Goal: Task Accomplishment & Management: Manage account settings

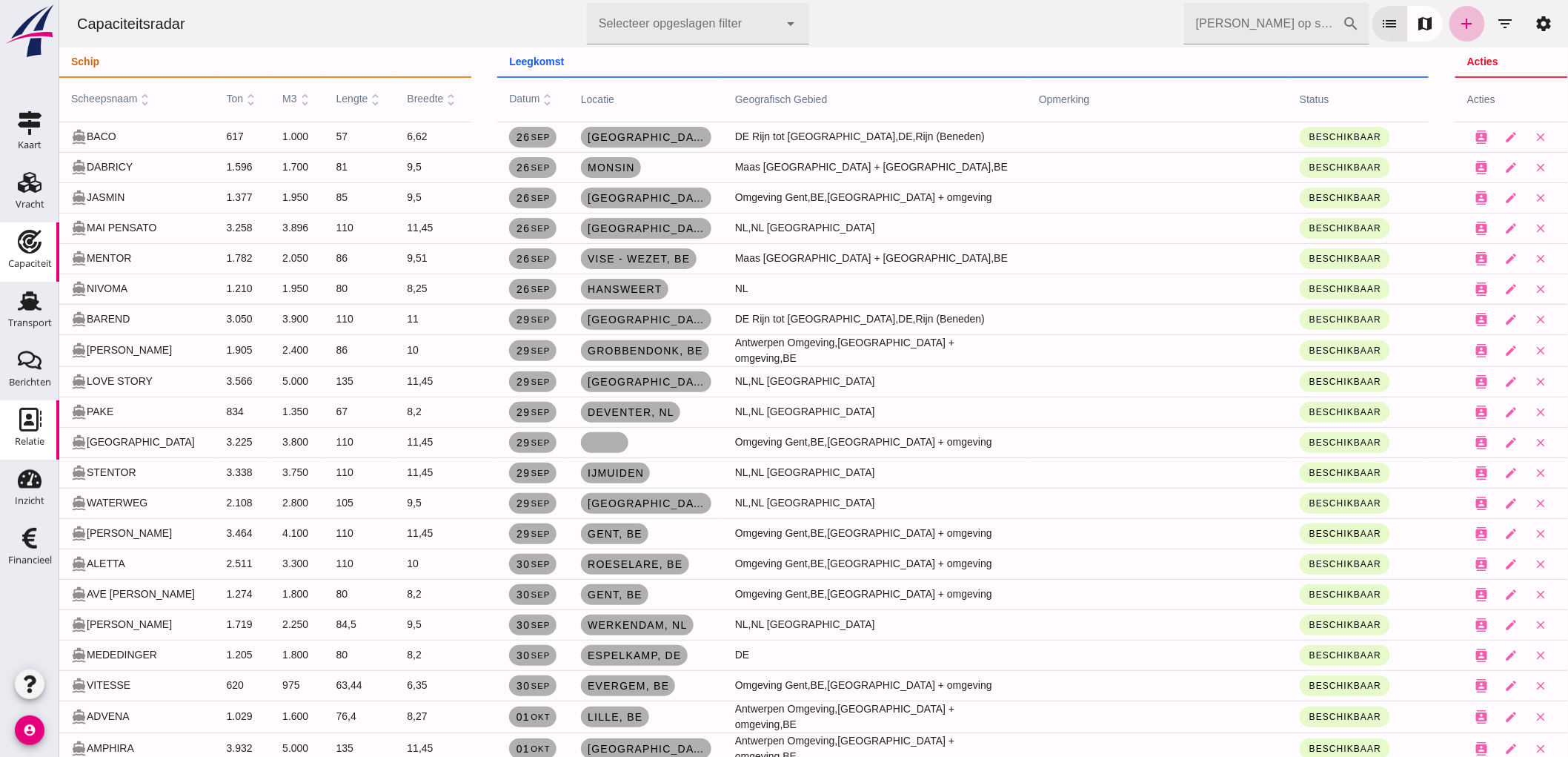
click at [39, 419] on icon "Relatie" at bounding box center [29, 419] width 23 height 23
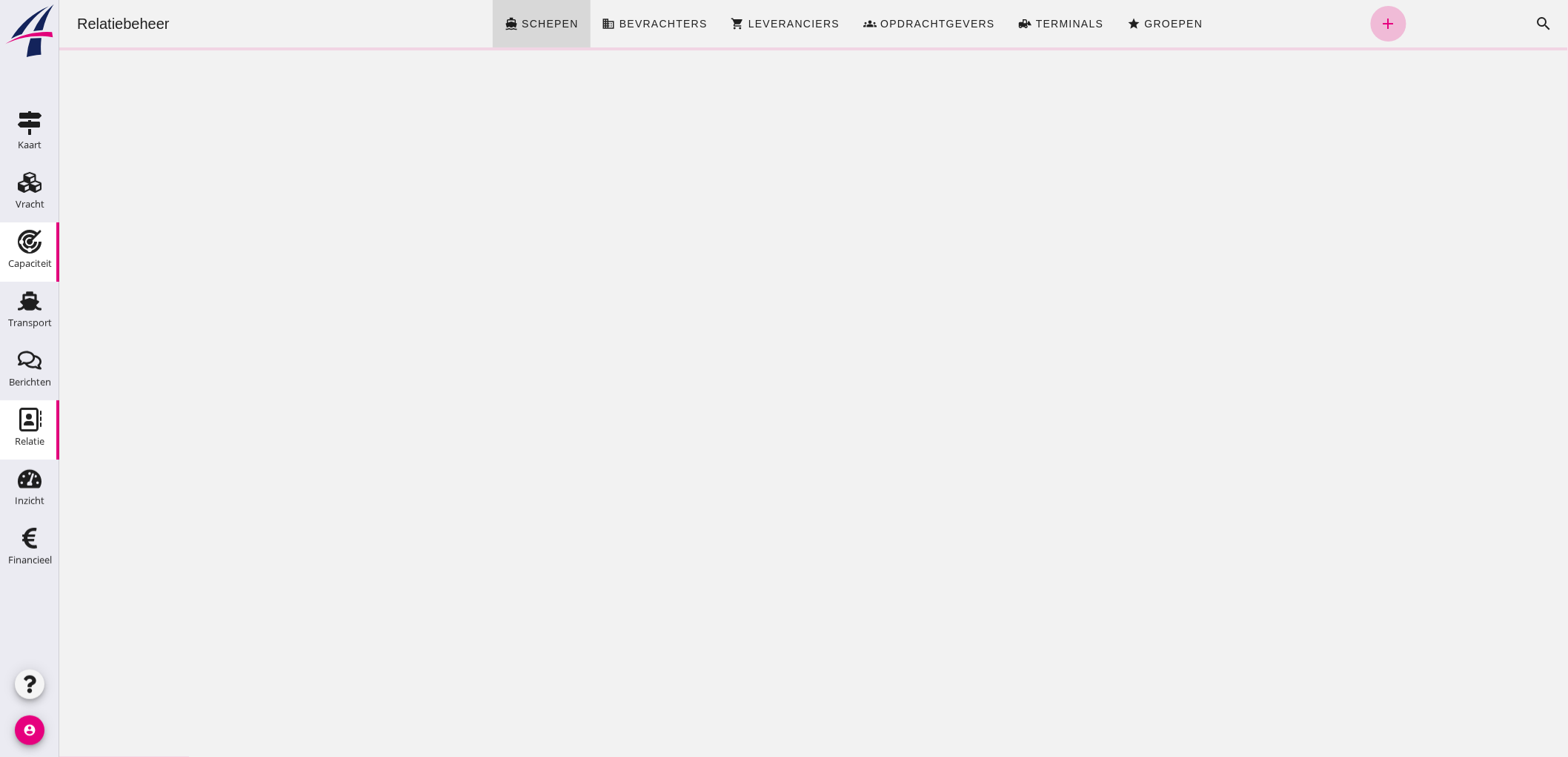
click at [15, 262] on div "Capaciteit" at bounding box center [30, 263] width 44 height 10
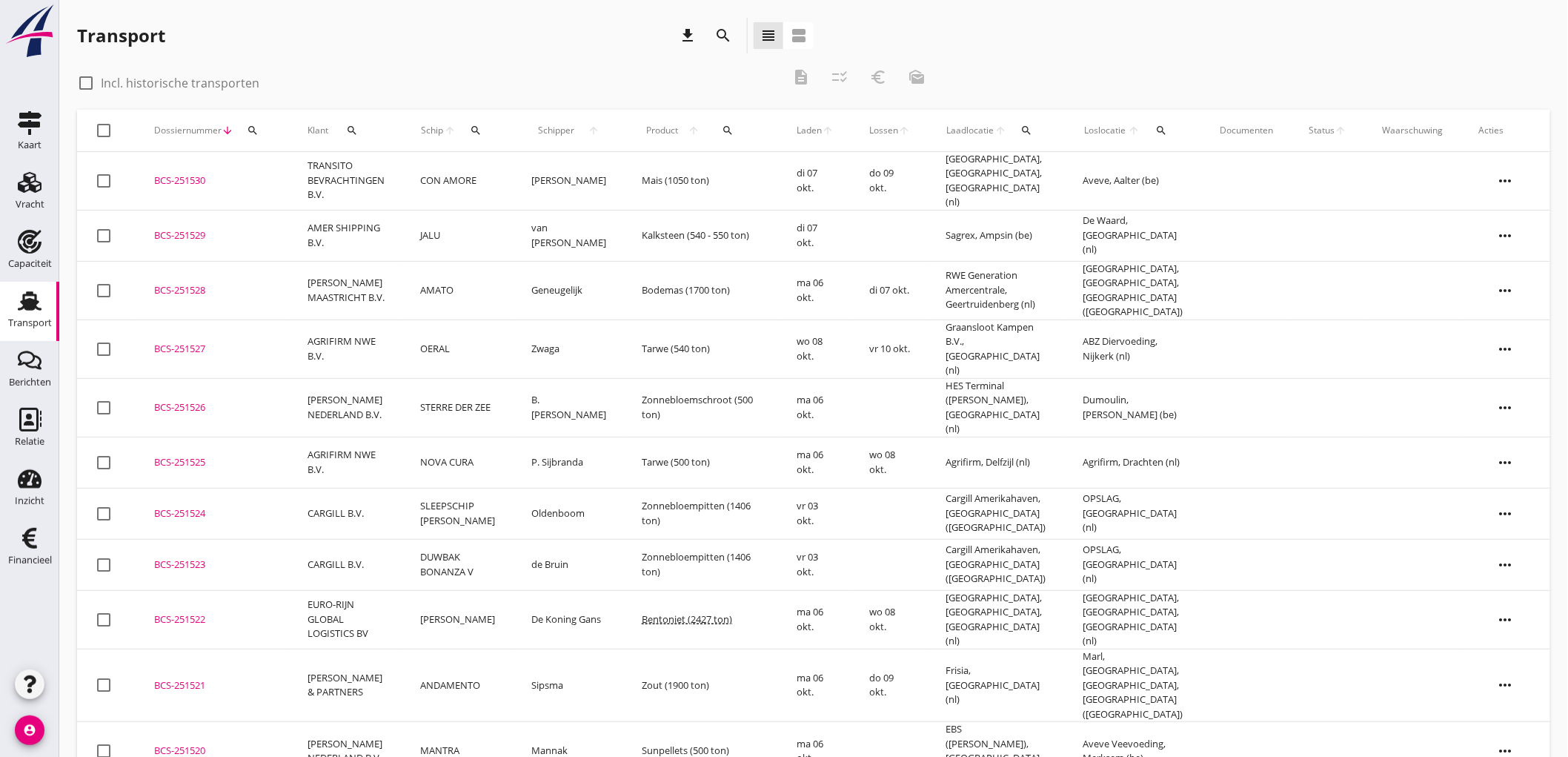
click at [33, 333] on link "Transport Transport" at bounding box center [30, 312] width 59 height 59
click at [727, 28] on icon "search" at bounding box center [723, 36] width 17 height 17
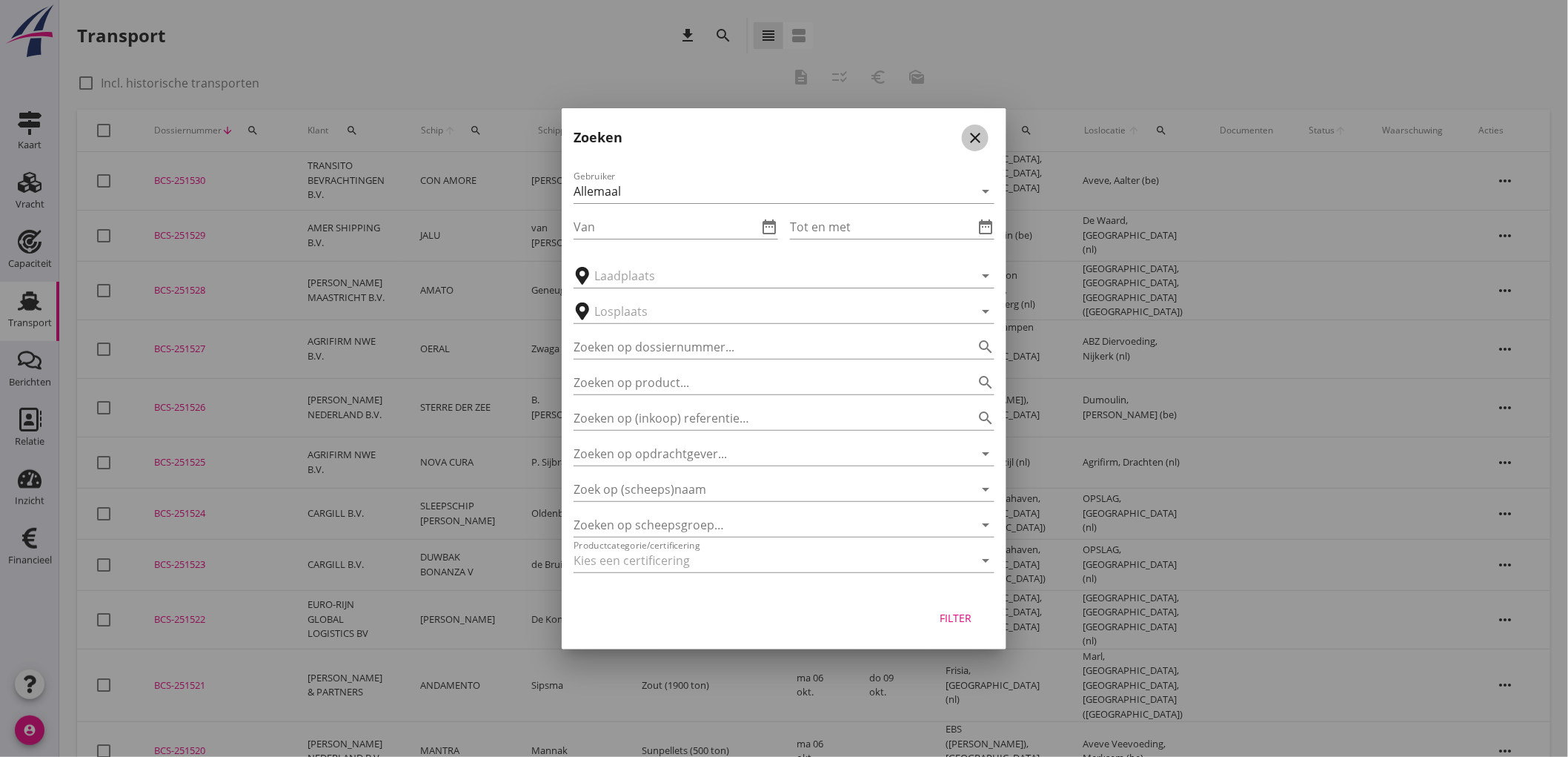
click at [972, 137] on icon "close" at bounding box center [975, 137] width 17 height 17
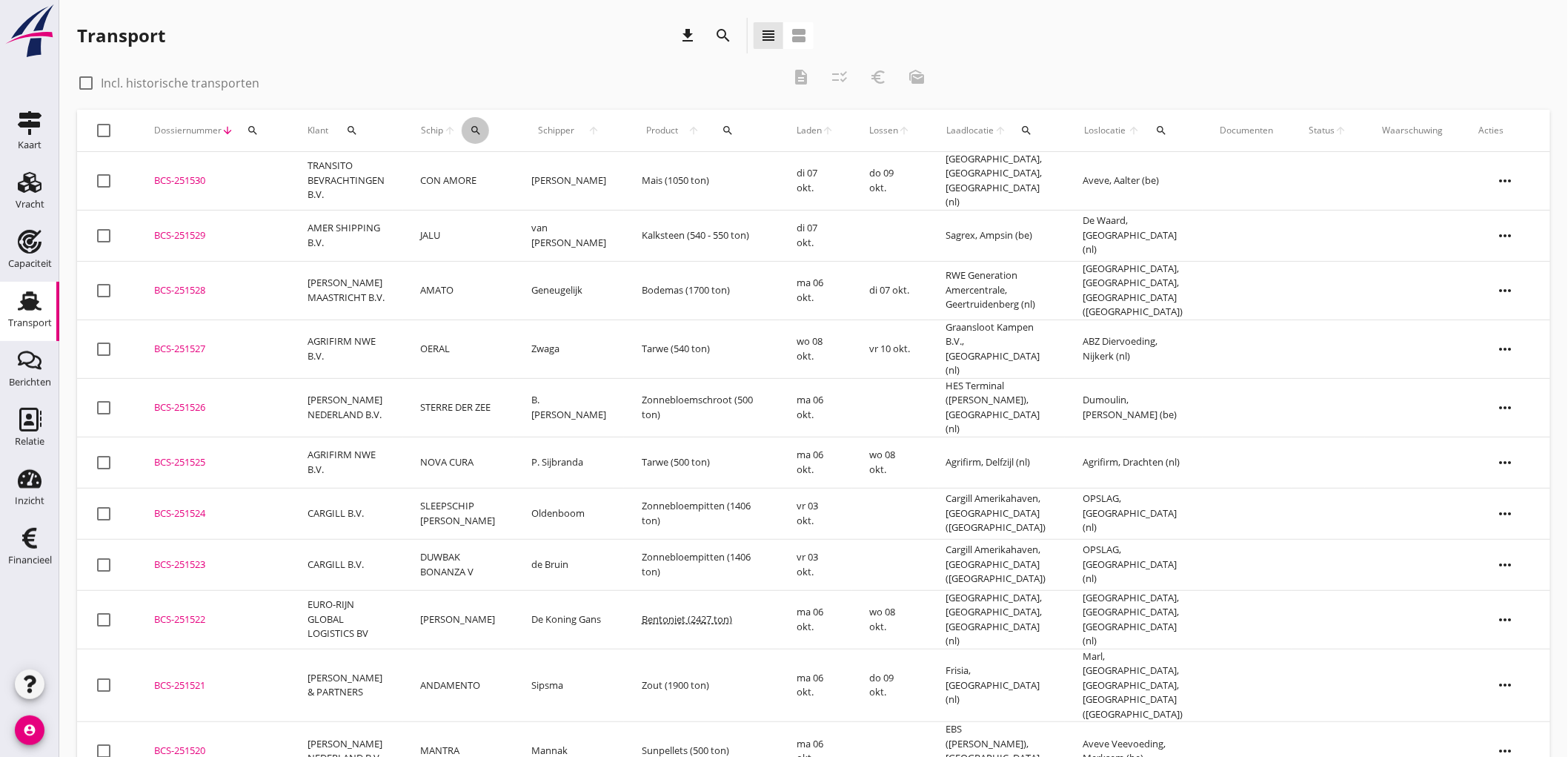
drag, startPoint x: 469, startPoint y: 129, endPoint x: 492, endPoint y: 133, distance: 23.3
click at [469, 130] on div "search" at bounding box center [476, 131] width 28 height 12
click at [548, 176] on input "Zoek op (scheeps)naam" at bounding box center [548, 173] width 154 height 23
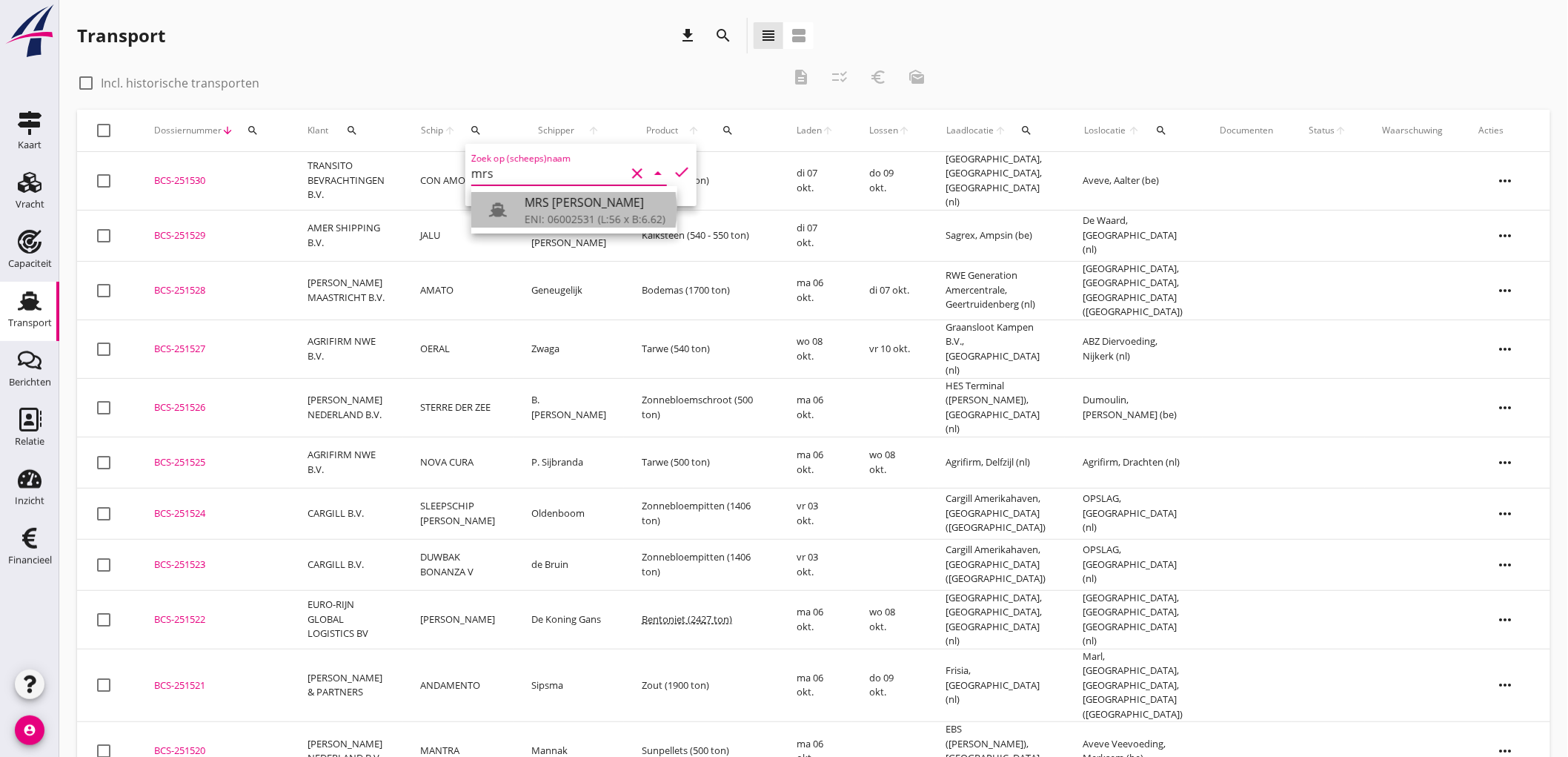
click at [547, 204] on div "MRS [PERSON_NAME]" at bounding box center [595, 202] width 141 height 17
click at [674, 172] on icon "check" at bounding box center [681, 171] width 17 height 17
type input "MRS [PERSON_NAME]"
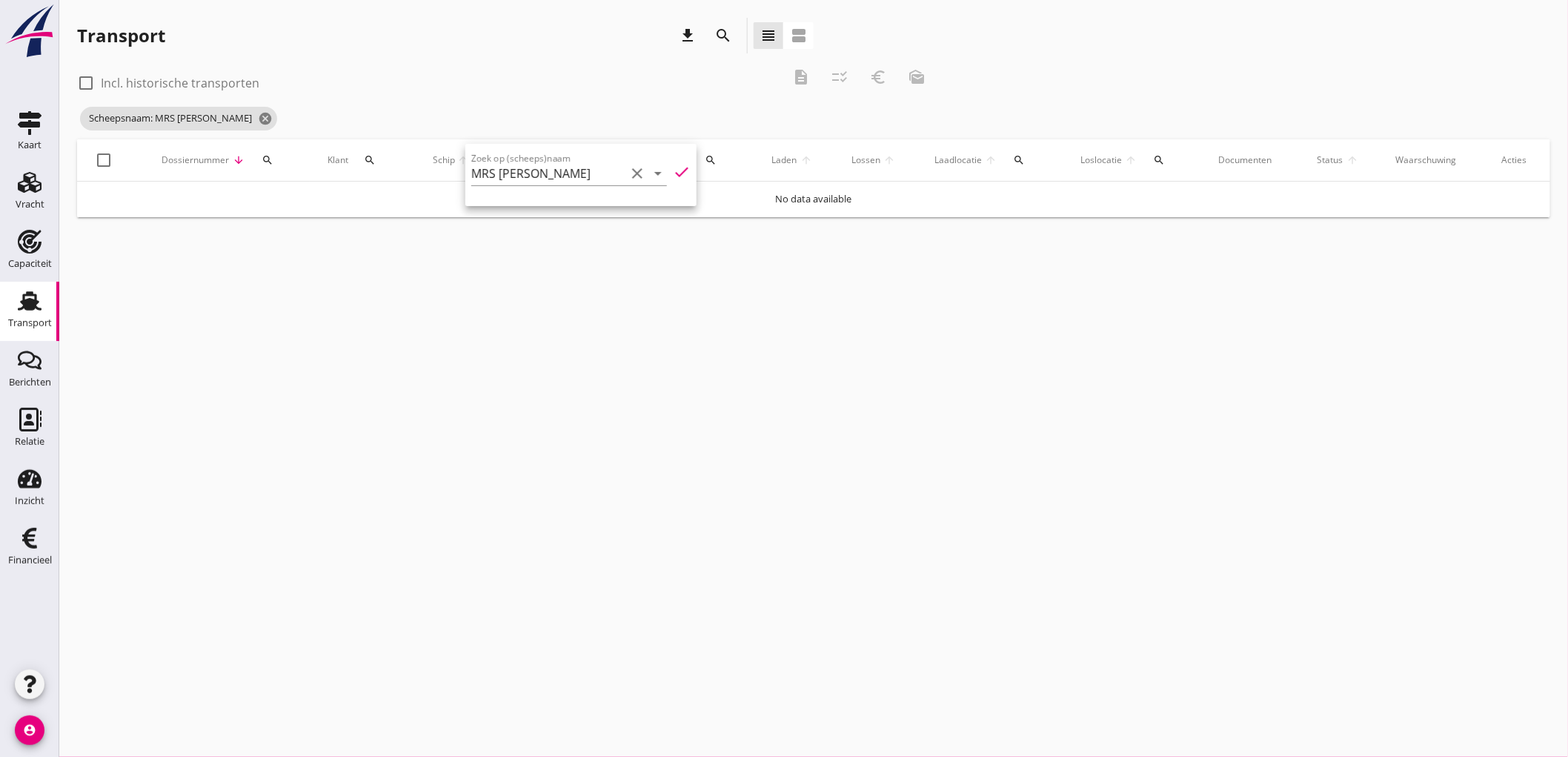
click at [216, 82] on label "Incl. historische transporten" at bounding box center [180, 83] width 158 height 15
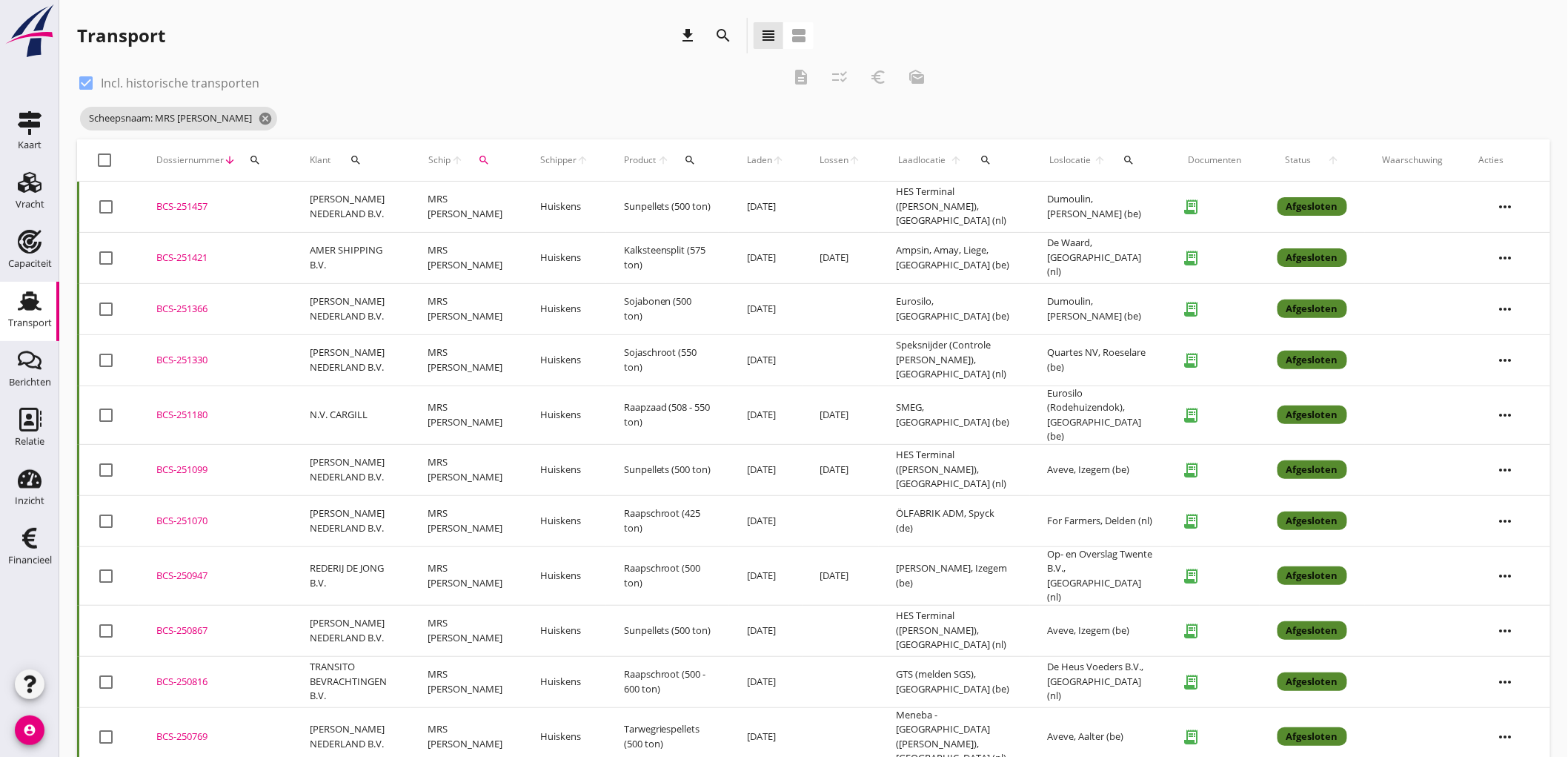
click at [231, 83] on label "Incl. historische transporten" at bounding box center [180, 83] width 158 height 15
checkbox input "false"
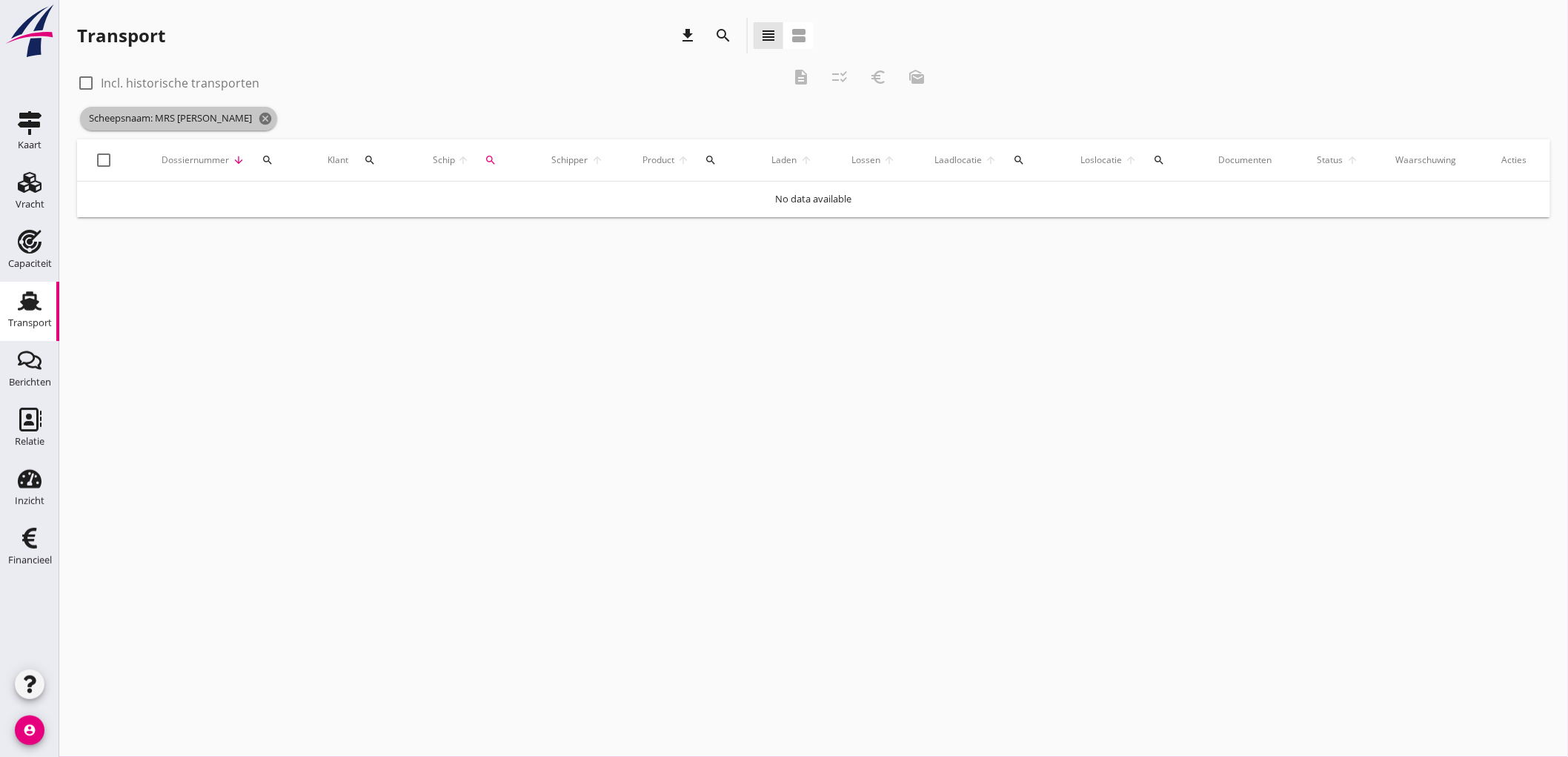
click at [258, 117] on icon "cancel" at bounding box center [265, 118] width 15 height 15
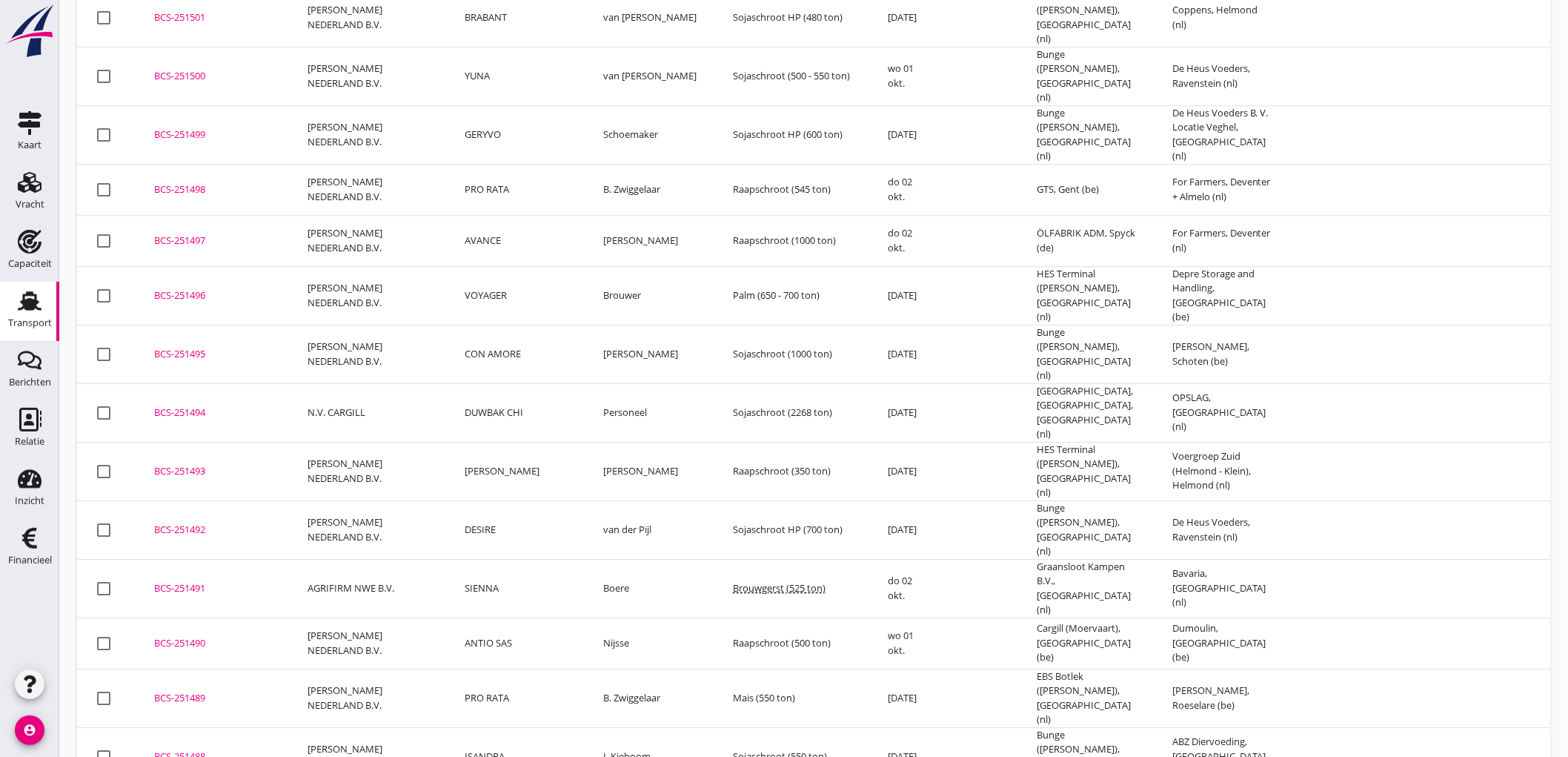
scroll to position [1732, 0]
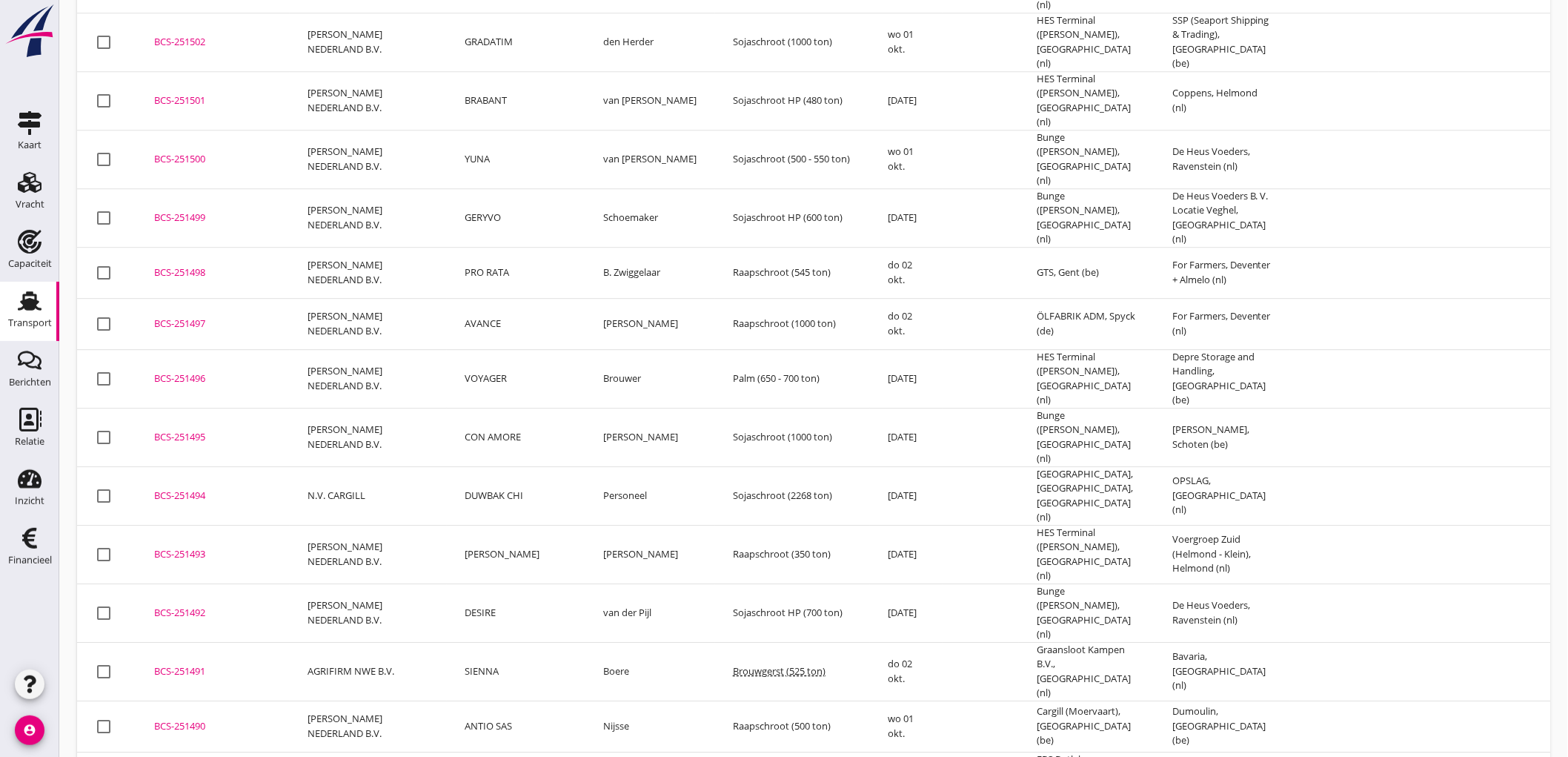
click at [210, 372] on div "BCS-251496" at bounding box center [212, 378] width 117 height 15
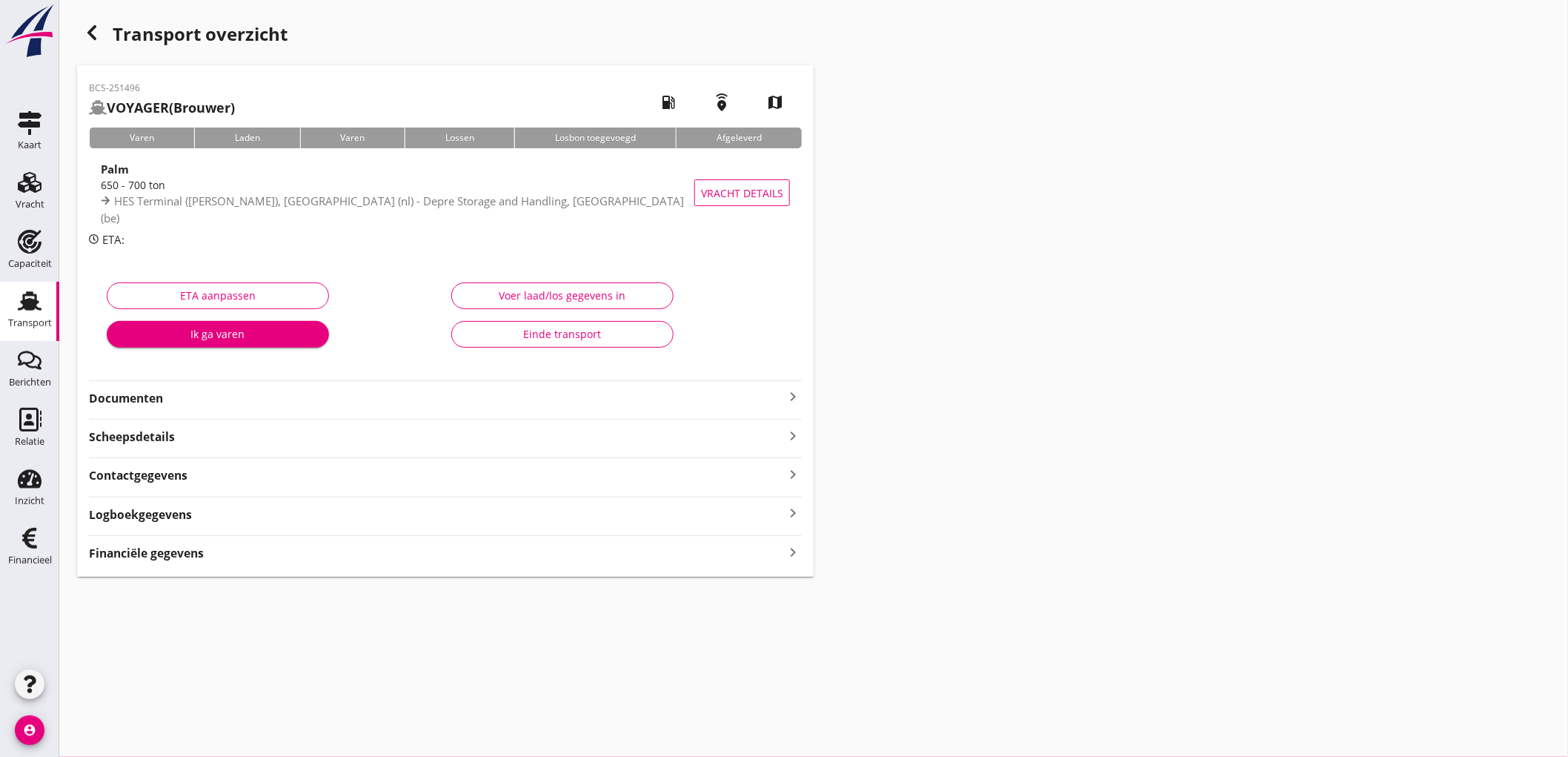
click at [183, 553] on strong "Financiële gegevens" at bounding box center [146, 553] width 115 height 17
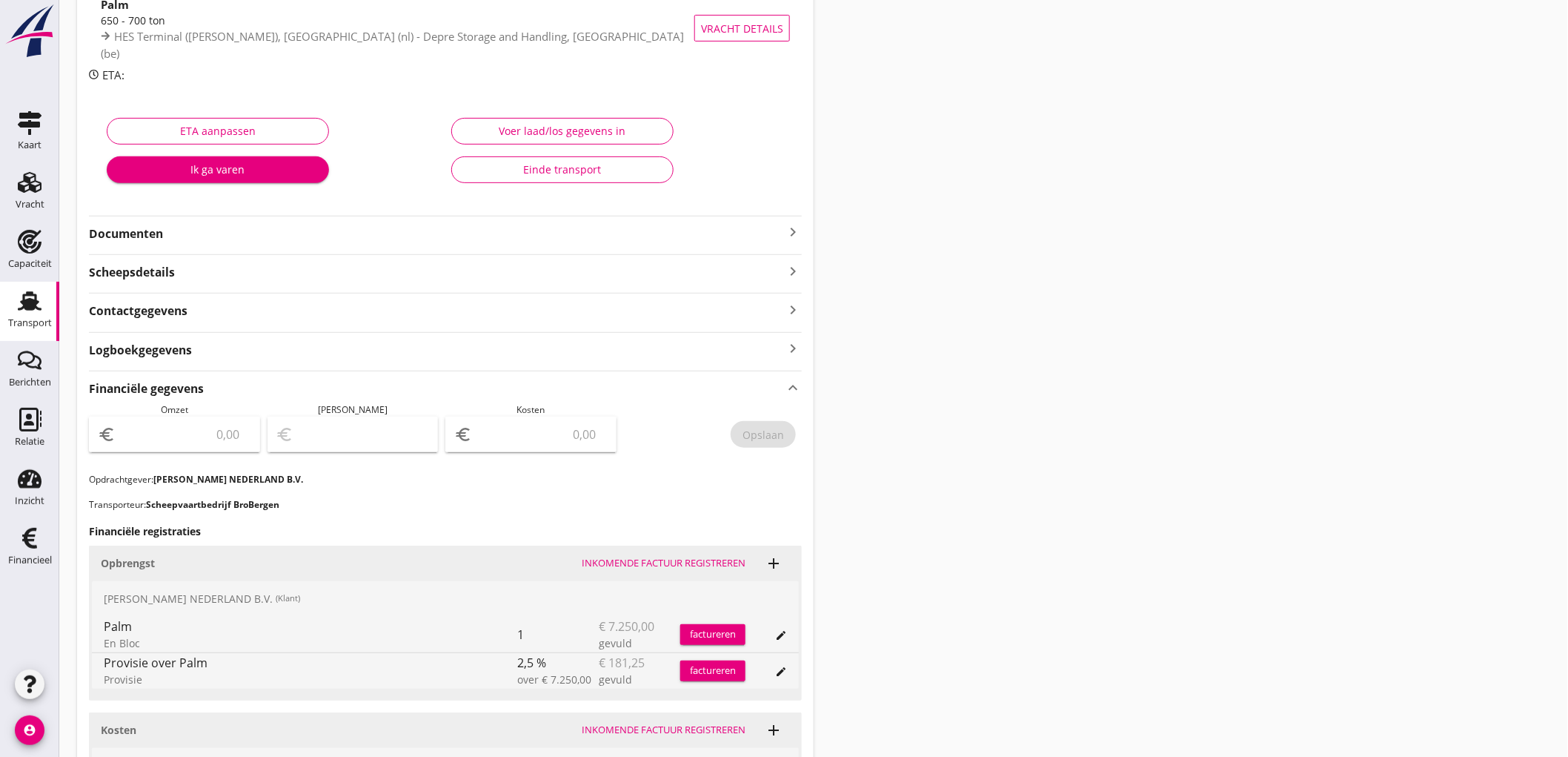
scroll to position [247, 0]
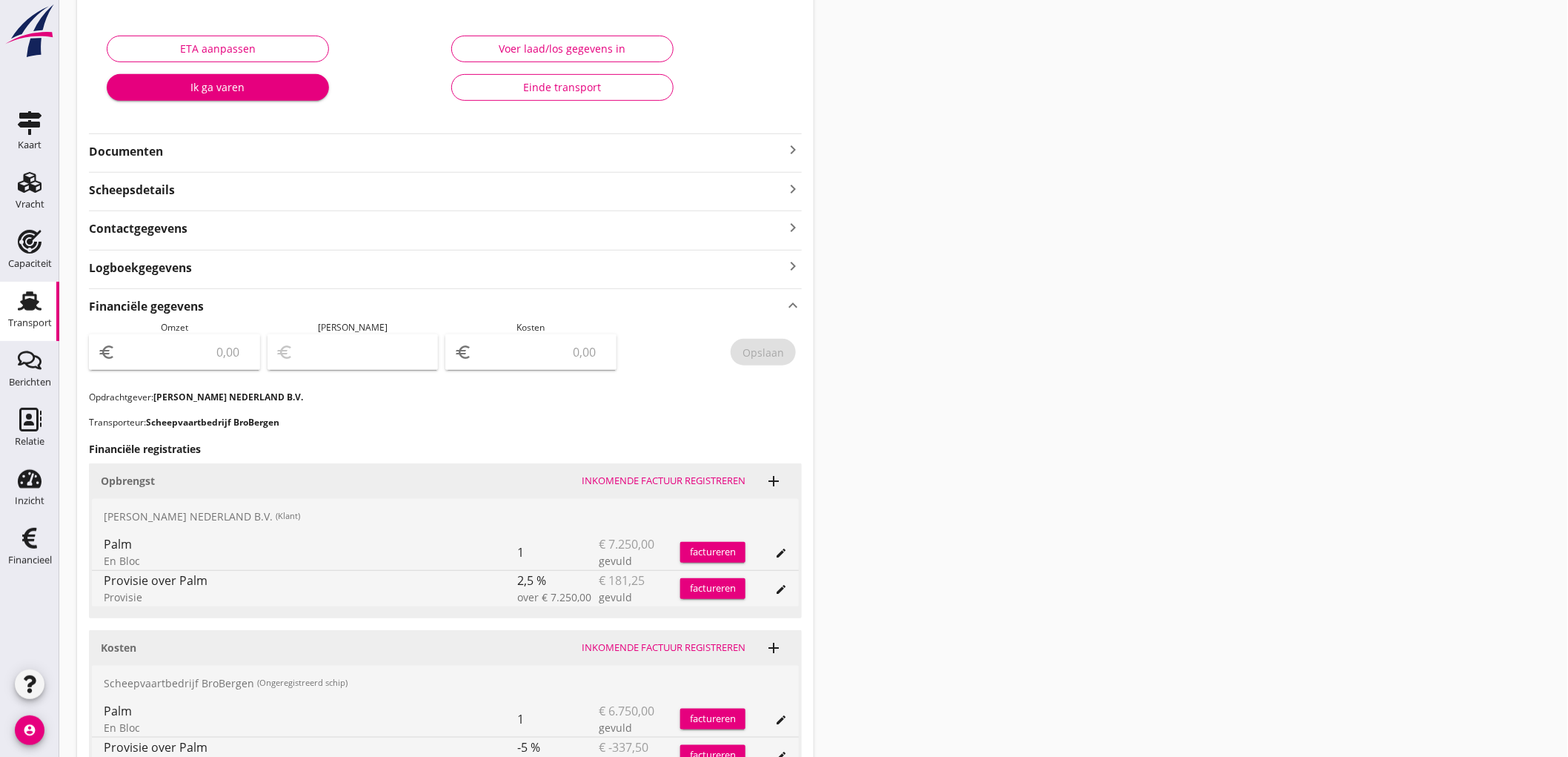
click at [204, 347] on input "number" at bounding box center [184, 352] width 132 height 23
click at [173, 338] on div "euro" at bounding box center [174, 352] width 171 height 36
type input "7068"
type input "7068.75"
type input "7062.75"
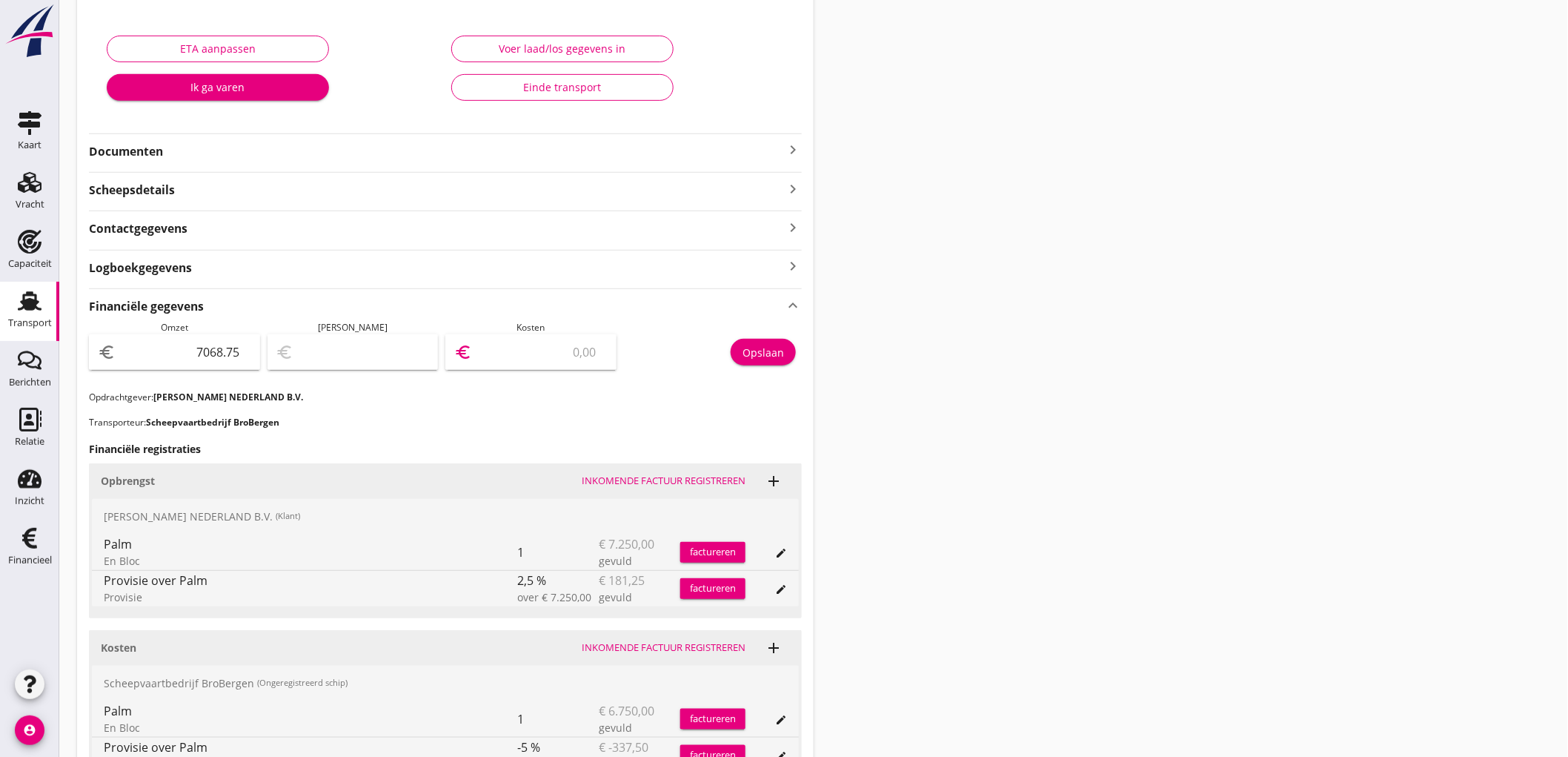
type input "6"
type input "7004.75"
type input "64"
type input "6427.75"
type input "641"
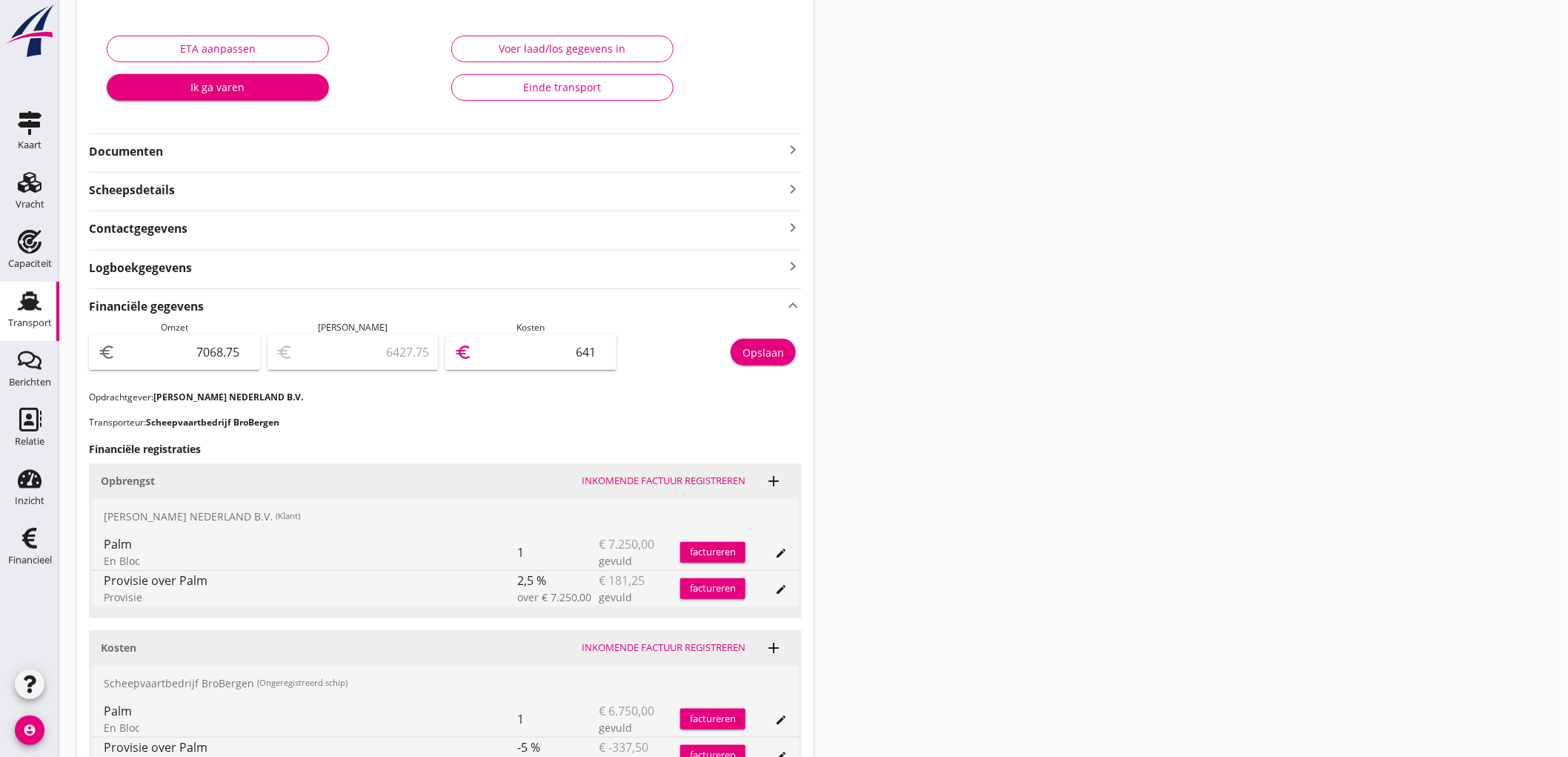
type input "656.75"
type input "6412"
type input "656.25"
type input "6412.50"
click at [751, 358] on div "Opslaan" at bounding box center [763, 352] width 42 height 16
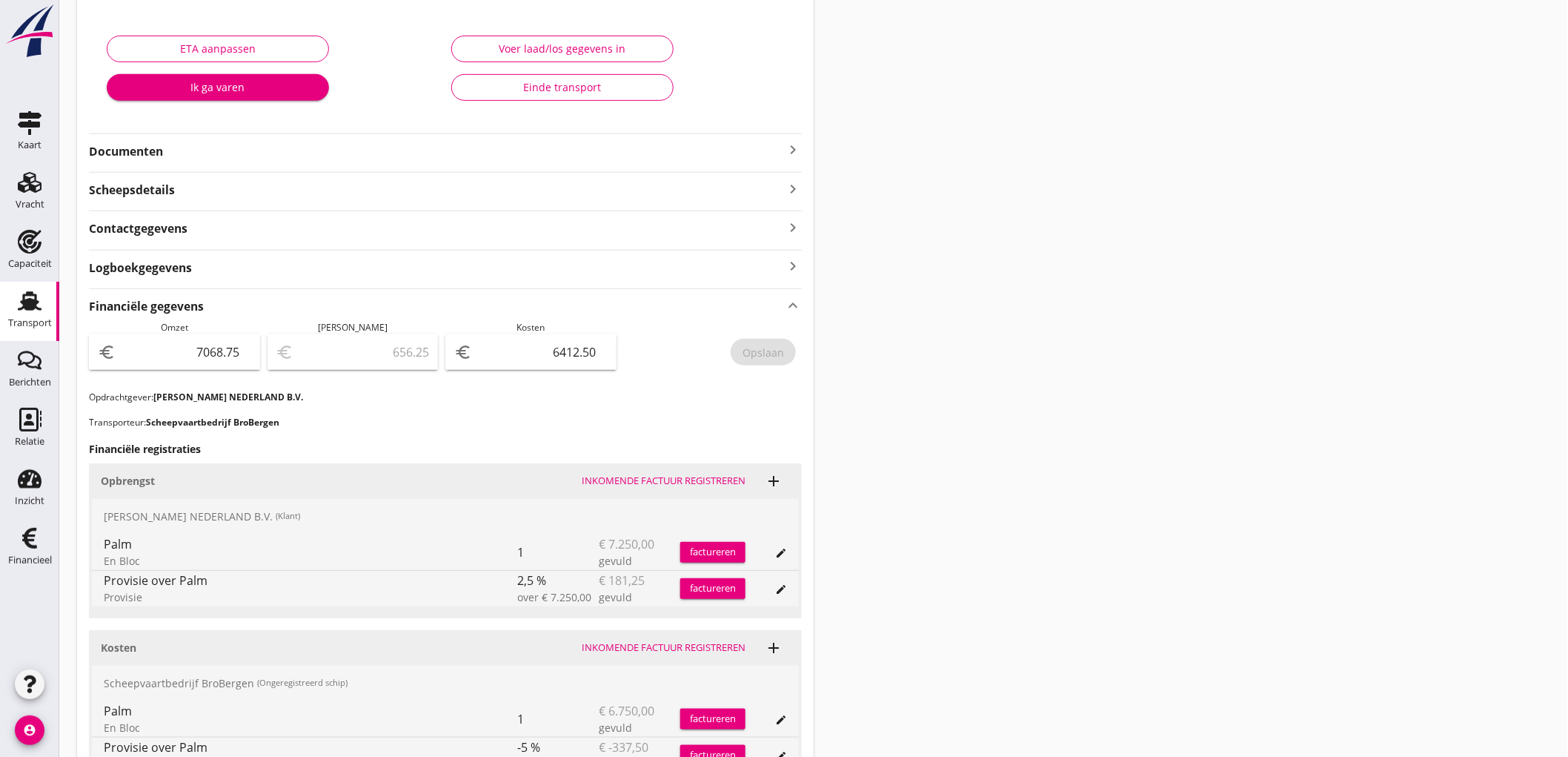
scroll to position [0, 0]
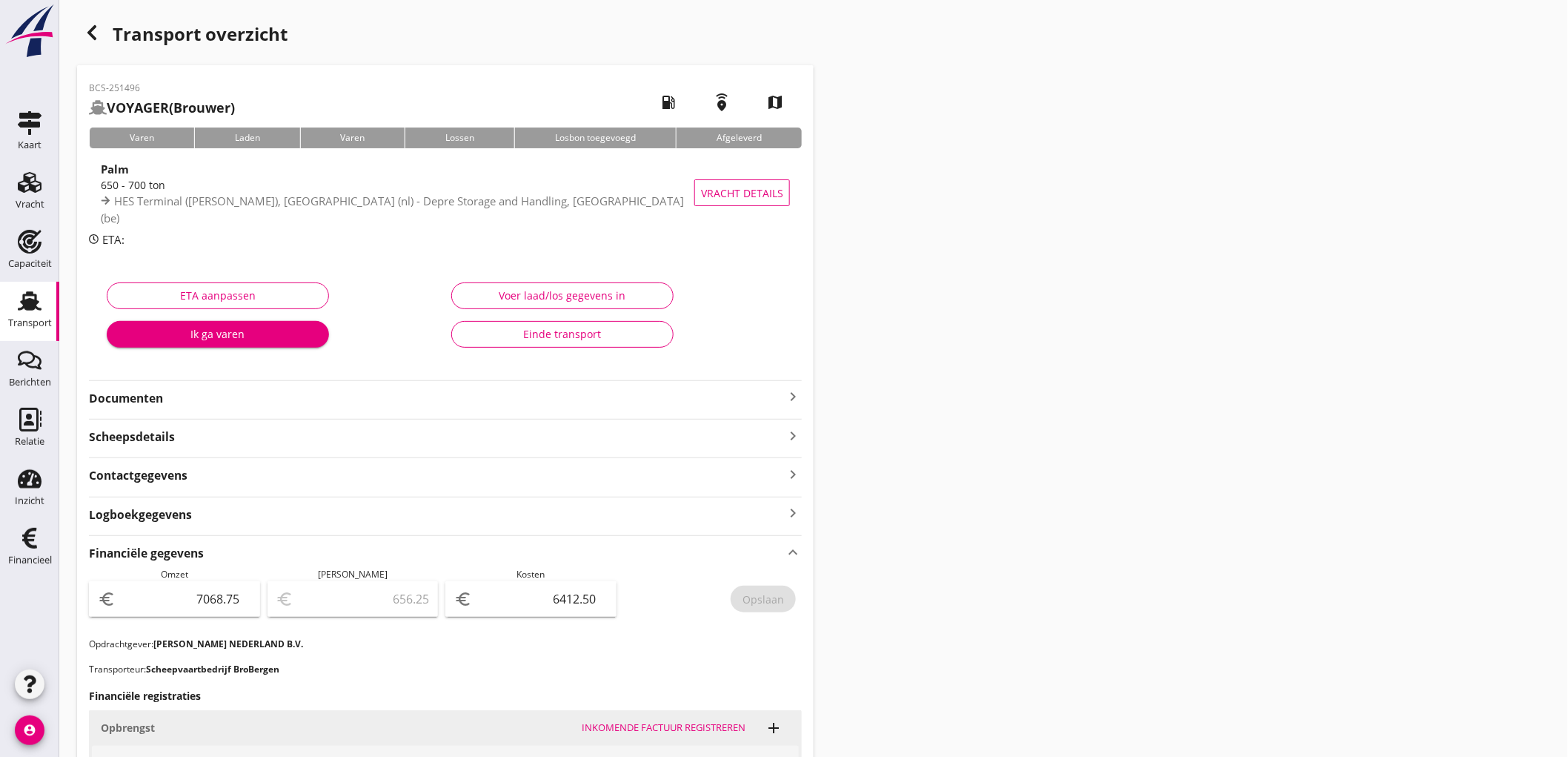
click at [90, 24] on icon "button" at bounding box center [91, 32] width 17 height 17
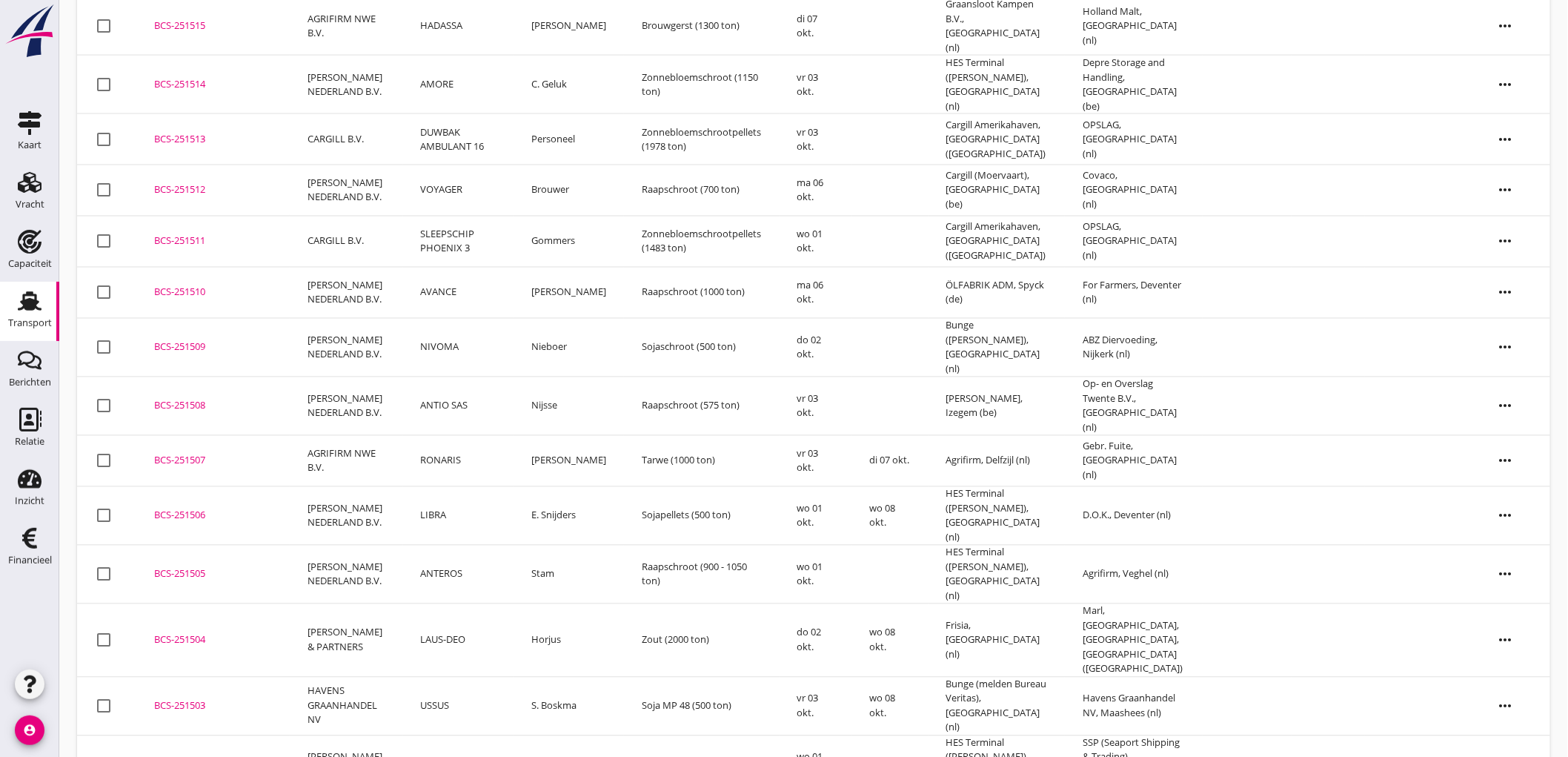
scroll to position [1256, 0]
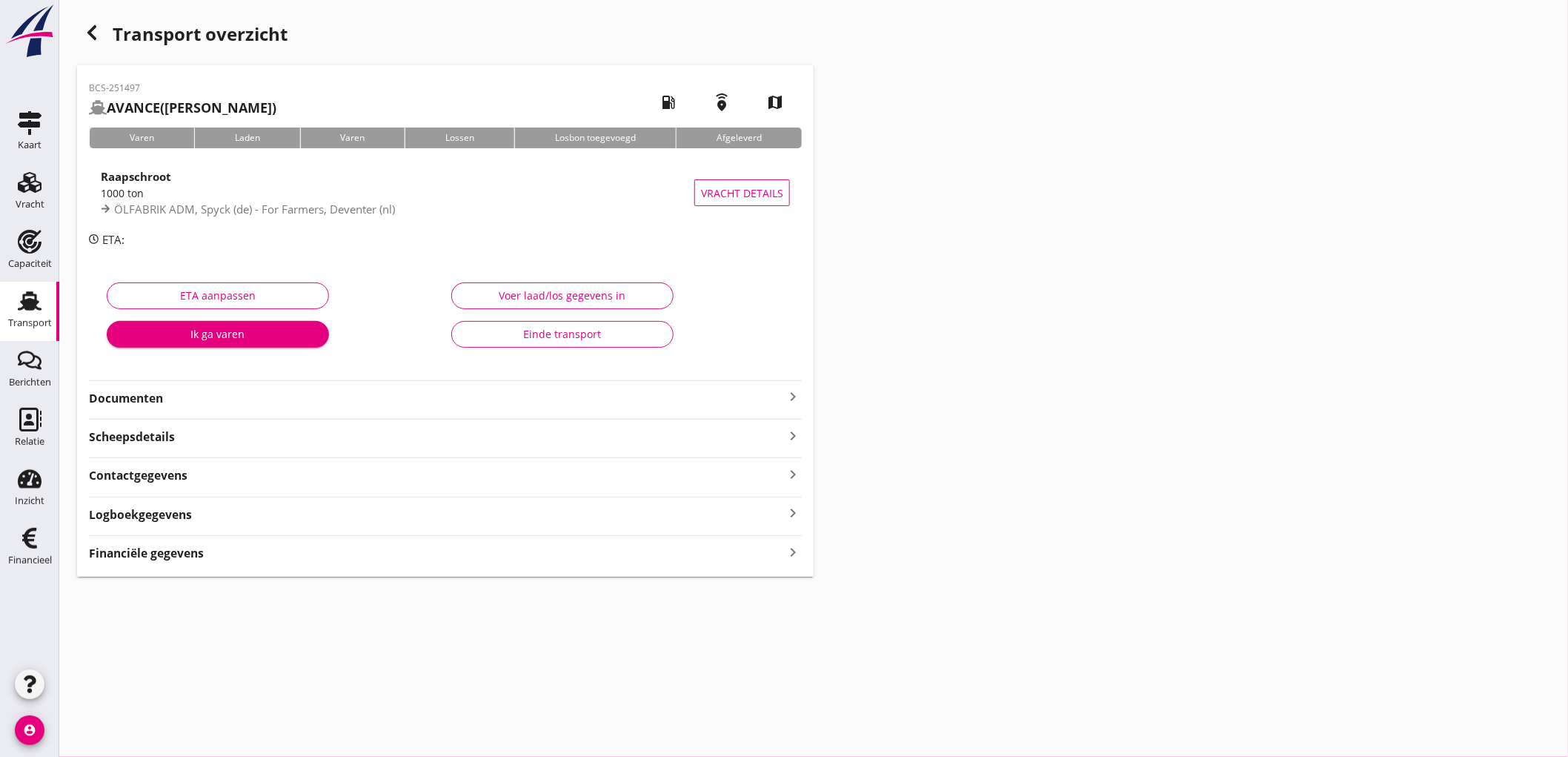
click at [176, 559] on strong "Financiële gegevens" at bounding box center [146, 553] width 115 height 17
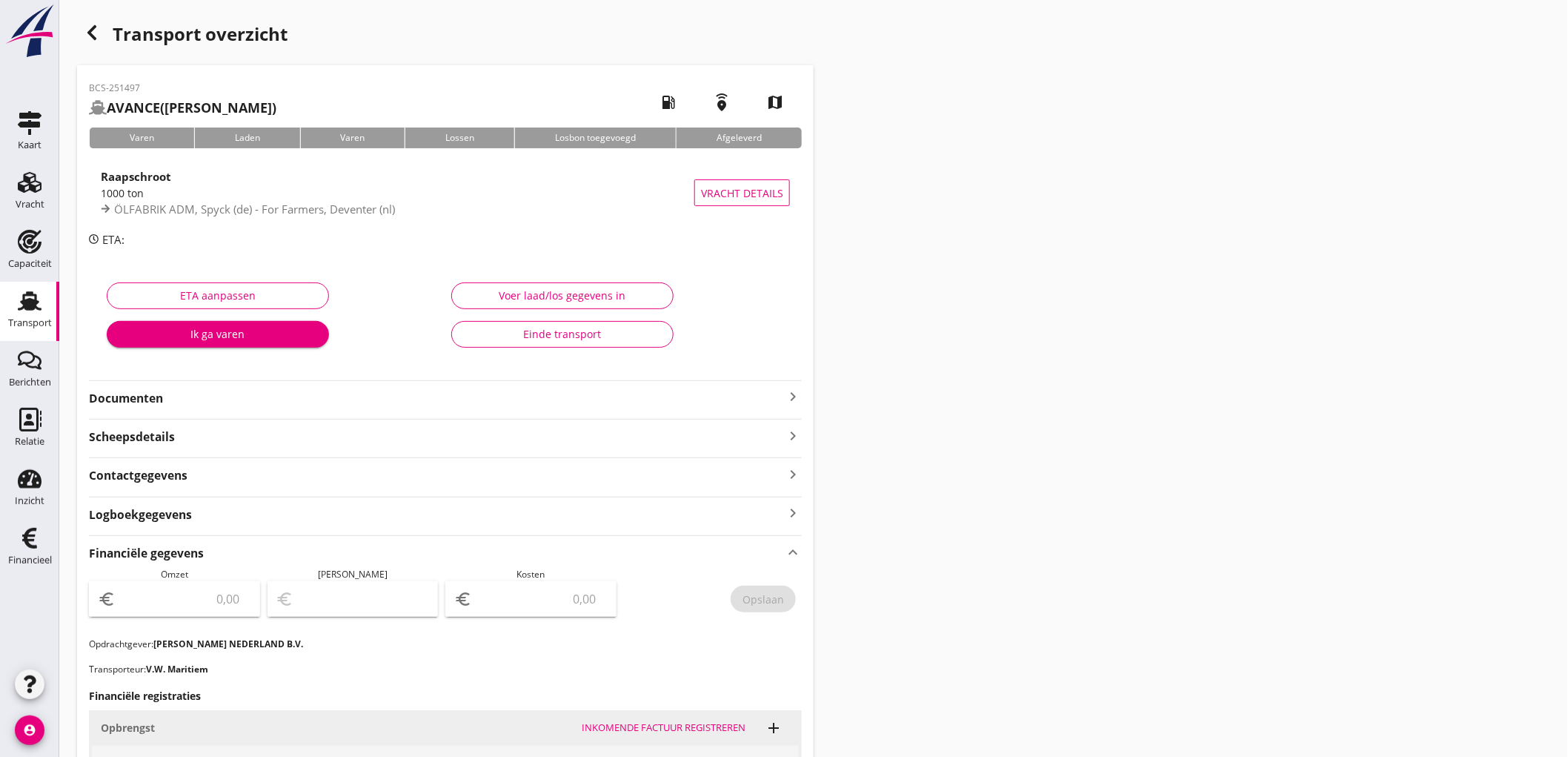
scroll to position [247, 0]
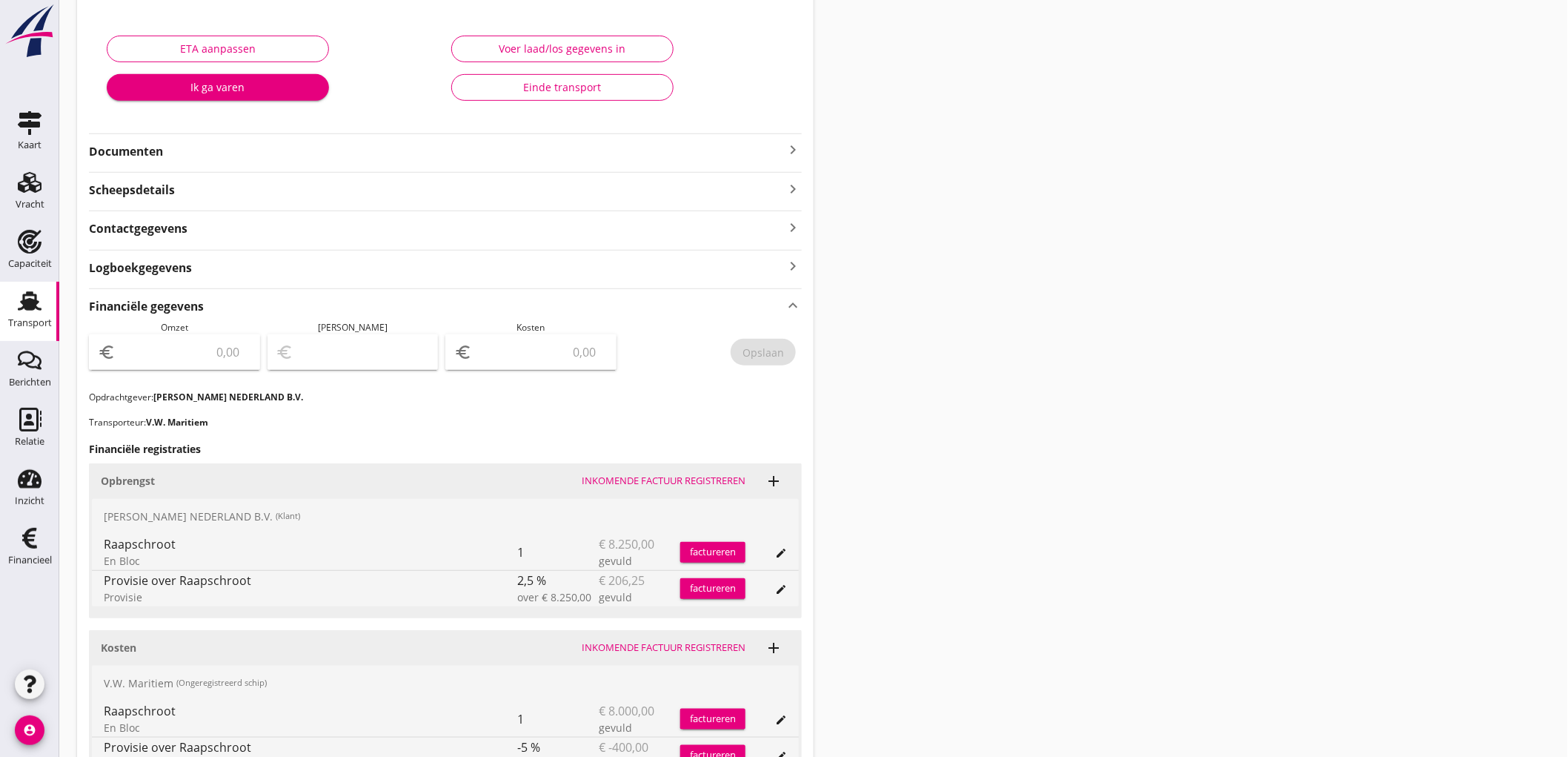
click at [154, 360] on input "number" at bounding box center [184, 352] width 132 height 23
type input "8043"
type input "8043.75"
type input "8036.75"
type input "7"
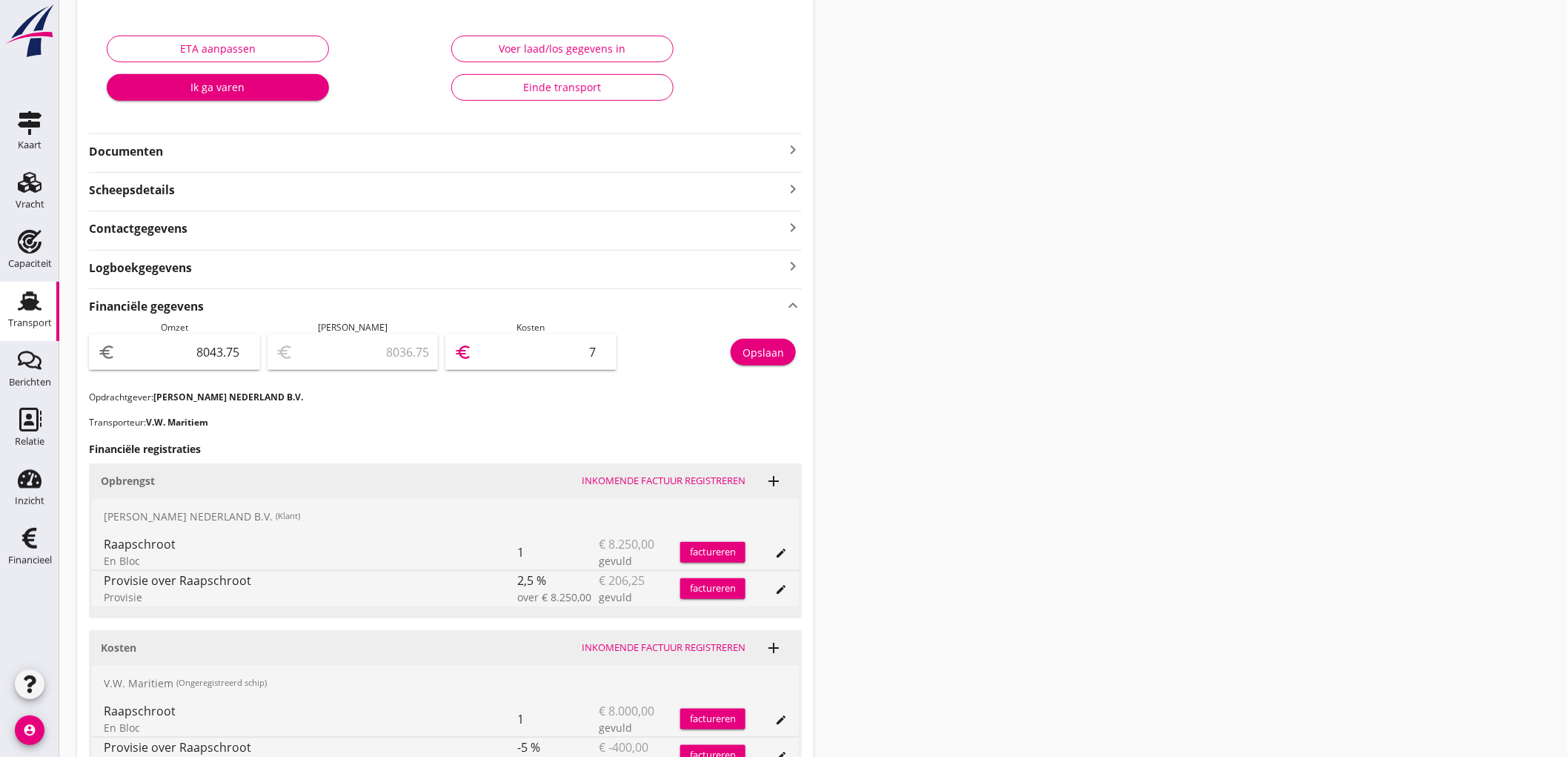
type input "7967.75"
type input "76"
type input "7283.75"
type input "760"
type input "443.75"
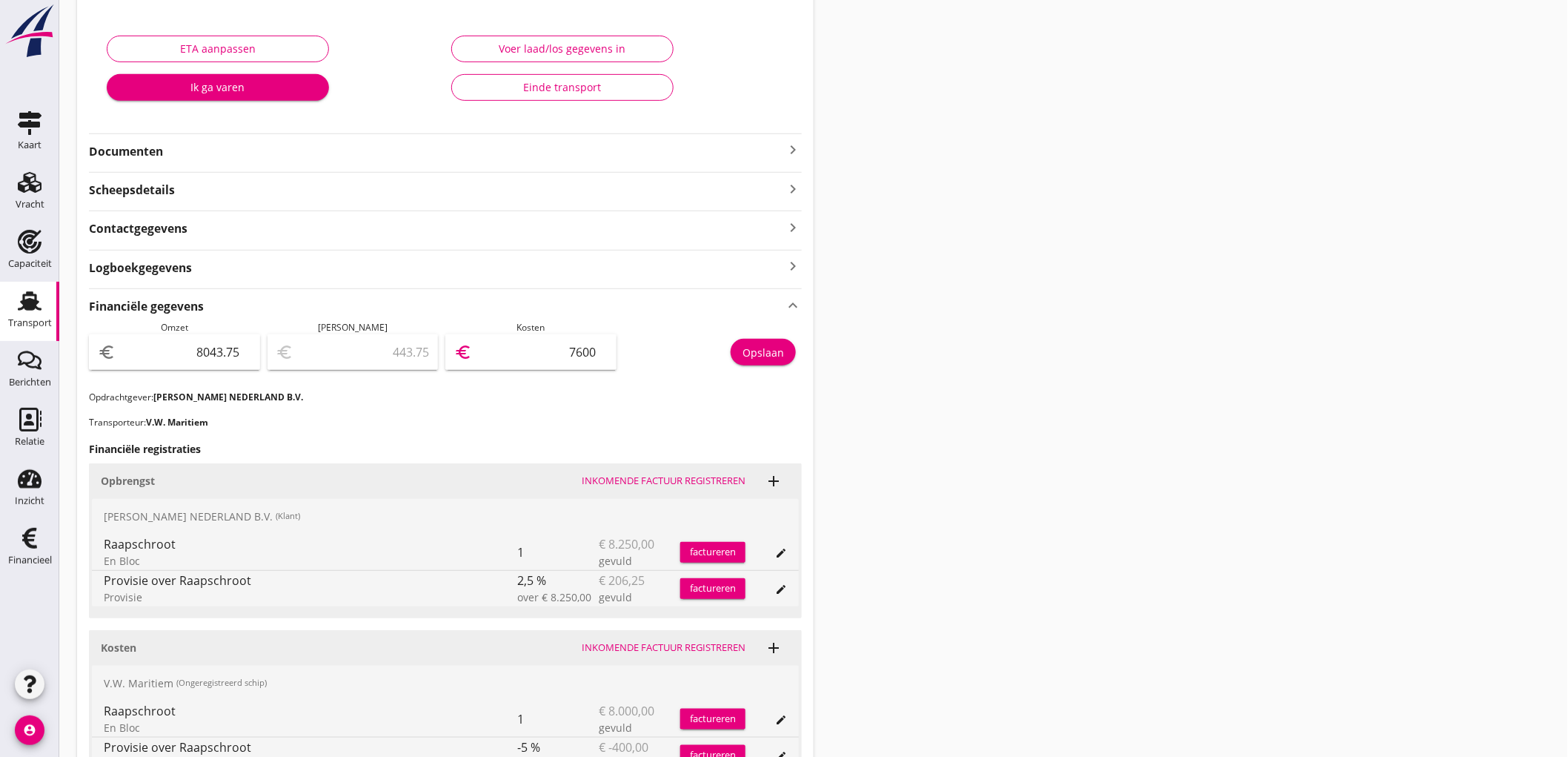
type input "7600"
click at [781, 352] on div "Opslaan" at bounding box center [763, 352] width 42 height 16
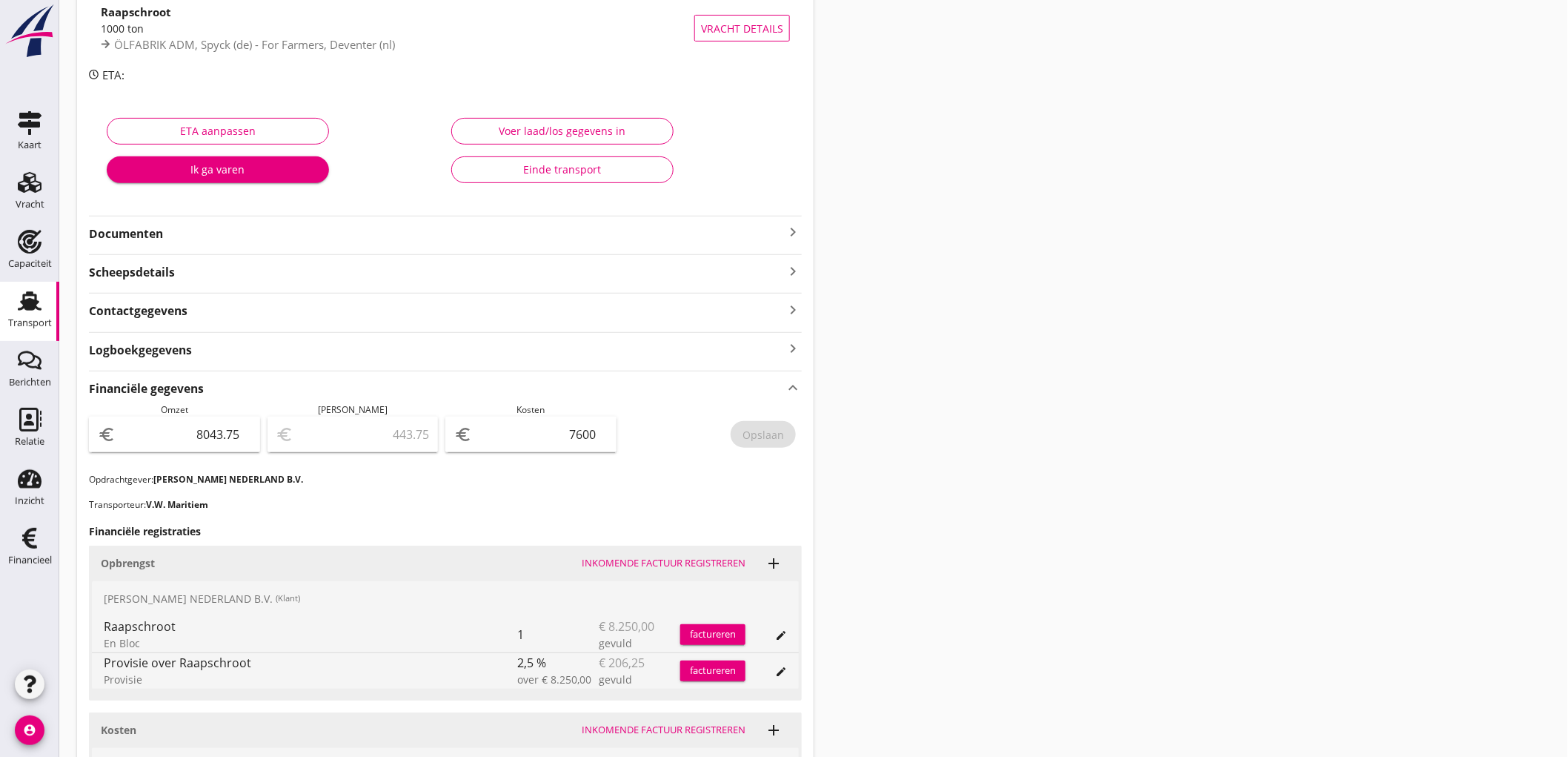
scroll to position [0, 0]
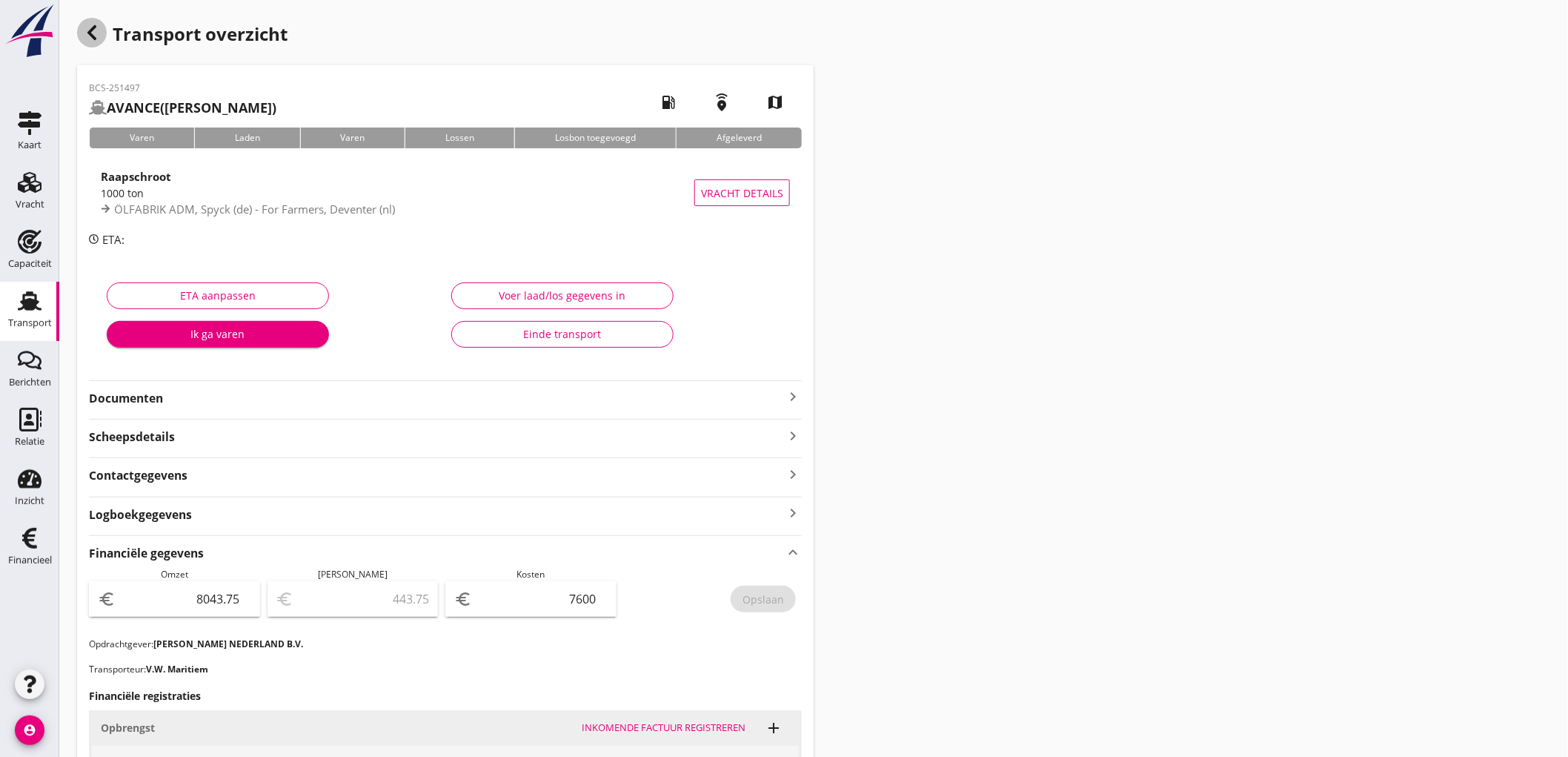
click at [98, 37] on icon "button" at bounding box center [91, 32] width 17 height 17
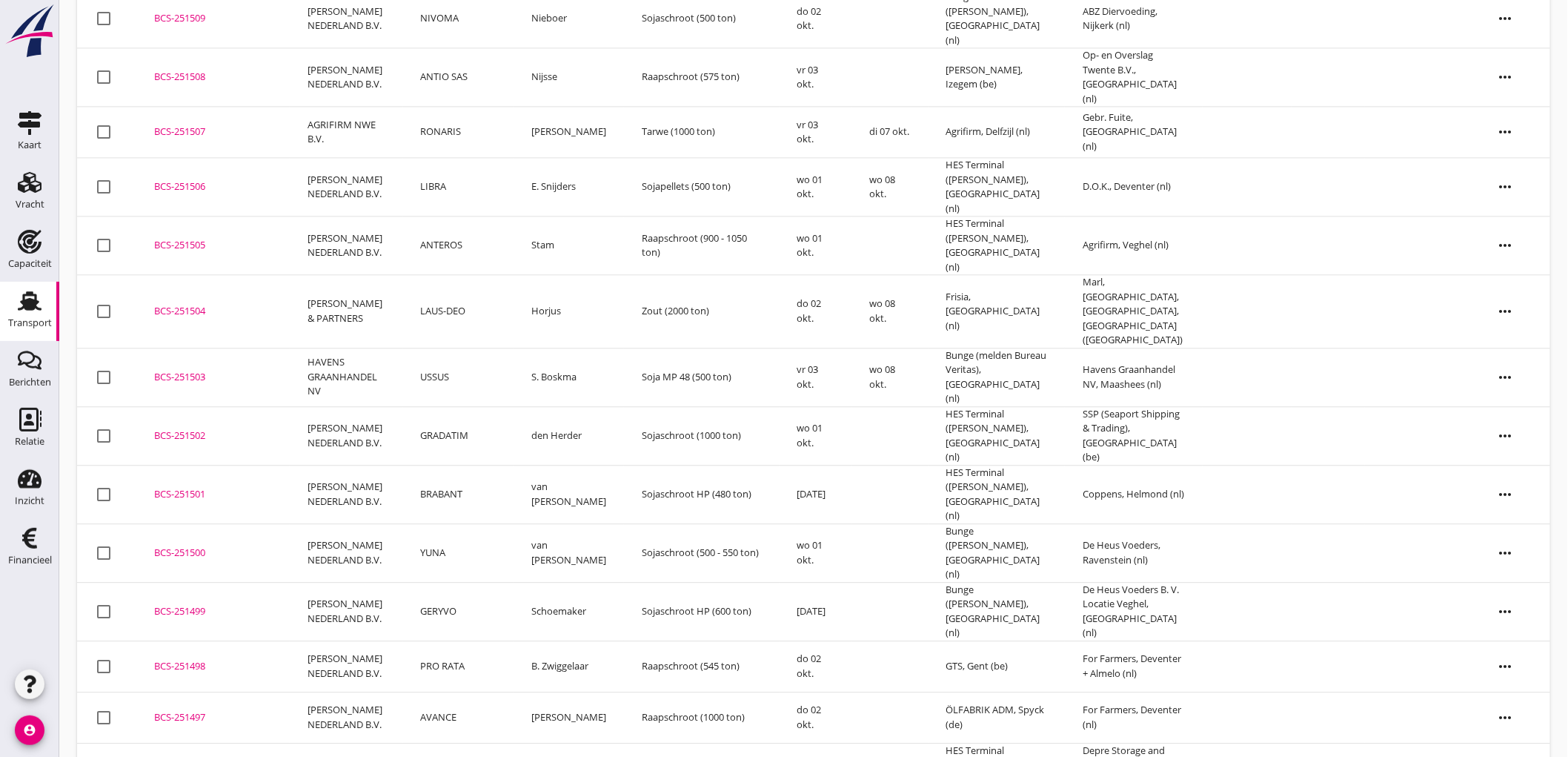
scroll to position [1422, 0]
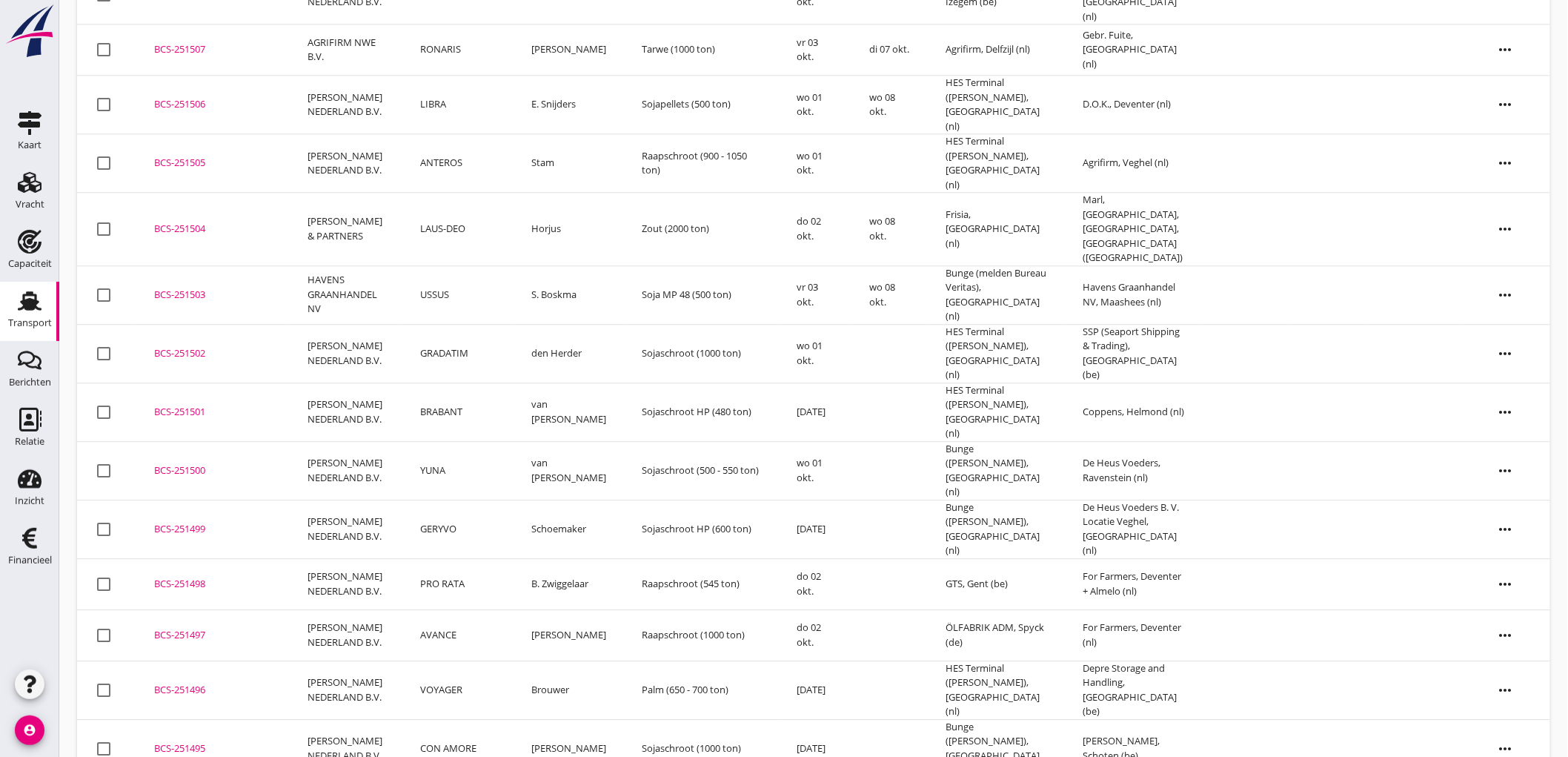
click at [251, 577] on div "BCS-251498" at bounding box center [212, 584] width 117 height 15
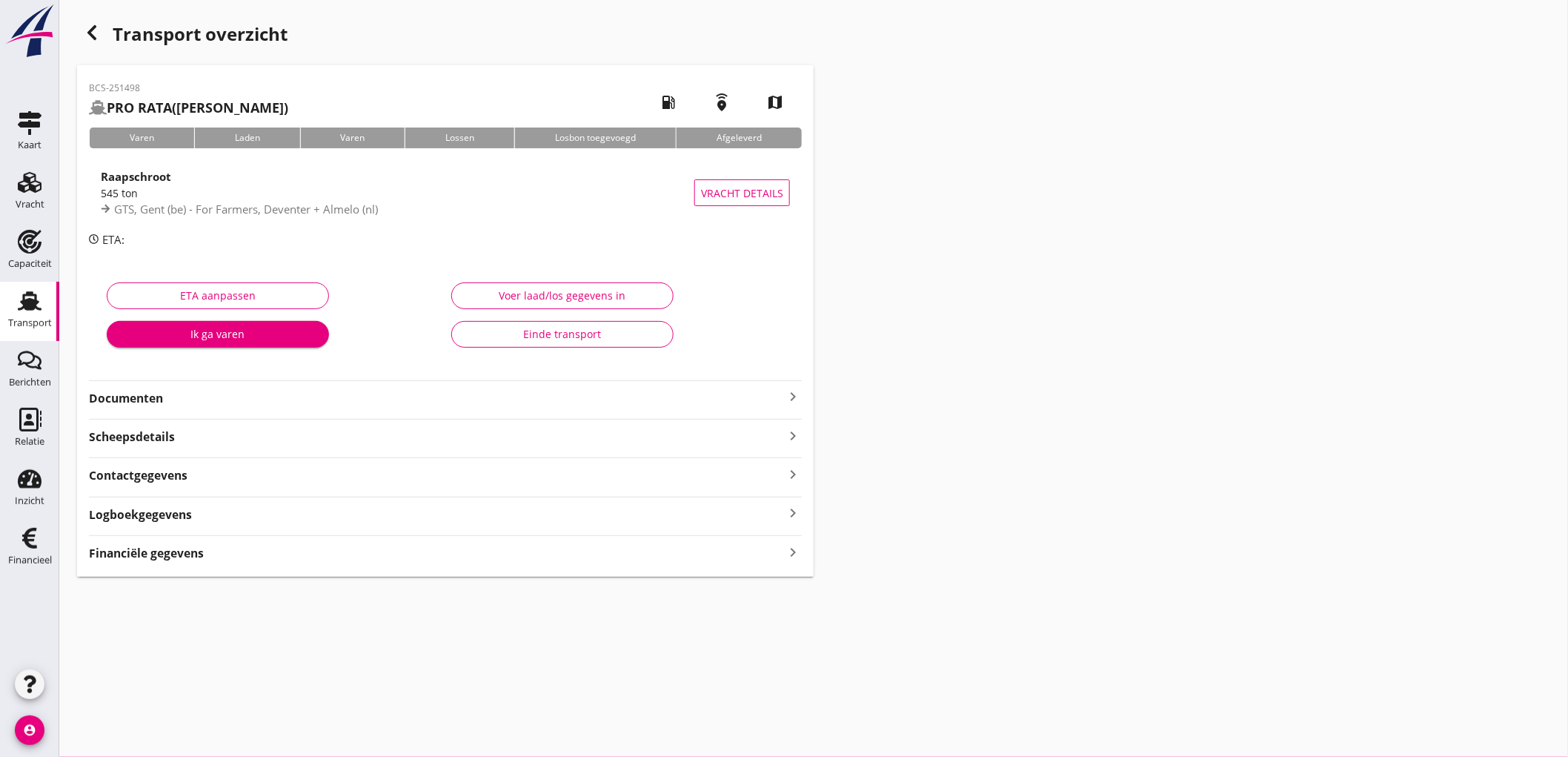
click at [183, 546] on strong "Financiële gegevens" at bounding box center [146, 553] width 115 height 17
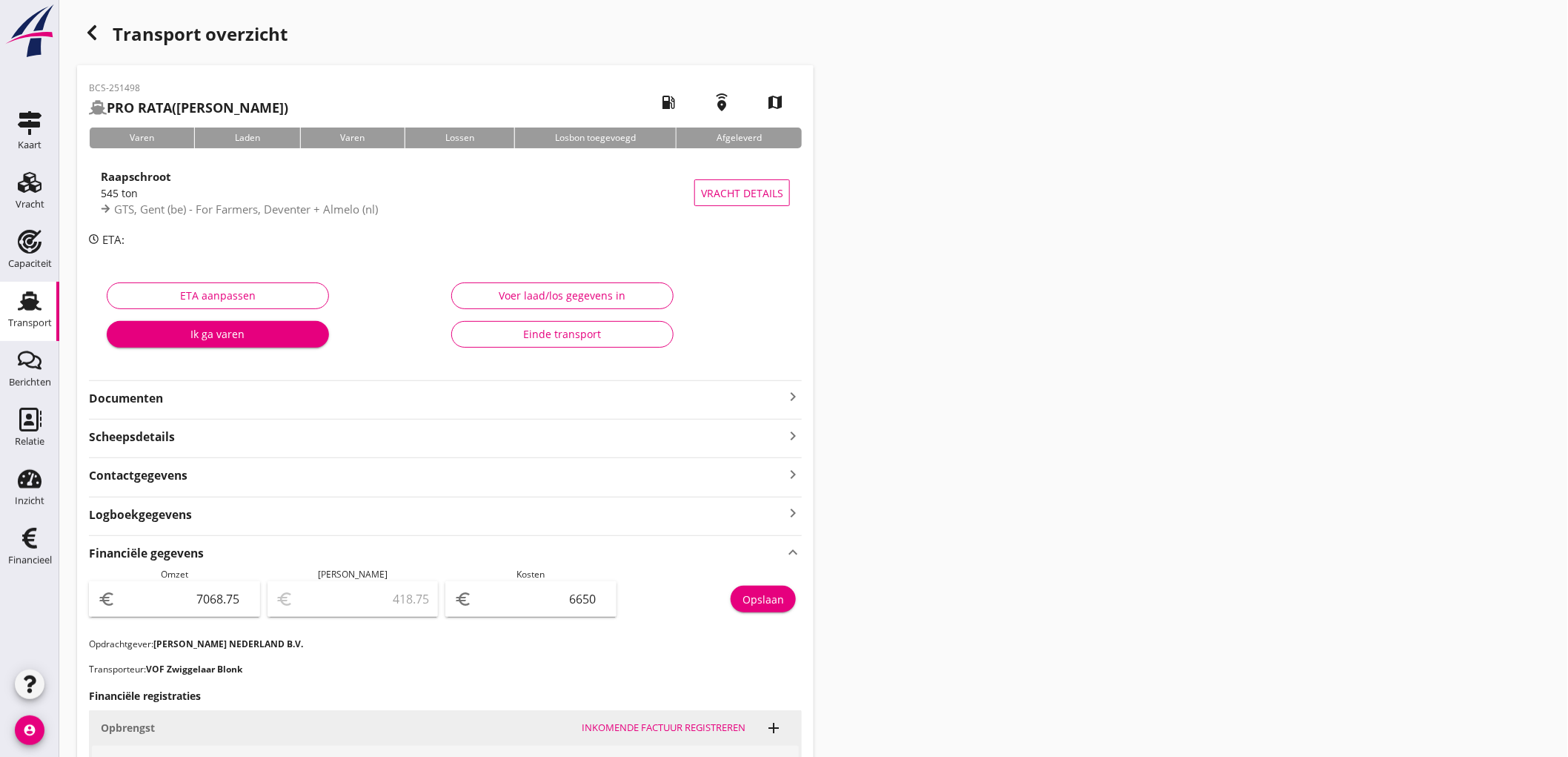
click at [97, 26] on icon "button" at bounding box center [91, 32] width 17 height 17
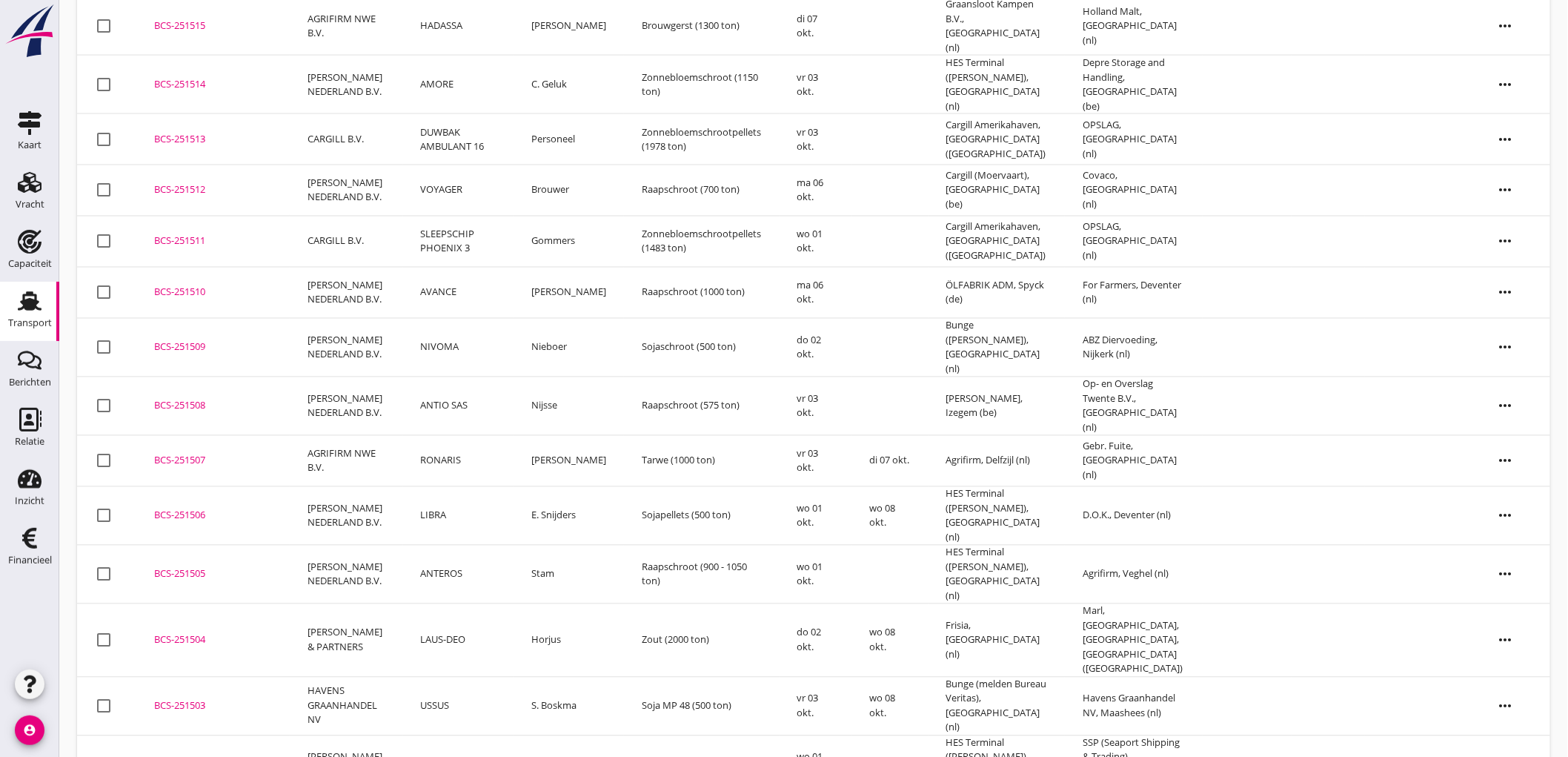
scroll to position [1092, 0]
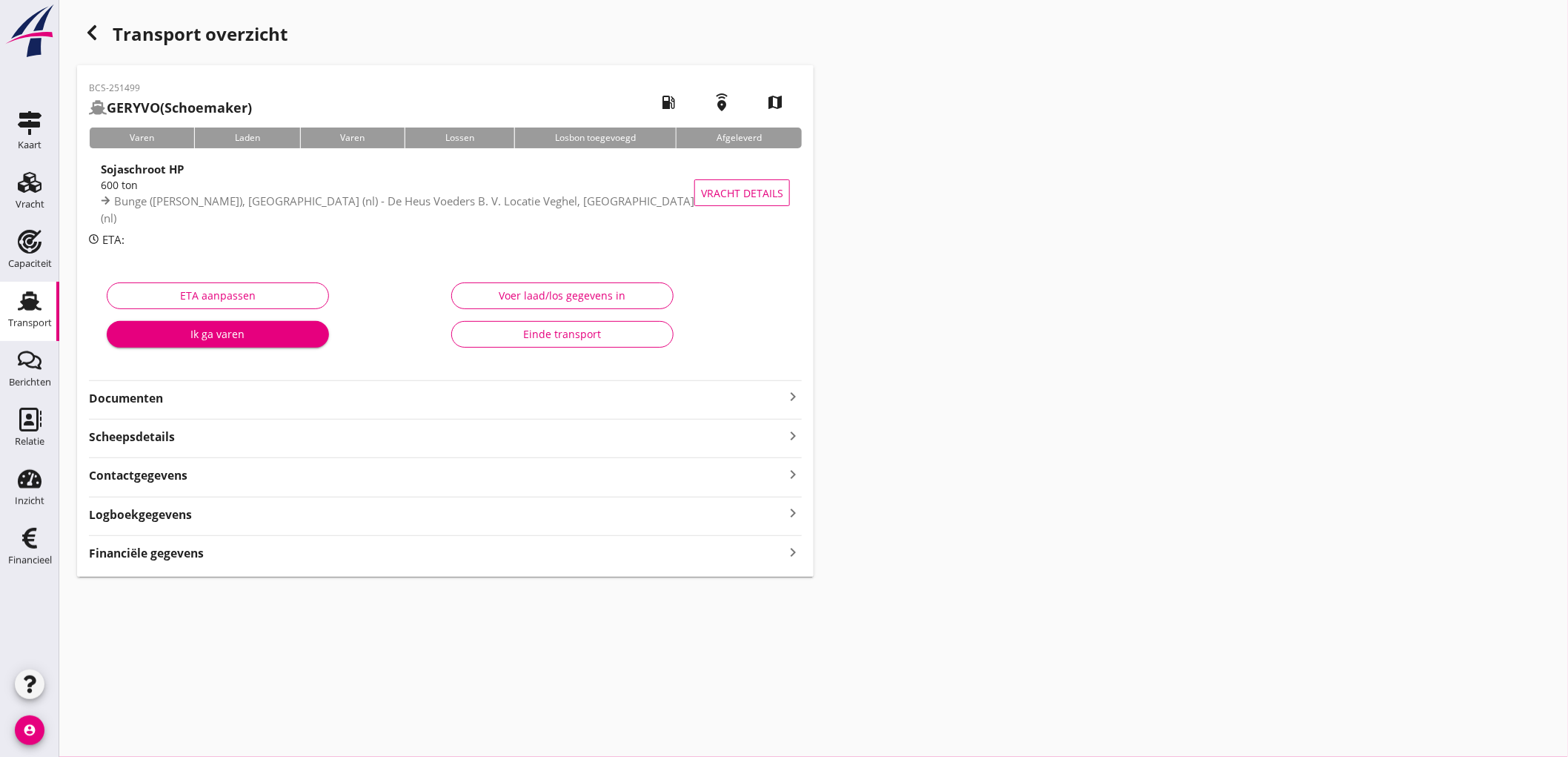
click at [171, 553] on strong "Financiële gegevens" at bounding box center [146, 553] width 115 height 17
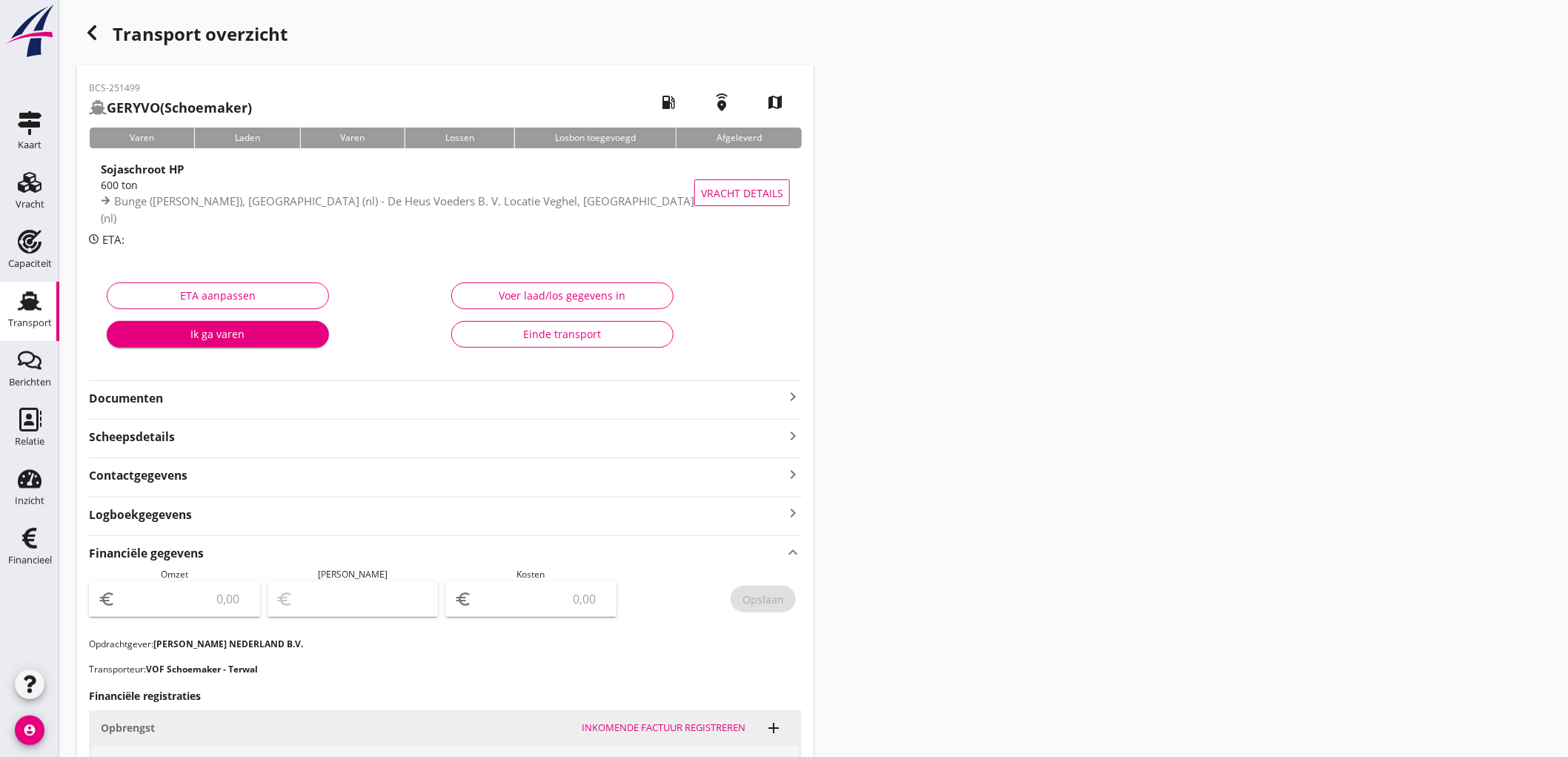
scroll to position [164, 0]
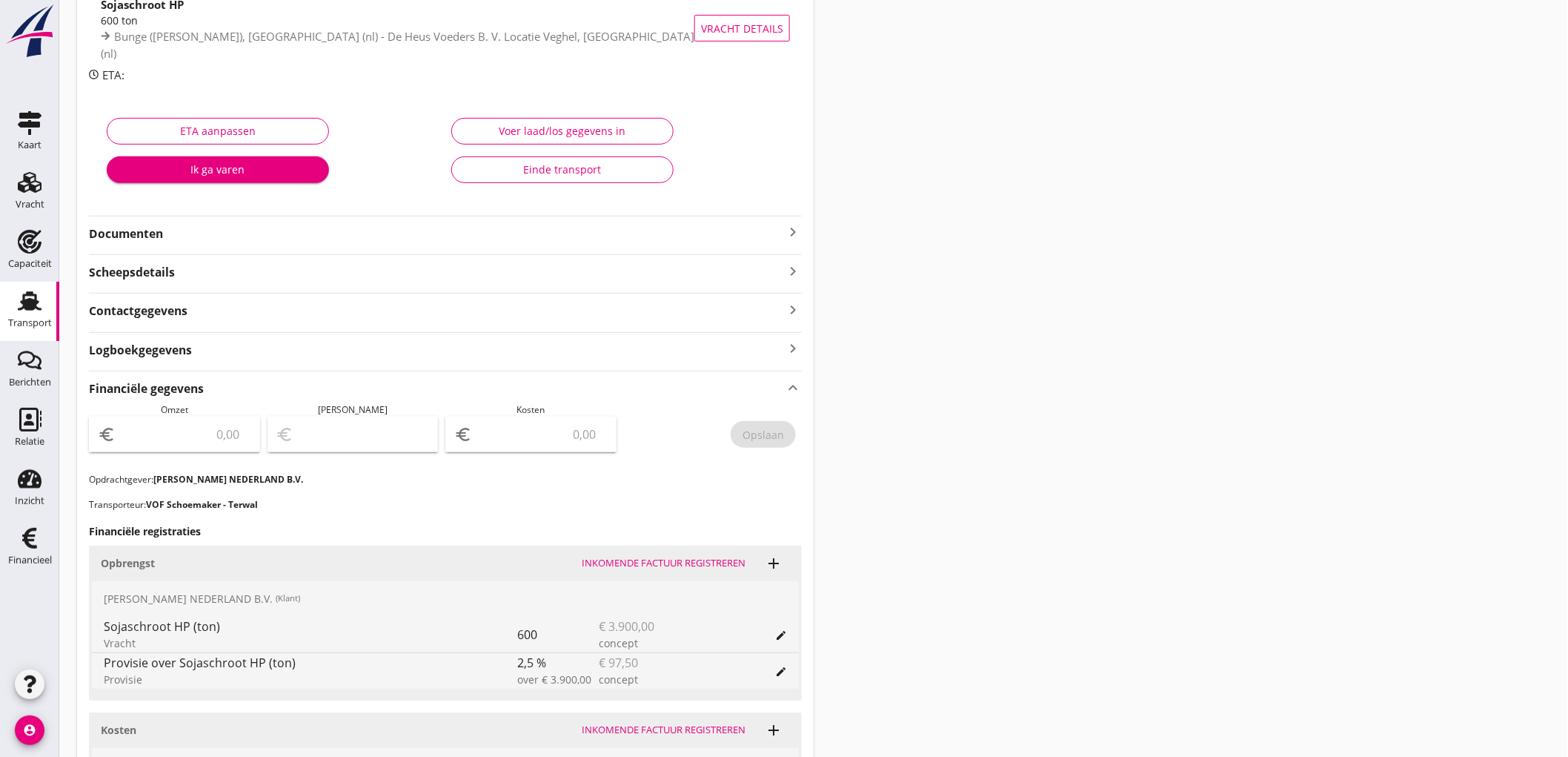
click at [185, 434] on input "number" at bounding box center [184, 433] width 132 height 23
type input "3802"
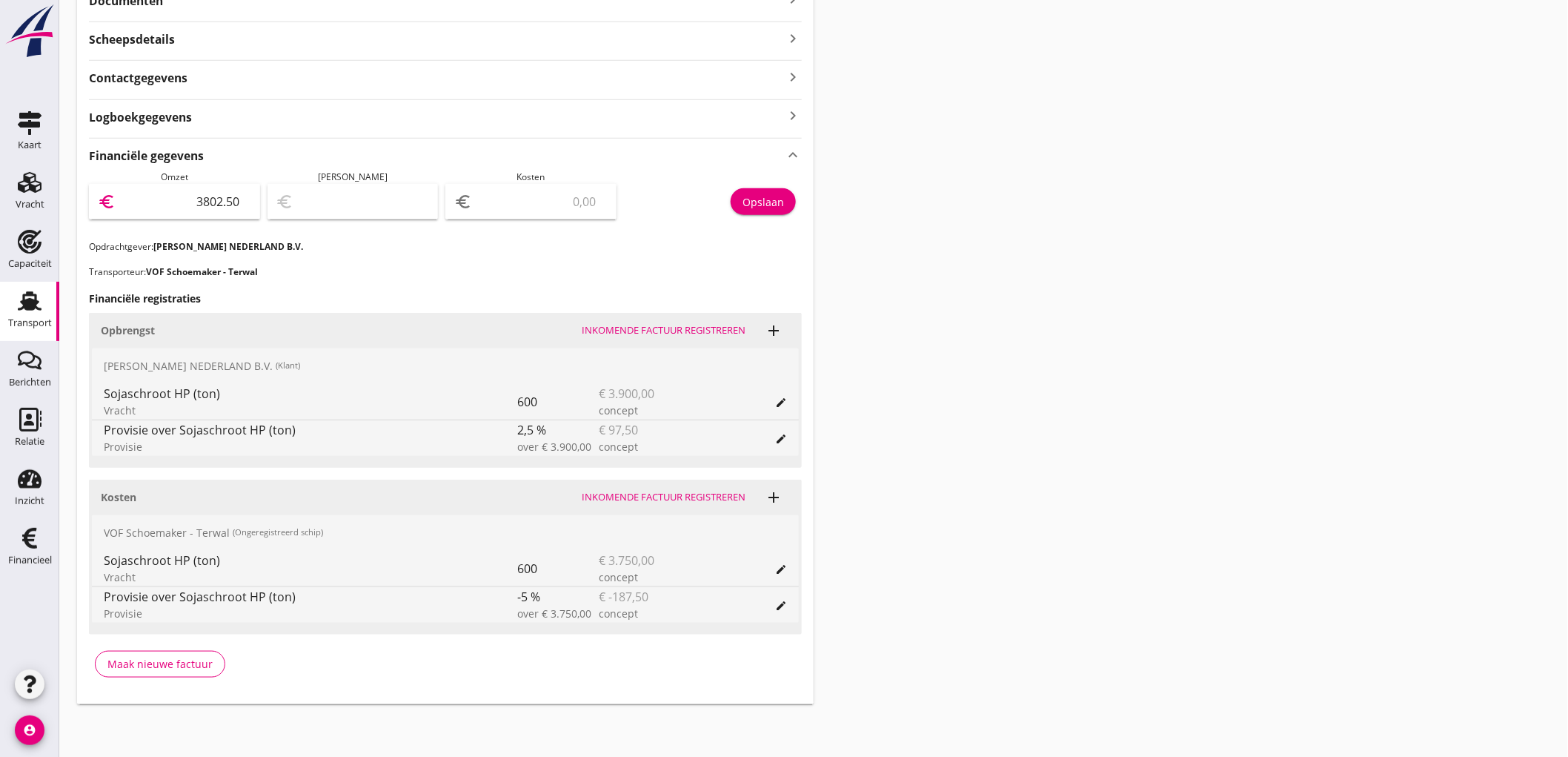
type input "3802.50"
type input "3799.50"
type input "3"
type input "3767.50"
type input "35"
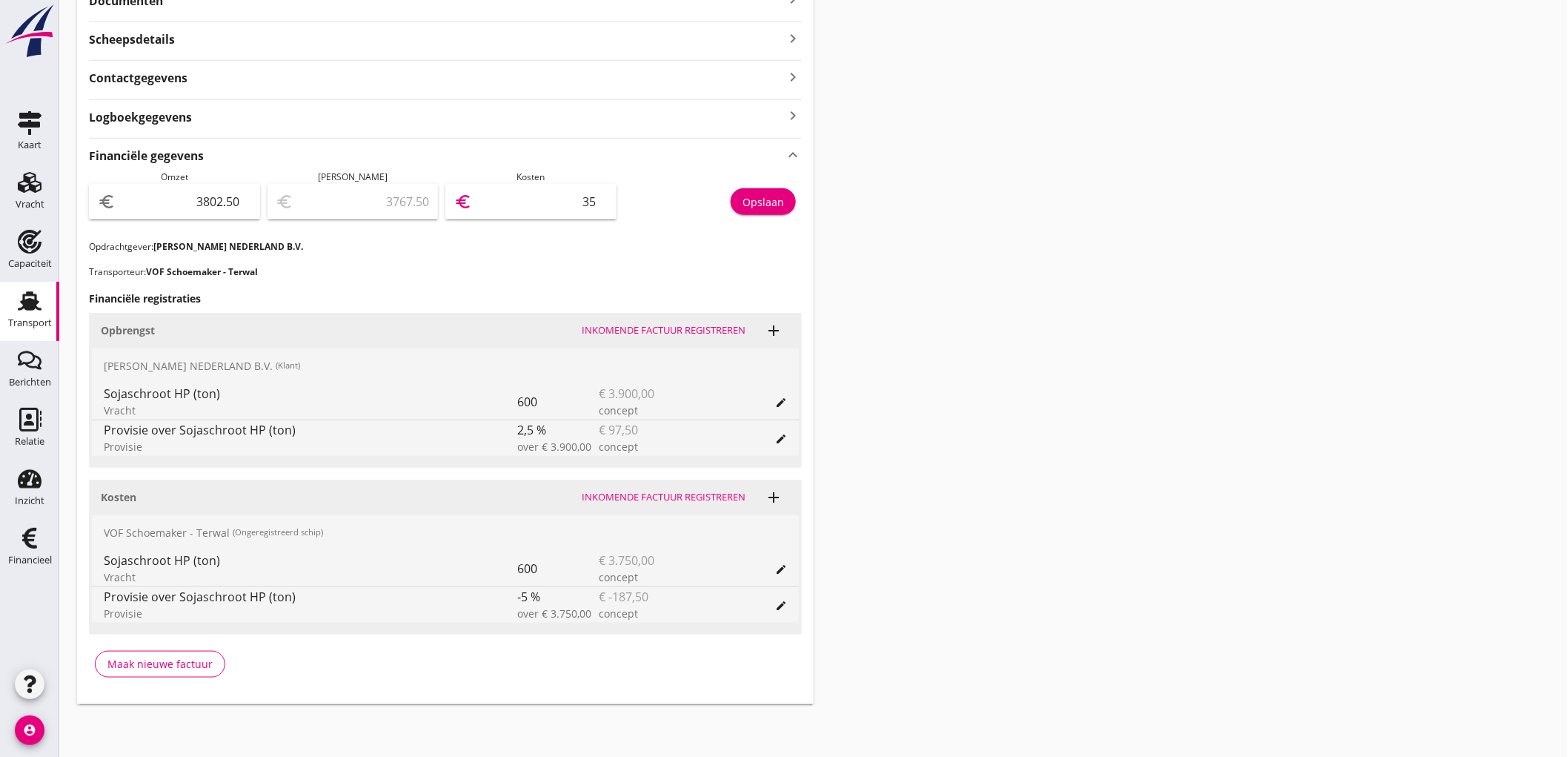
type input "3446.50"
type input "356"
type input "240.50"
type input "3562"
type input "240.00"
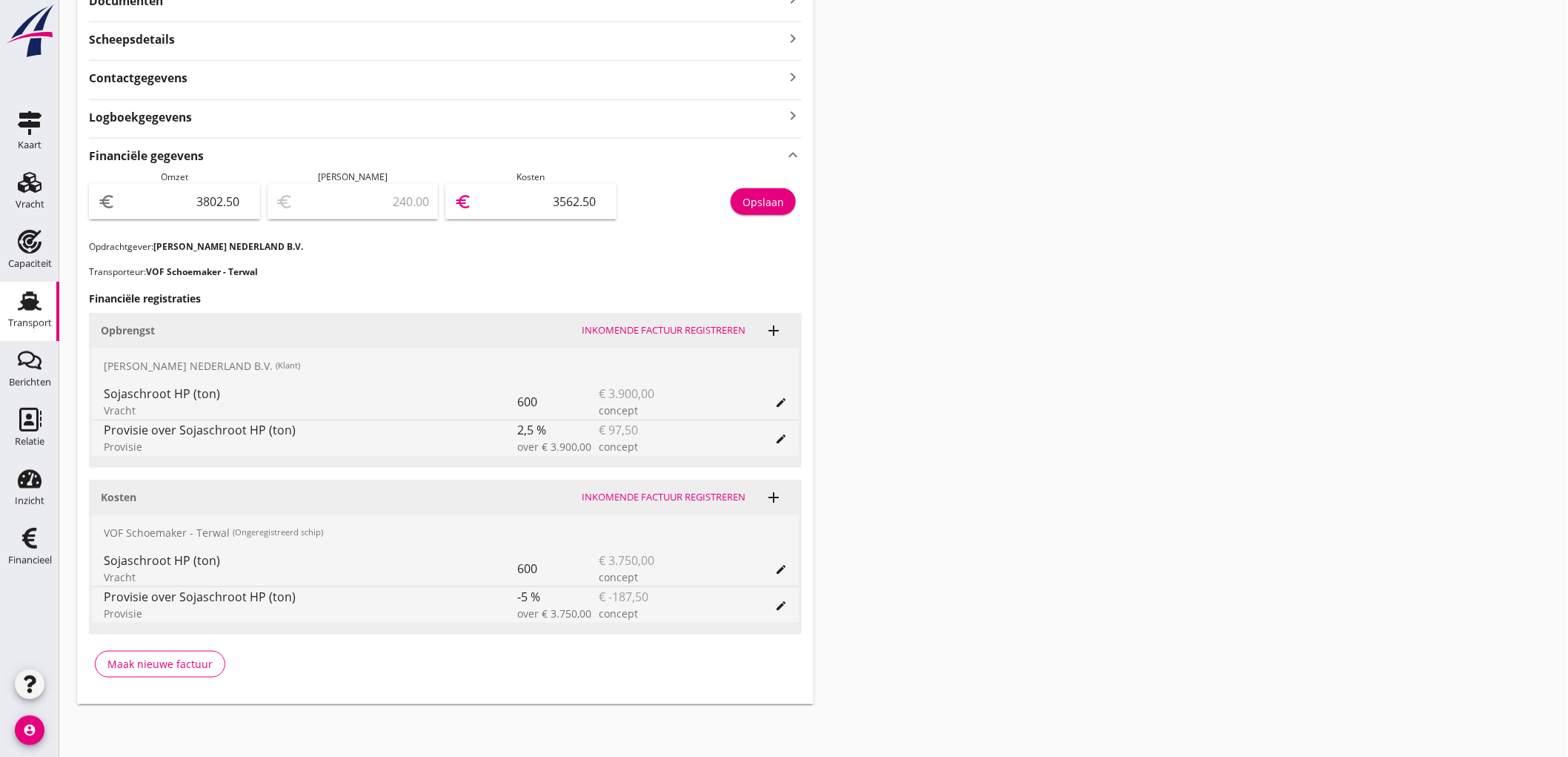
type input "3562.50"
click at [777, 203] on div "Opslaan" at bounding box center [763, 202] width 42 height 16
click at [20, 292] on icon "Transport" at bounding box center [29, 300] width 23 height 23
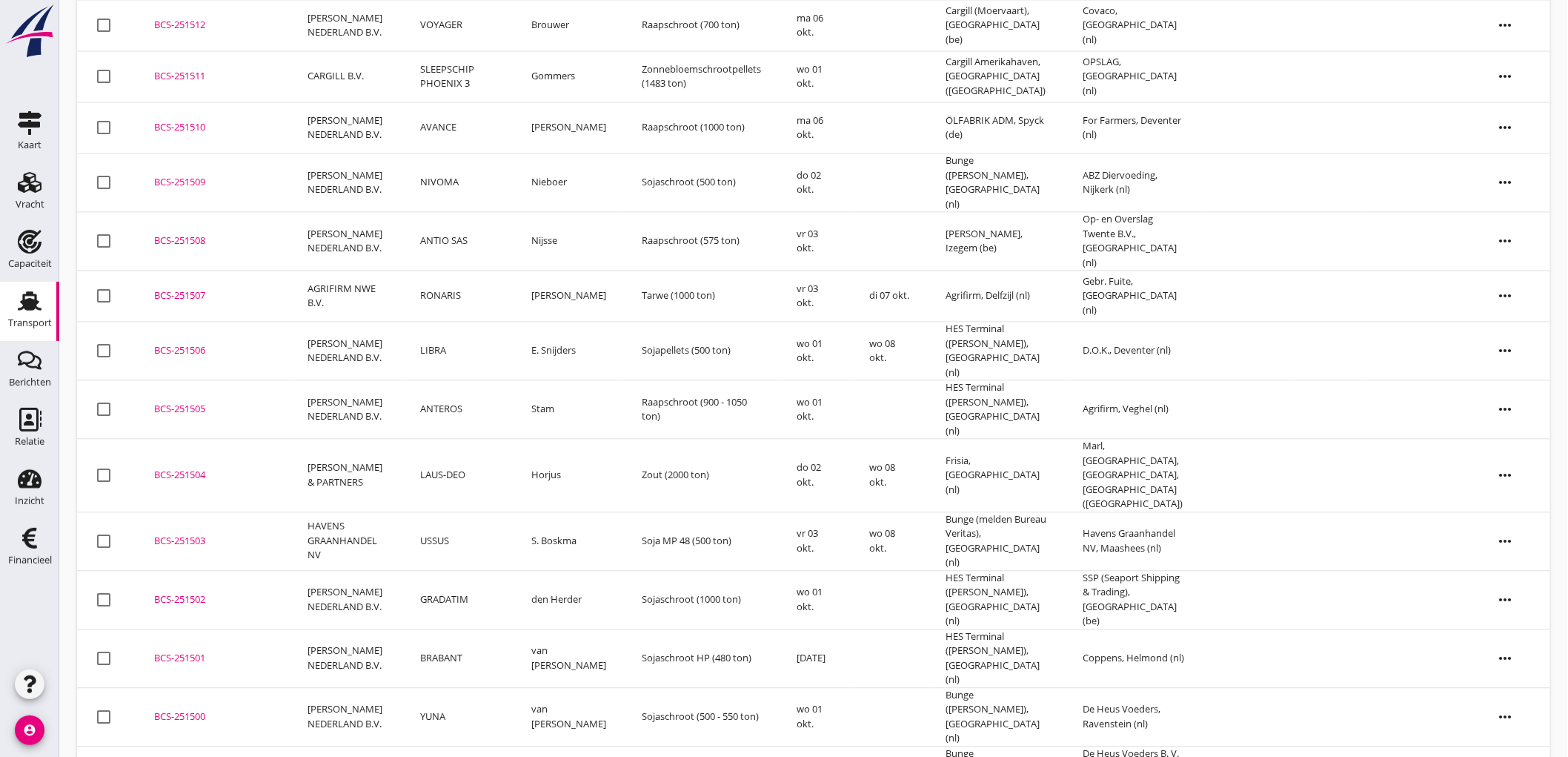
scroll to position [1256, 0]
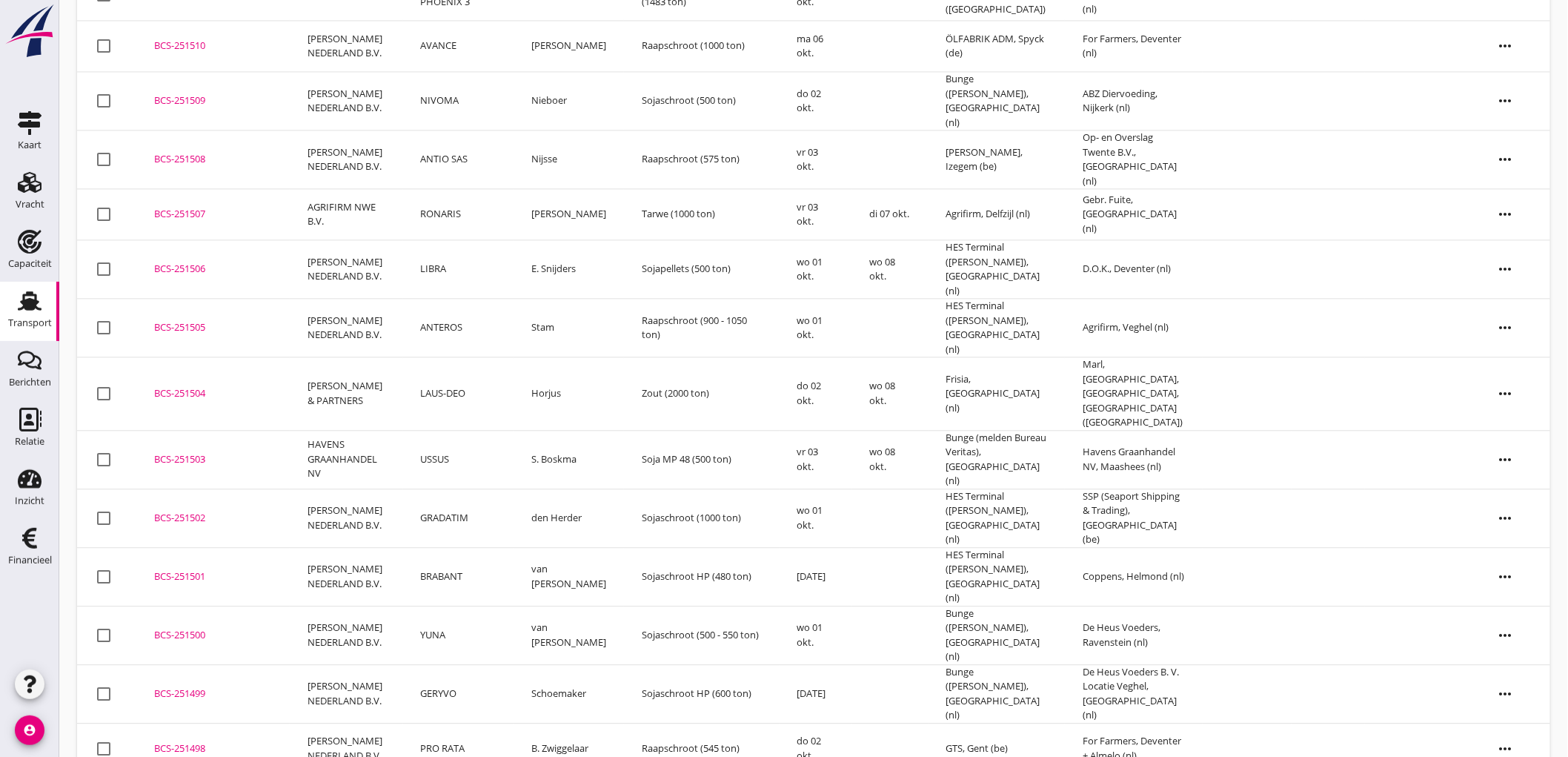
click at [459, 606] on td "YUNA" at bounding box center [458, 634] width 111 height 58
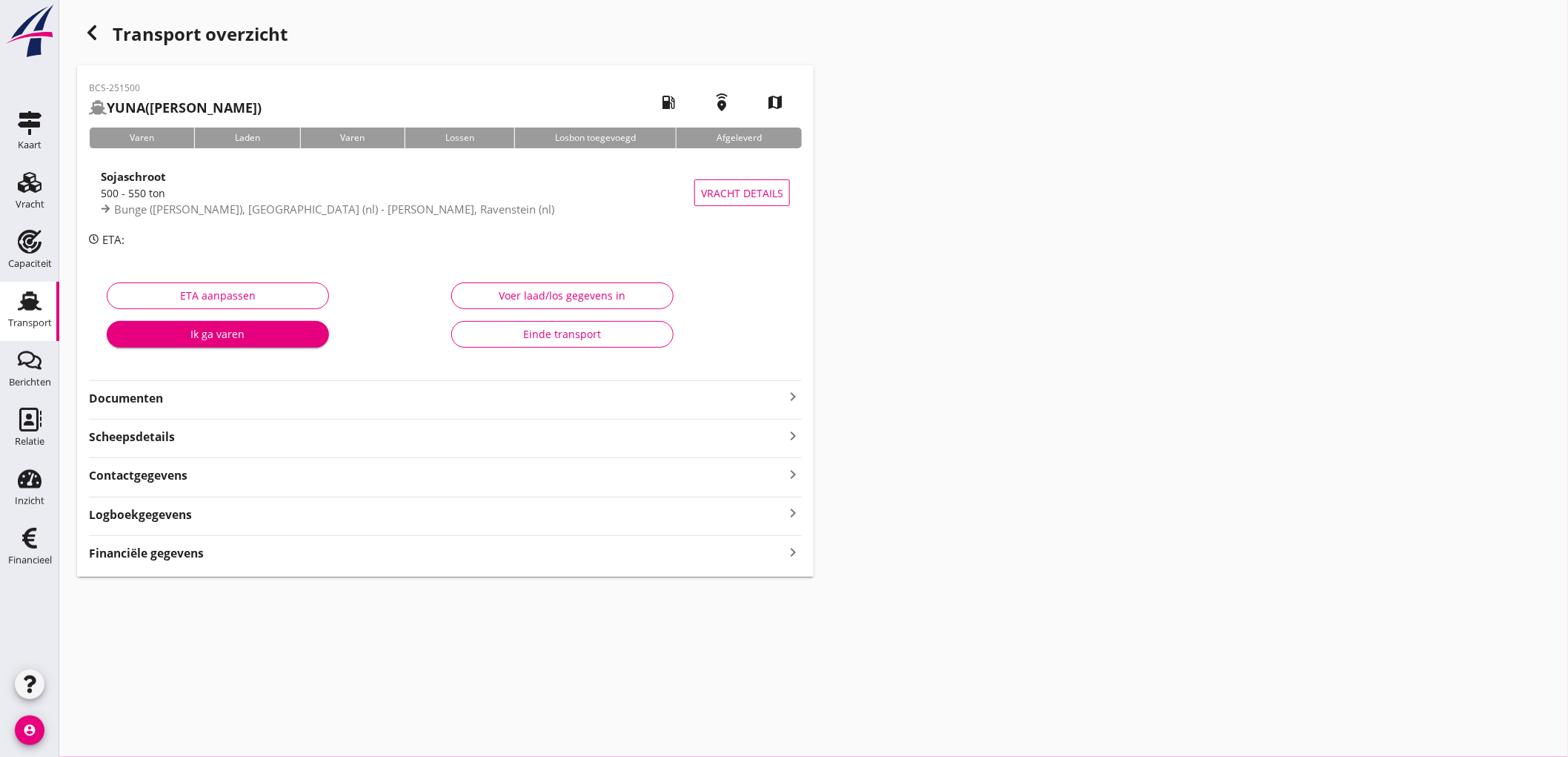
click at [204, 553] on div "Financiële gegevens keyboard_arrow_right" at bounding box center [445, 552] width 713 height 20
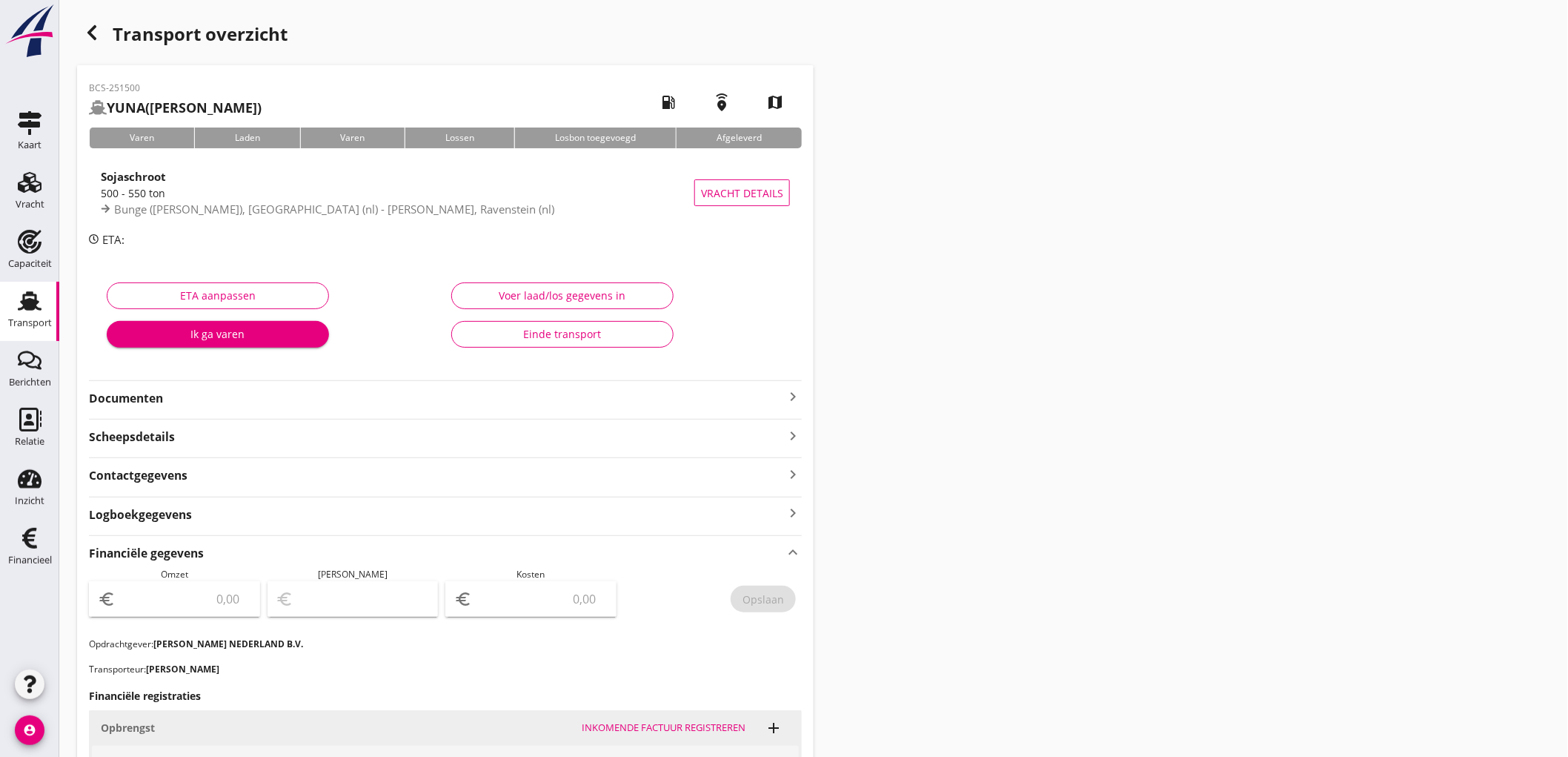
scroll to position [247, 0]
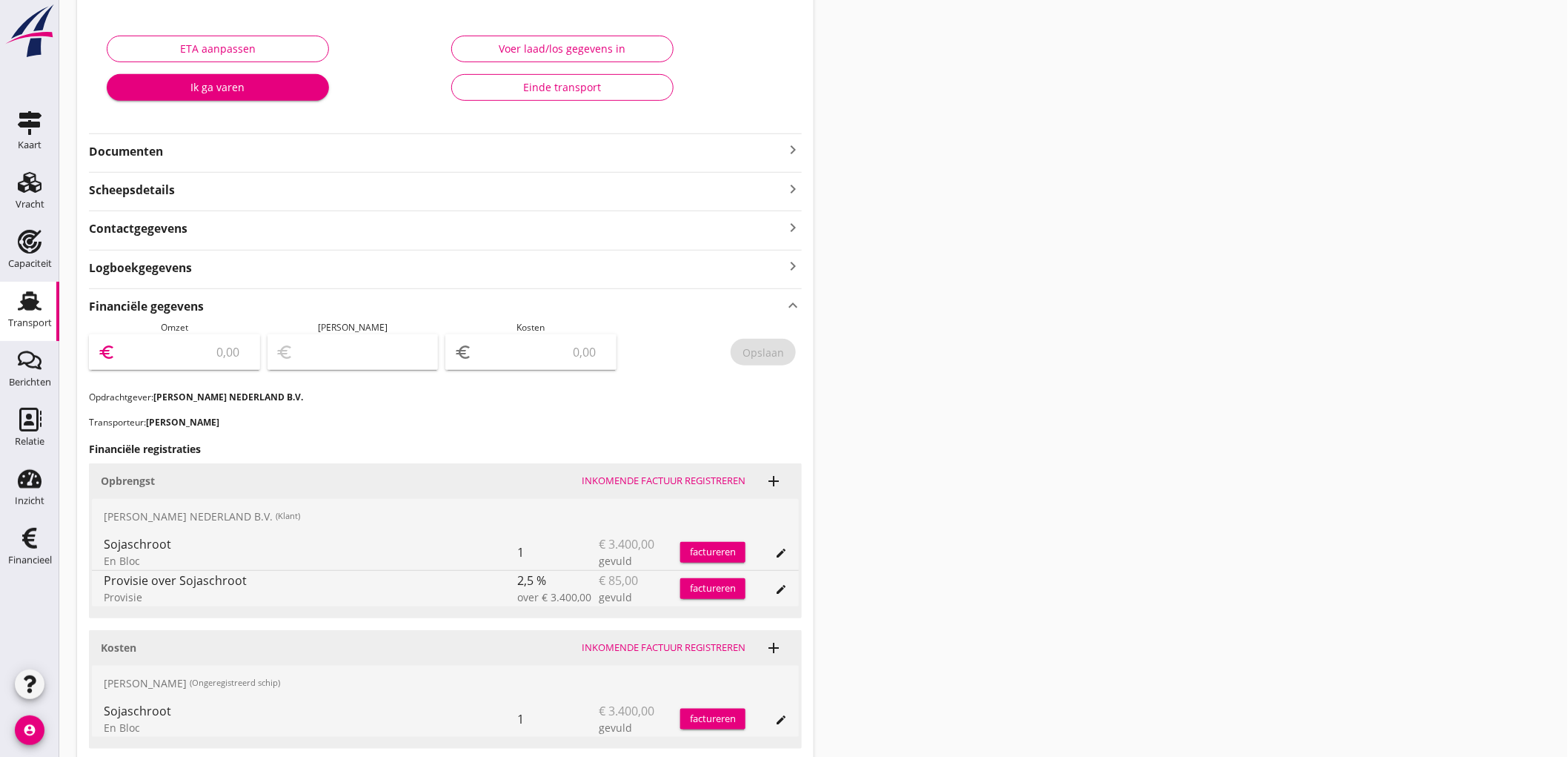
click at [208, 358] on input "number" at bounding box center [184, 352] width 132 height 23
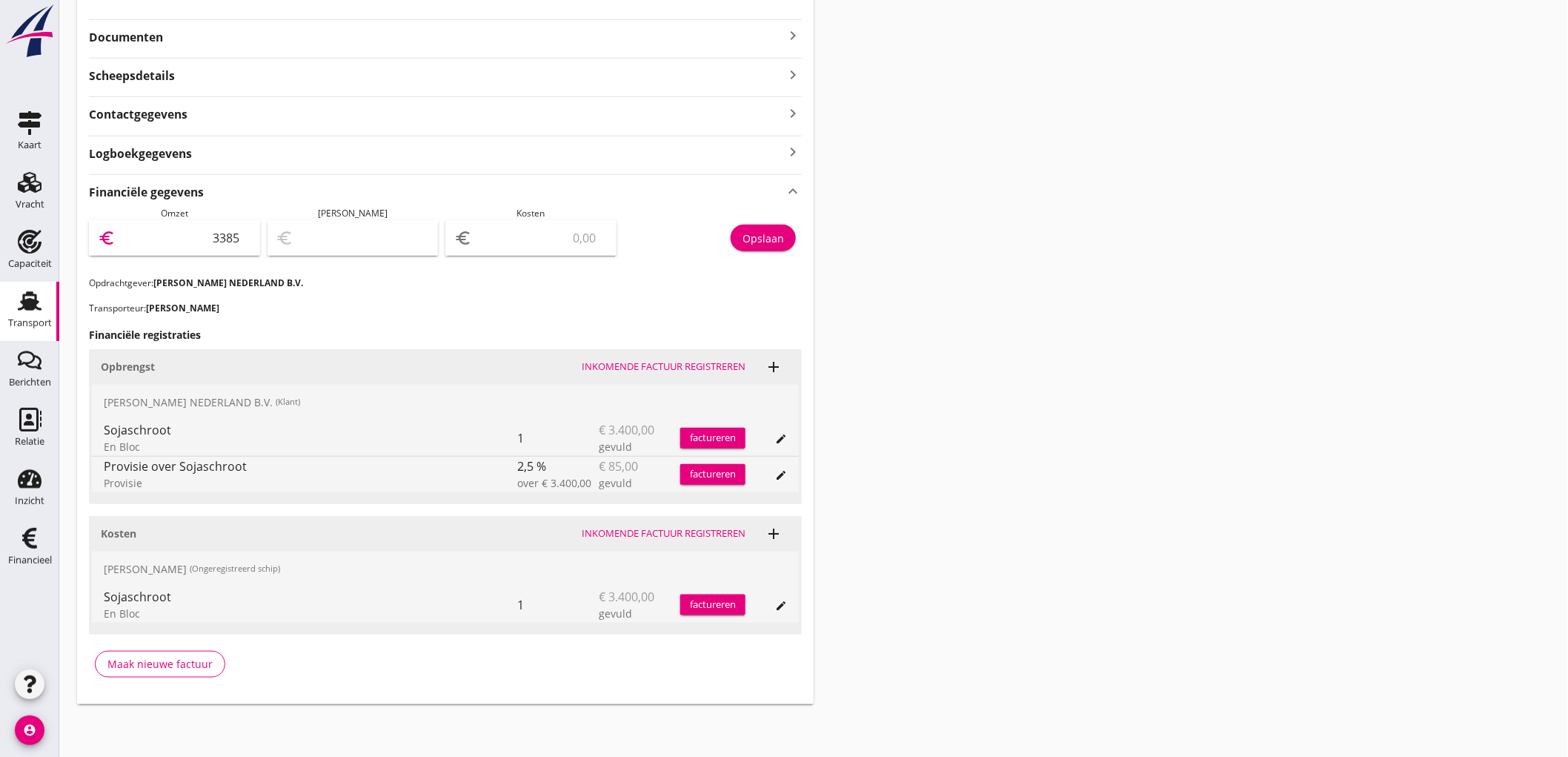
type input "3385"
type input "3382.00"
type input "3"
type input "3353.00"
type input "32"
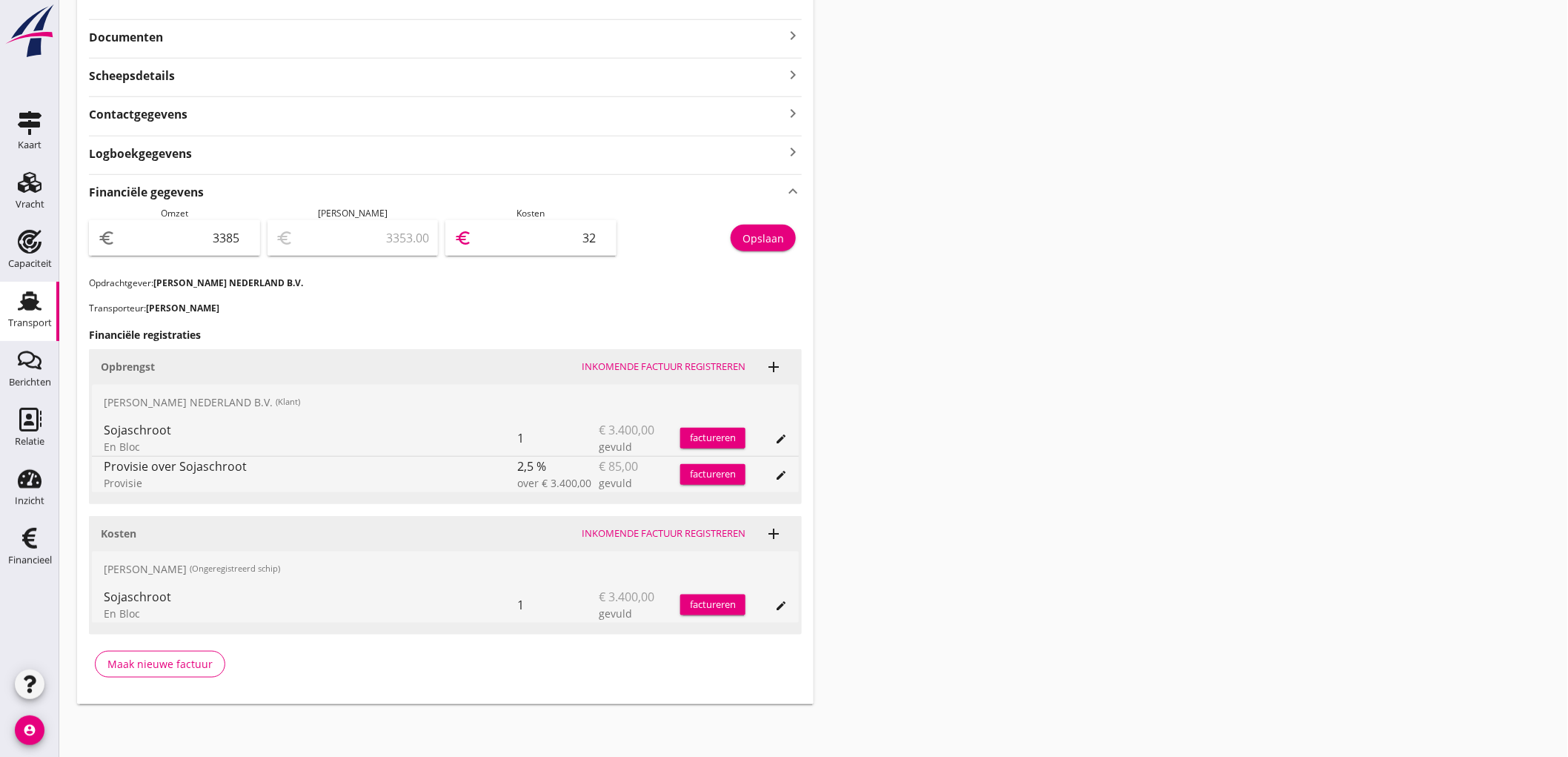
type input "3062.00"
type input "323"
type input "155.00"
type input "3230"
click at [567, 232] on input "3230" at bounding box center [541, 238] width 132 height 23
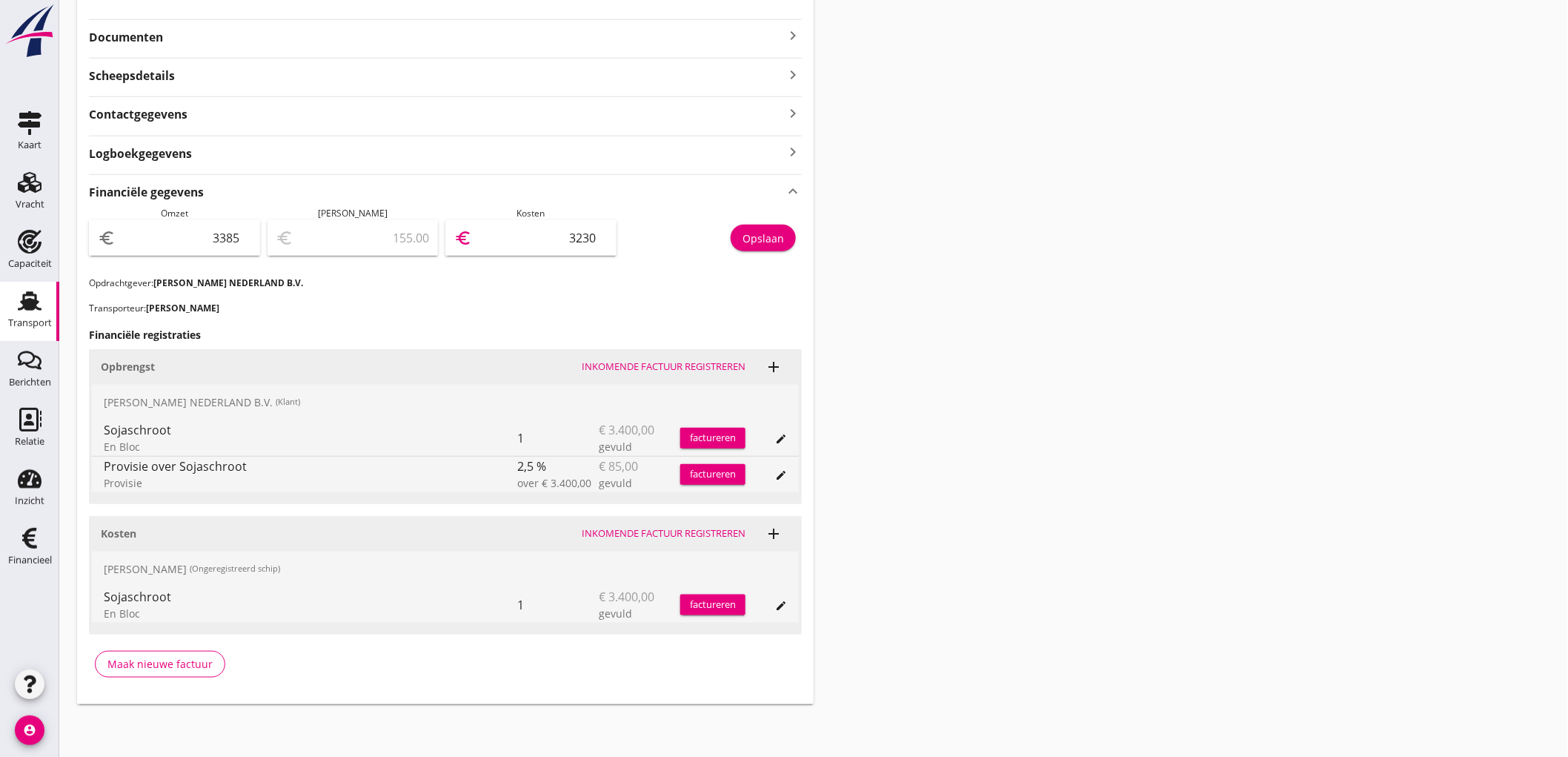
click at [567, 232] on input "3230" at bounding box center [541, 238] width 132 height 23
type input "3382.00"
type input "3"
type input "3353.00"
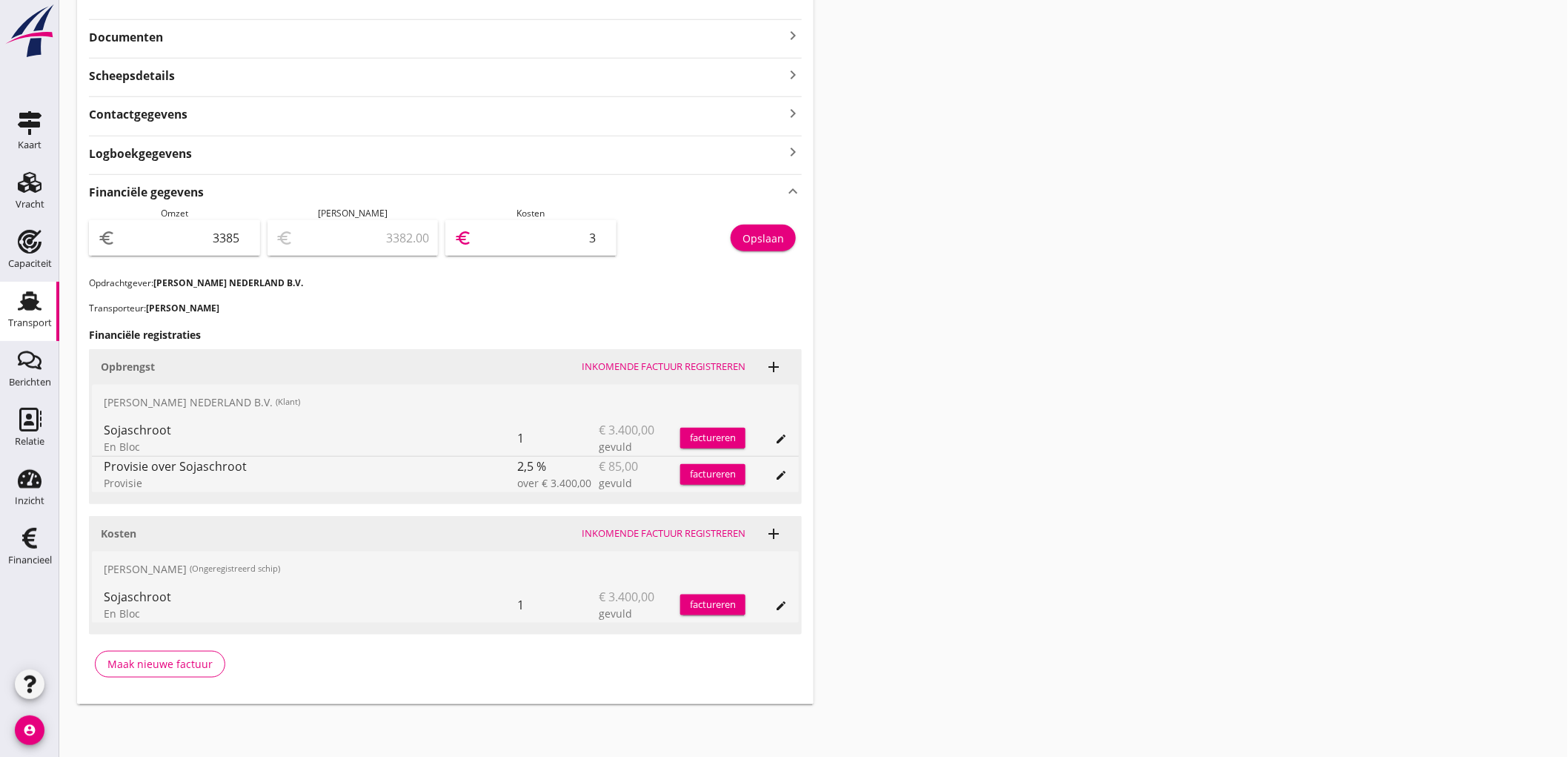
type input "32"
type input "3062.00"
type input "323"
type input "155.00"
type input "3230"
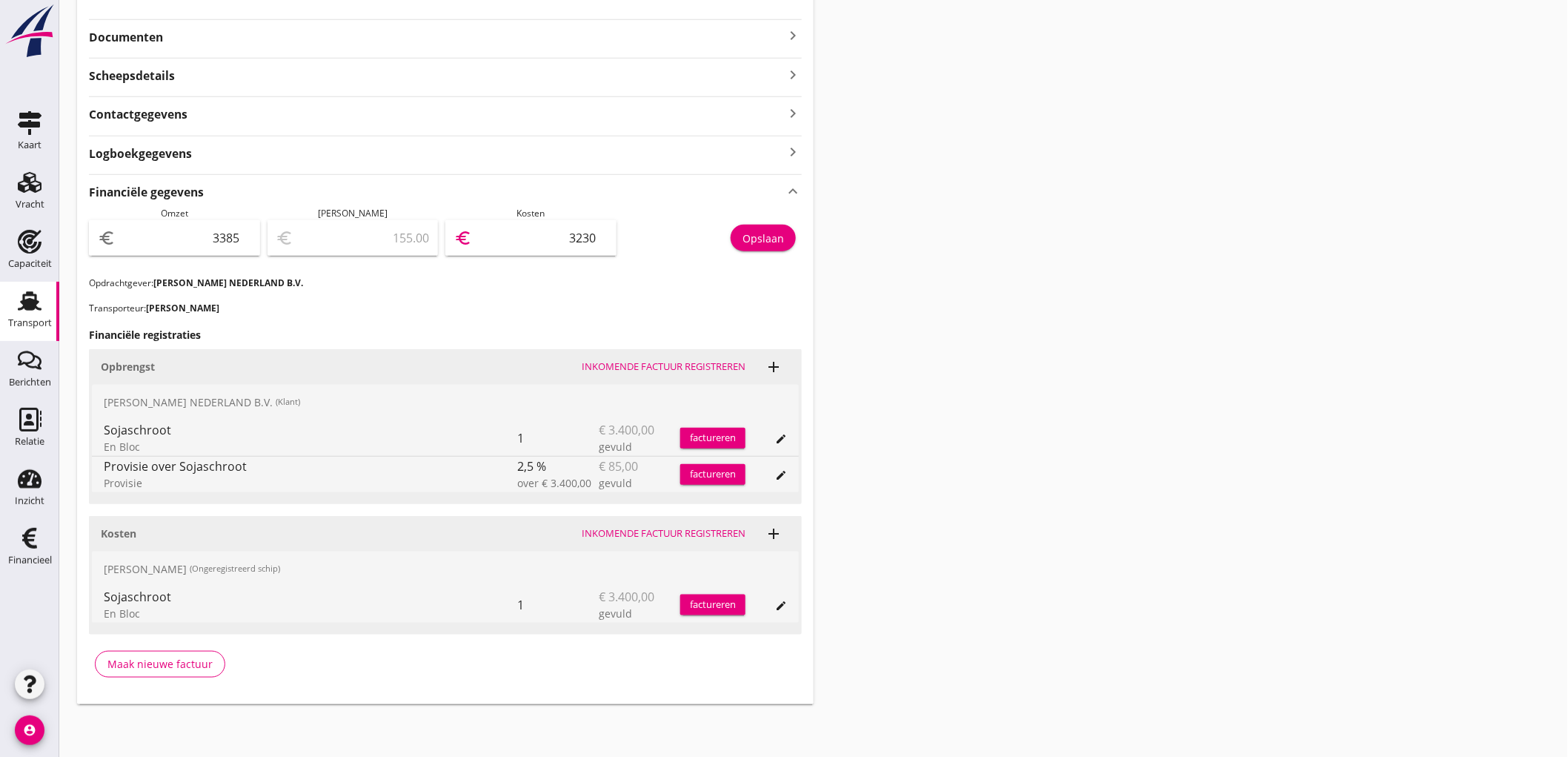
click at [230, 238] on input "3385" at bounding box center [184, 238] width 132 height 23
type input "3"
type input "-3227.00"
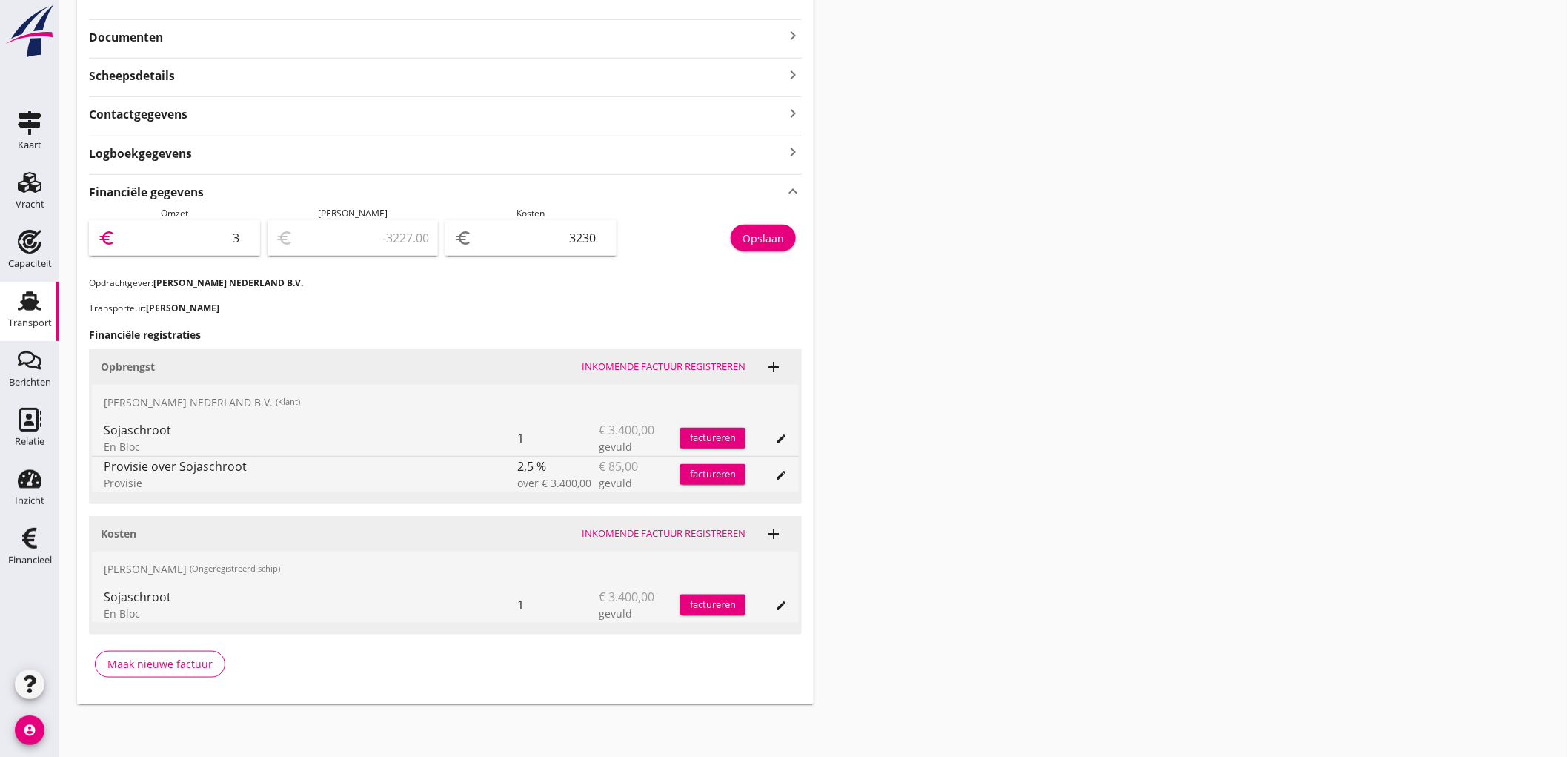
type input "33"
type input "-3197.00"
type input "331"
type input "-2899.00"
type input "3318"
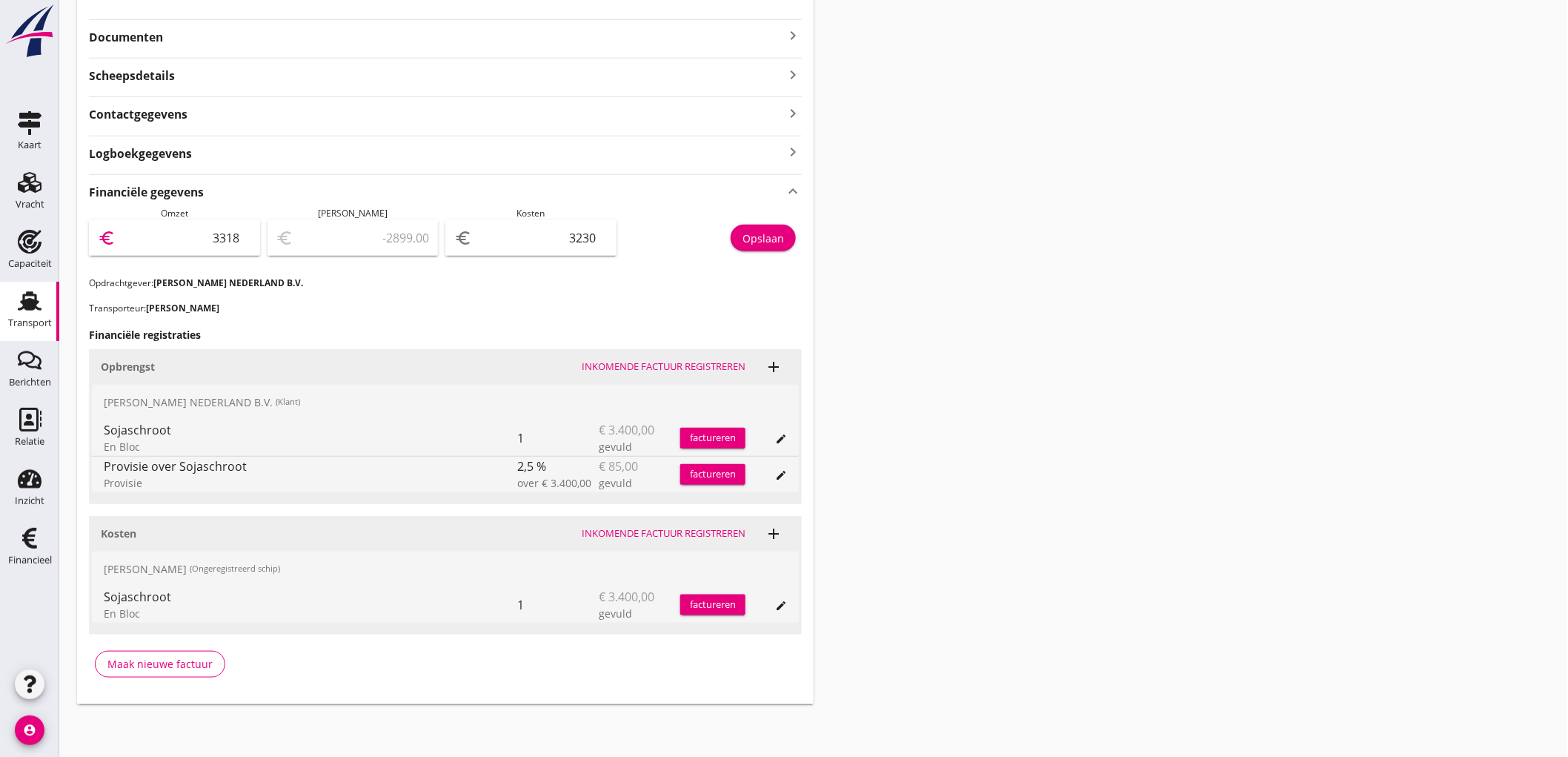
type input "88.00"
type input "331"
type input "-2899.00"
type input "3315"
type input "85.00"
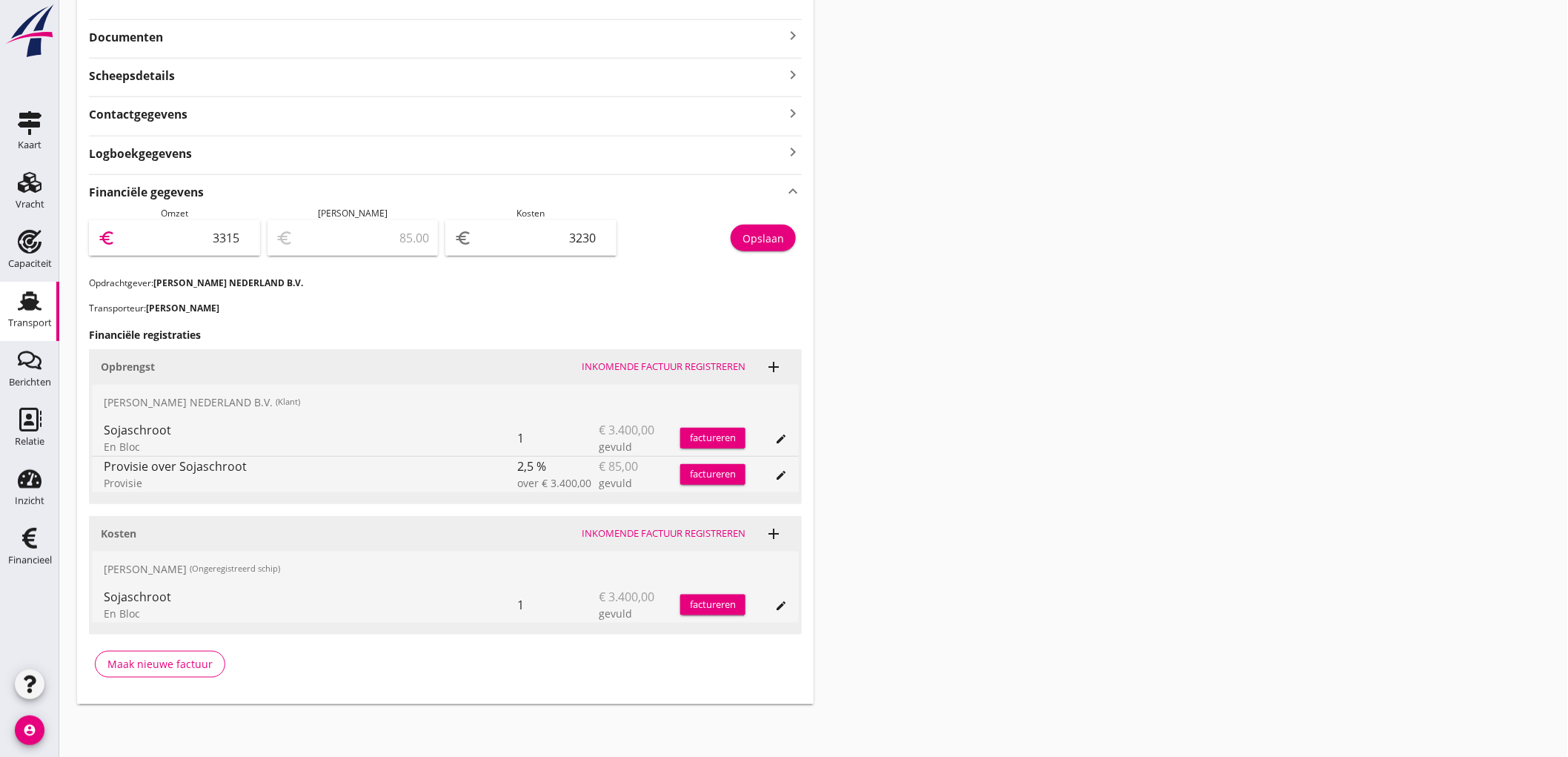
type input "3315"
click at [740, 232] on button "Opslaan" at bounding box center [763, 238] width 65 height 27
click at [34, 282] on link "Transport Transport" at bounding box center [30, 312] width 59 height 59
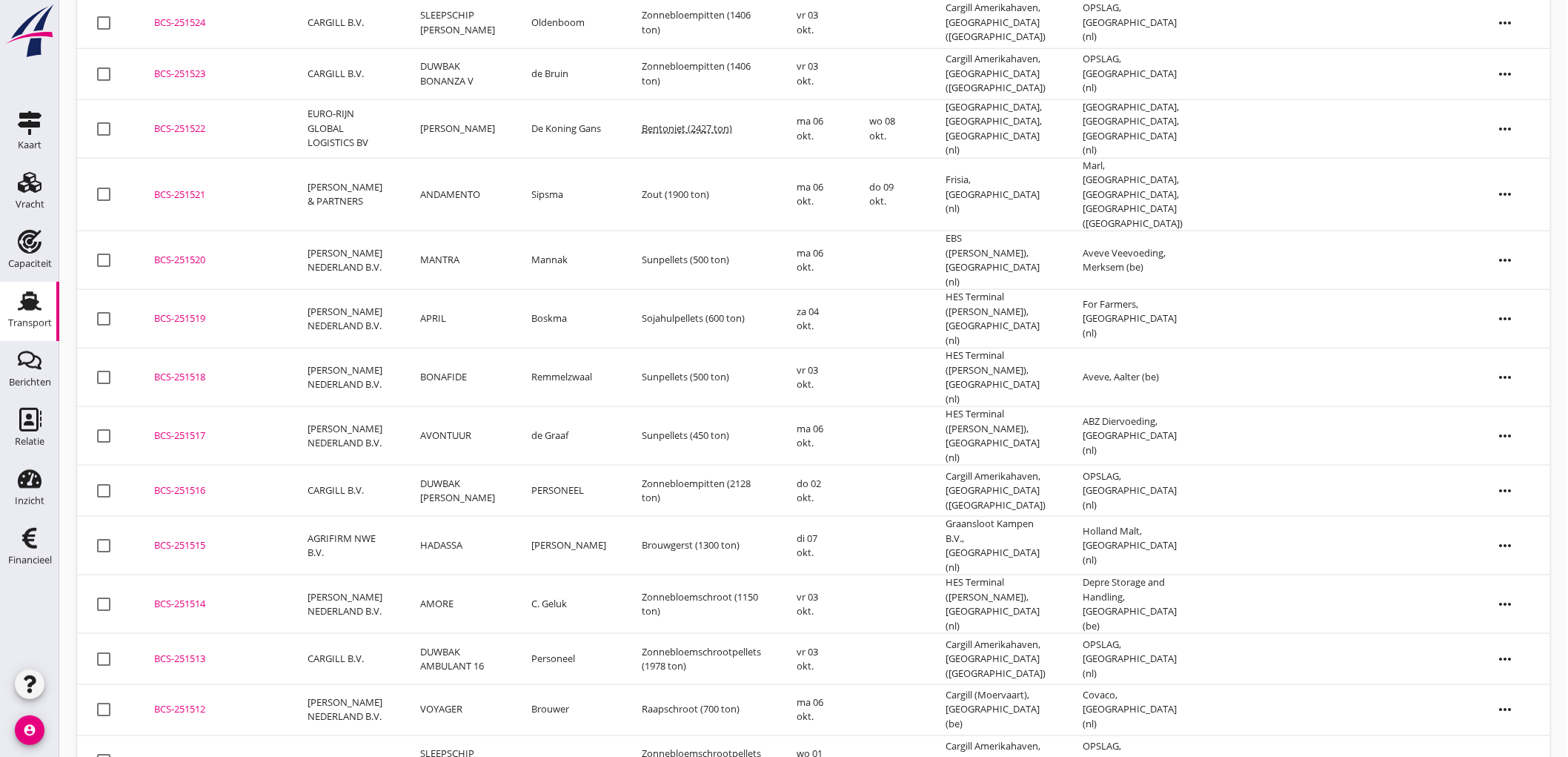
scroll to position [1010, 0]
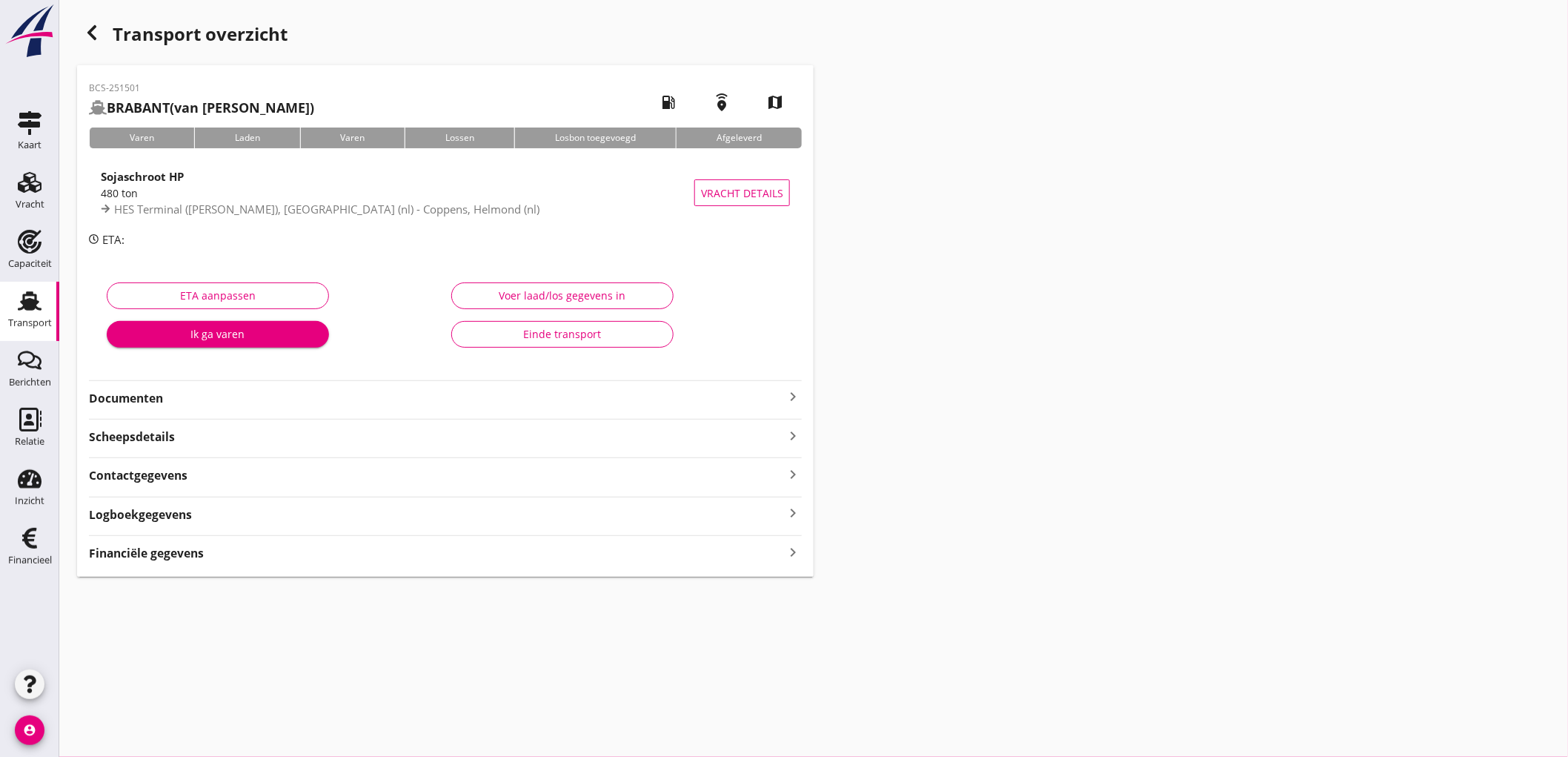
click at [218, 553] on div "Financiële gegevens keyboard_arrow_right" at bounding box center [445, 552] width 713 height 20
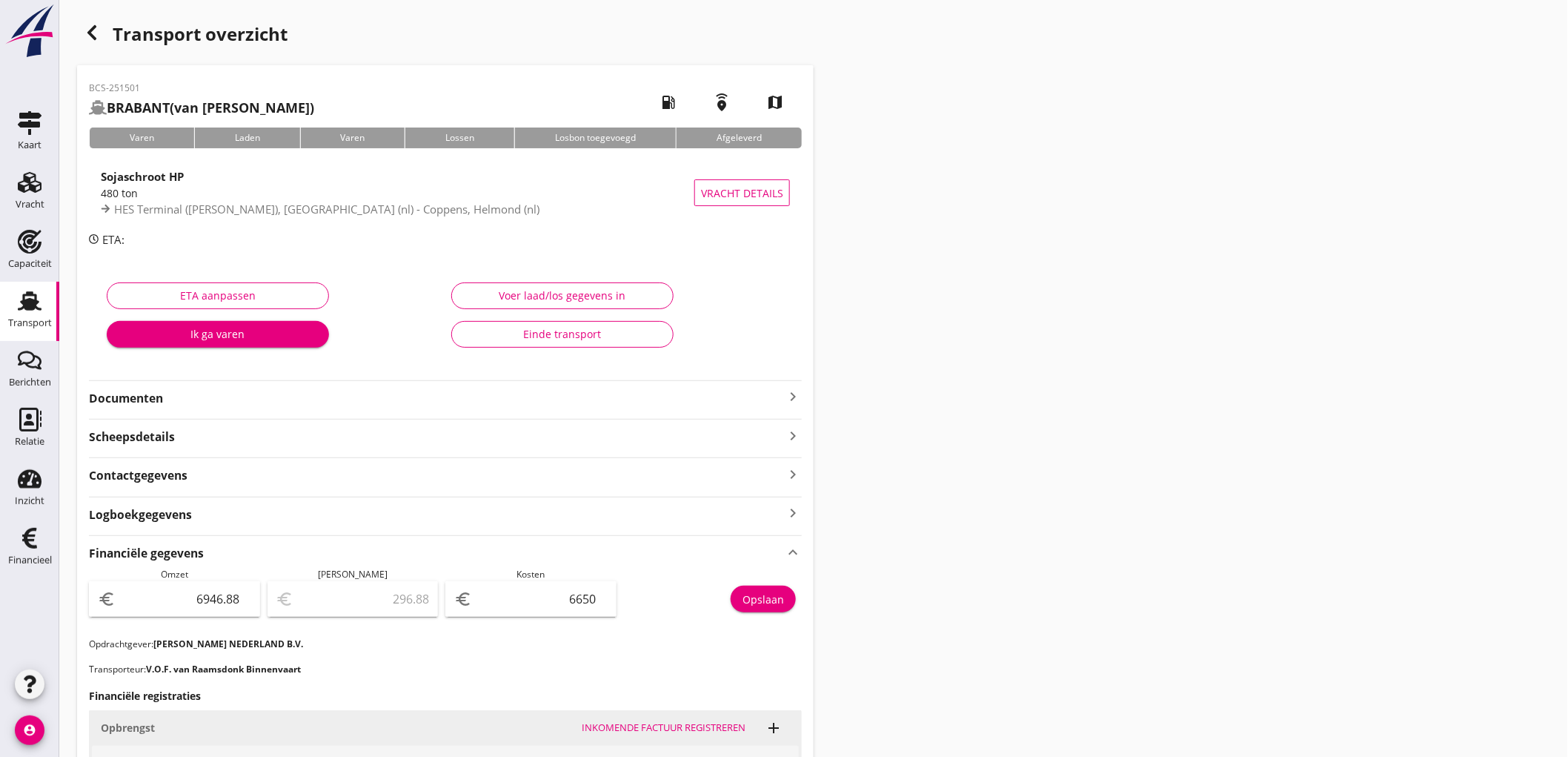
click at [100, 27] on icon "button" at bounding box center [91, 32] width 17 height 17
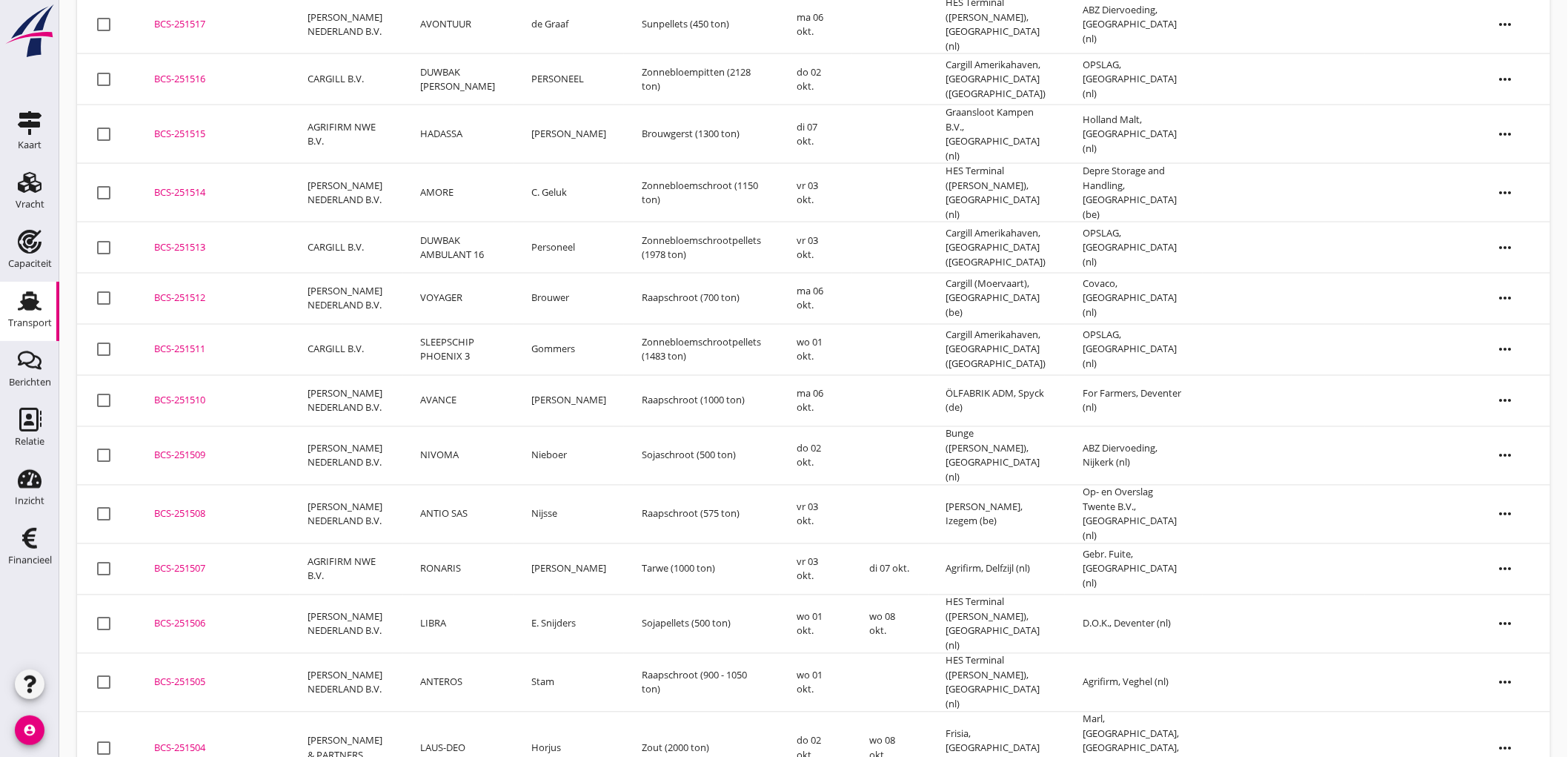
scroll to position [961, 0]
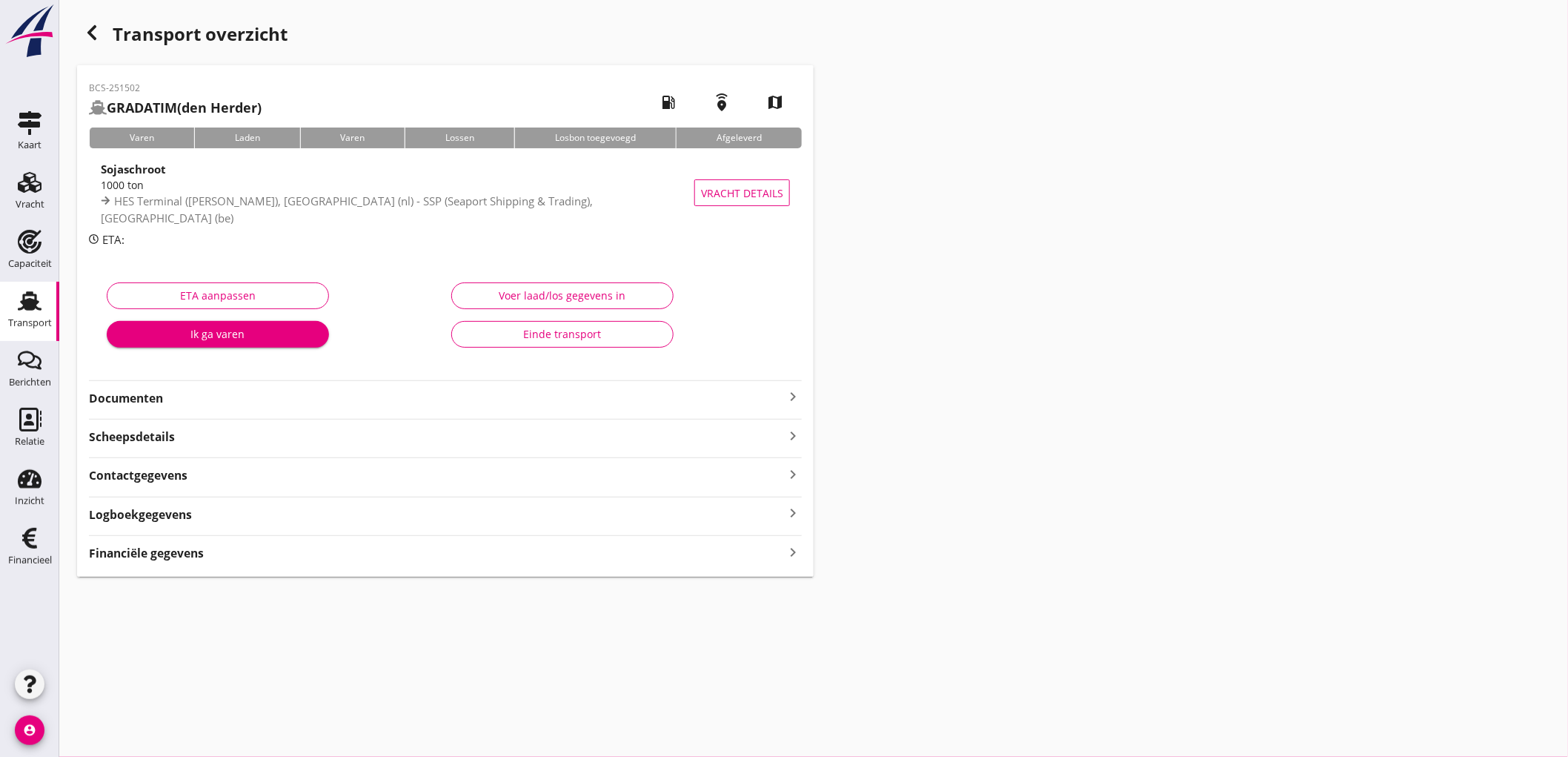
click at [198, 573] on div "BCS-251502 GRADATIM (den Herder) local_gas_station emergency_share map Varen La…" at bounding box center [446, 321] width 737 height 512
click at [207, 558] on div "Financiële gegevens keyboard_arrow_right" at bounding box center [445, 552] width 713 height 20
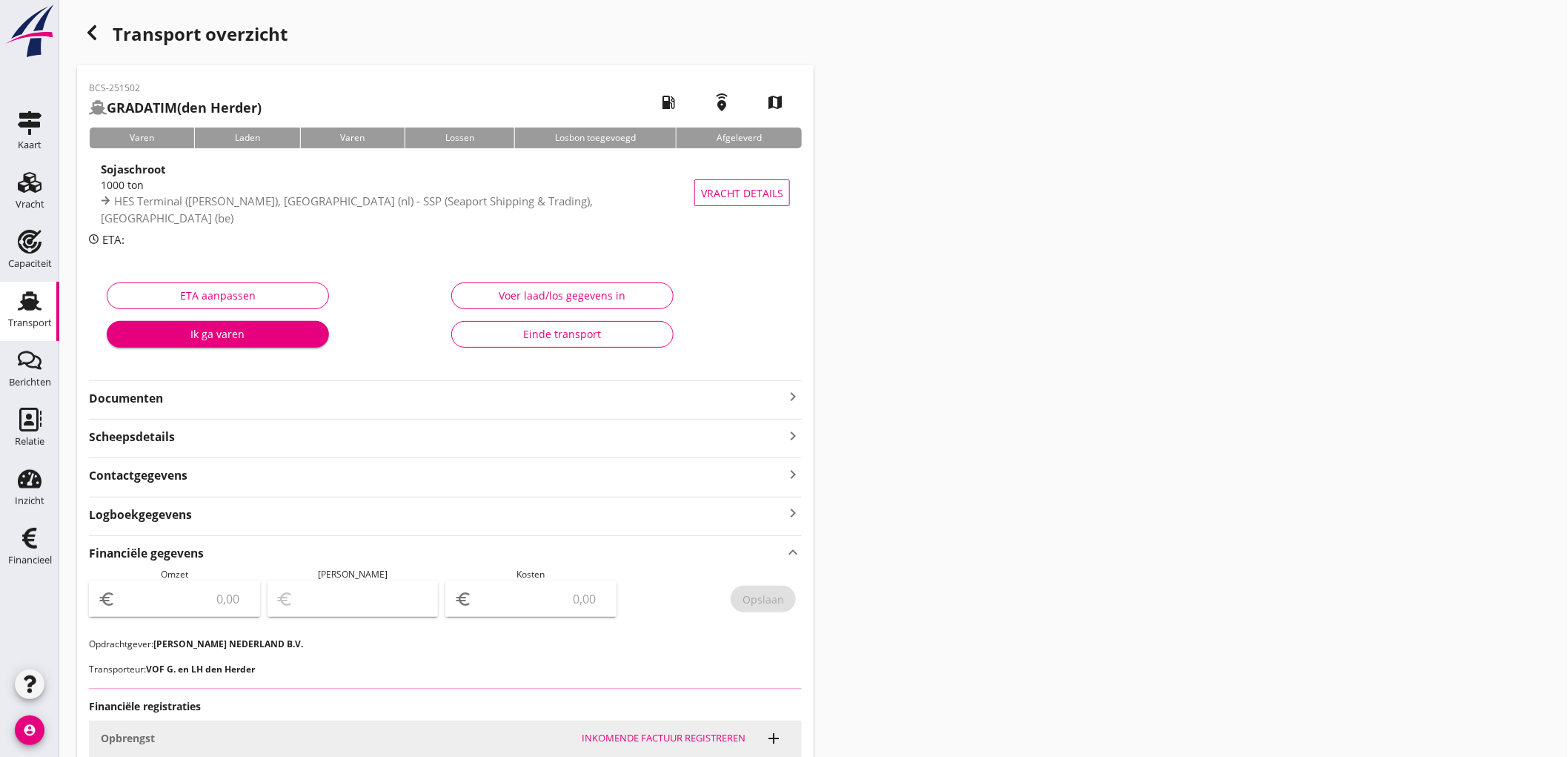
scroll to position [329, 0]
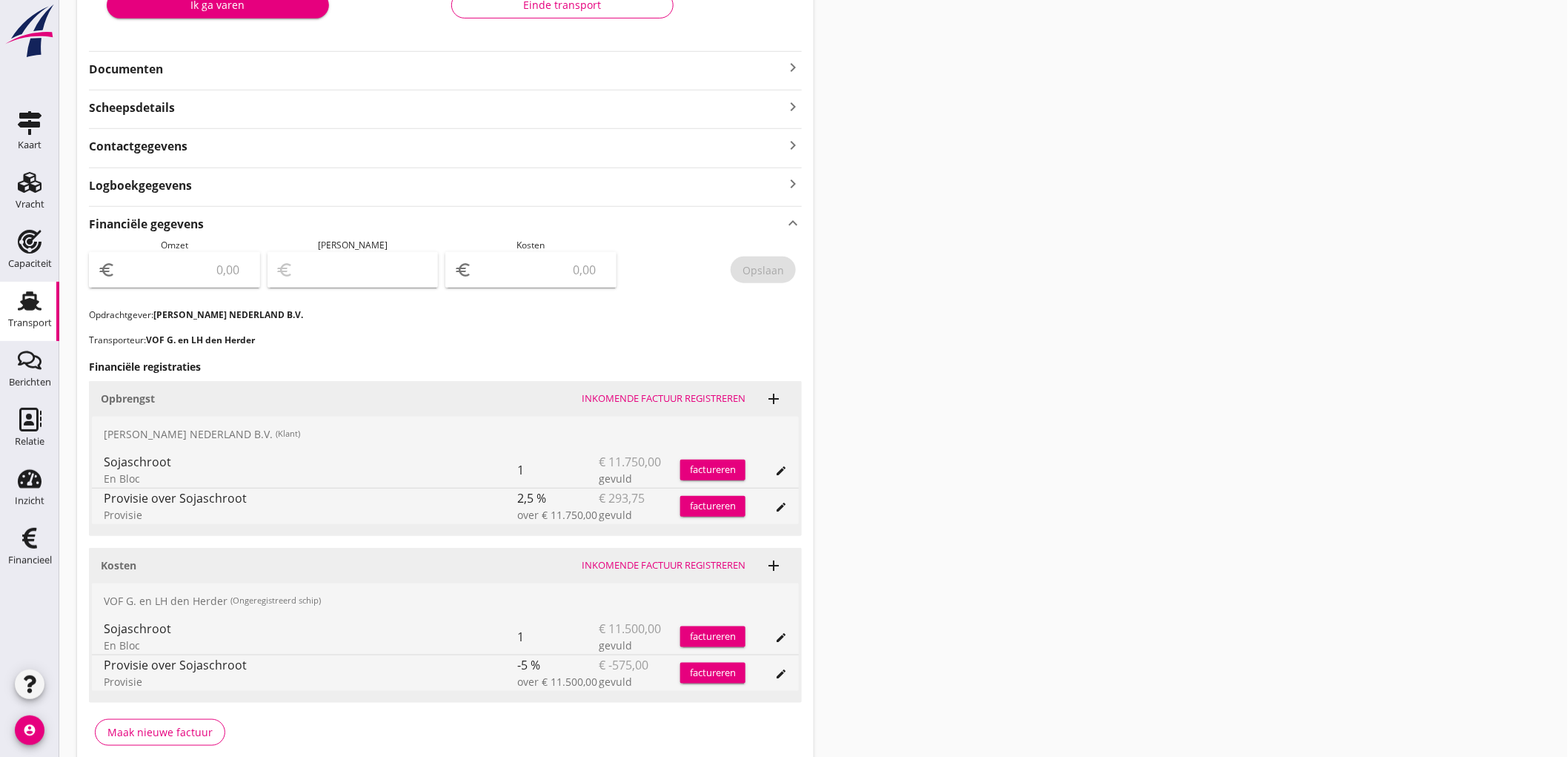
click at [216, 274] on input "number" at bounding box center [184, 269] width 132 height 23
type input "11456"
type input "11456.25"
type input "11455.25"
type input "1"
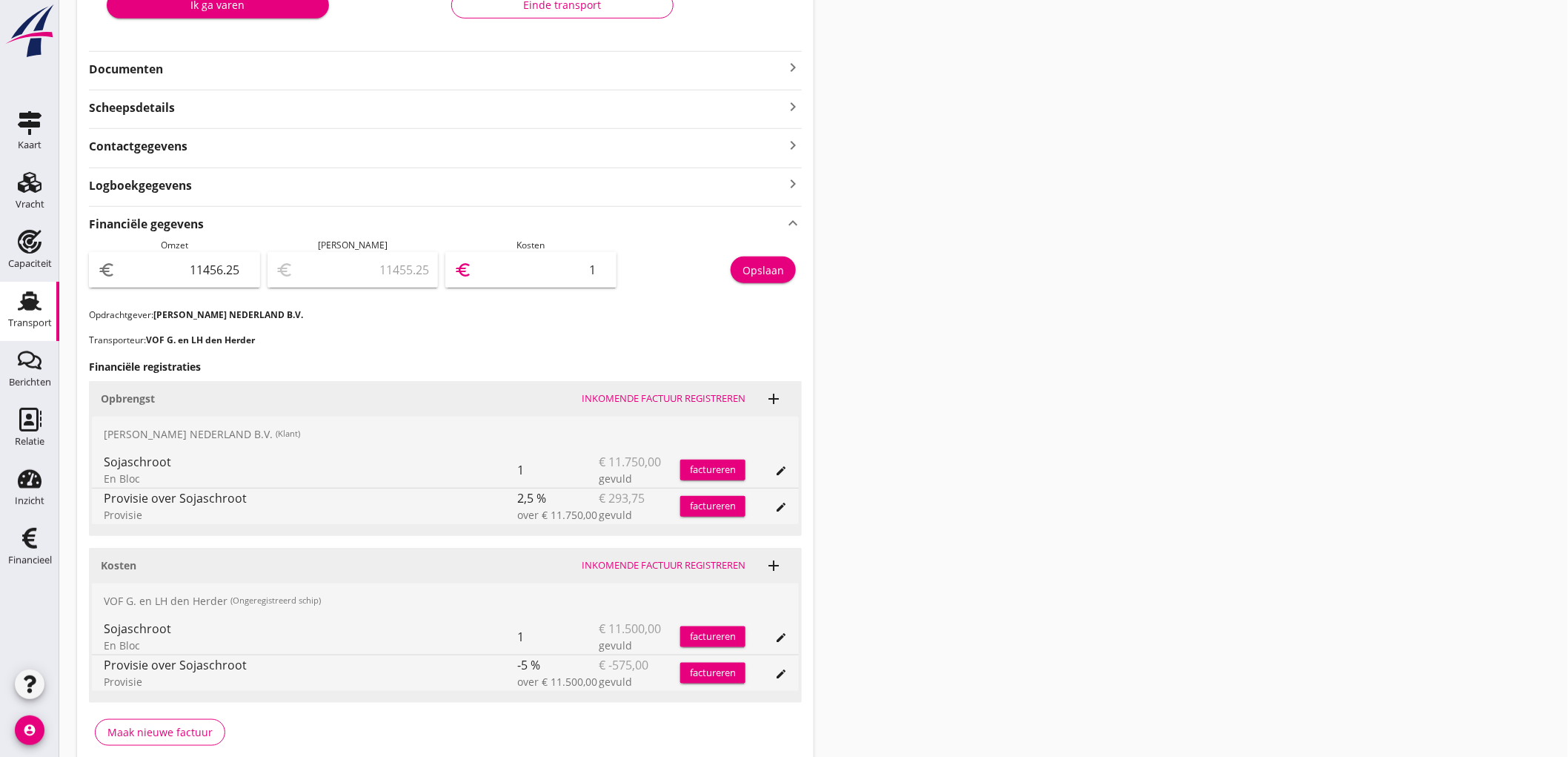
type input "11446.25"
type input "10"
type input "11347.25"
type input "109"
type input "10364.25"
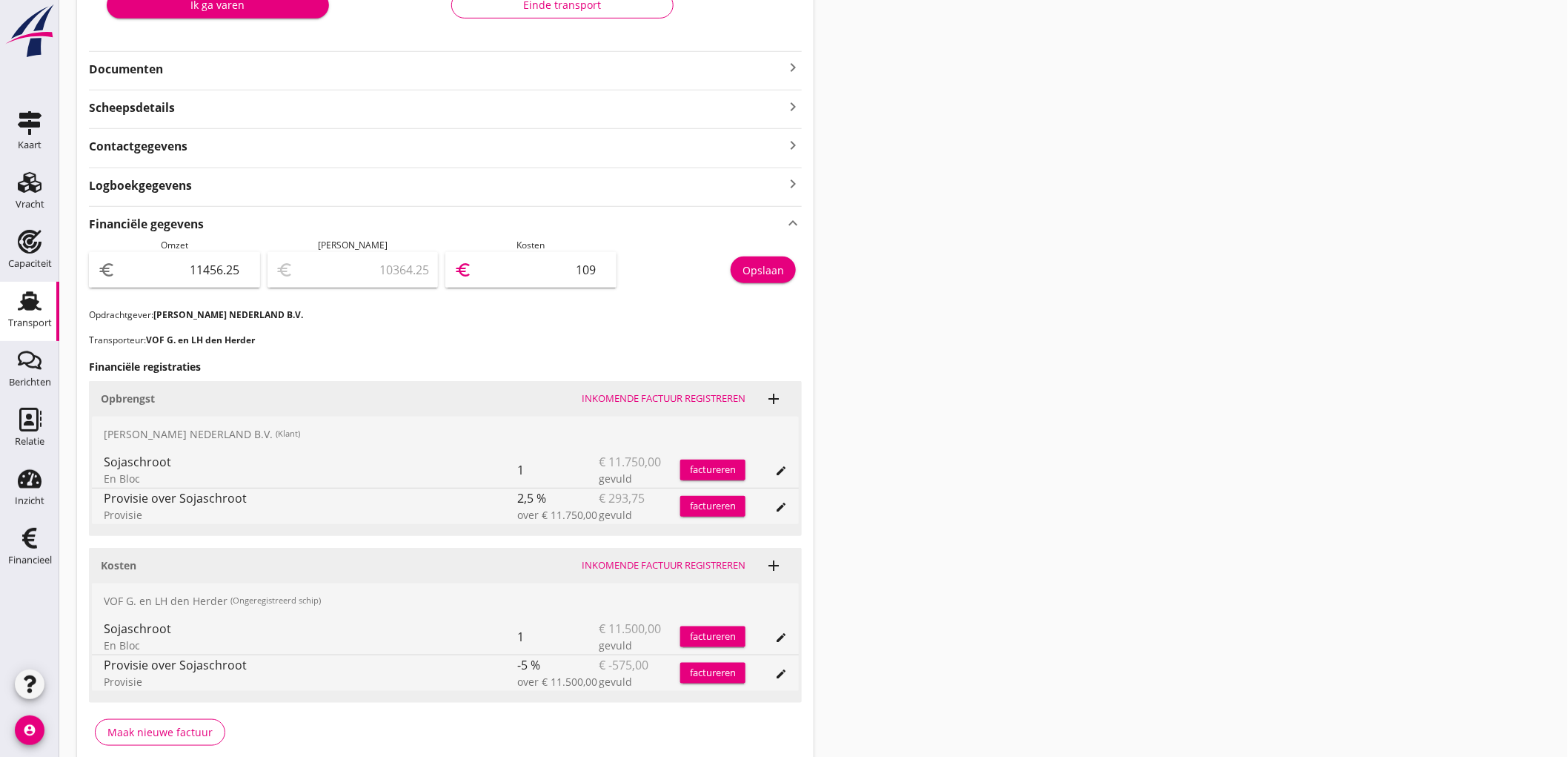
type input "1092"
type input "531.25"
type input "10925"
click at [781, 269] on div "Opslaan" at bounding box center [763, 270] width 42 height 16
click at [8, 335] on link "Transport Transport" at bounding box center [30, 312] width 59 height 59
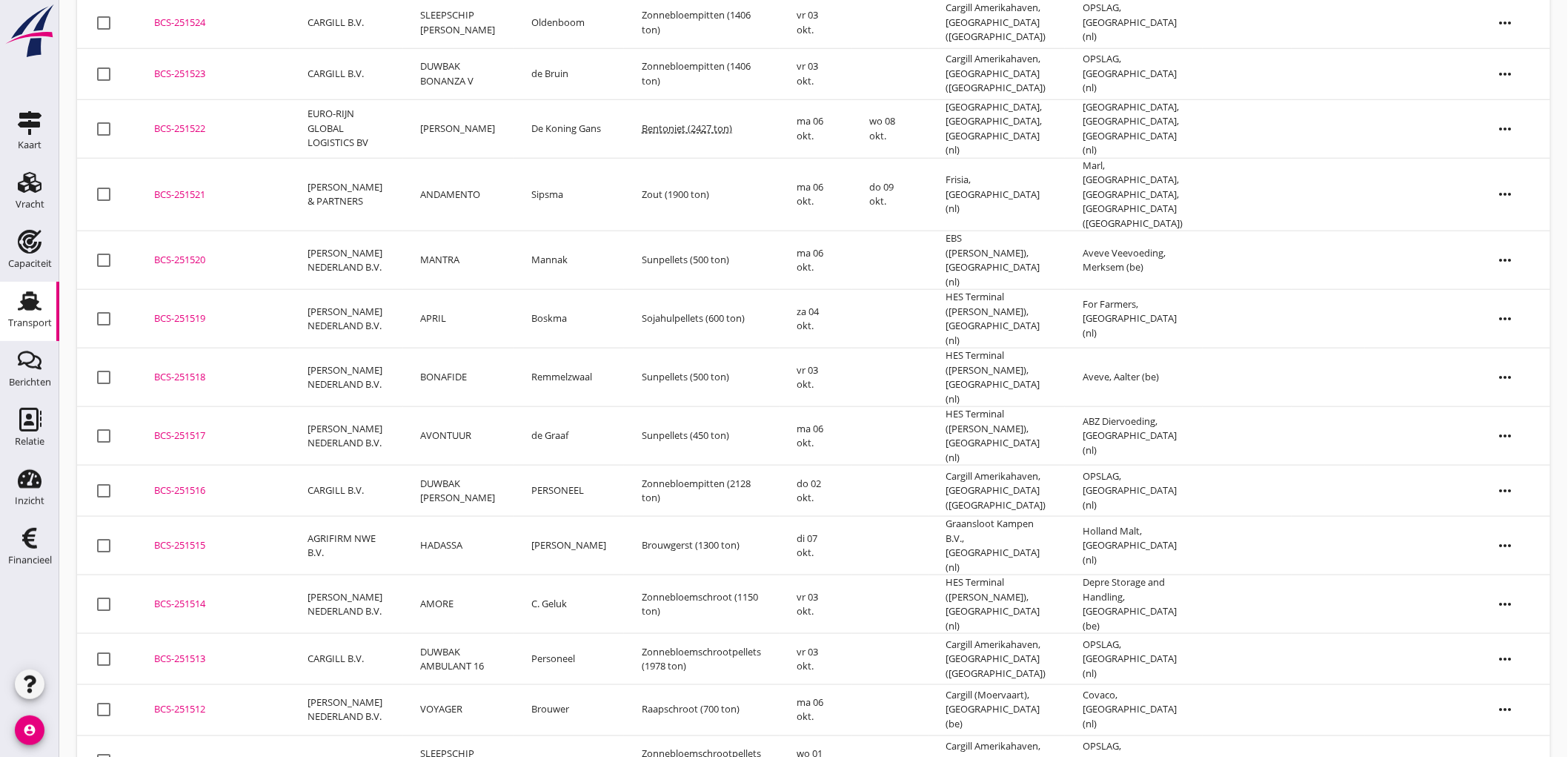
scroll to position [961, 0]
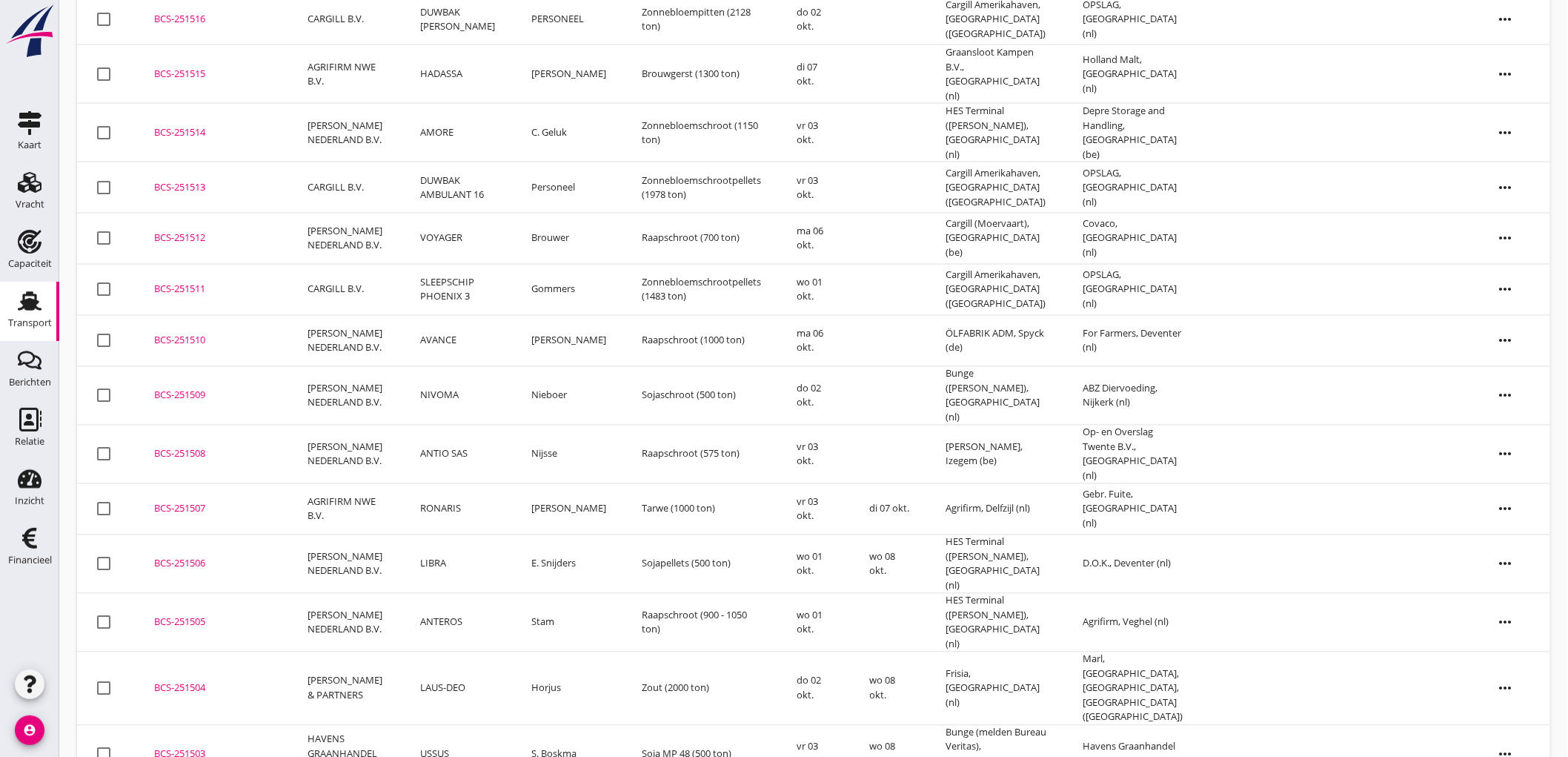
click at [493, 725] on td "USSUS" at bounding box center [458, 754] width 111 height 58
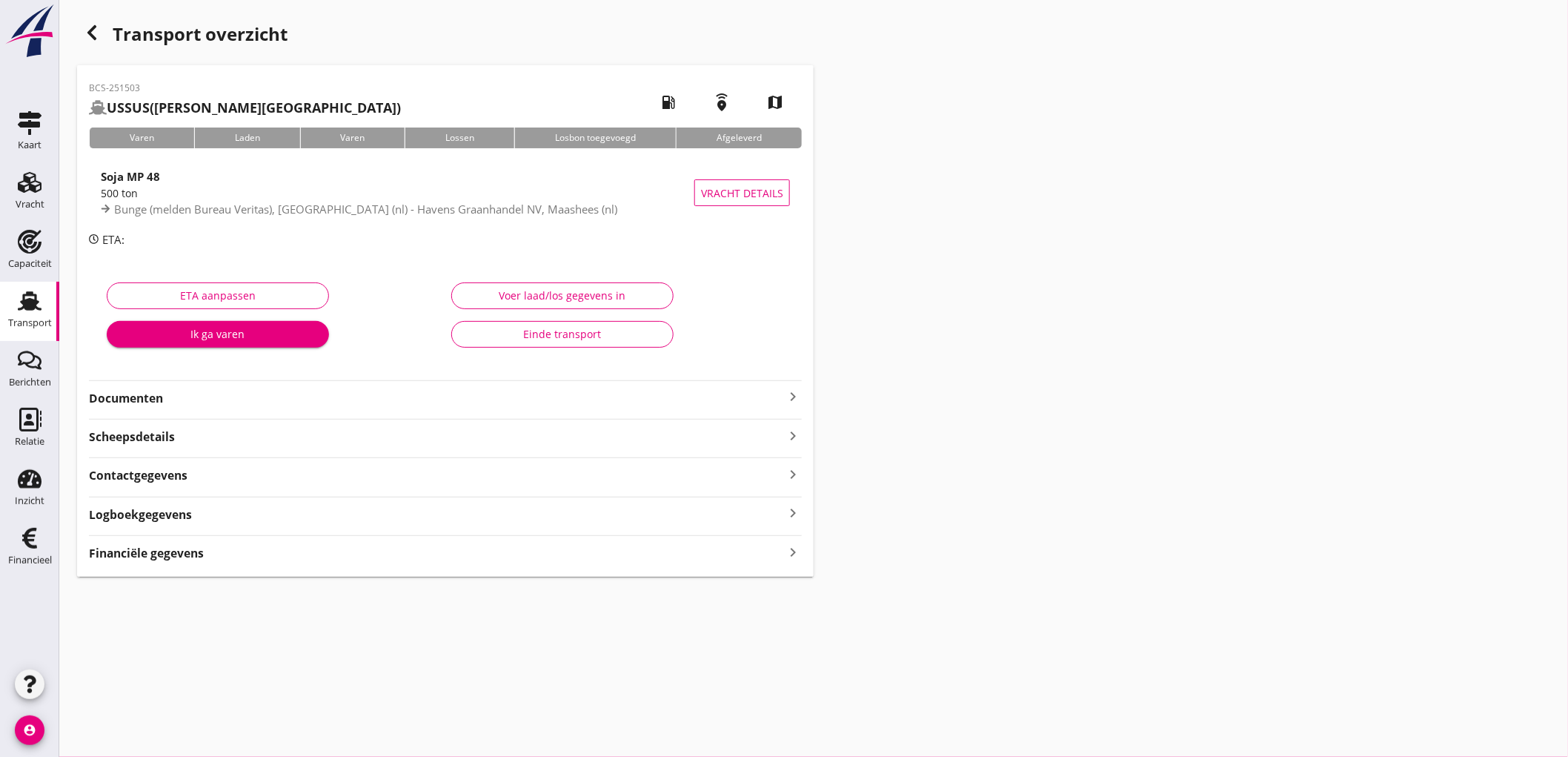
click at [157, 546] on strong "Financiële gegevens" at bounding box center [146, 553] width 115 height 17
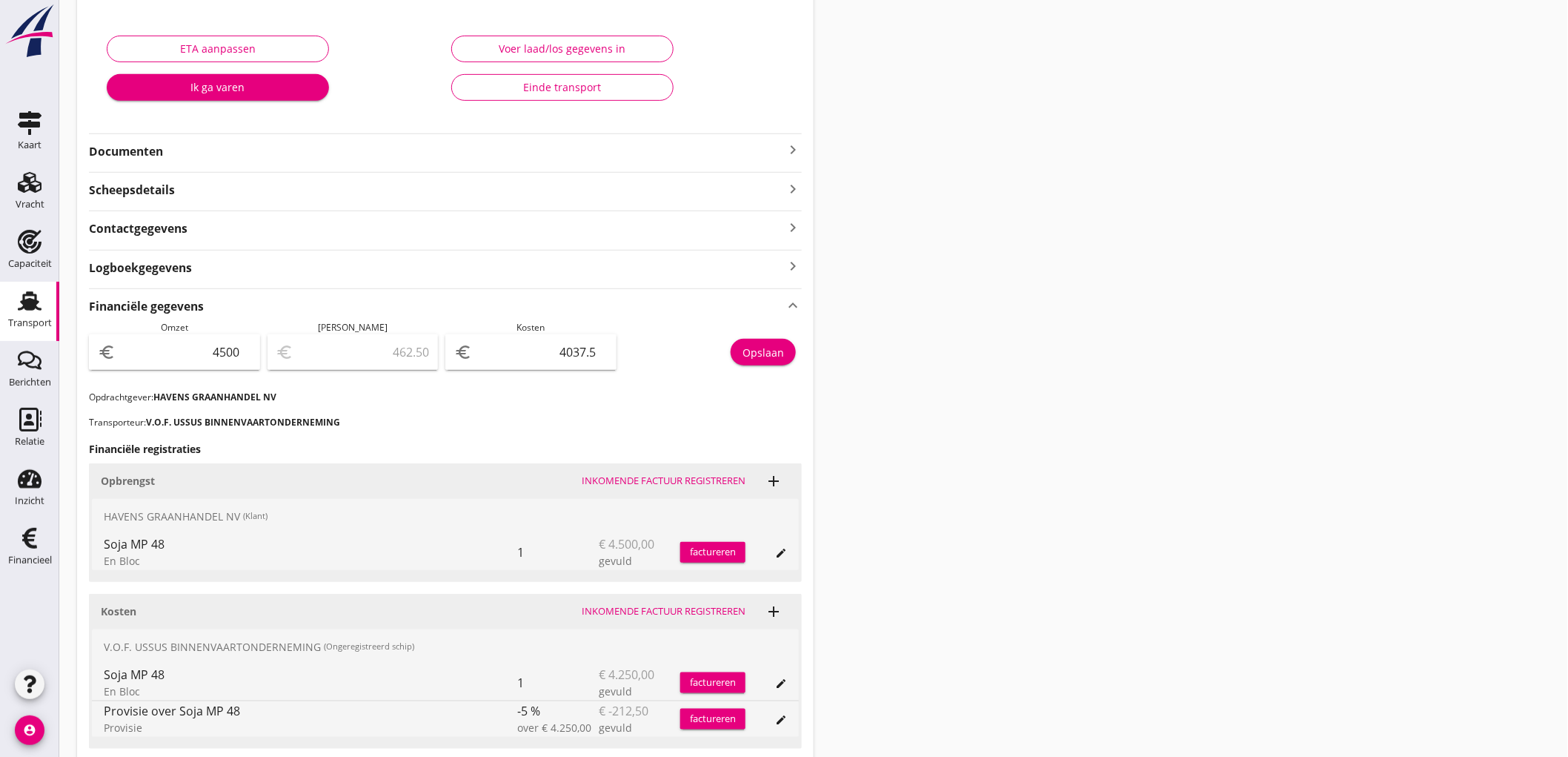
scroll to position [329, 0]
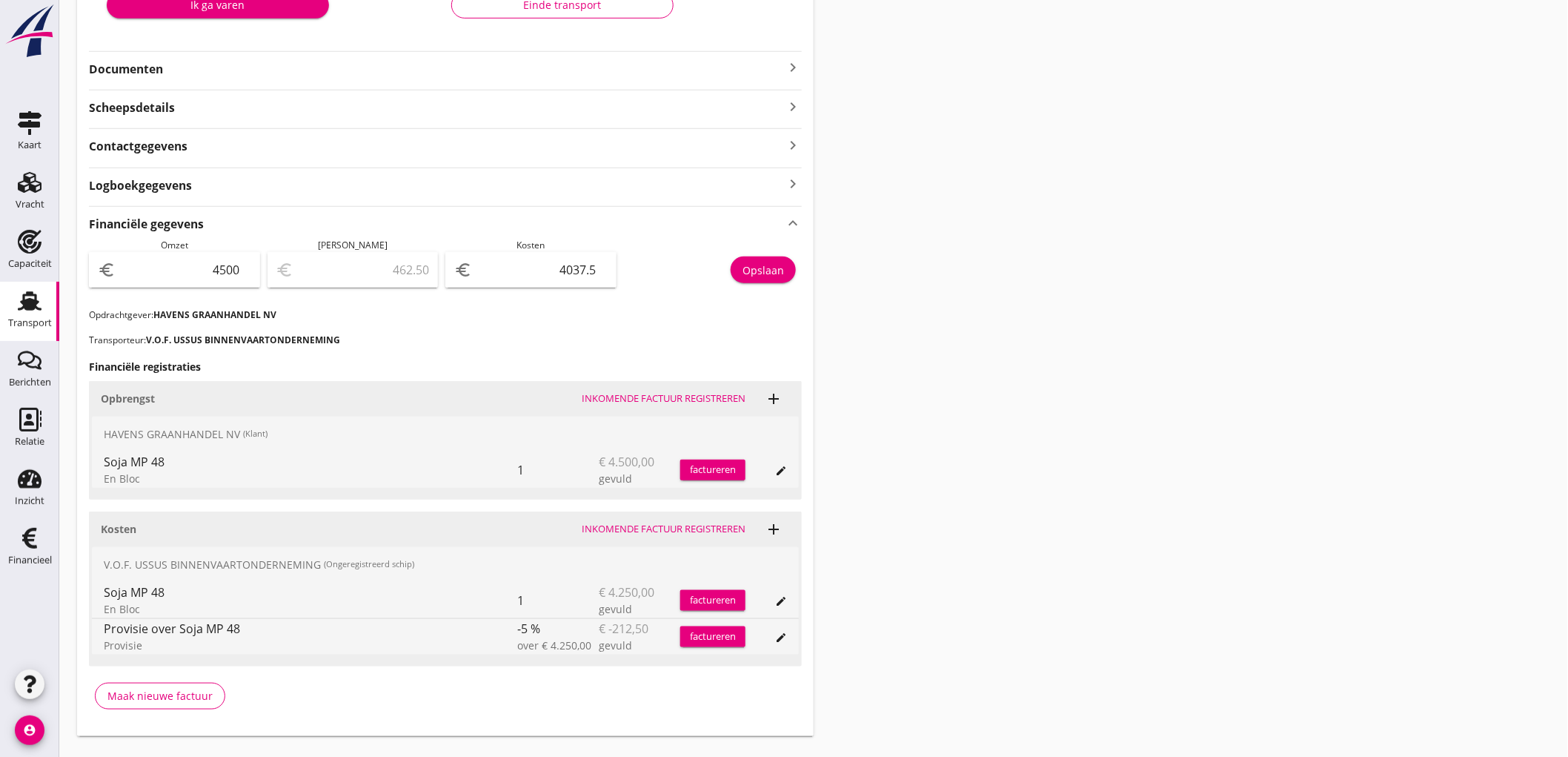
click at [31, 312] on div "Transport" at bounding box center [30, 323] width 44 height 21
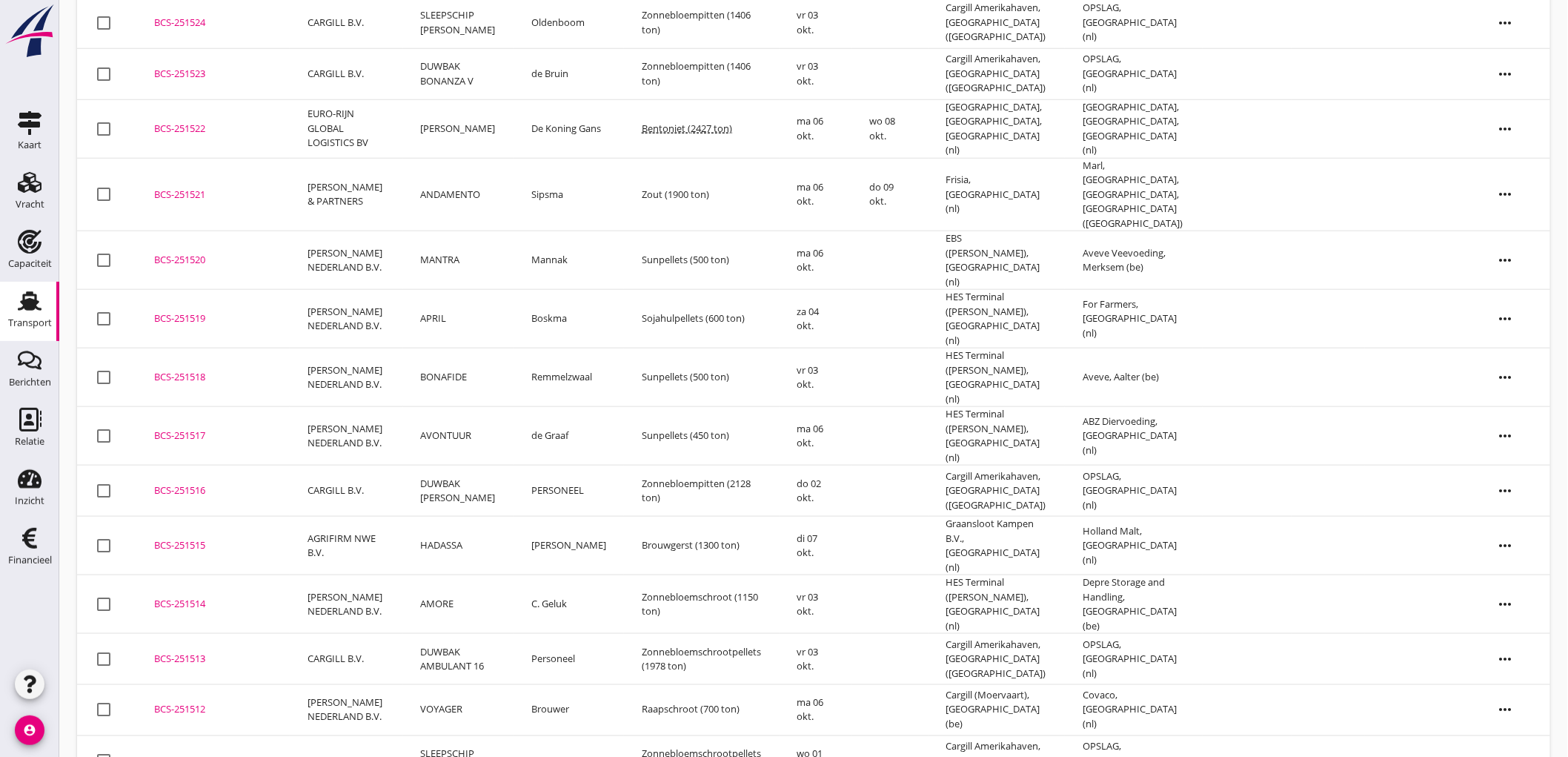
scroll to position [961, 0]
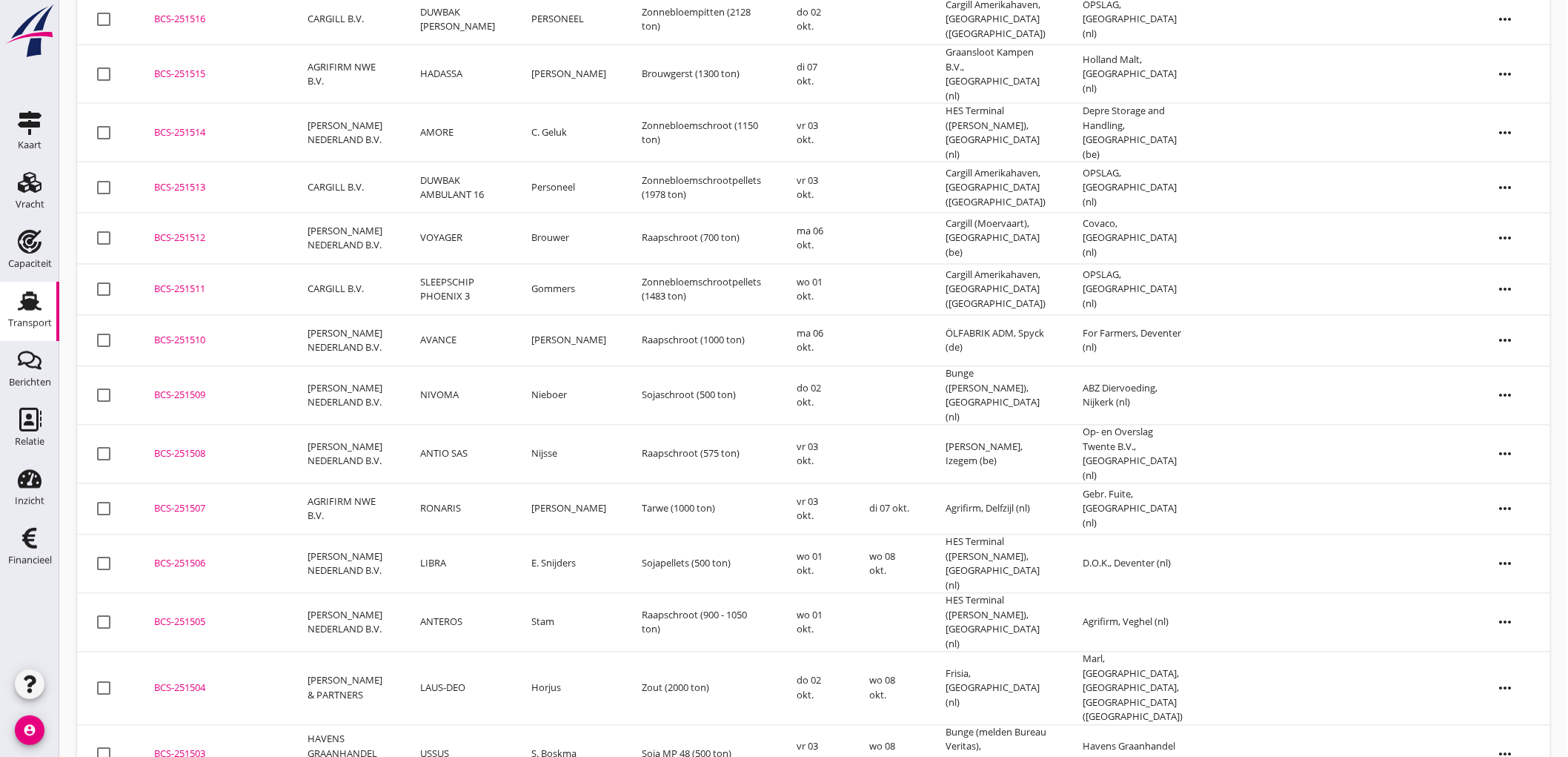
click at [459, 652] on td "LAUS-DEO" at bounding box center [458, 688] width 111 height 73
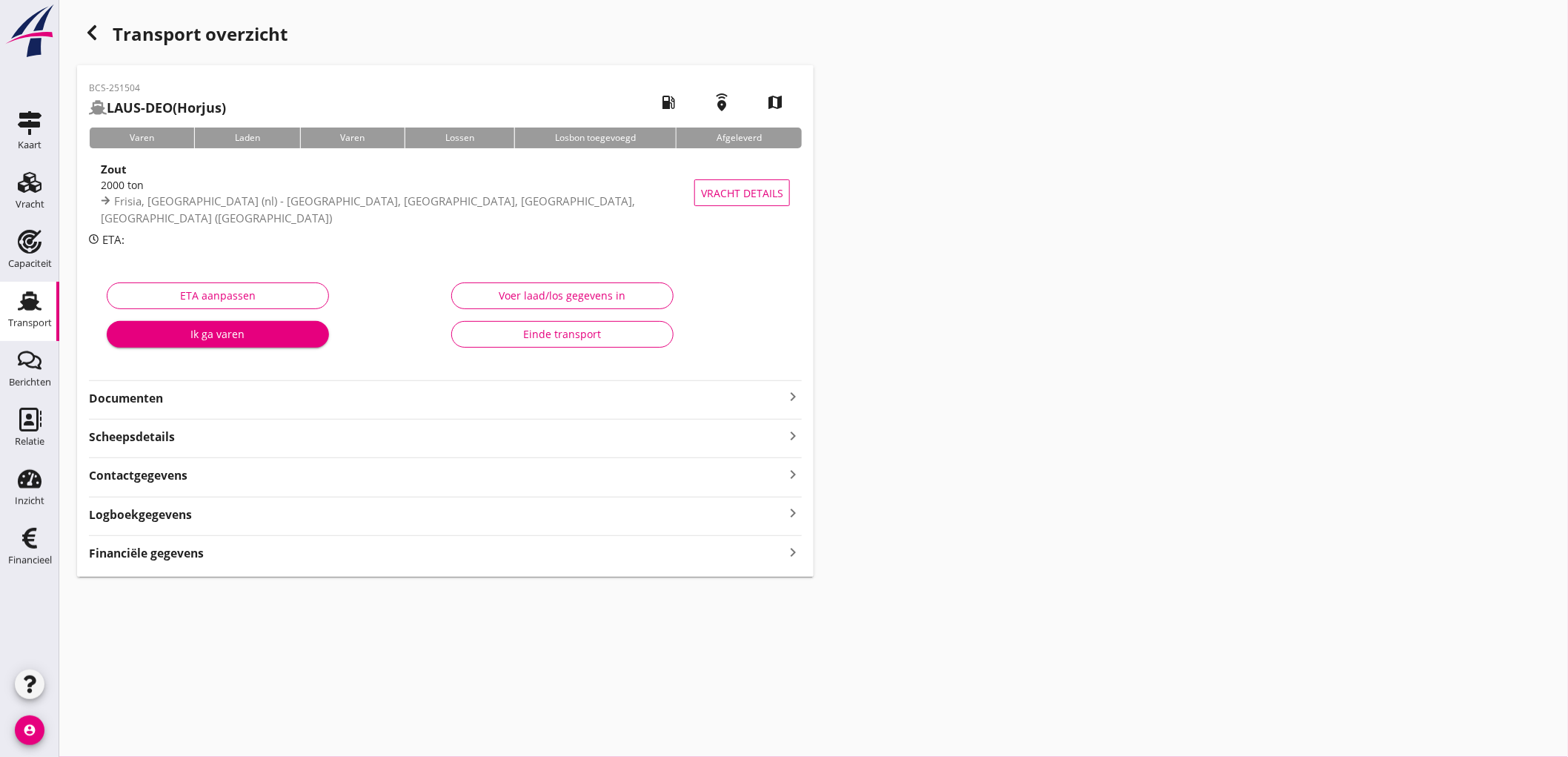
click at [180, 552] on strong "Financiële gegevens" at bounding box center [146, 553] width 115 height 17
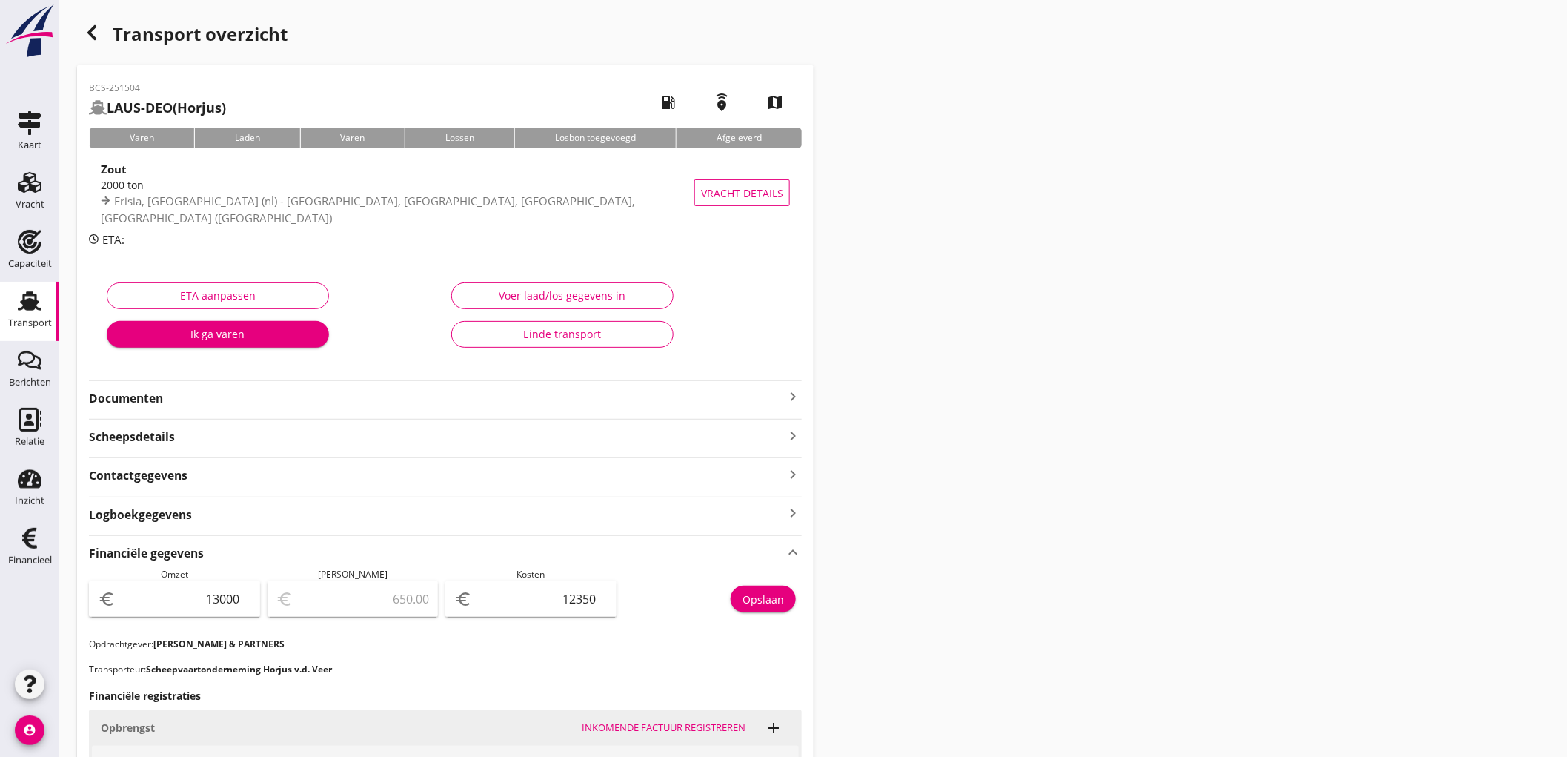
scroll to position [361, 0]
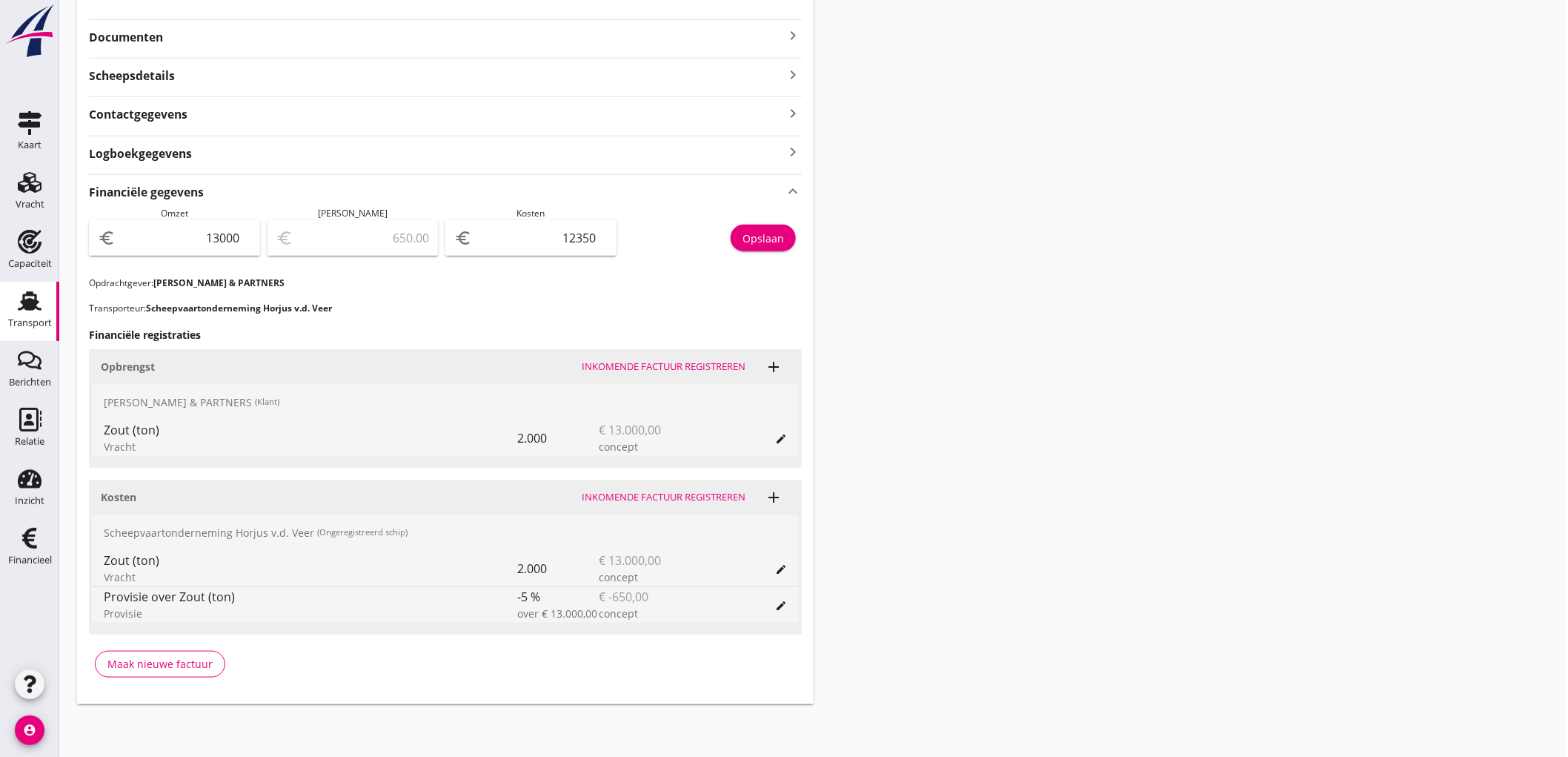
click at [17, 326] on div "Transport" at bounding box center [30, 322] width 44 height 10
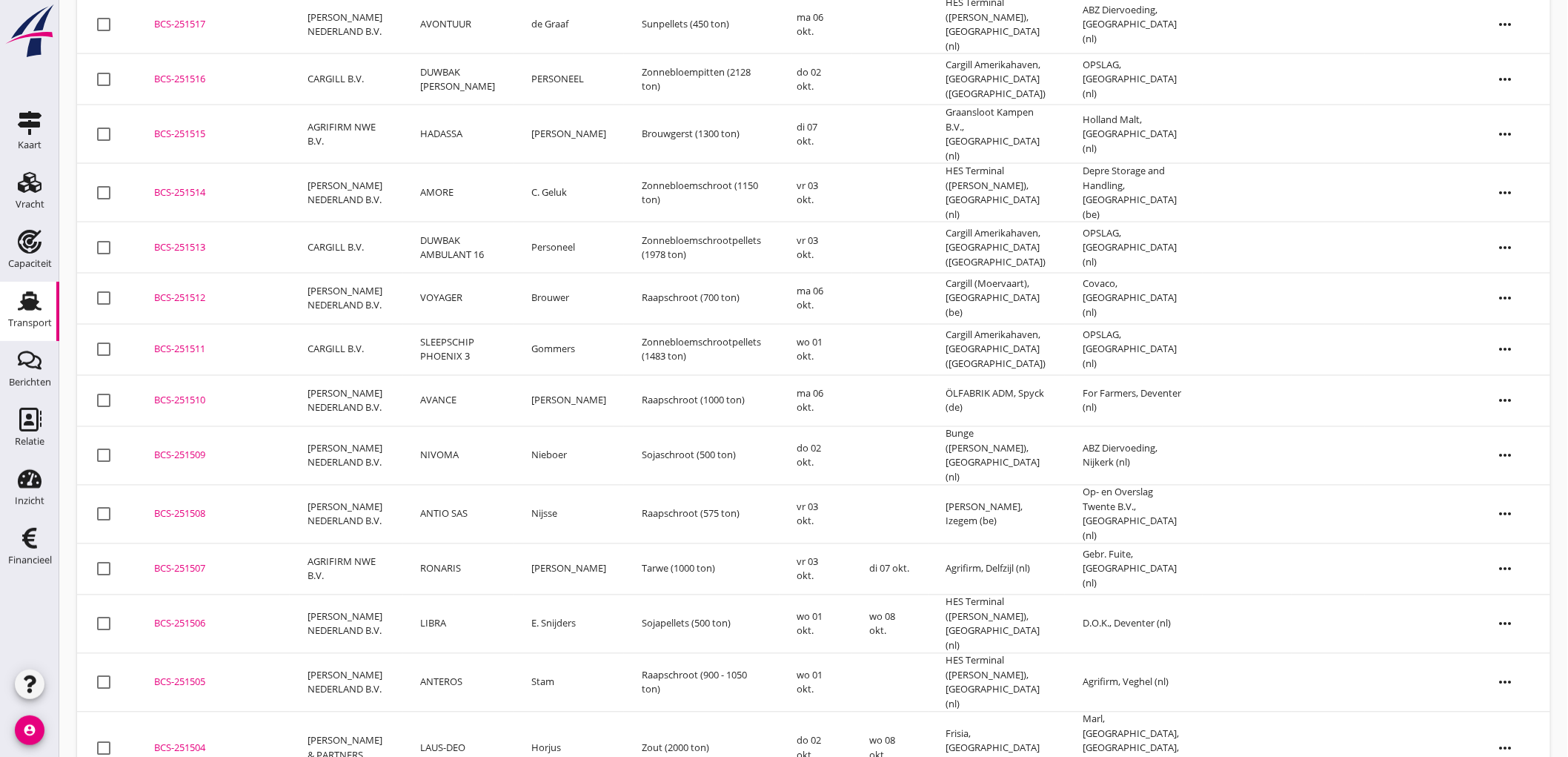
scroll to position [961, 0]
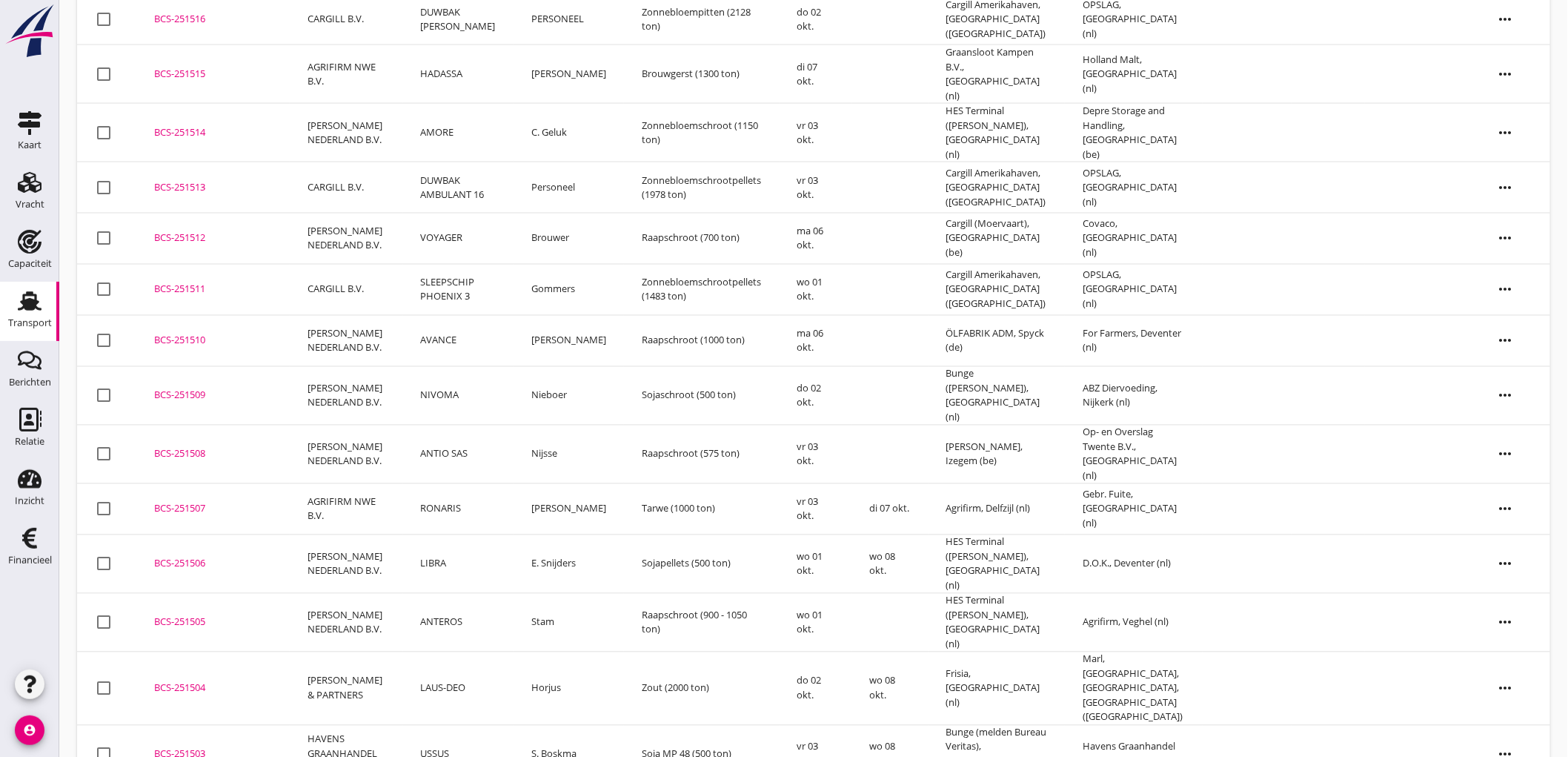
click at [250, 615] on div "BCS-251505" at bounding box center [212, 622] width 117 height 15
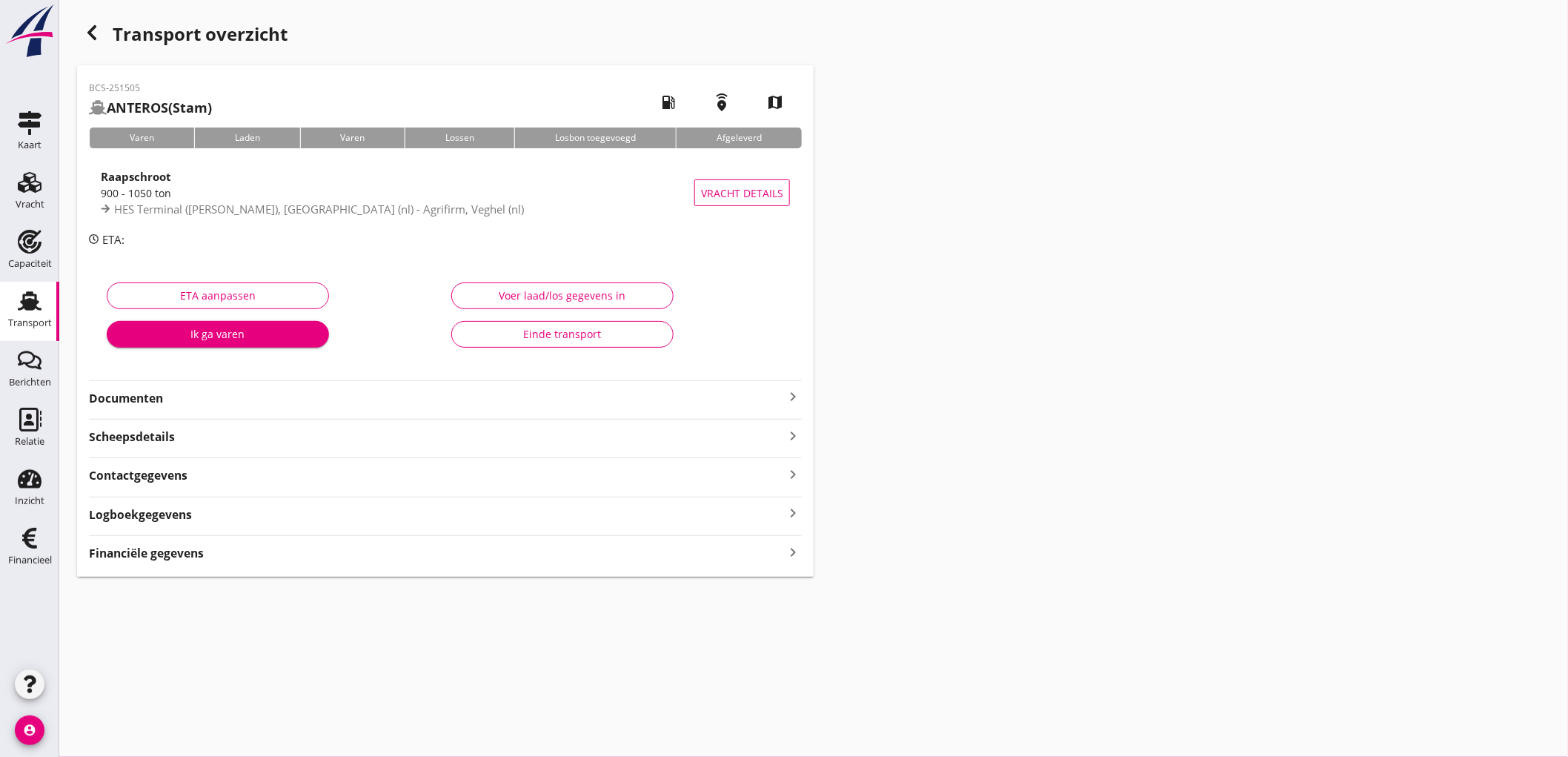
click at [166, 548] on strong "Financiële gegevens" at bounding box center [146, 553] width 115 height 17
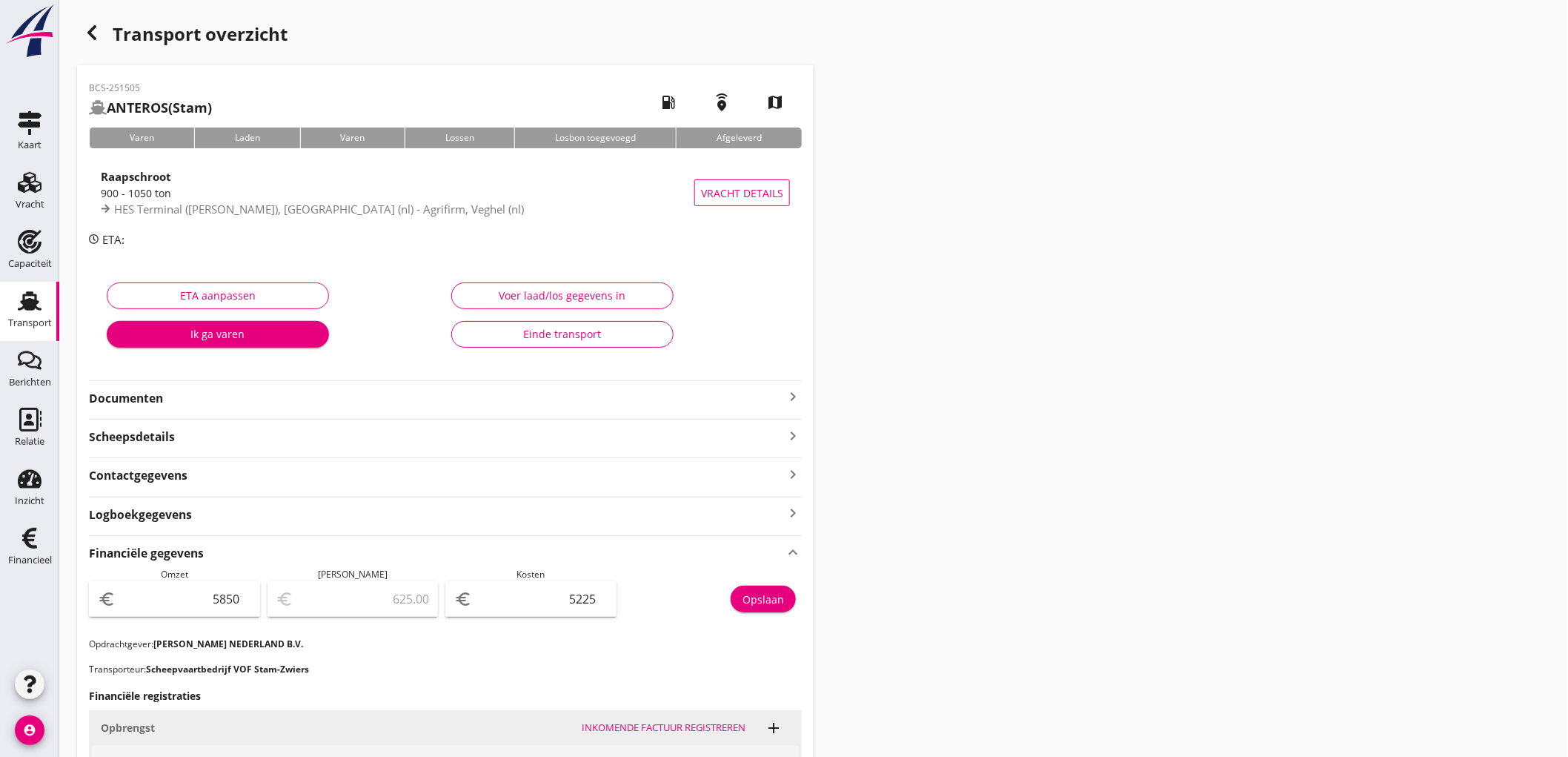
click at [28, 324] on div "Transport" at bounding box center [30, 322] width 44 height 10
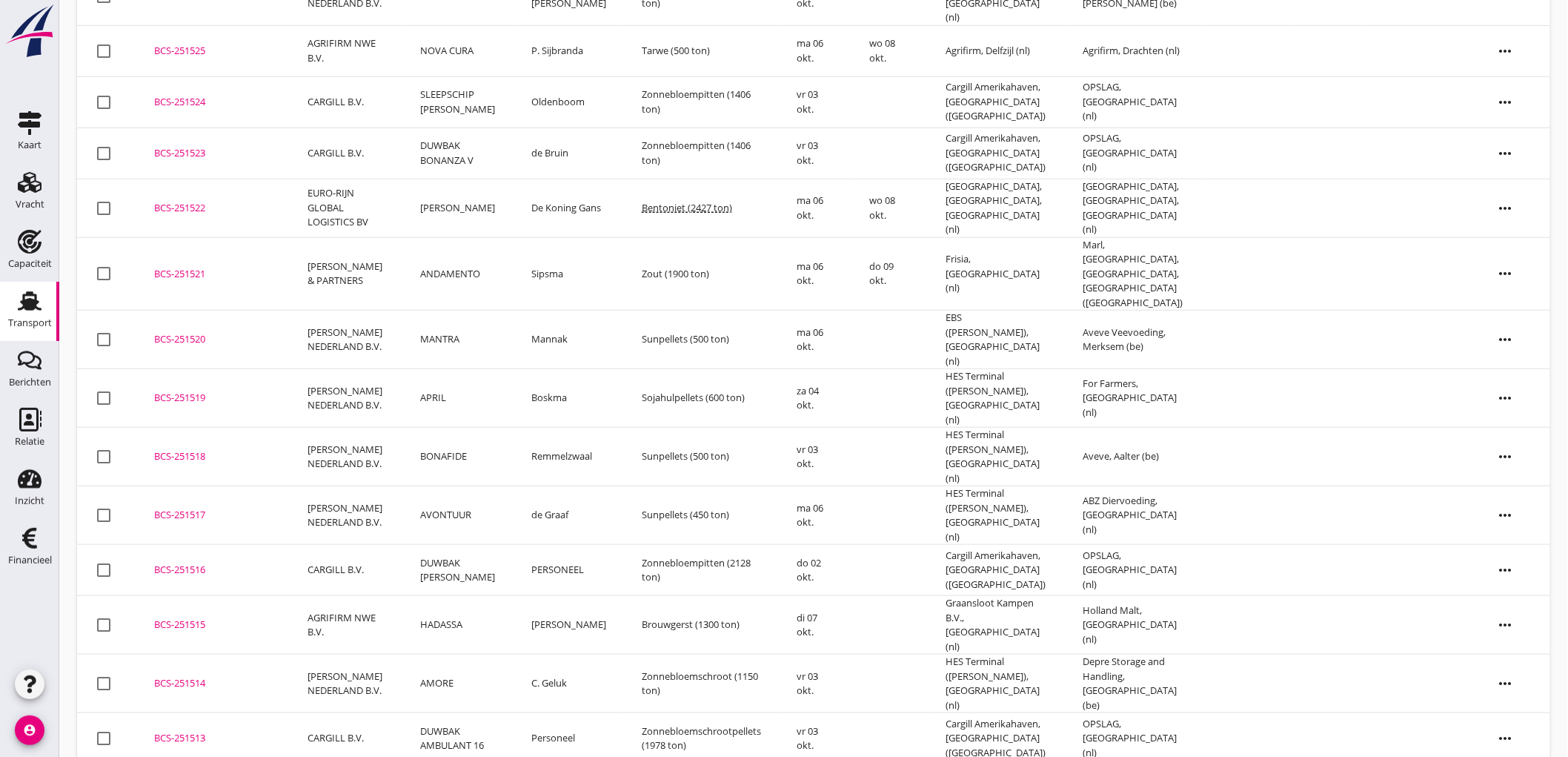
scroll to position [961, 0]
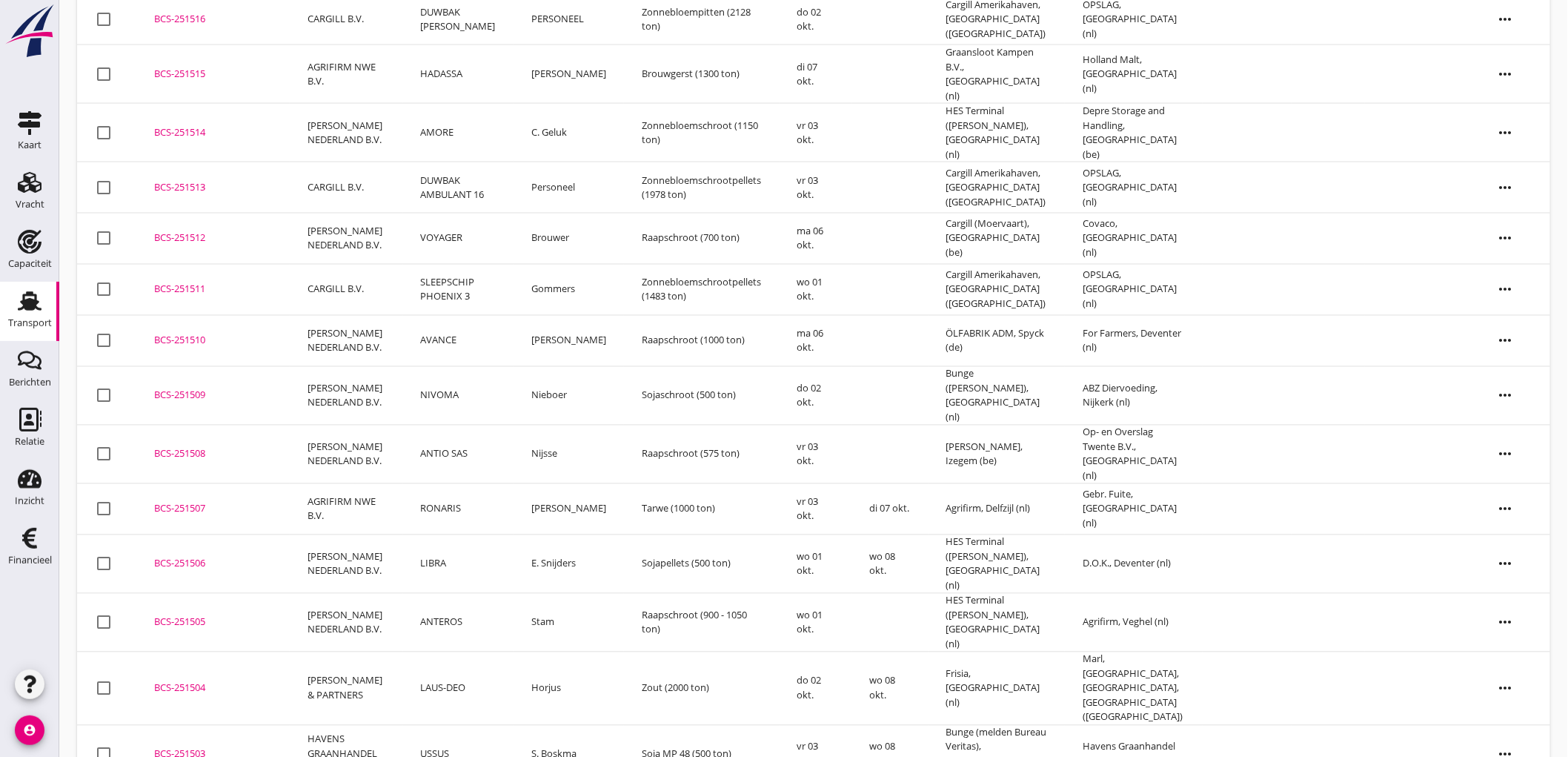
click at [291, 593] on td "[PERSON_NAME] NEDERLAND B.V." at bounding box center [346, 622] width 113 height 58
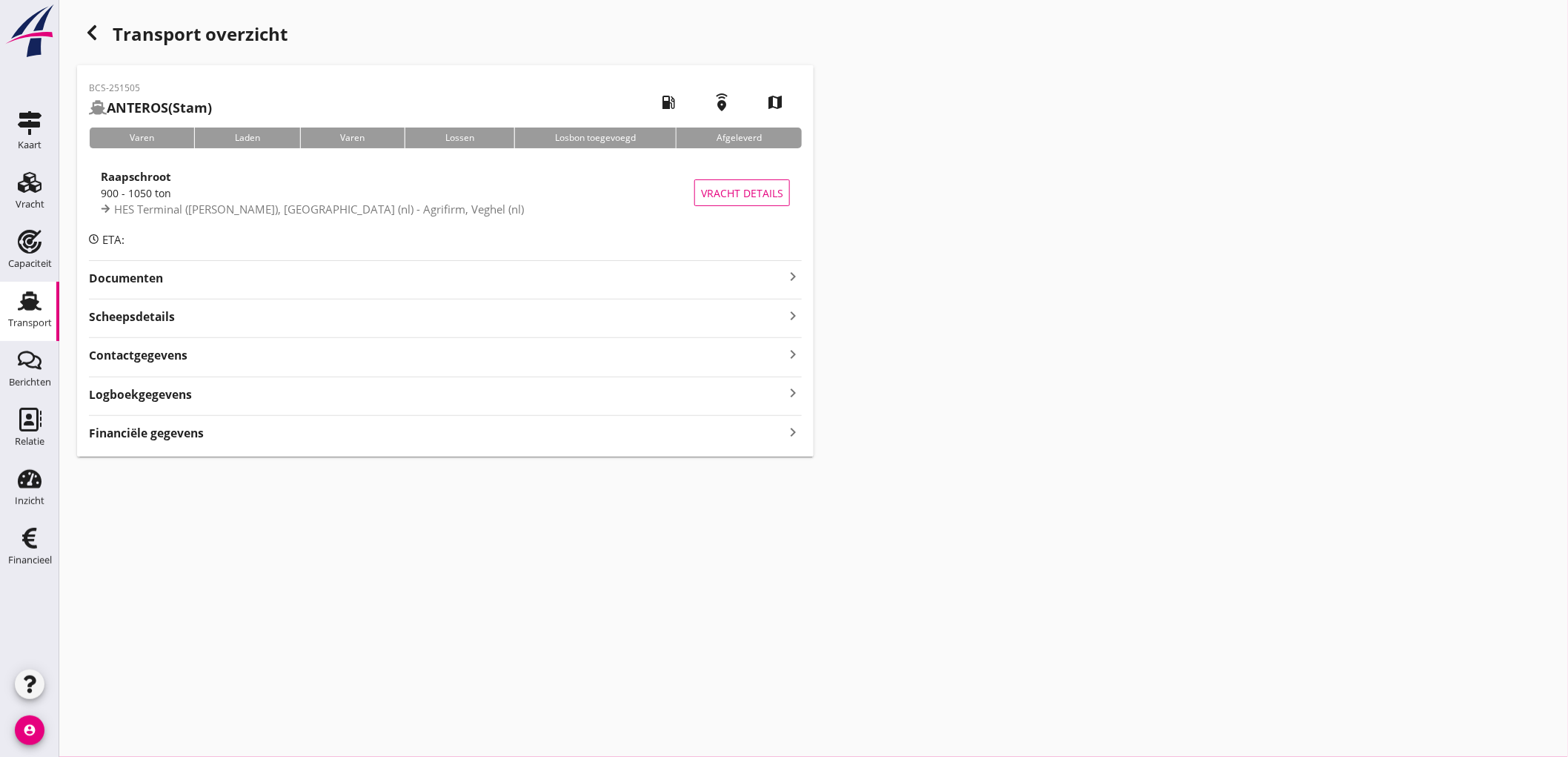
click at [152, 436] on div "BCS-251505 ANTEROS (Stam) local_gas_station emergency_share map Varen Laden Var…" at bounding box center [446, 261] width 737 height 392
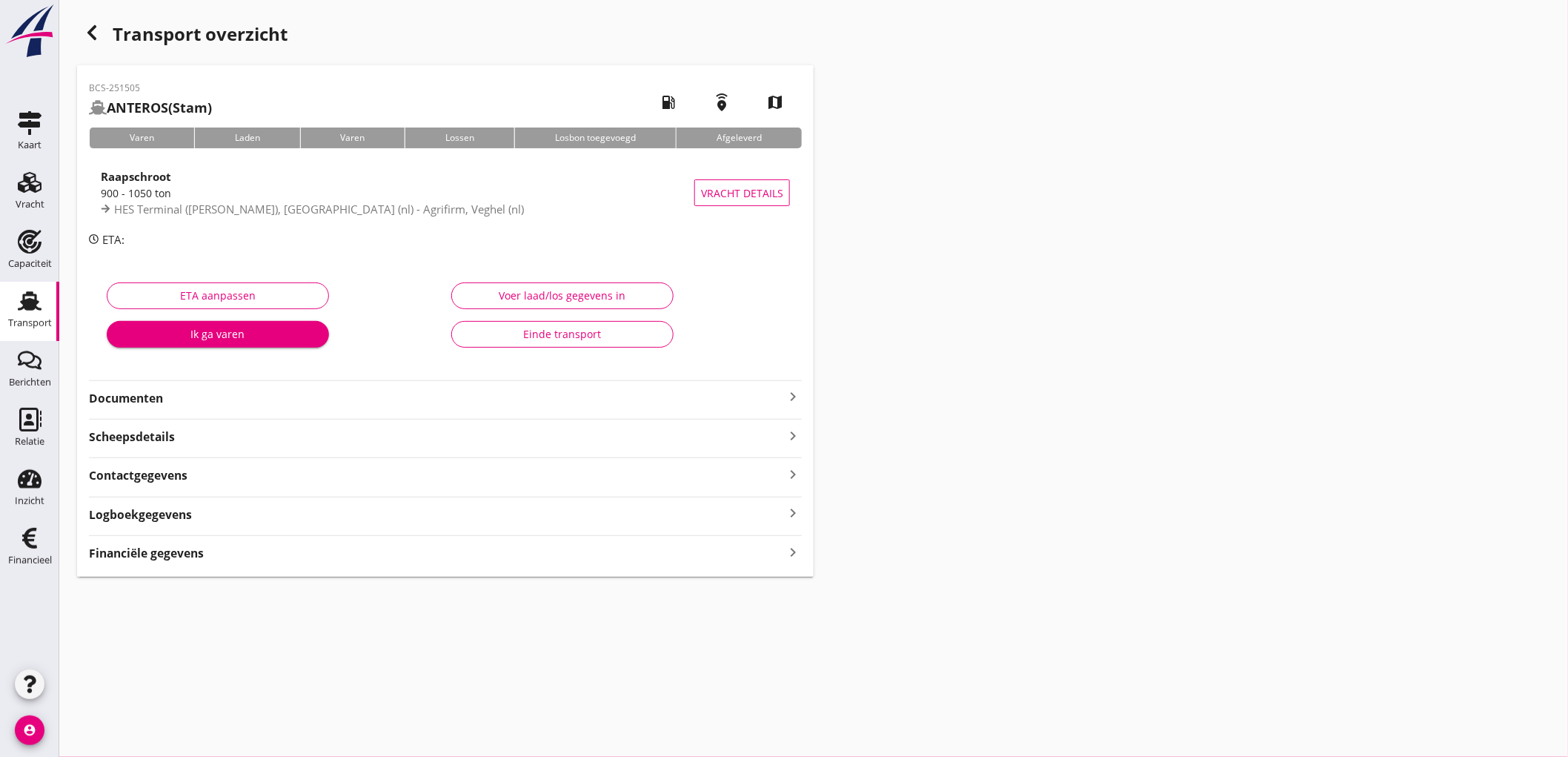
click at [257, 557] on div "Financiële gegevens keyboard_arrow_right" at bounding box center [445, 552] width 713 height 20
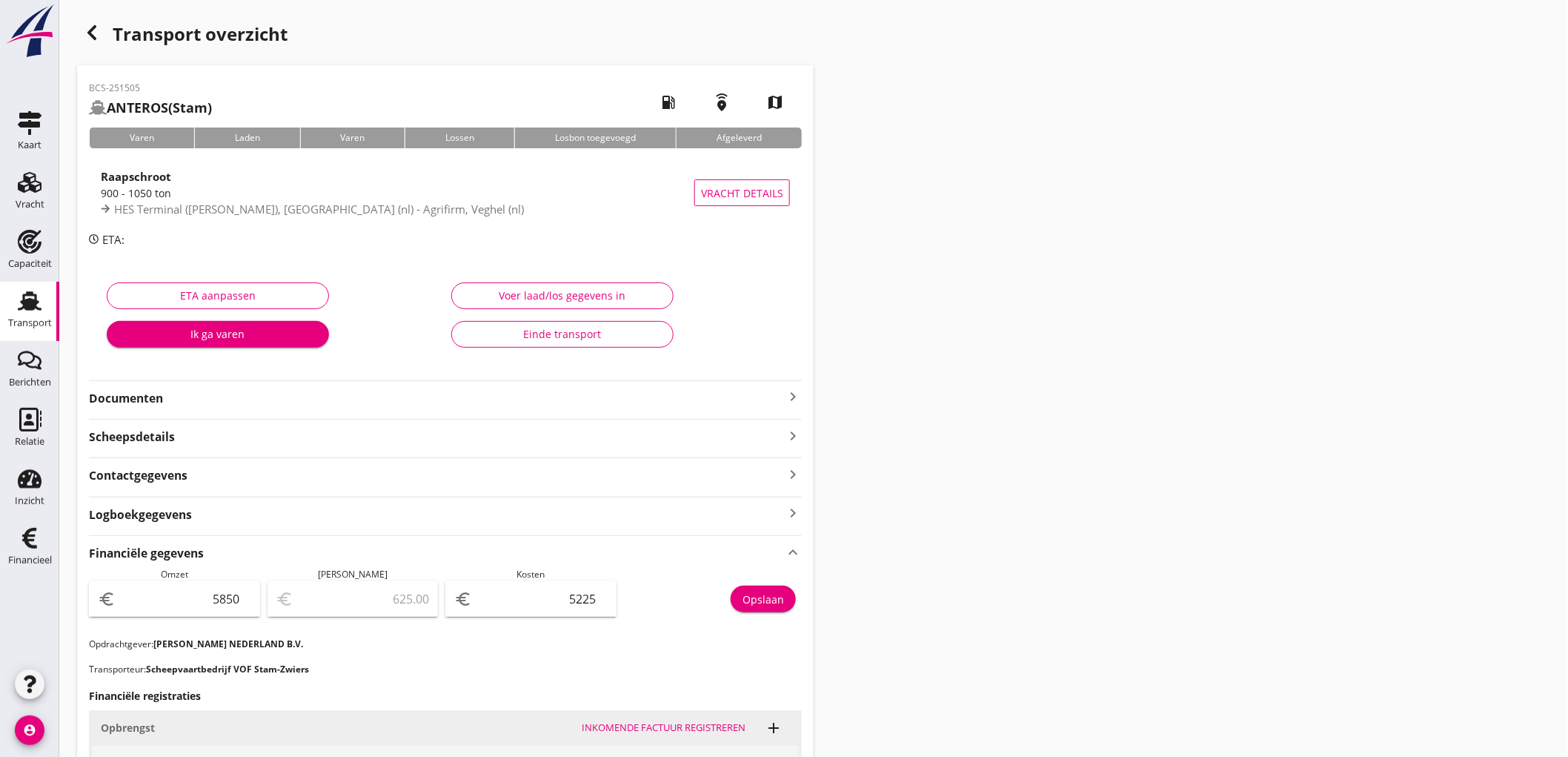
scroll to position [329, 0]
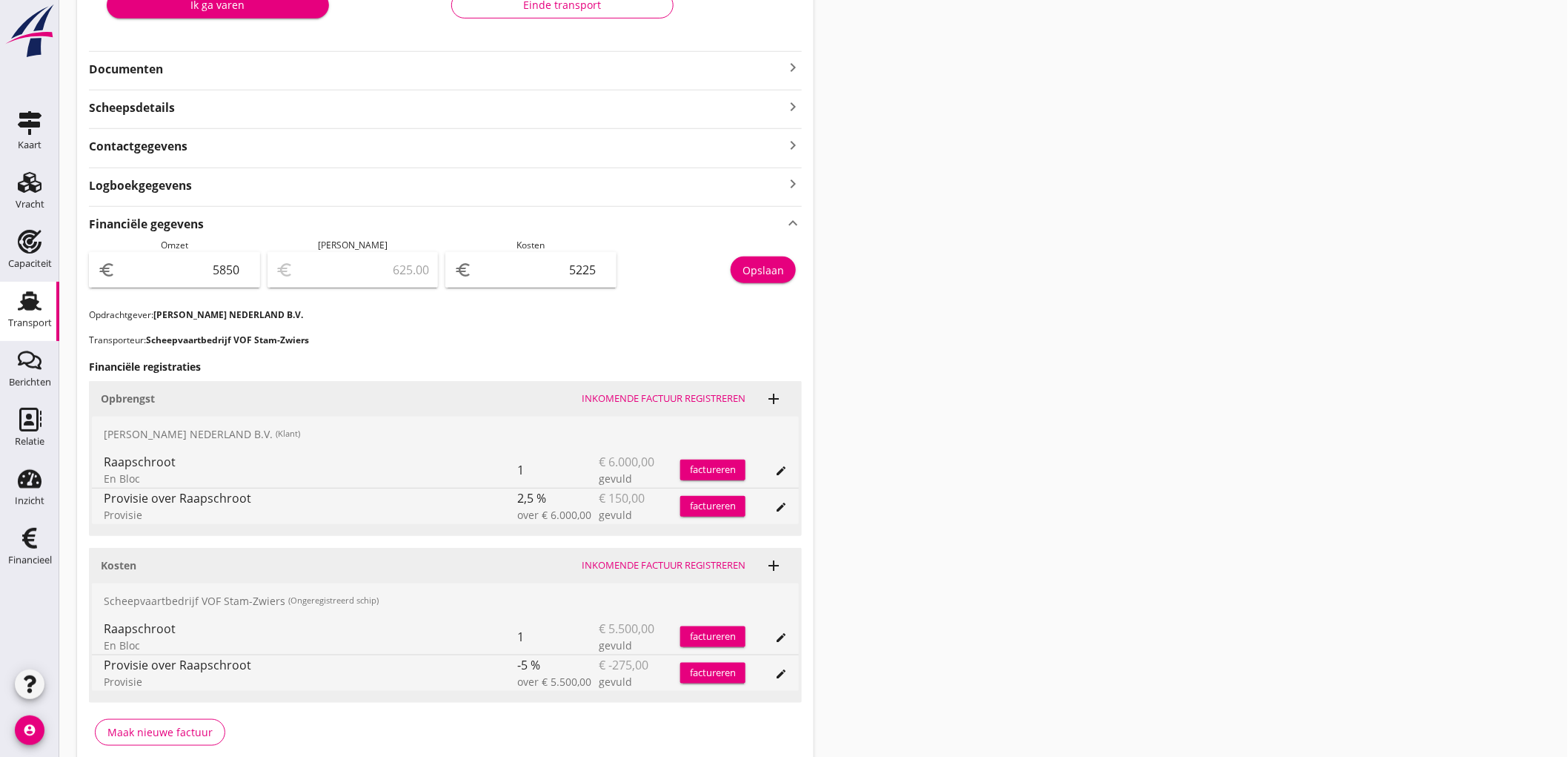
click at [8, 306] on link "Transport Transport" at bounding box center [30, 312] width 59 height 59
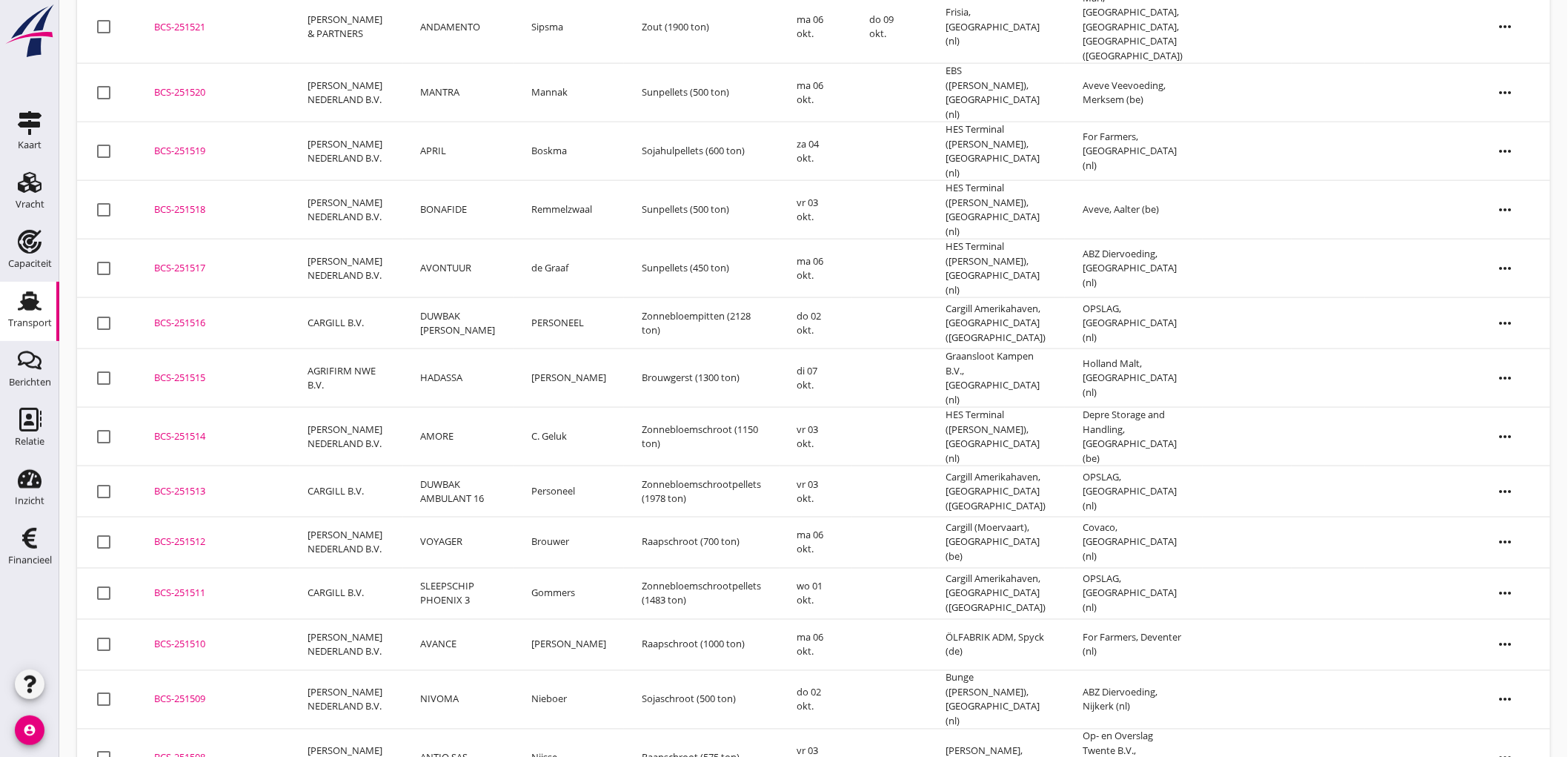
scroll to position [961, 0]
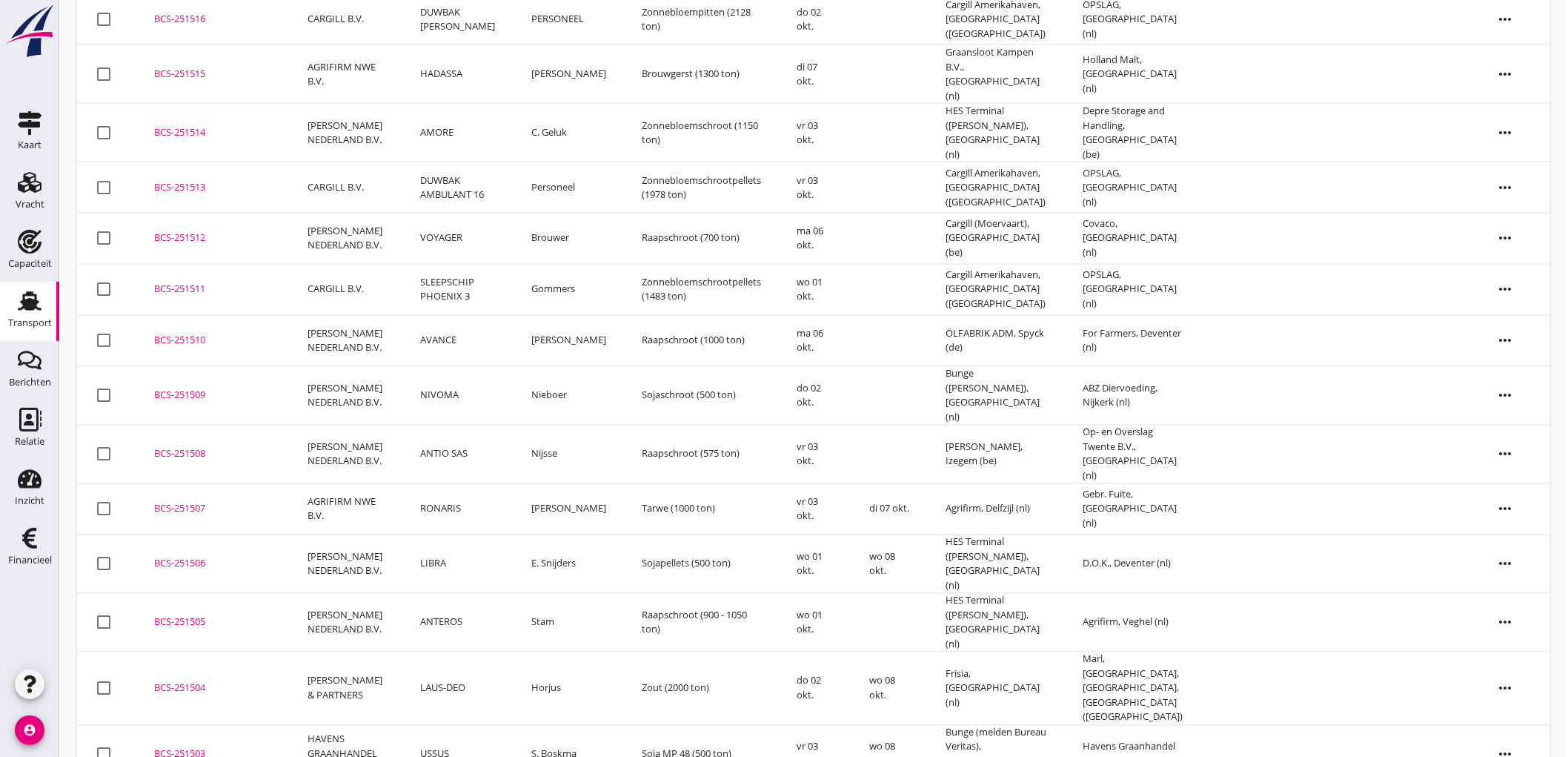
click at [351, 535] on td "[PERSON_NAME] NEDERLAND B.V." at bounding box center [346, 564] width 113 height 58
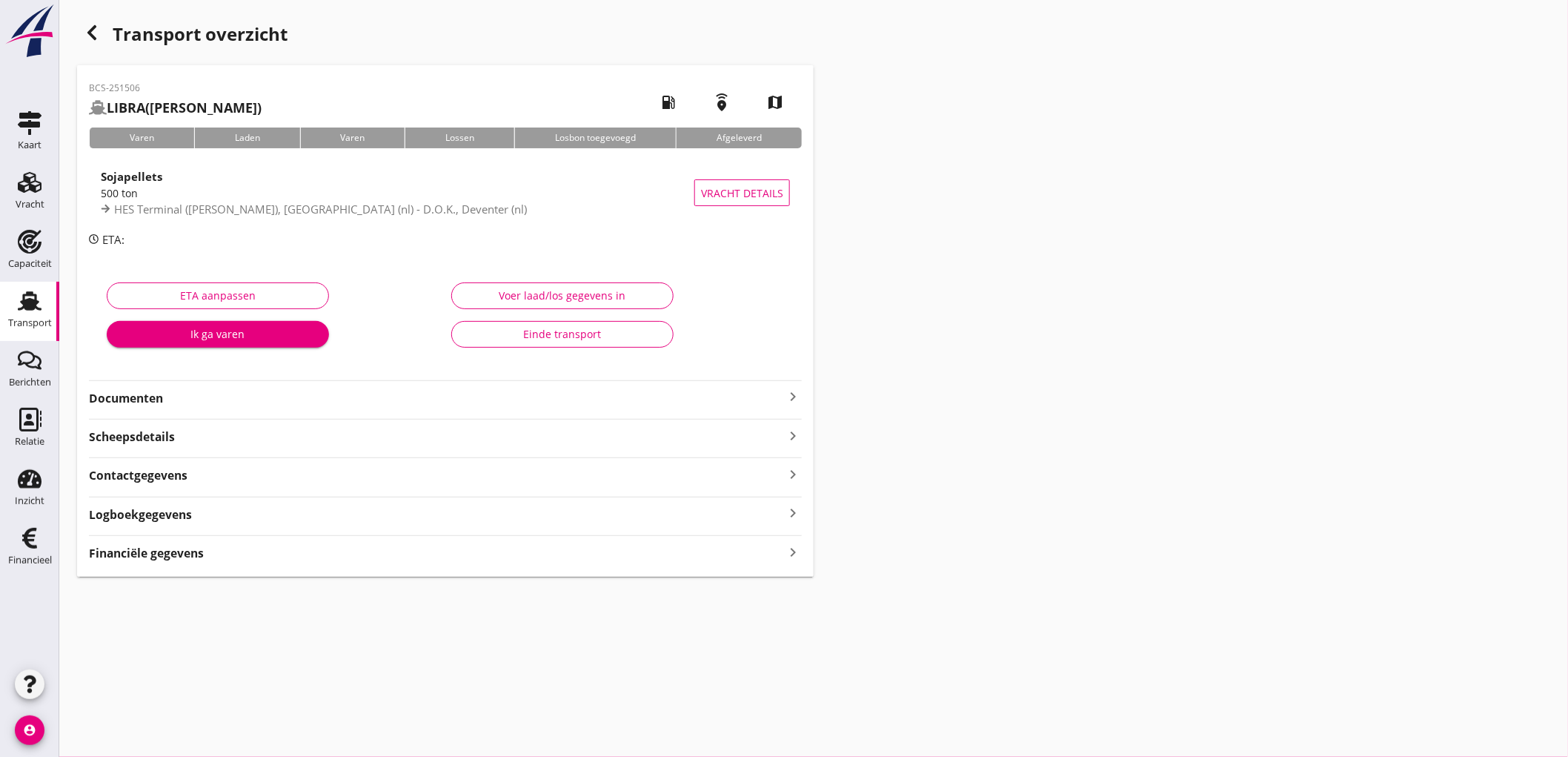
click at [141, 552] on strong "Financiële gegevens" at bounding box center [146, 553] width 115 height 17
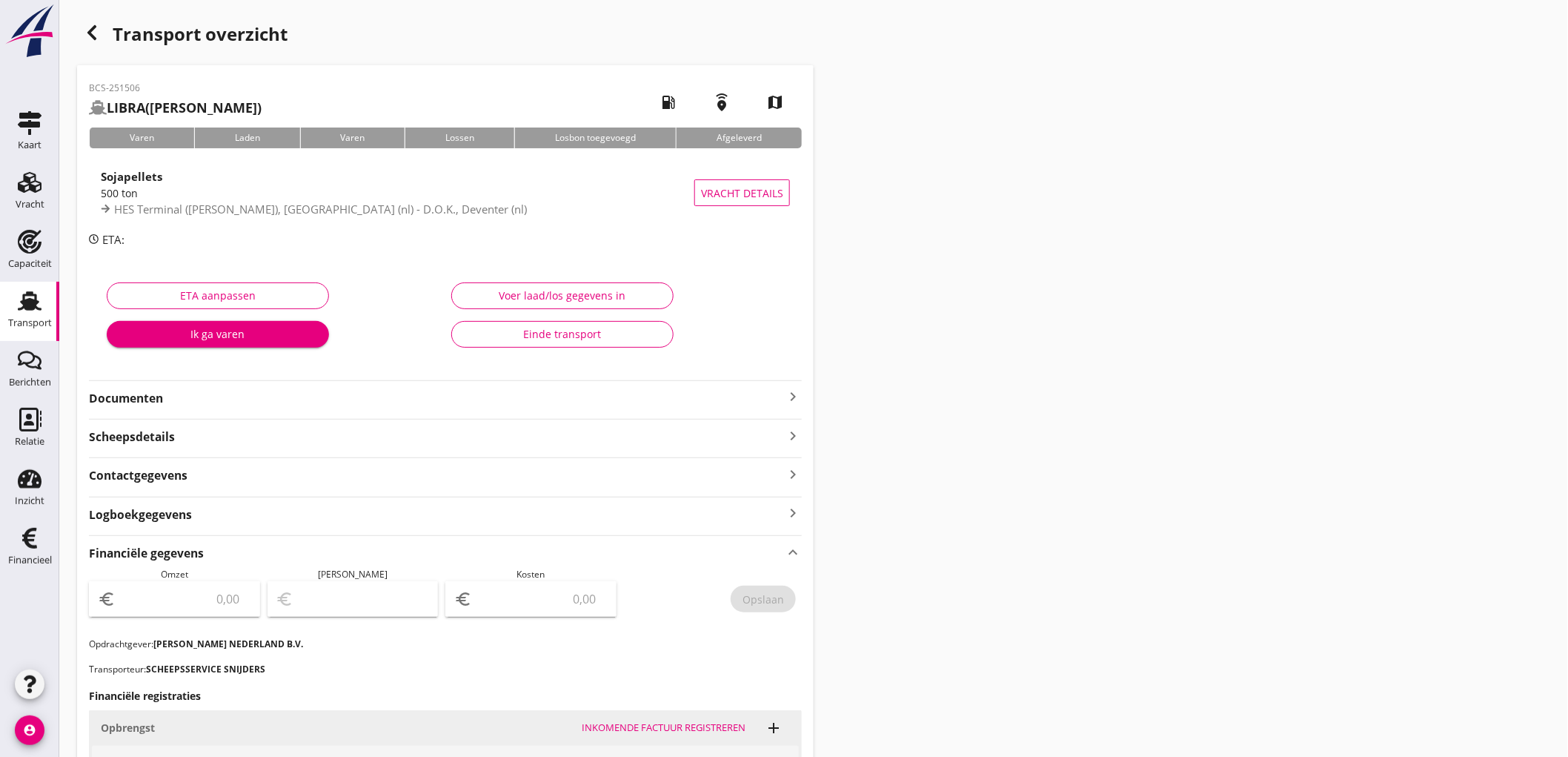
scroll to position [247, 0]
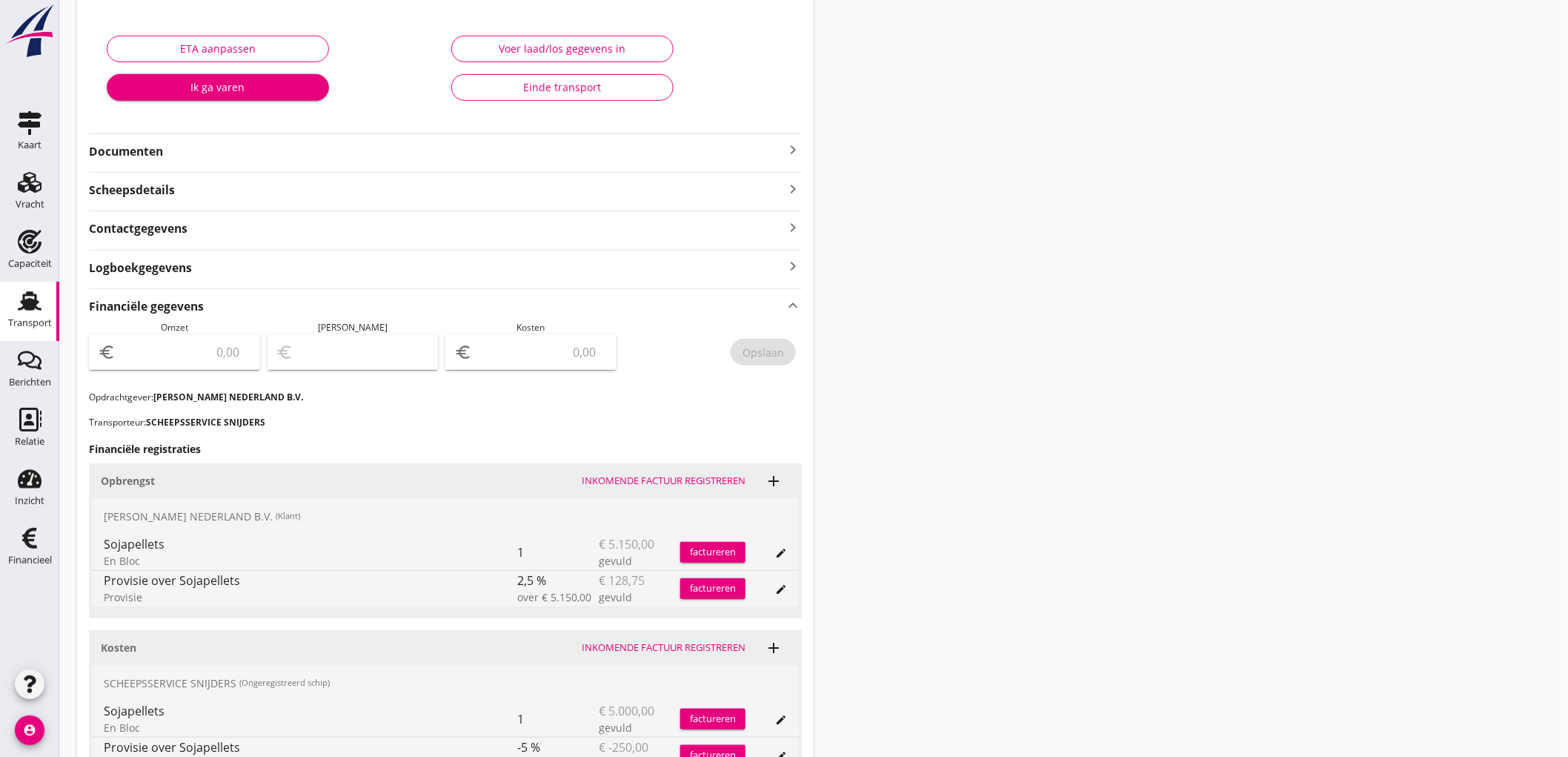
click at [206, 352] on input "number" at bounding box center [184, 352] width 132 height 23
type input "5021"
type input "5021.25"
type input "5017.25"
type input "4"
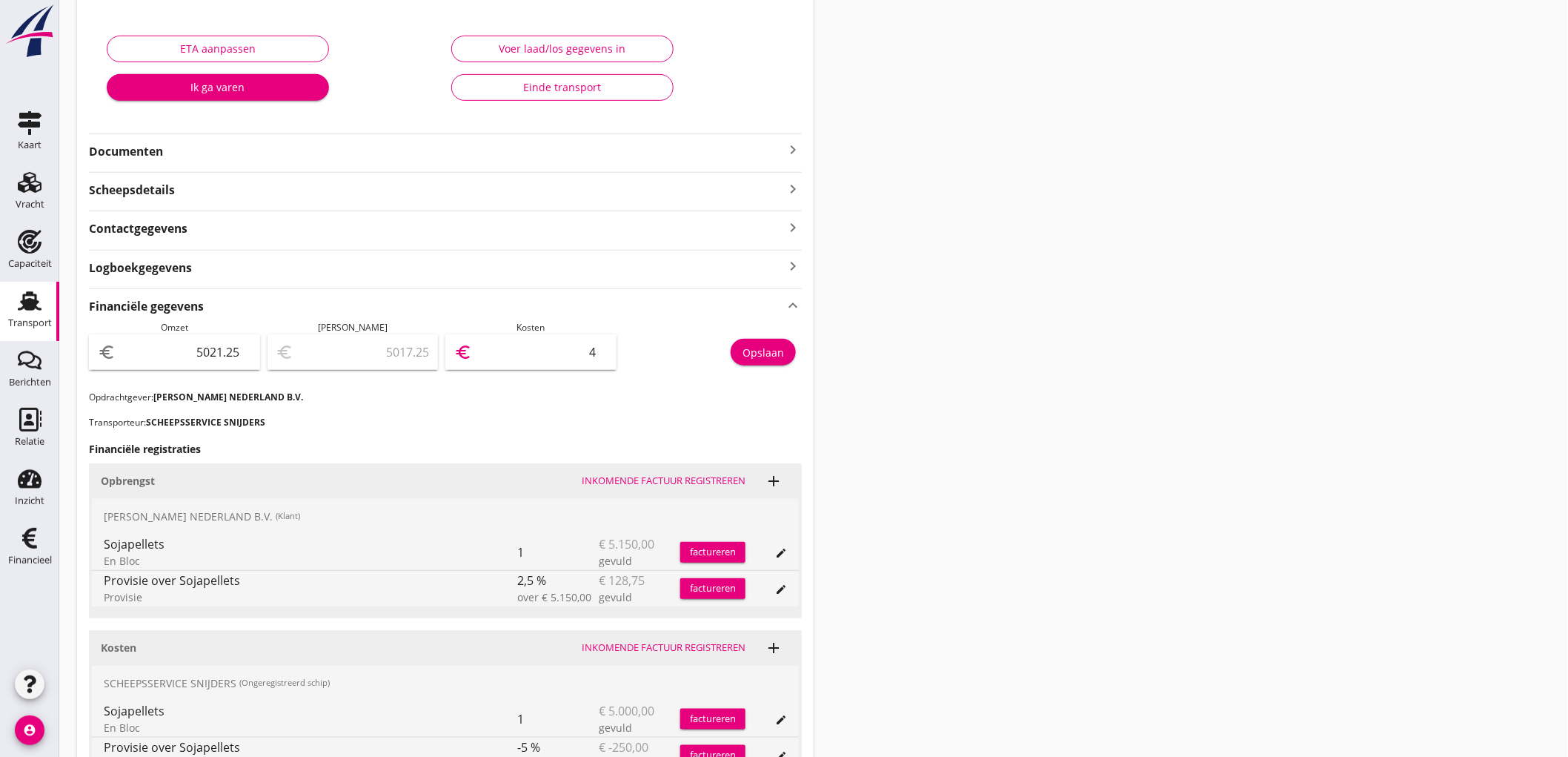
type input "4974.25"
type input "47"
type input "4546.25"
type input "475"
type input "271.25"
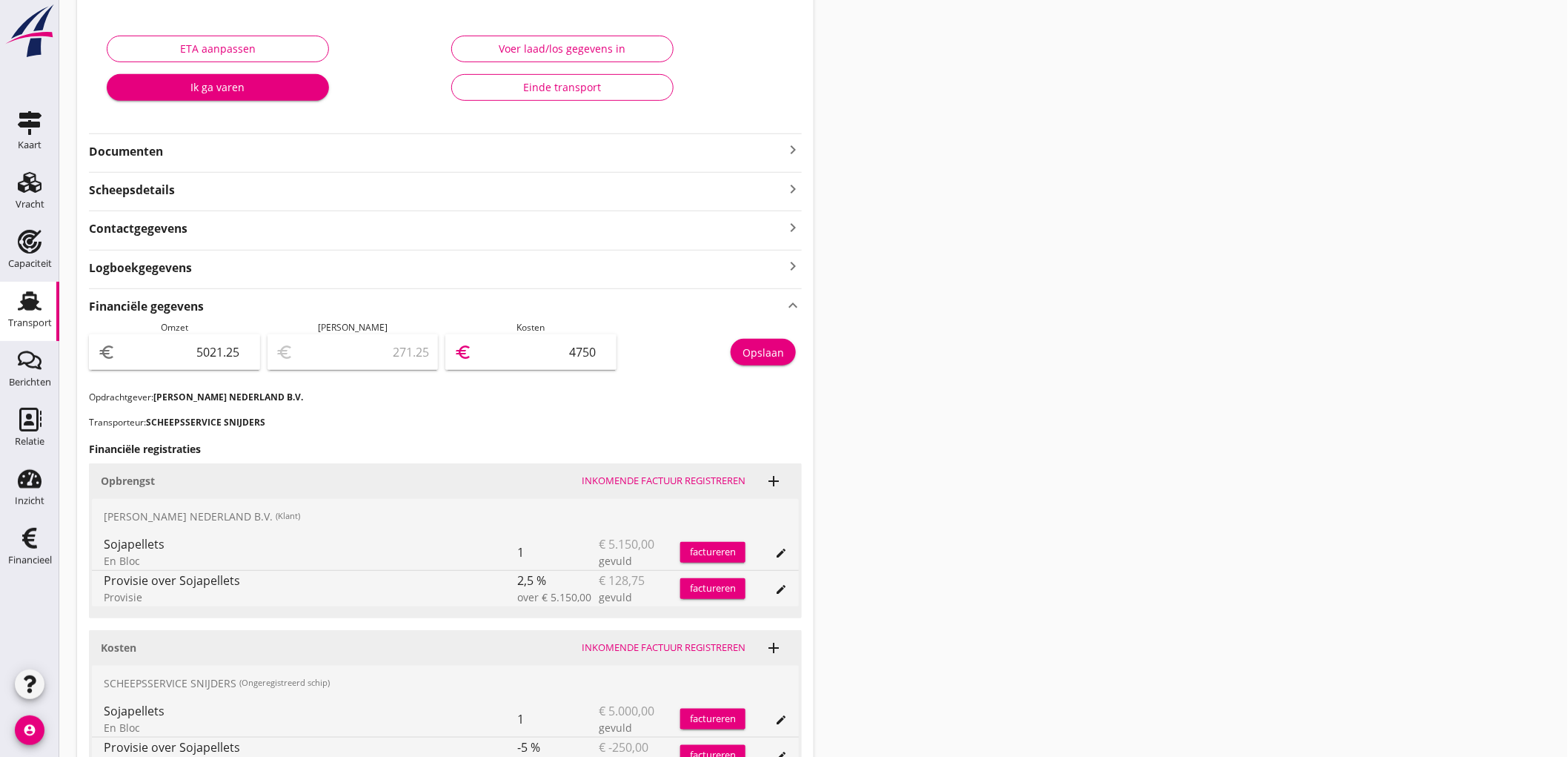
type input "4750"
click at [782, 338] on button "Opslaan" at bounding box center [763, 352] width 65 height 27
click at [5, 306] on link "Transport Transport" at bounding box center [30, 312] width 59 height 59
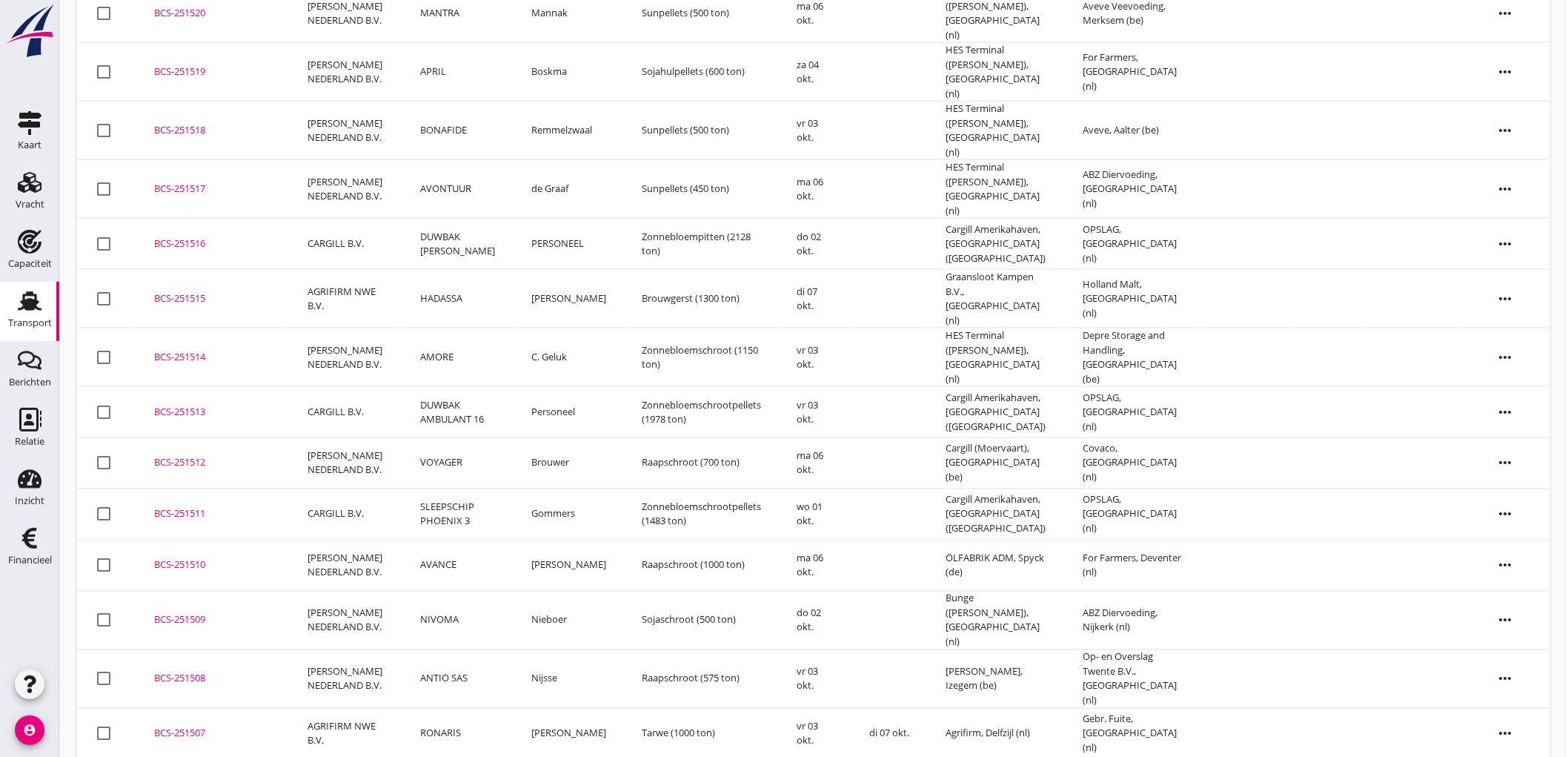
scroll to position [984, 0]
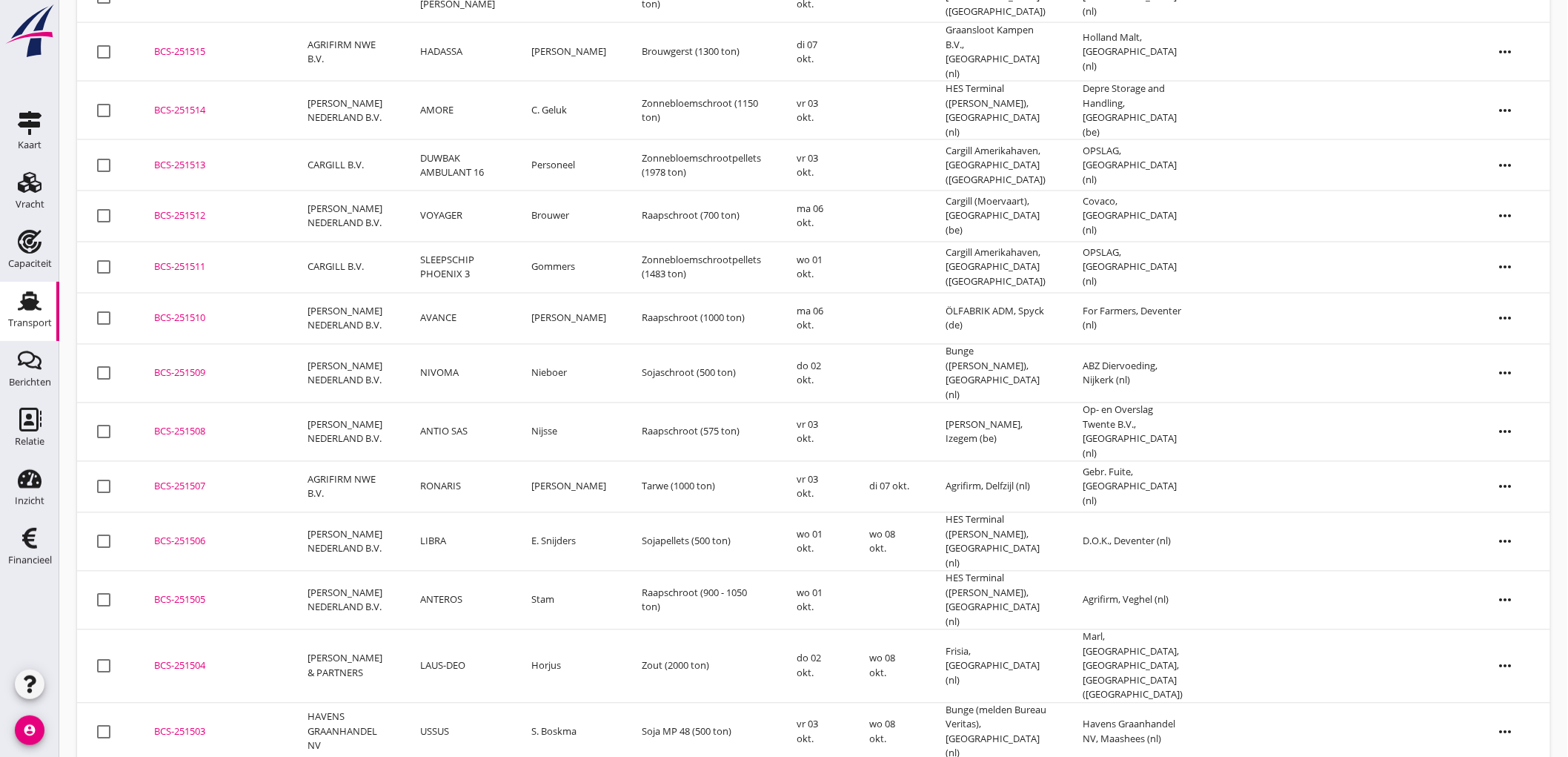
click at [204, 462] on td "BCS-251507 upload_file Drop hier uw bestand om het aan het dossier toe te voegen" at bounding box center [213, 487] width 153 height 51
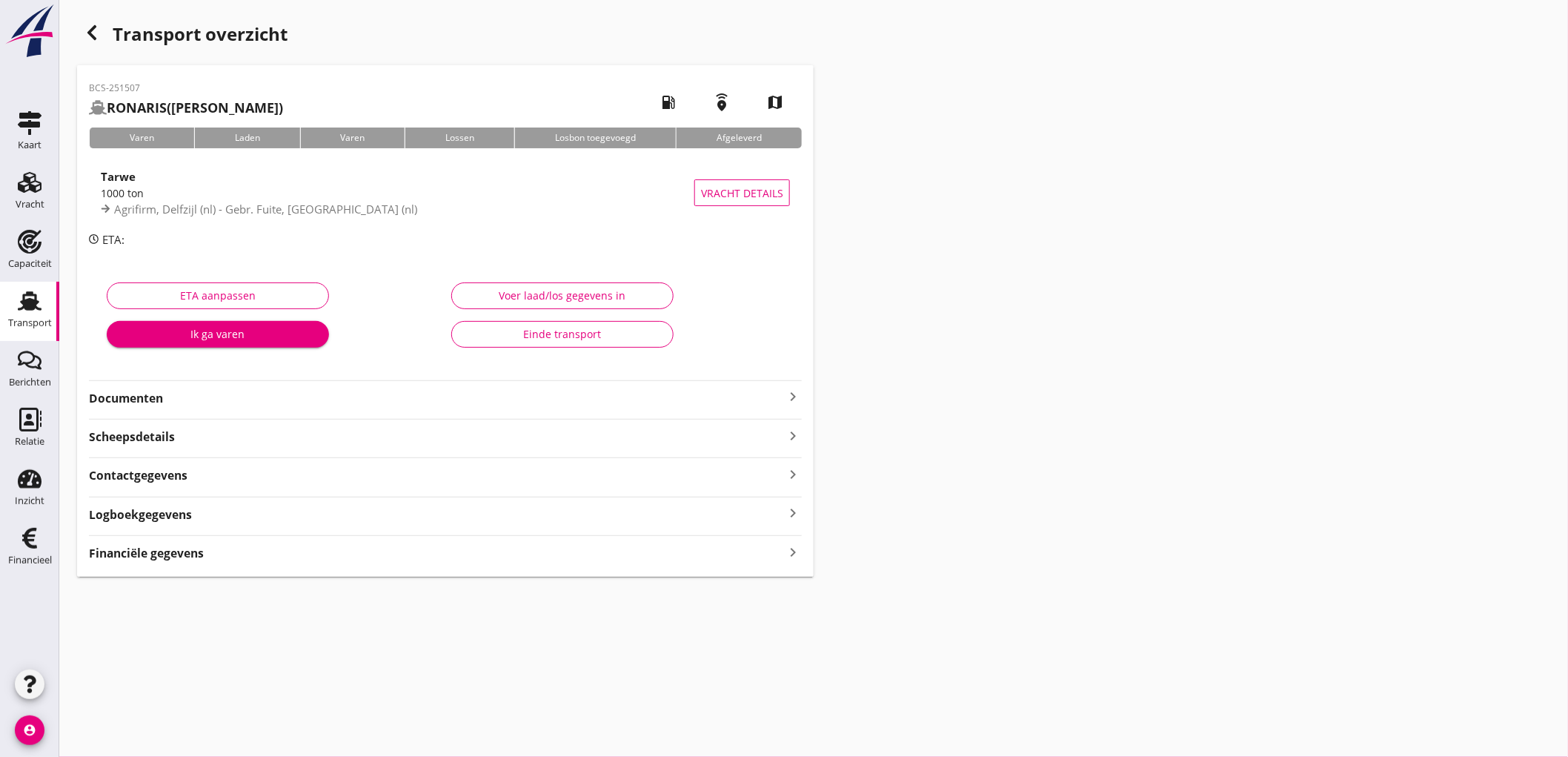
click at [149, 553] on strong "Financiële gegevens" at bounding box center [146, 553] width 115 height 17
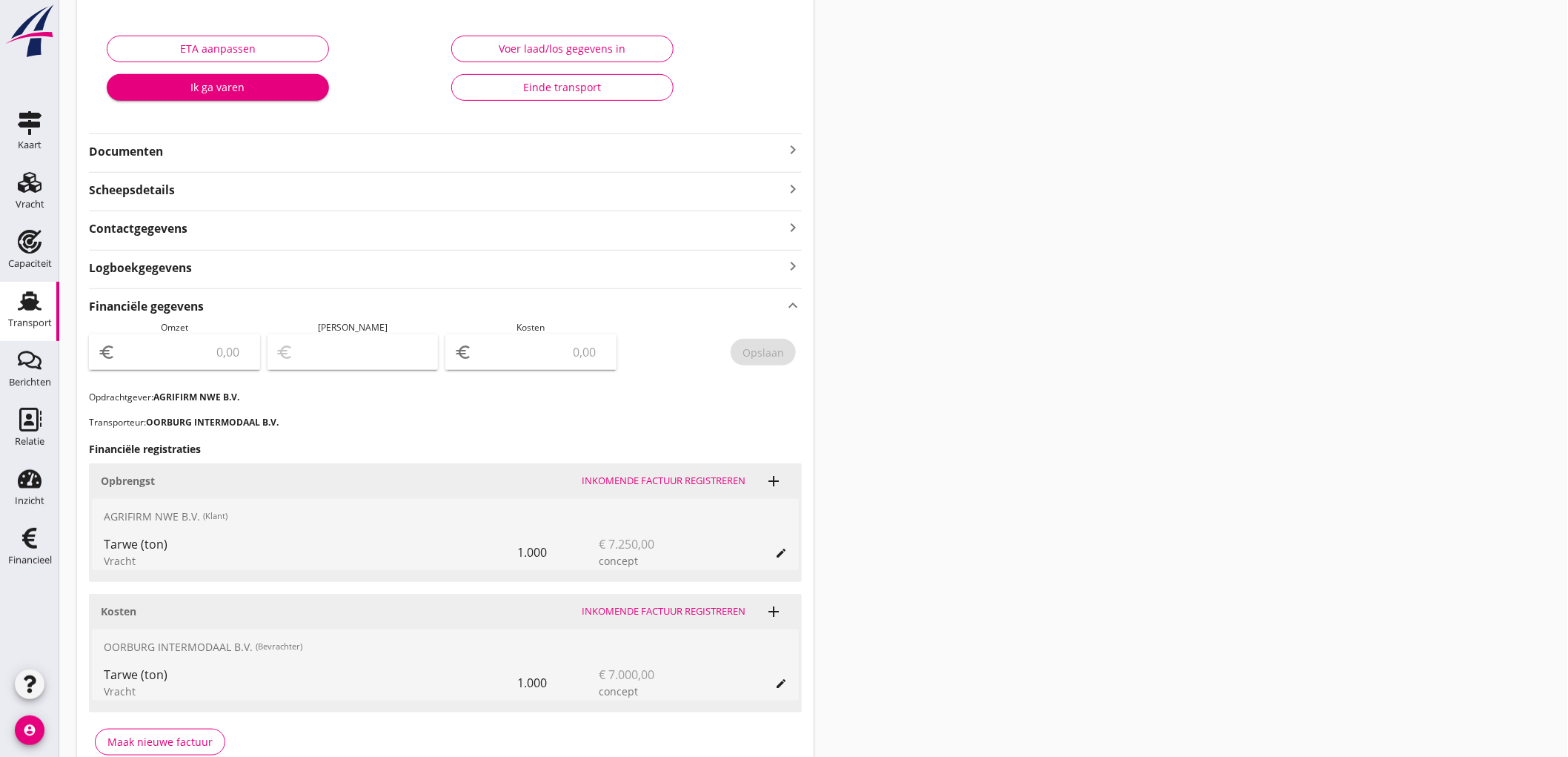
scroll to position [324, 0]
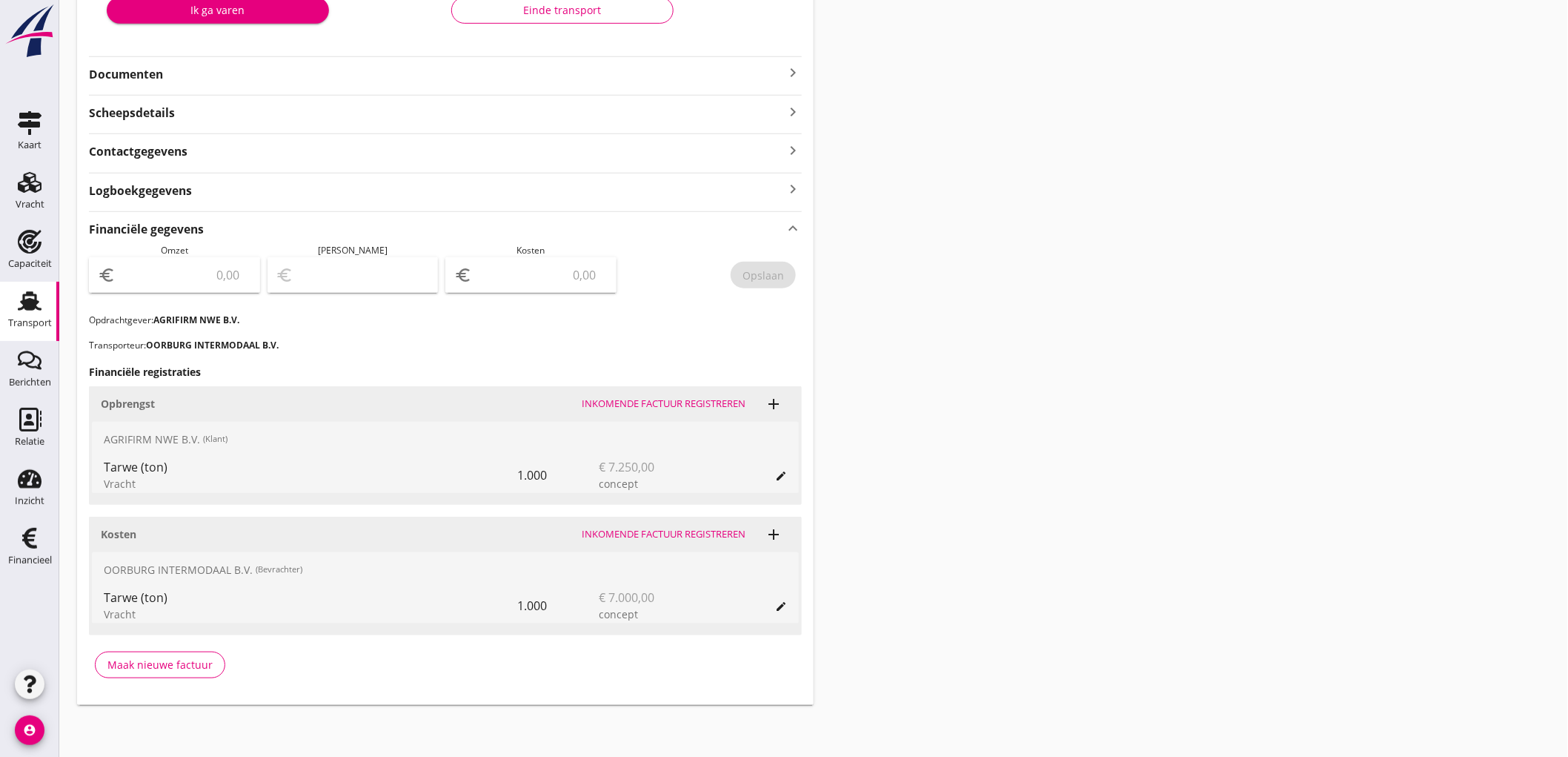
click at [156, 276] on input "number" at bounding box center [184, 274] width 132 height 23
type input "7250"
type input "7243.00"
type input "7"
type input "7180.00"
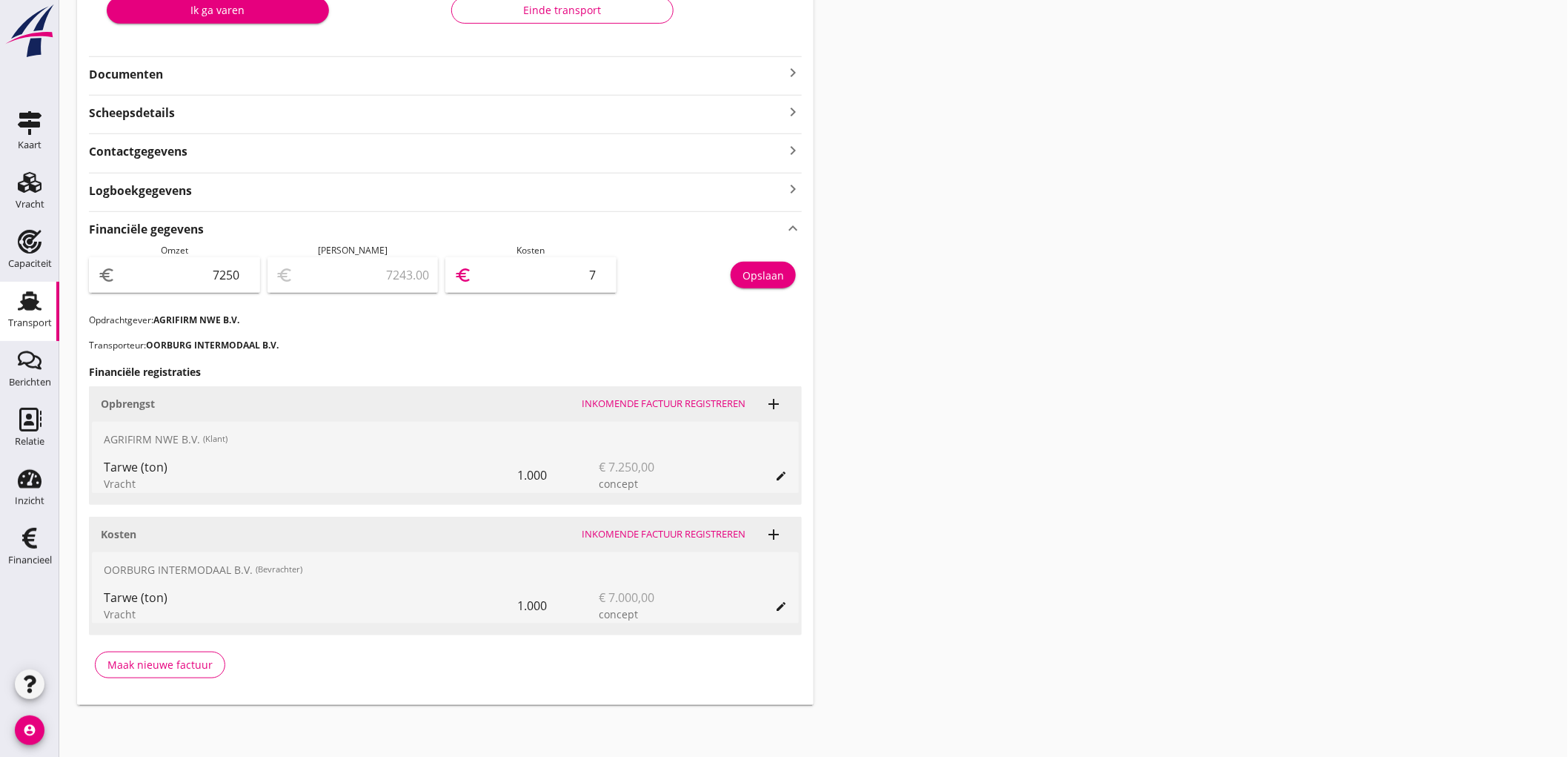
type input "70"
type input "6550.00"
type input "700"
type input "250.00"
type input "7000"
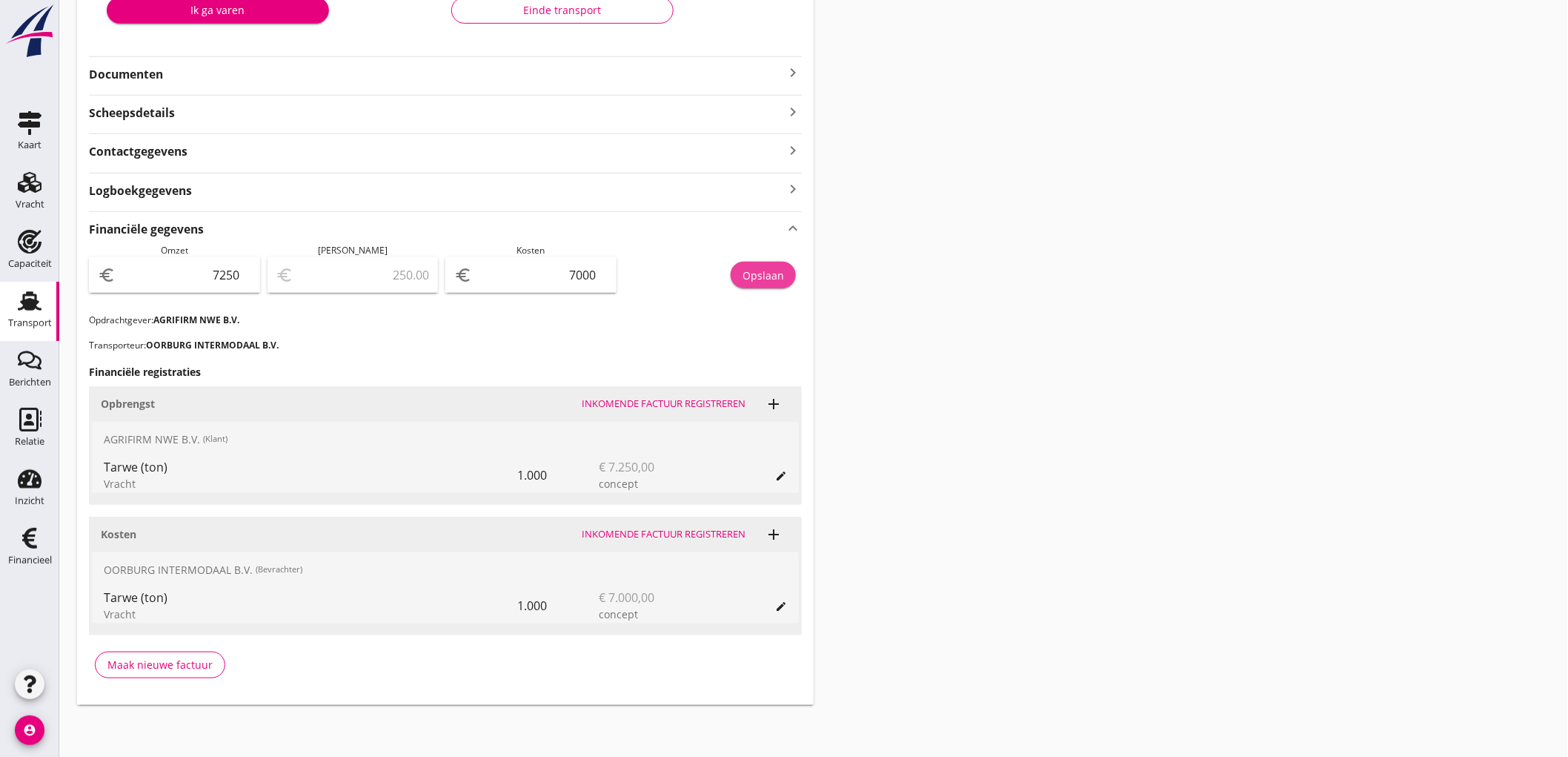
click at [777, 264] on button "Opslaan" at bounding box center [763, 275] width 65 height 27
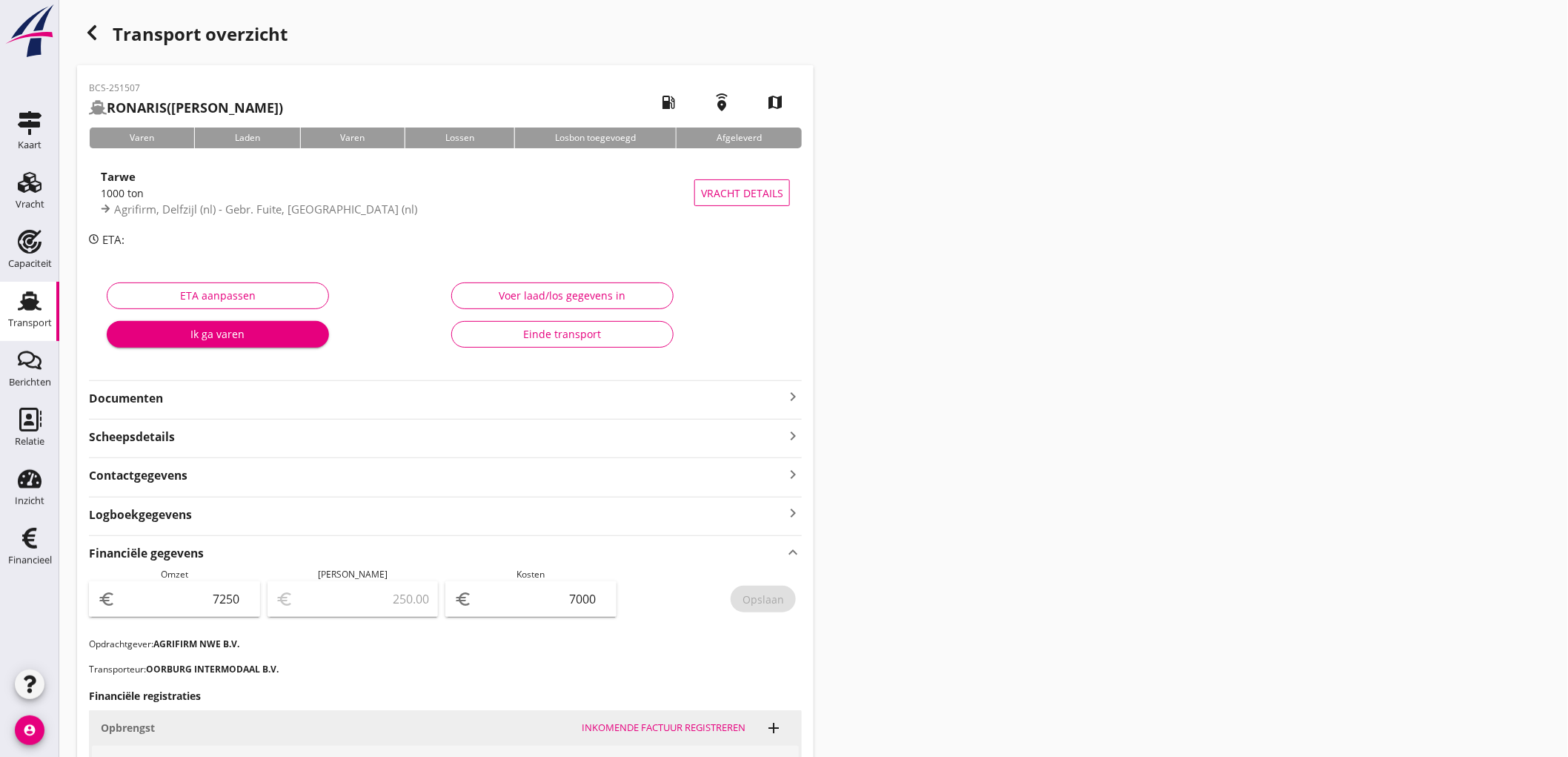
click at [3, 312] on link "Transport Transport" at bounding box center [30, 312] width 59 height 59
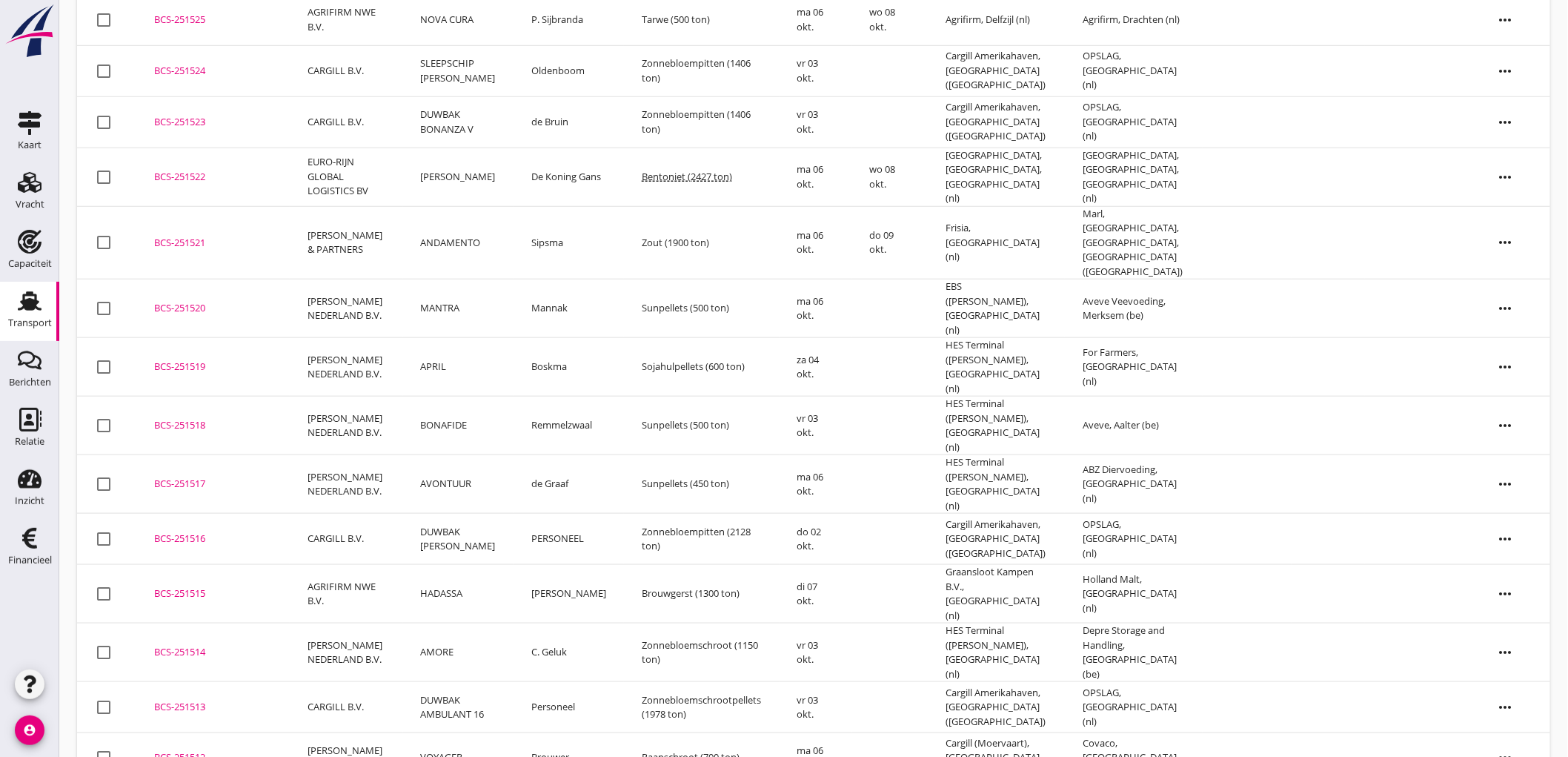
scroll to position [607, 0]
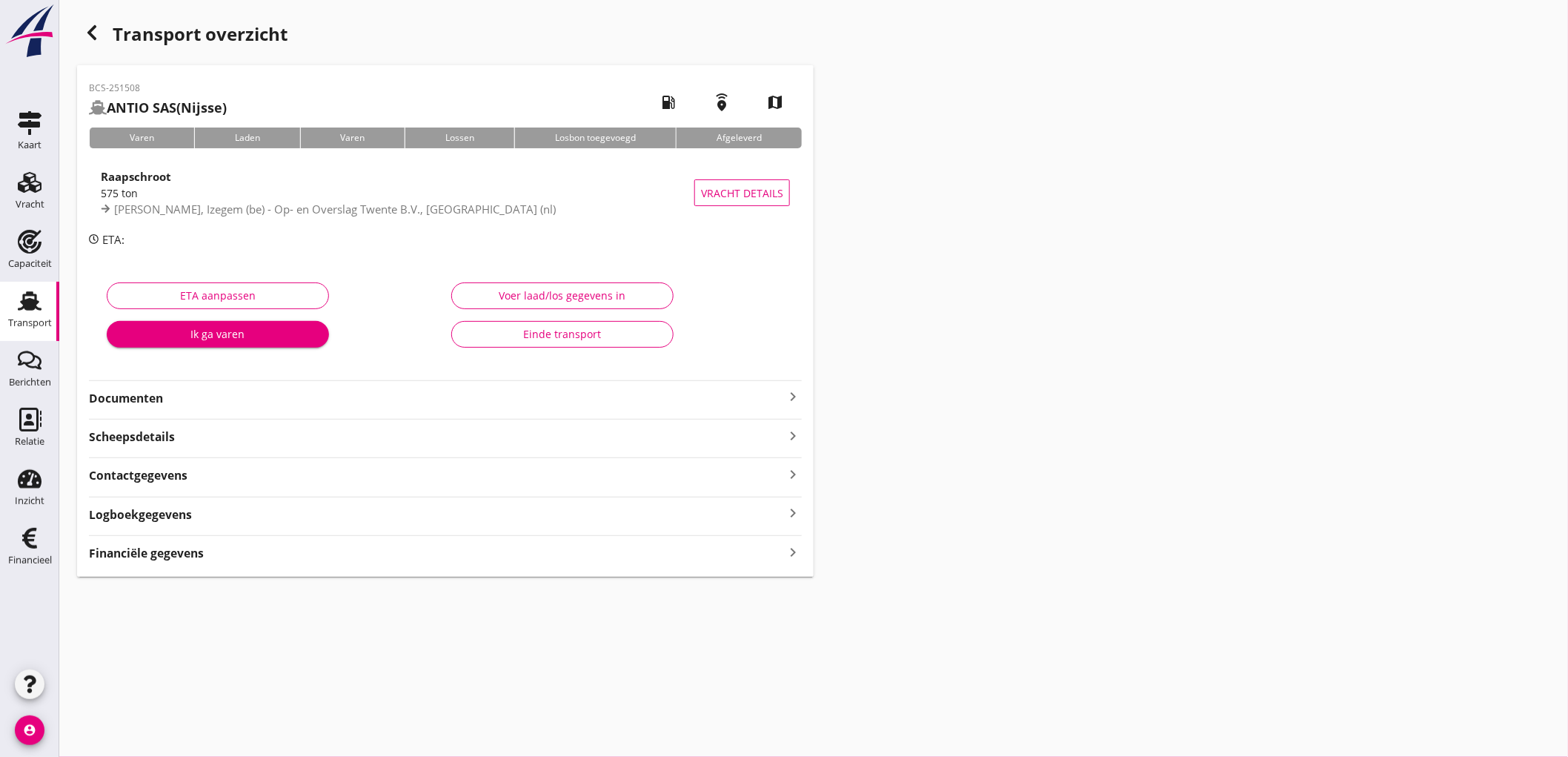
click at [234, 557] on div "Financiële gegevens keyboard_arrow_right" at bounding box center [445, 552] width 713 height 20
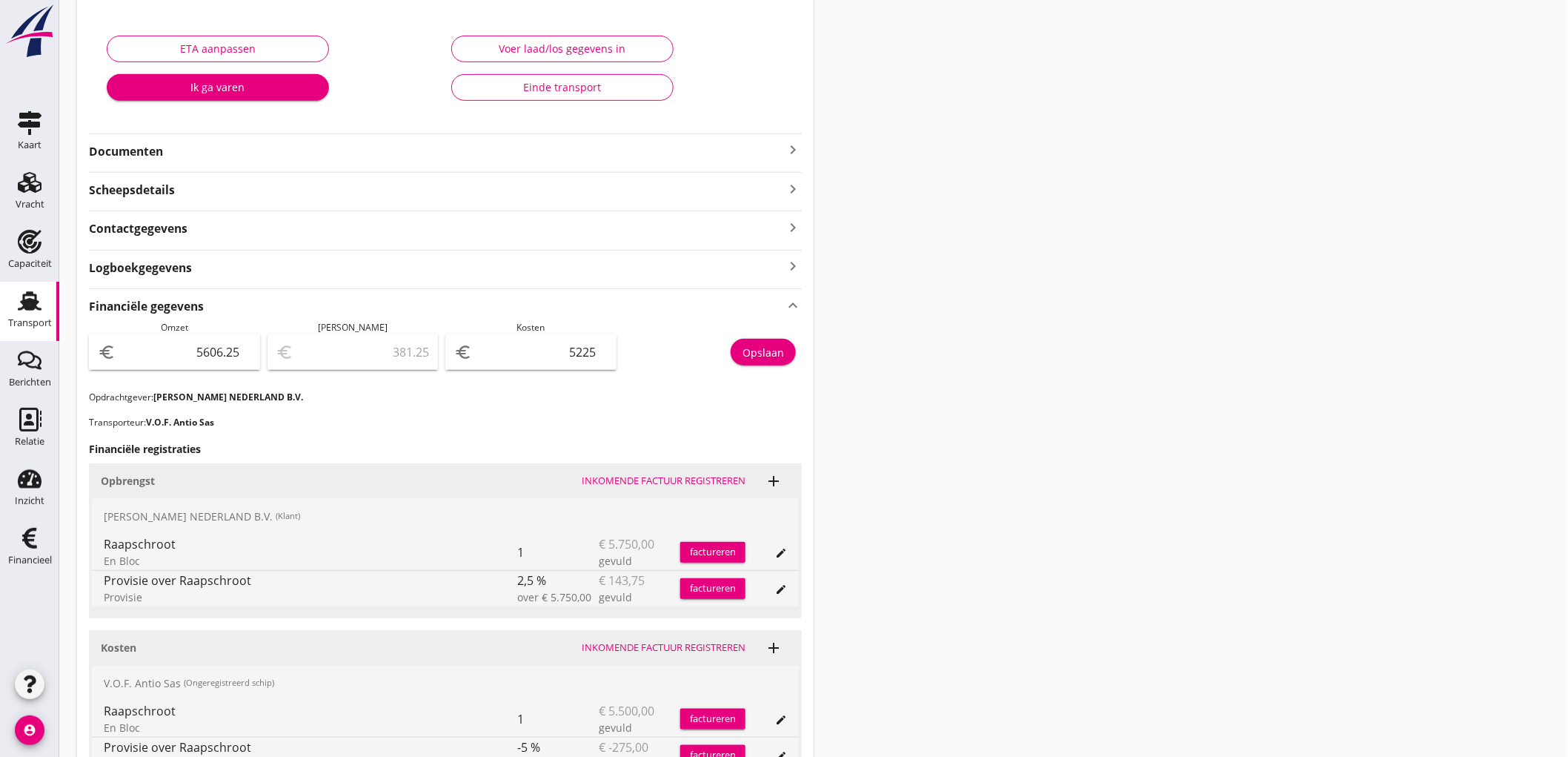
scroll to position [329, 0]
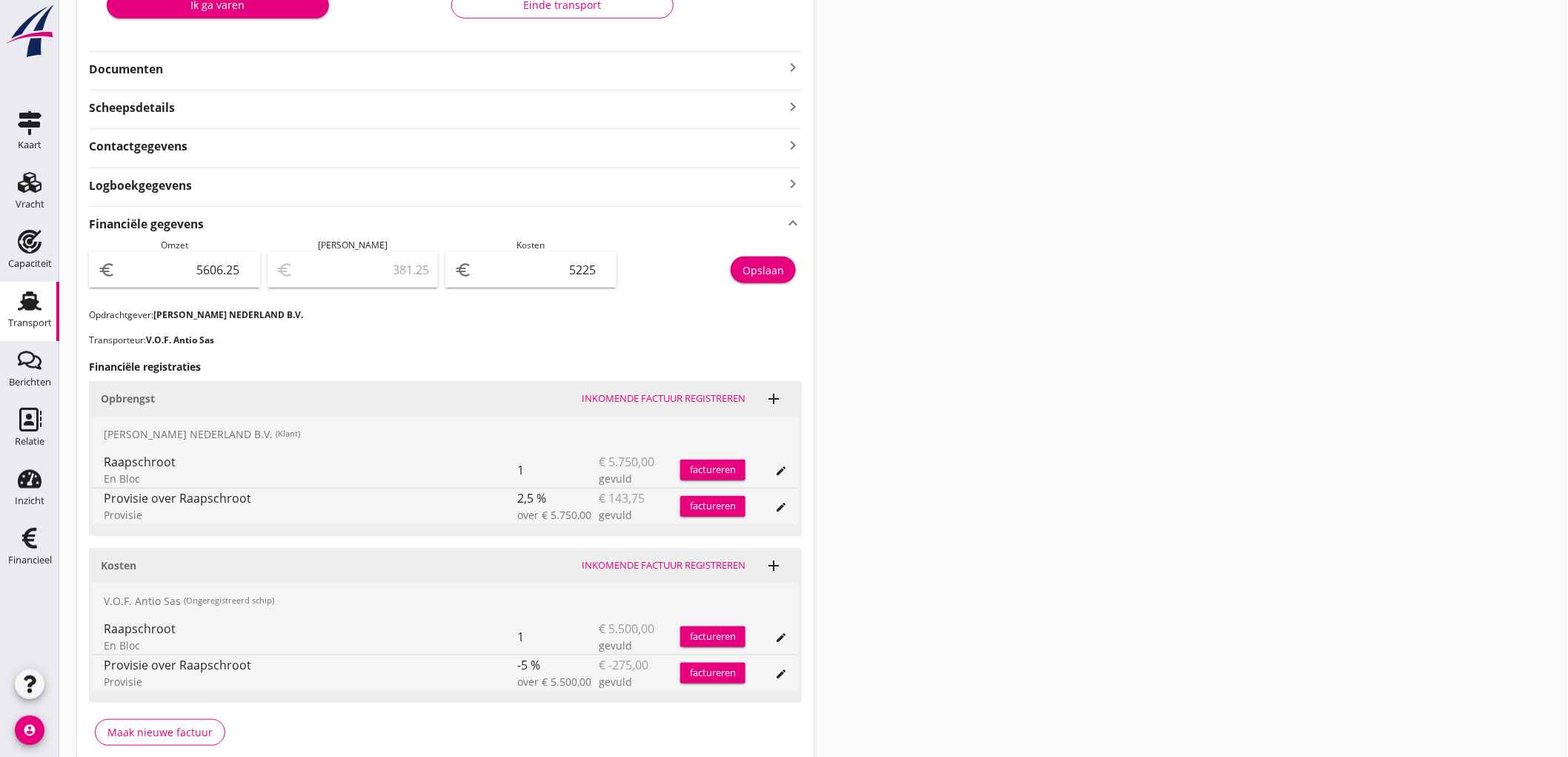
click at [745, 267] on div "Opslaan" at bounding box center [763, 270] width 42 height 16
click at [2, 300] on link "Transport Transport" at bounding box center [30, 312] width 59 height 59
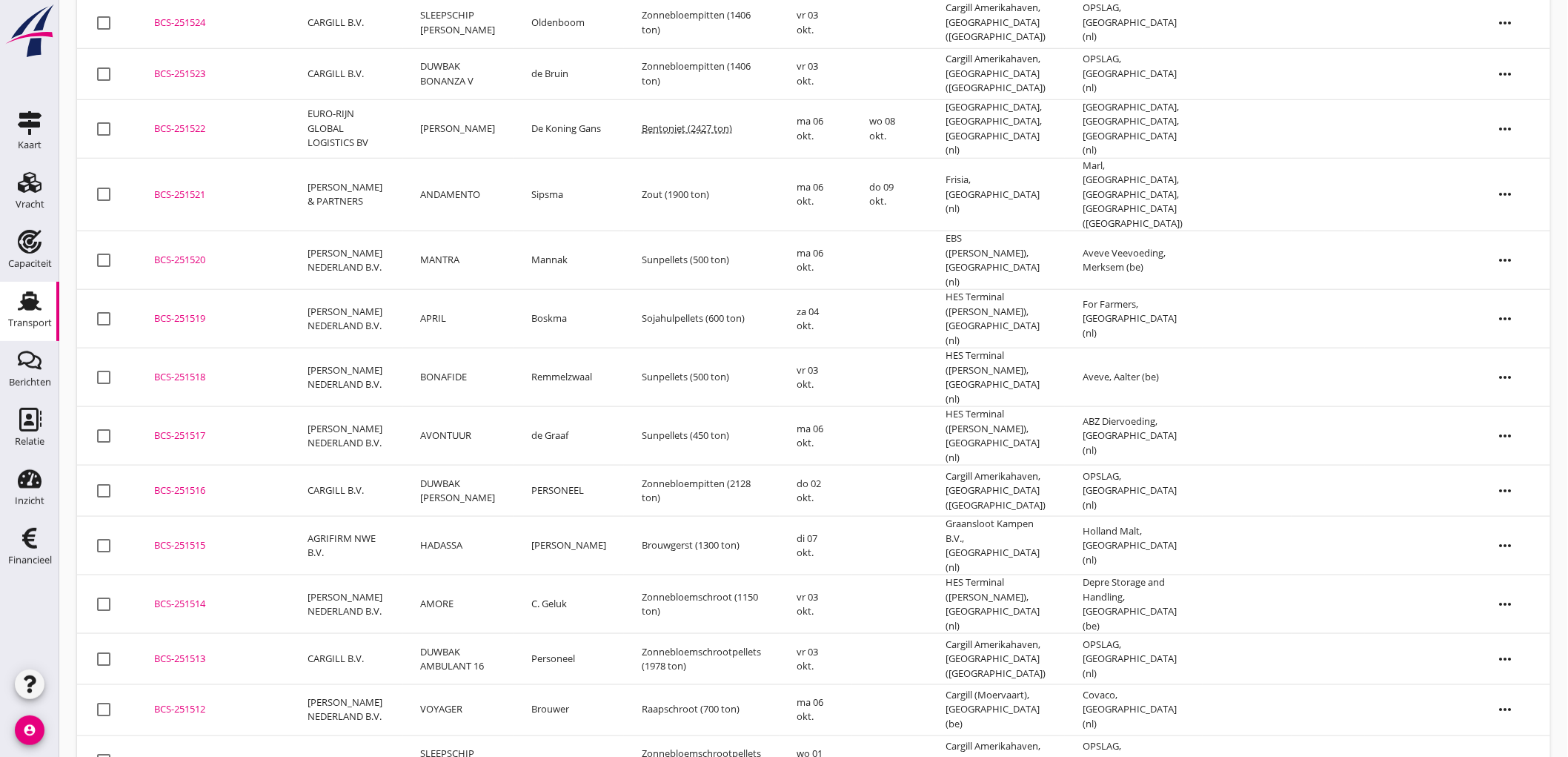
scroll to position [573, 0]
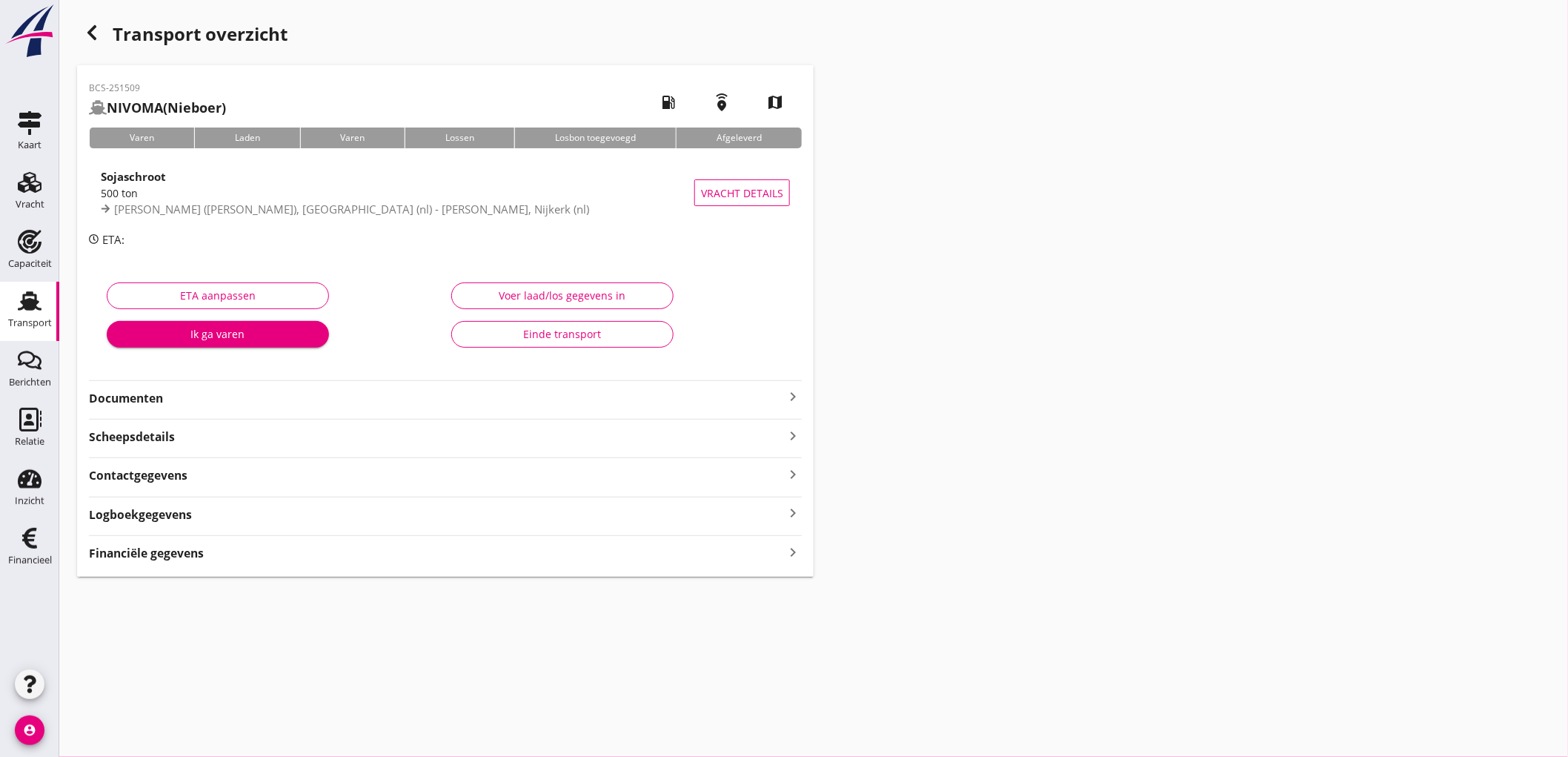
click at [158, 554] on strong "Financiële gegevens" at bounding box center [146, 553] width 115 height 17
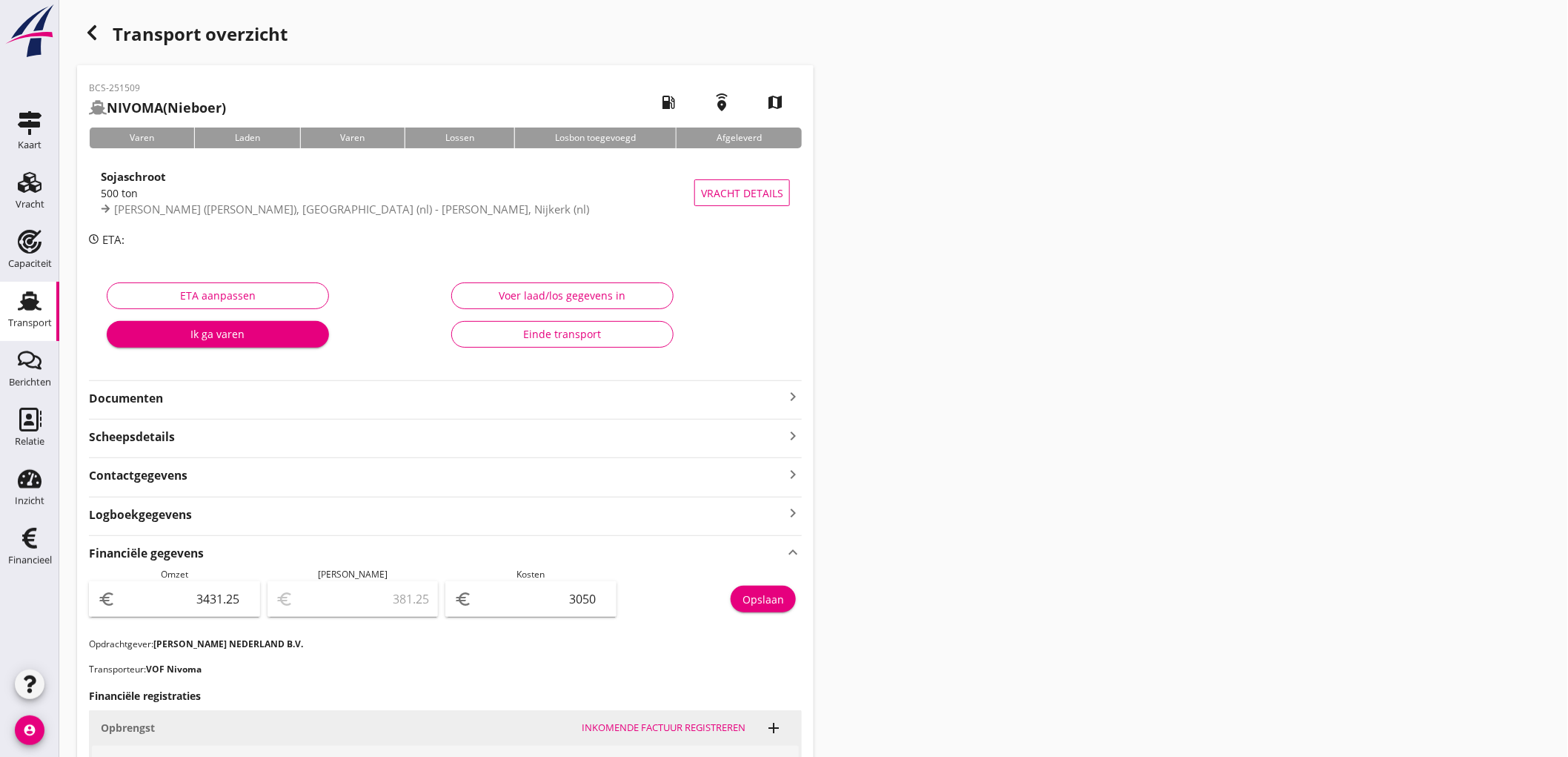
click at [30, 315] on div "Transport" at bounding box center [30, 323] width 44 height 21
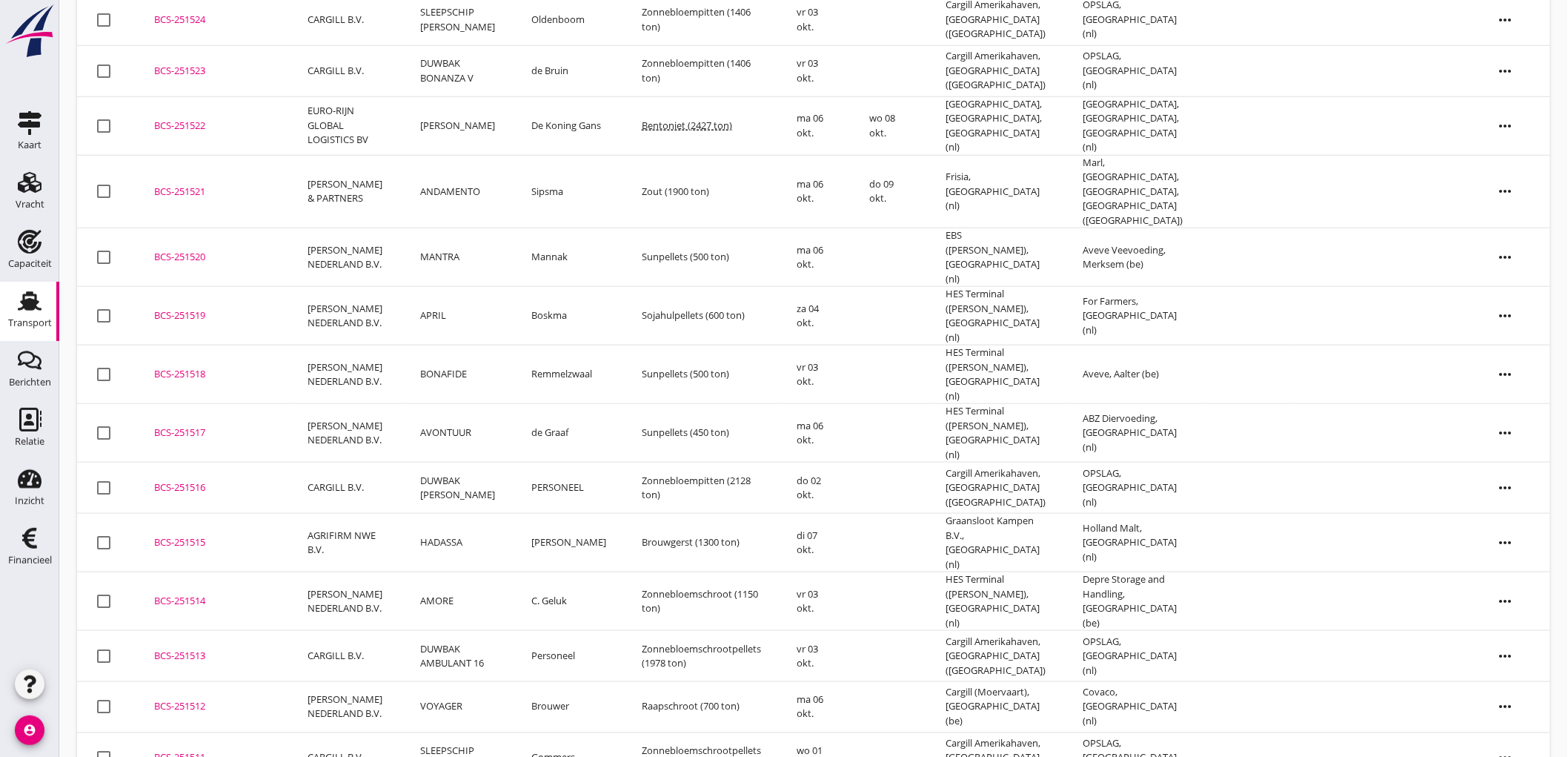
scroll to position [576, 0]
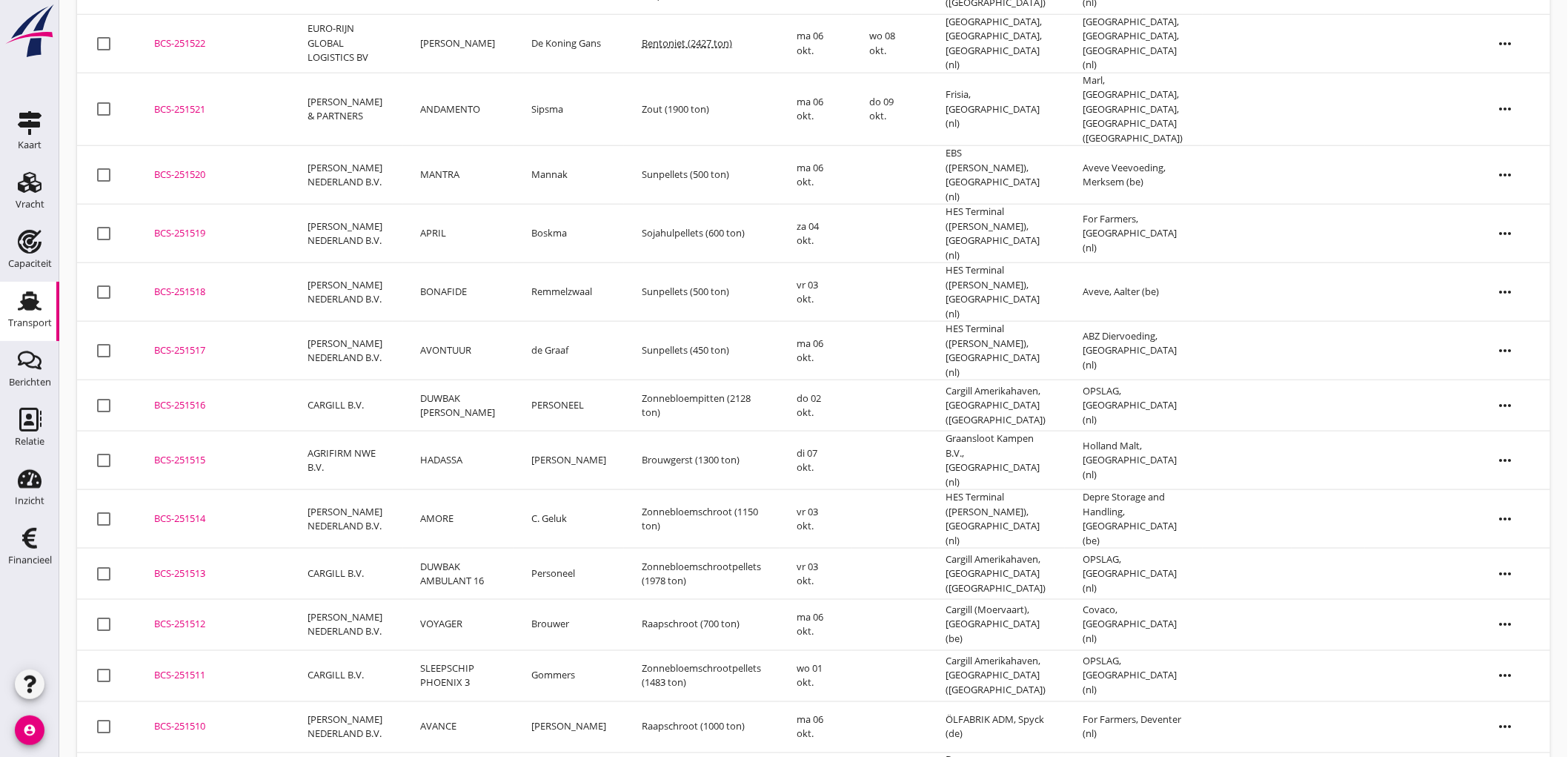
click at [445, 702] on td "AVANCE" at bounding box center [458, 727] width 111 height 51
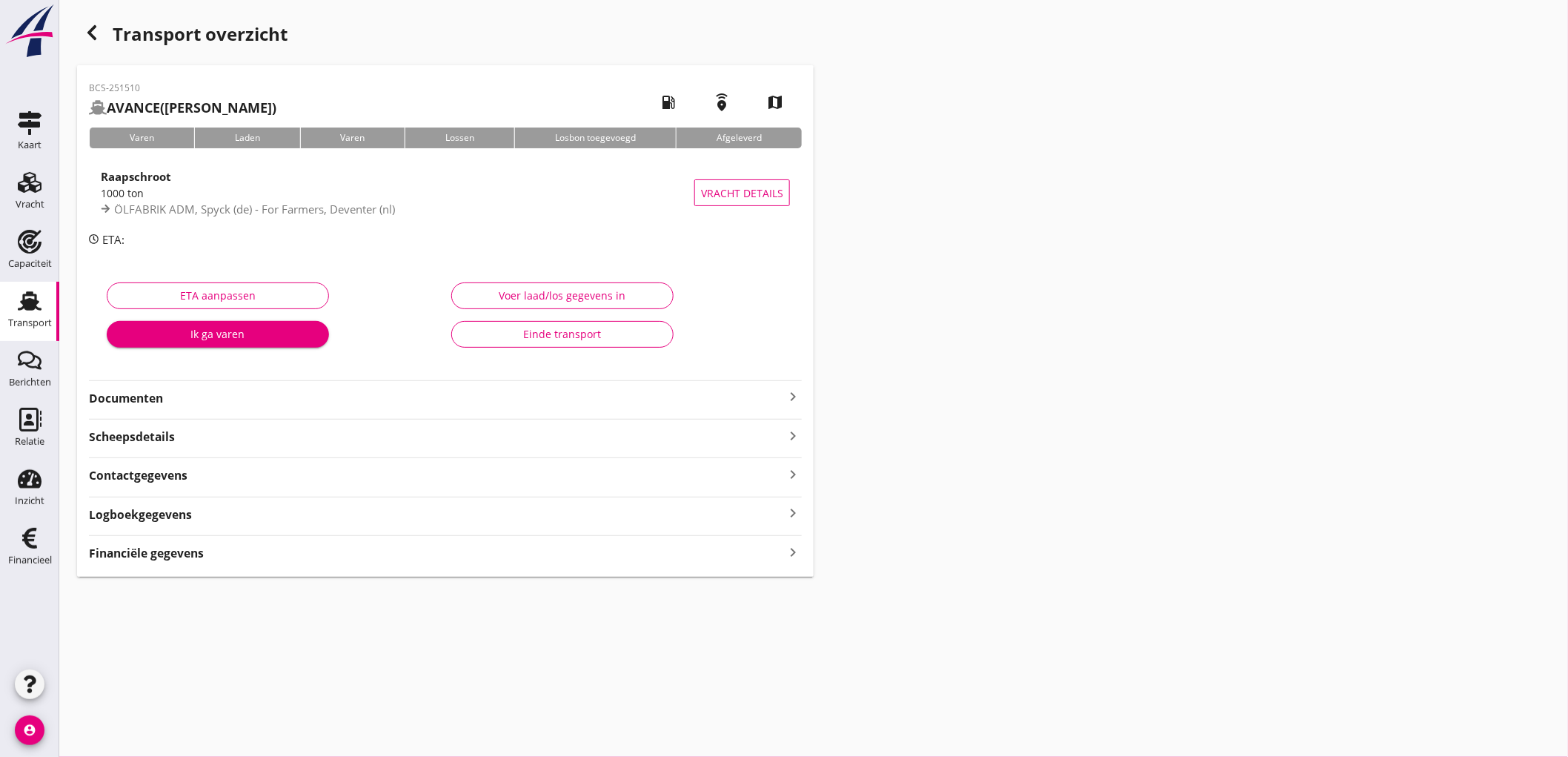
click at [150, 545] on strong "Financiële gegevens" at bounding box center [146, 553] width 115 height 17
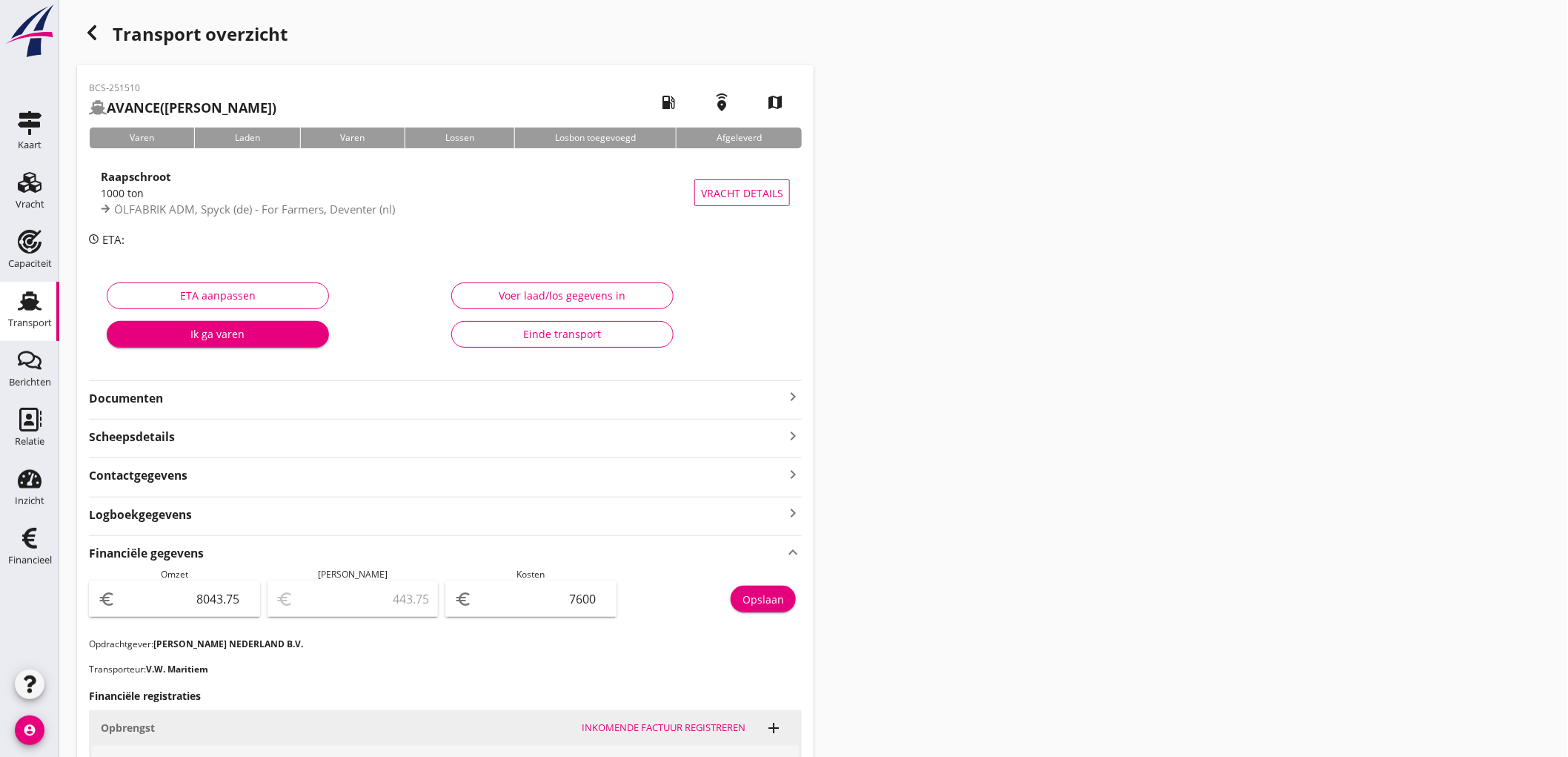
click at [6, 308] on link "Transport Transport" at bounding box center [30, 312] width 59 height 59
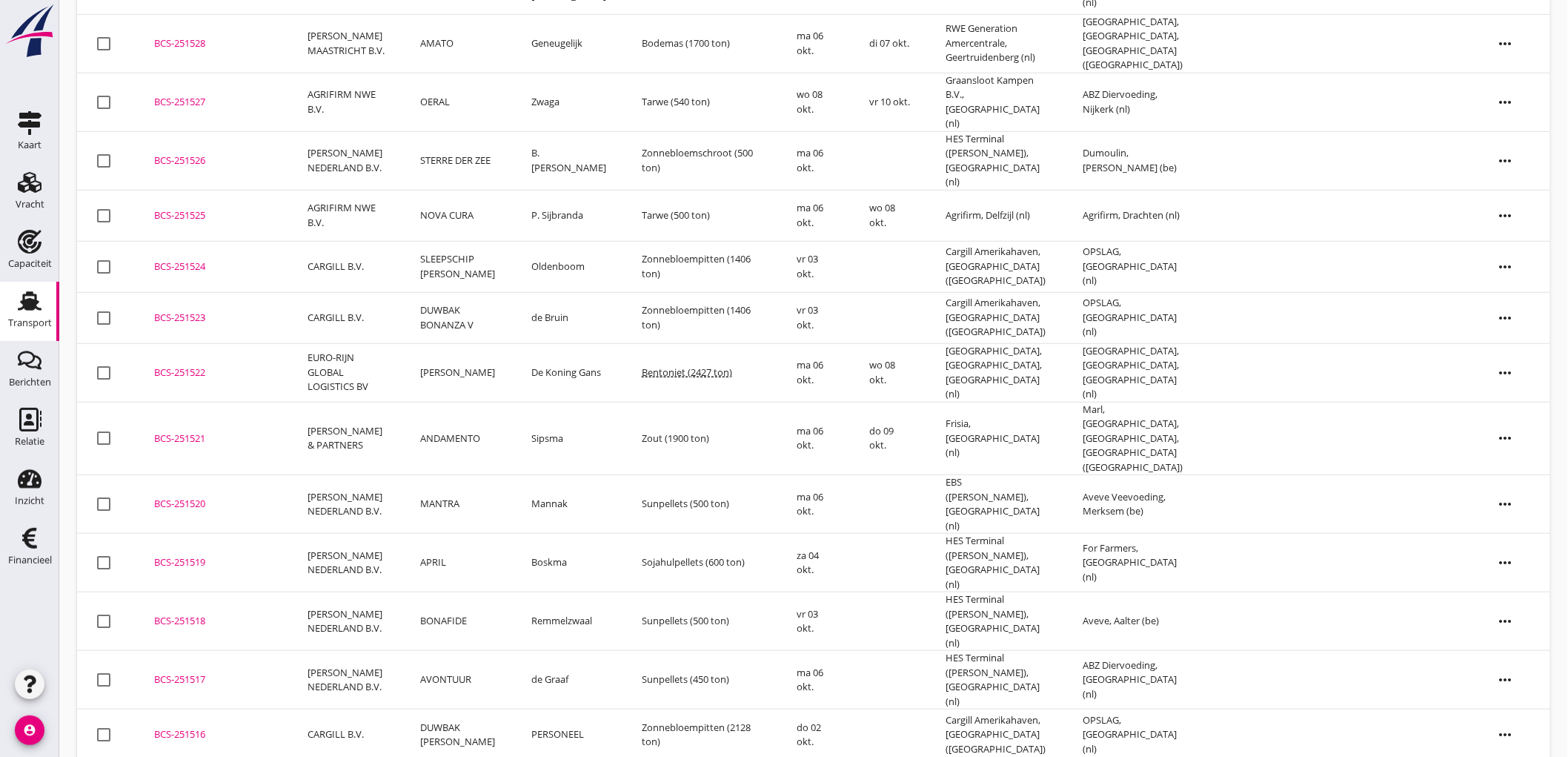
scroll to position [491, 0]
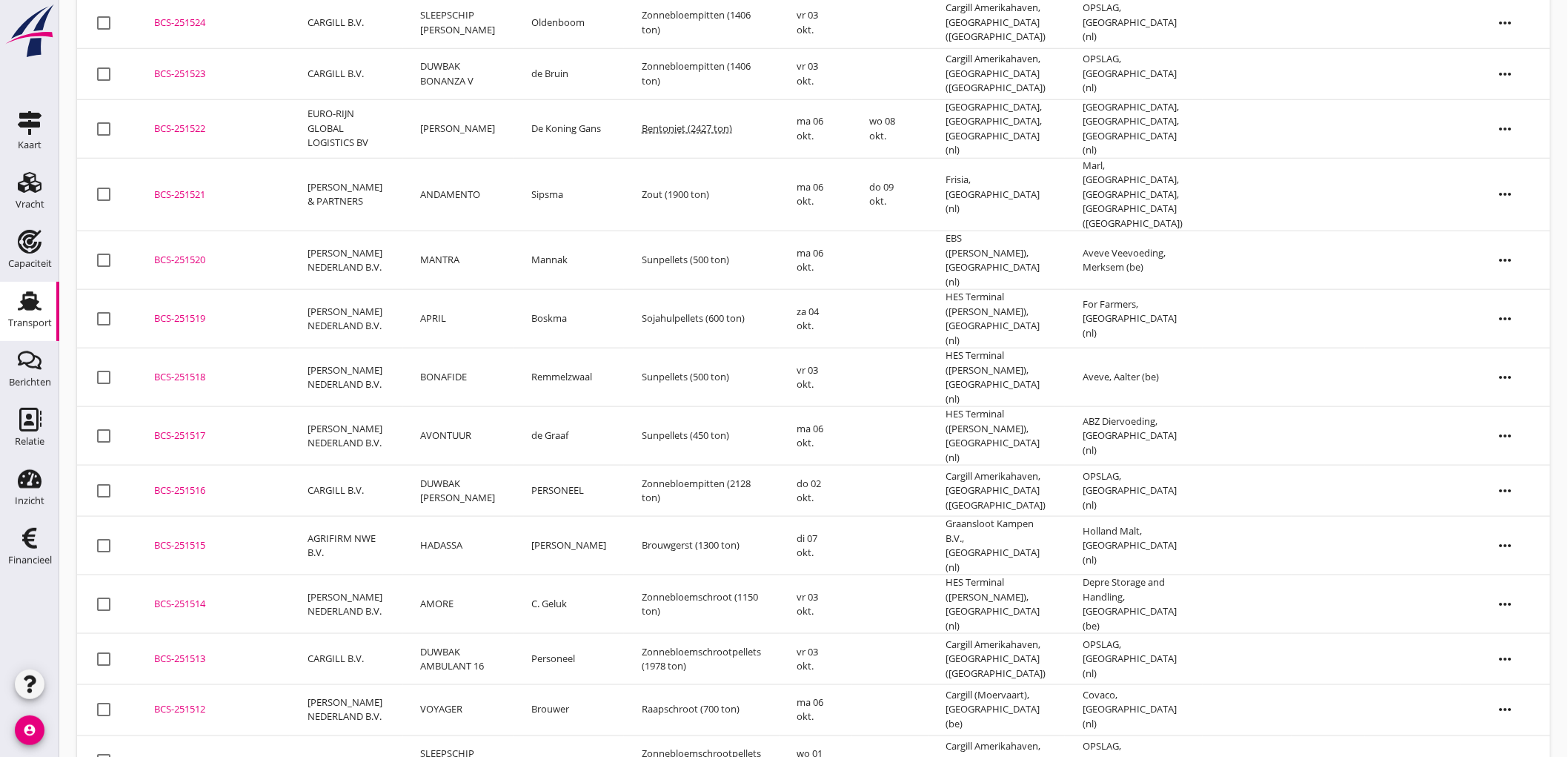
click at [264, 702] on div "BCS-251512" at bounding box center [212, 709] width 117 height 15
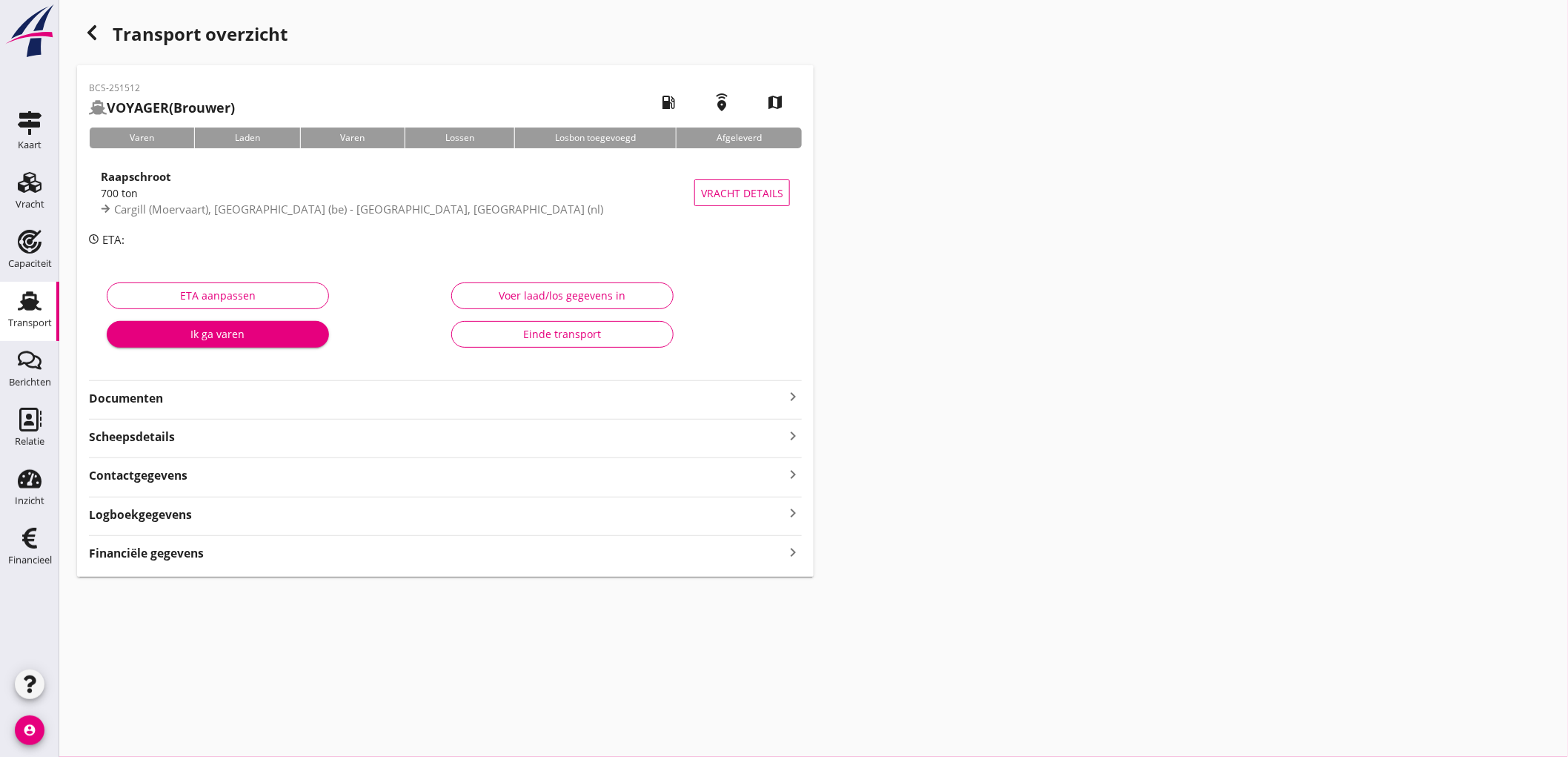
click at [147, 563] on div "BCS-251512 VOYAGER (Brouwer) local_gas_station emergency_share map Varen Laden …" at bounding box center [446, 321] width 737 height 512
click at [151, 552] on strong "Financiële gegevens" at bounding box center [146, 553] width 115 height 17
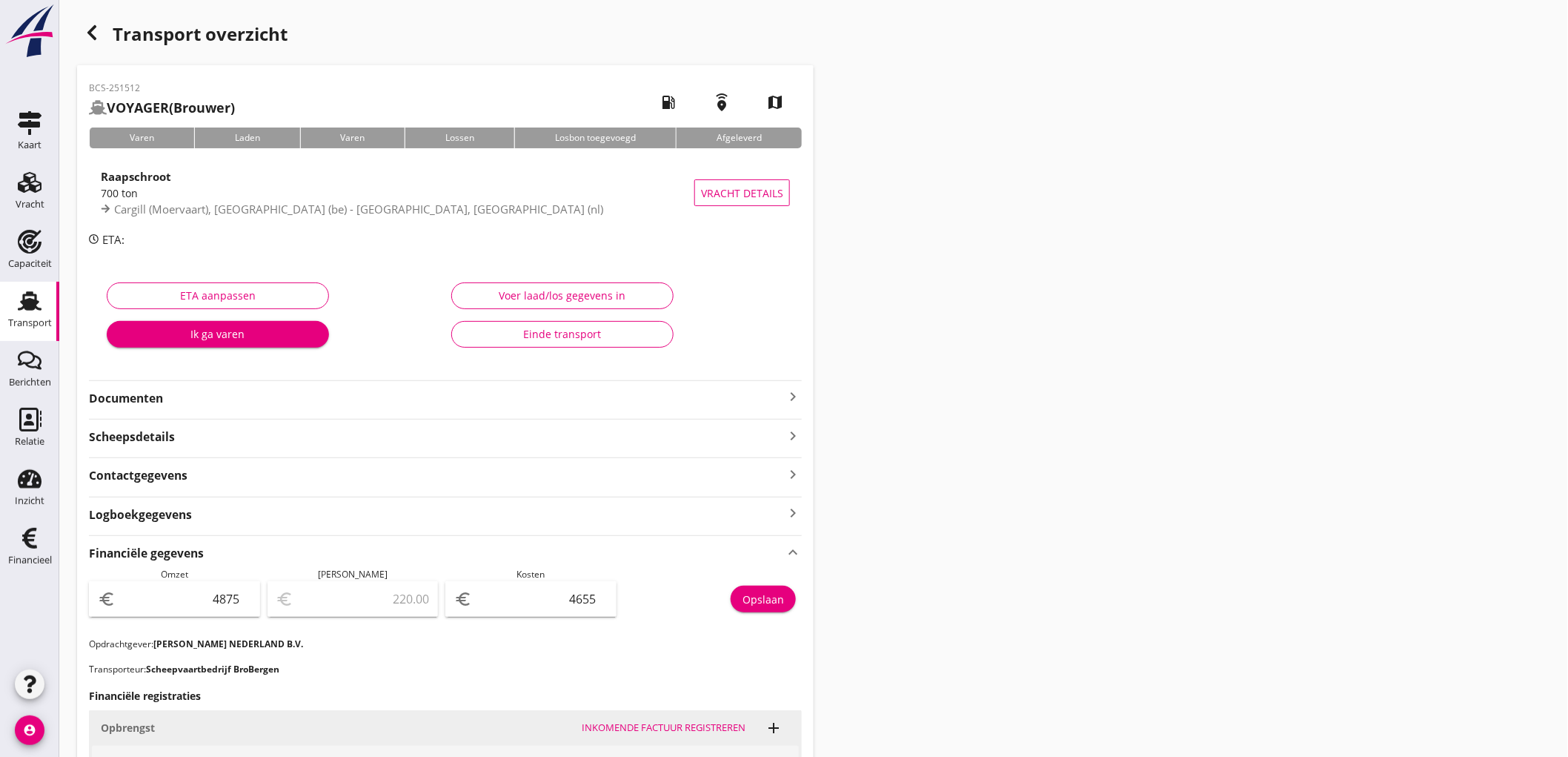
click at [0, 294] on link "Transport Transport" at bounding box center [30, 312] width 59 height 59
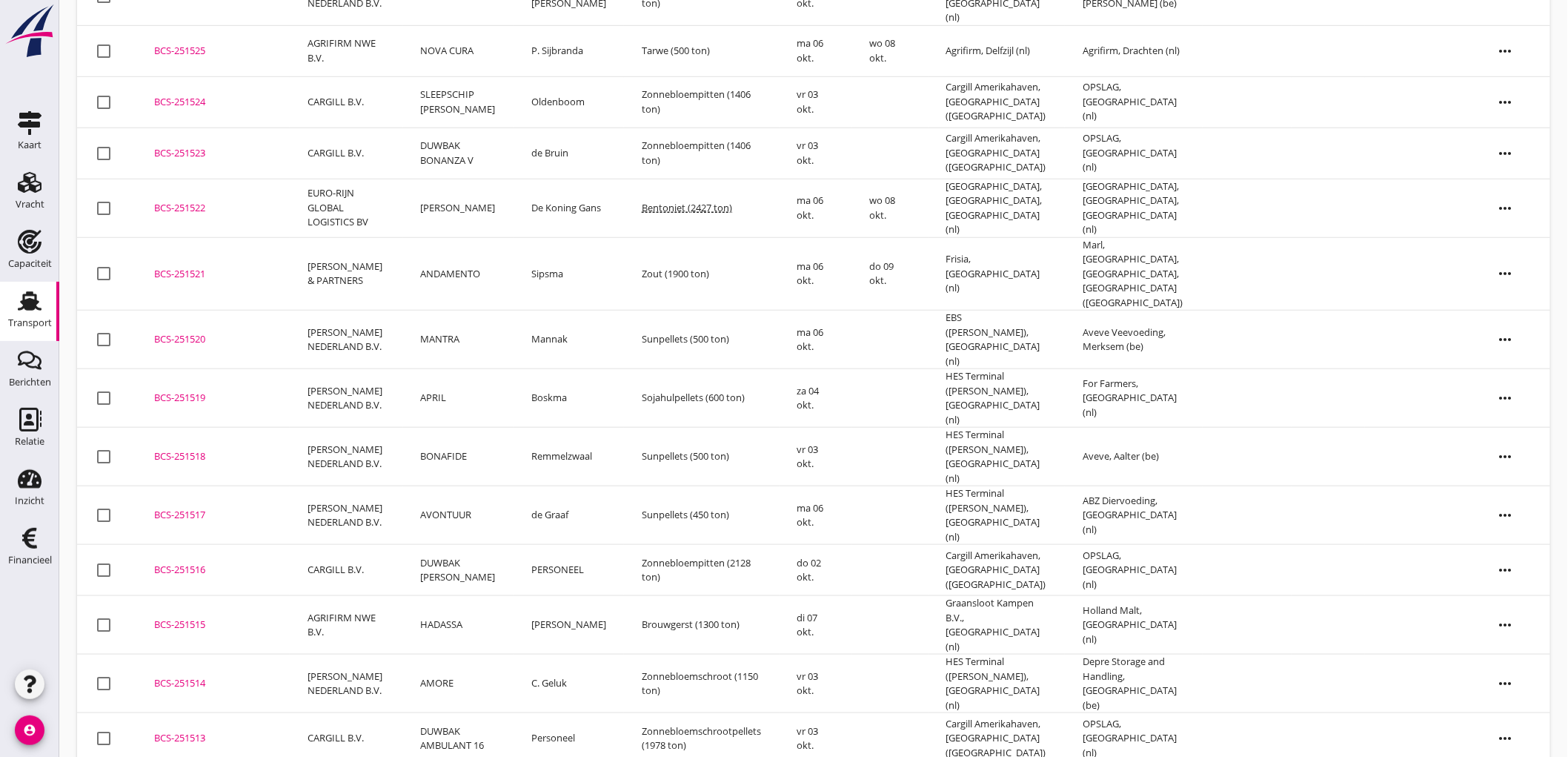
scroll to position [491, 0]
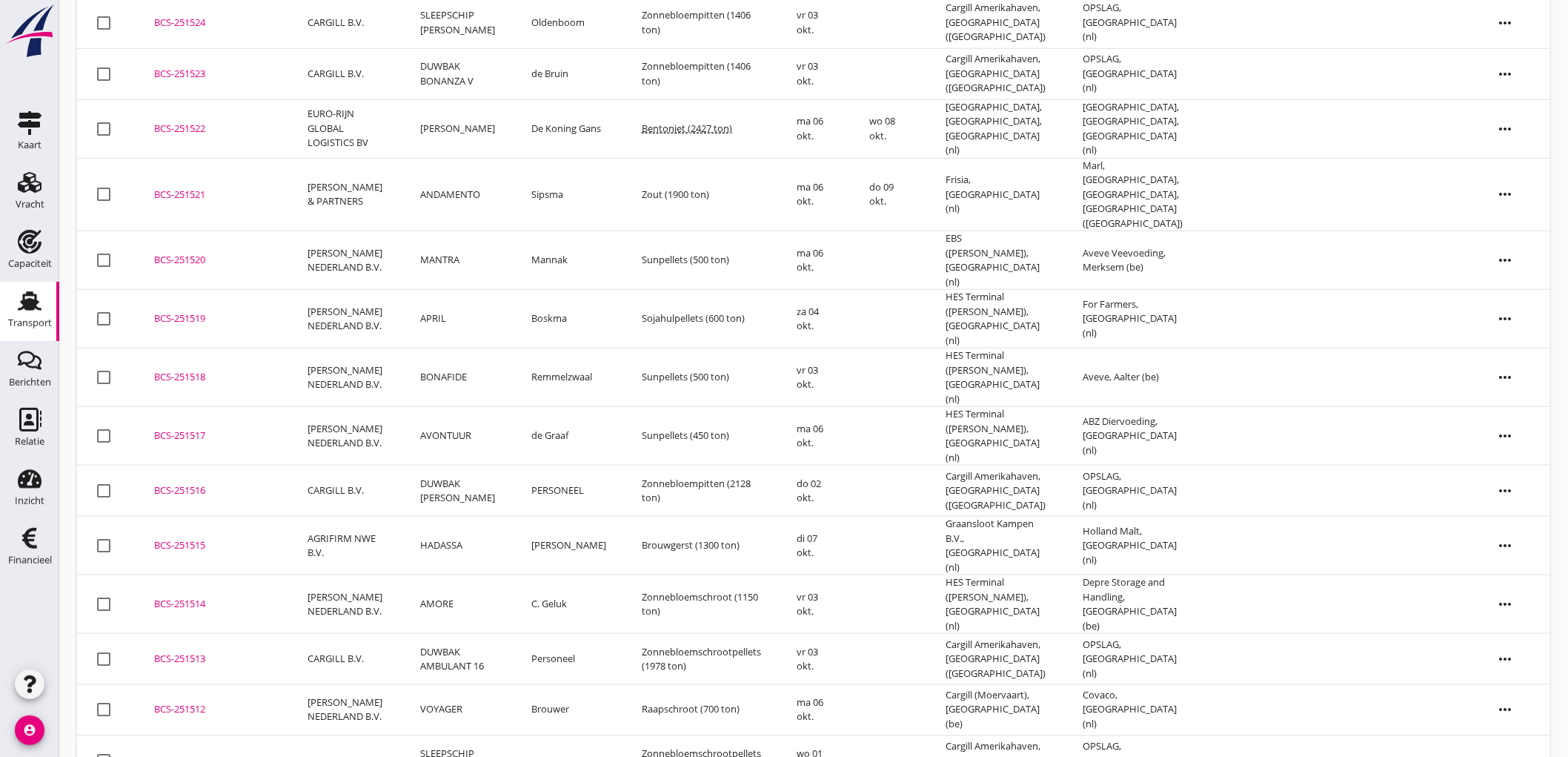
click at [468, 575] on td "AMORE" at bounding box center [458, 604] width 111 height 58
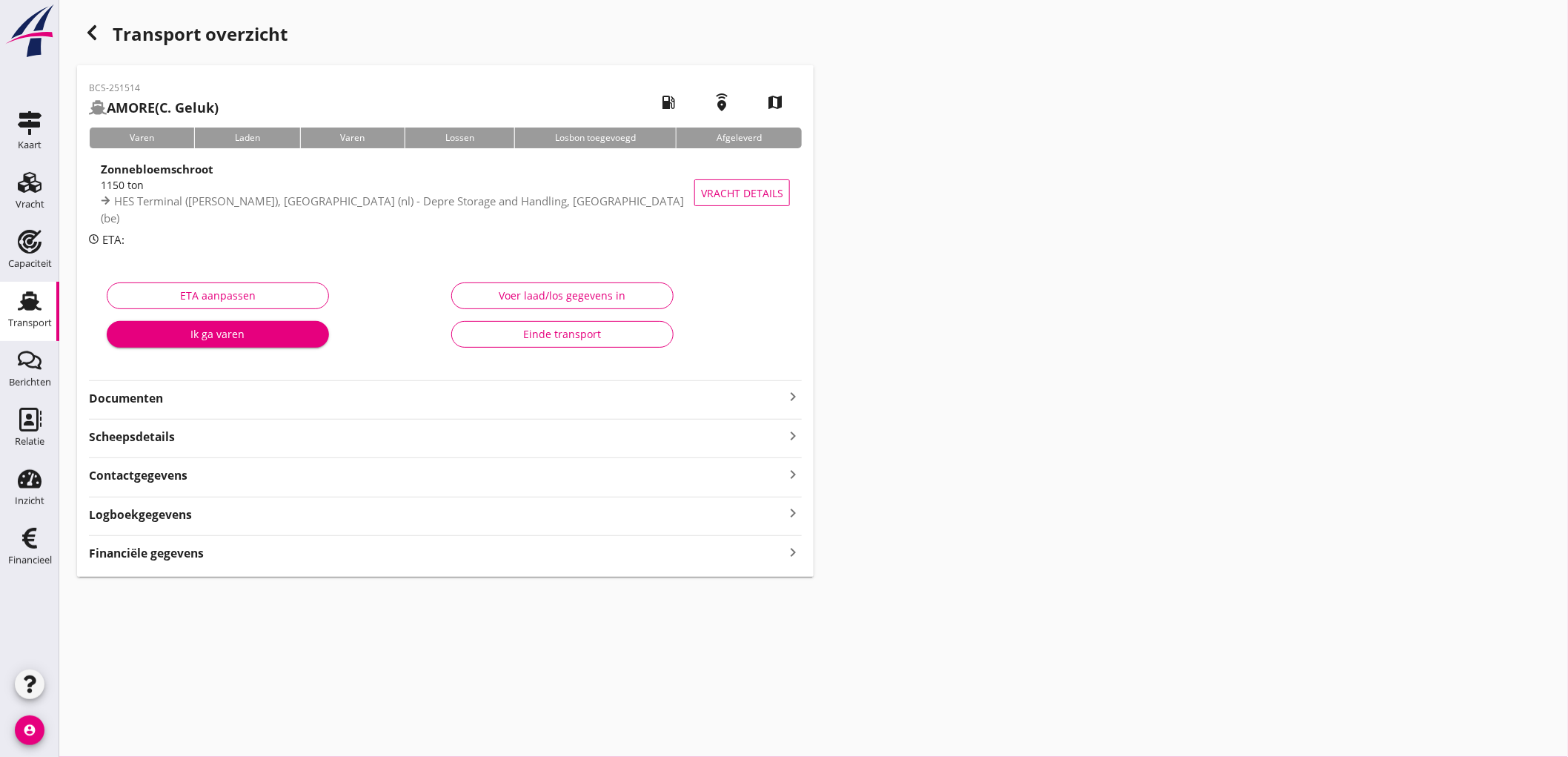
click at [137, 552] on strong "Financiële gegevens" at bounding box center [146, 553] width 115 height 17
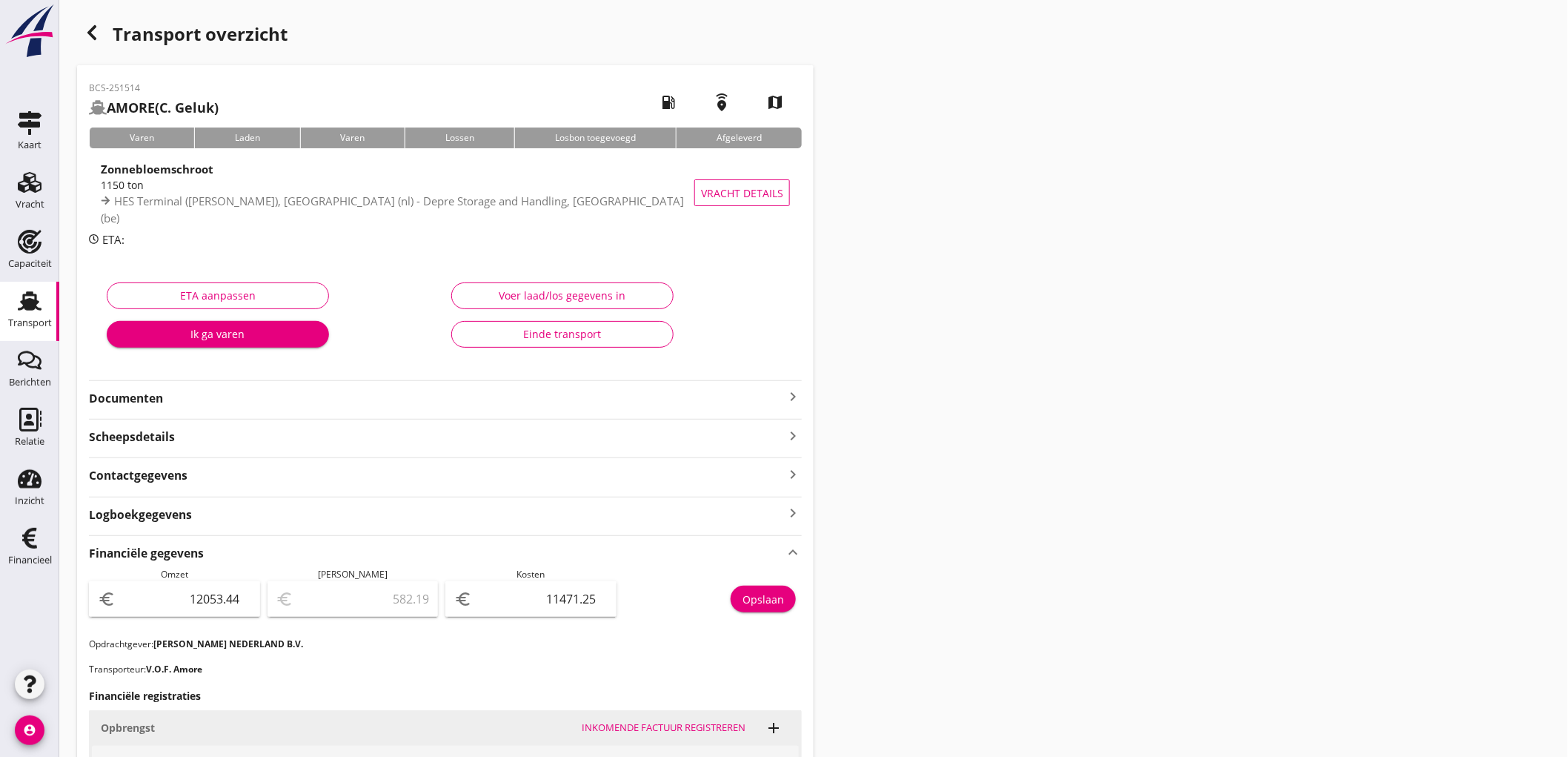
click at [0, 320] on link "Transport Transport" at bounding box center [30, 312] width 59 height 59
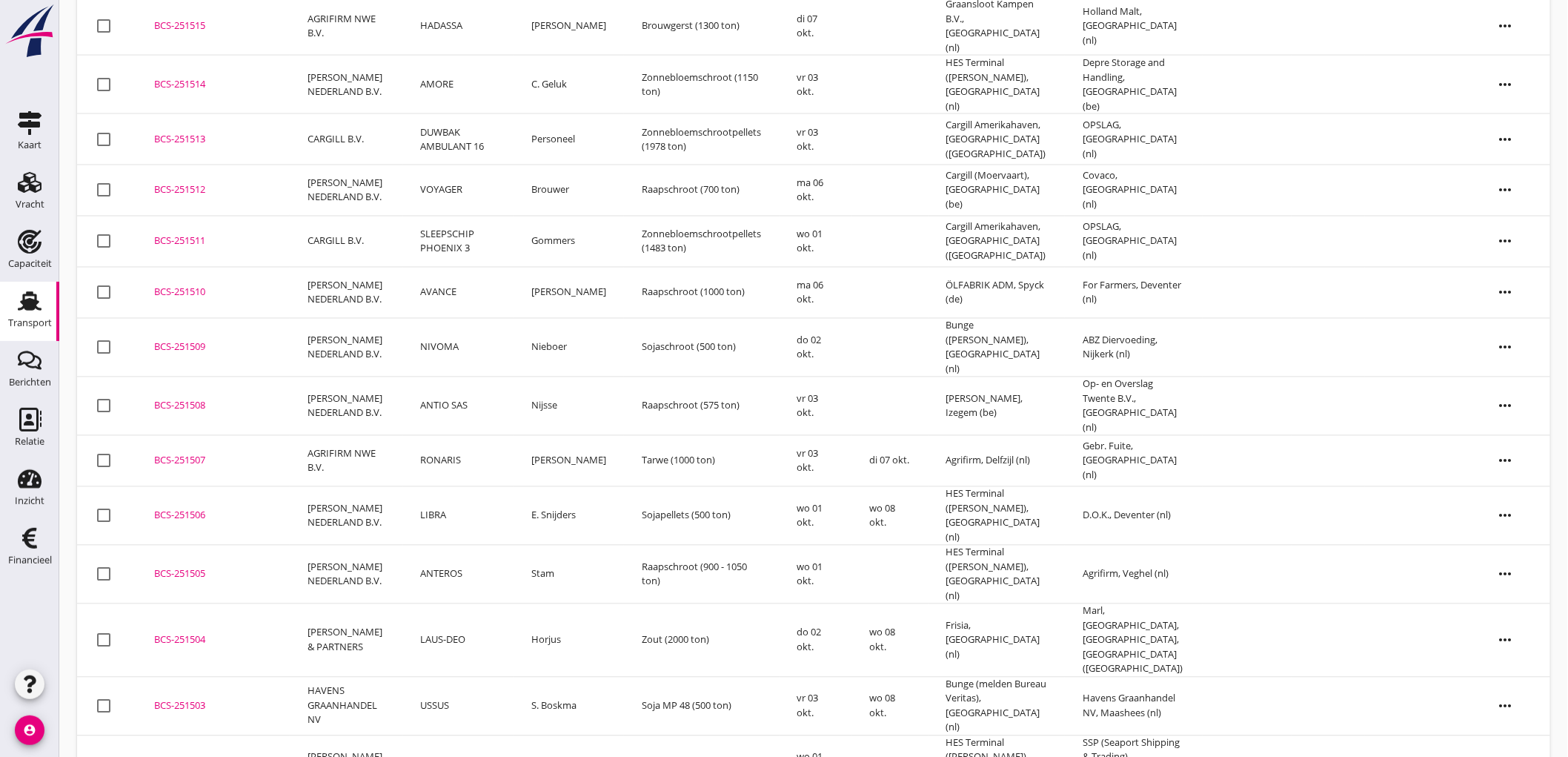
scroll to position [352, 0]
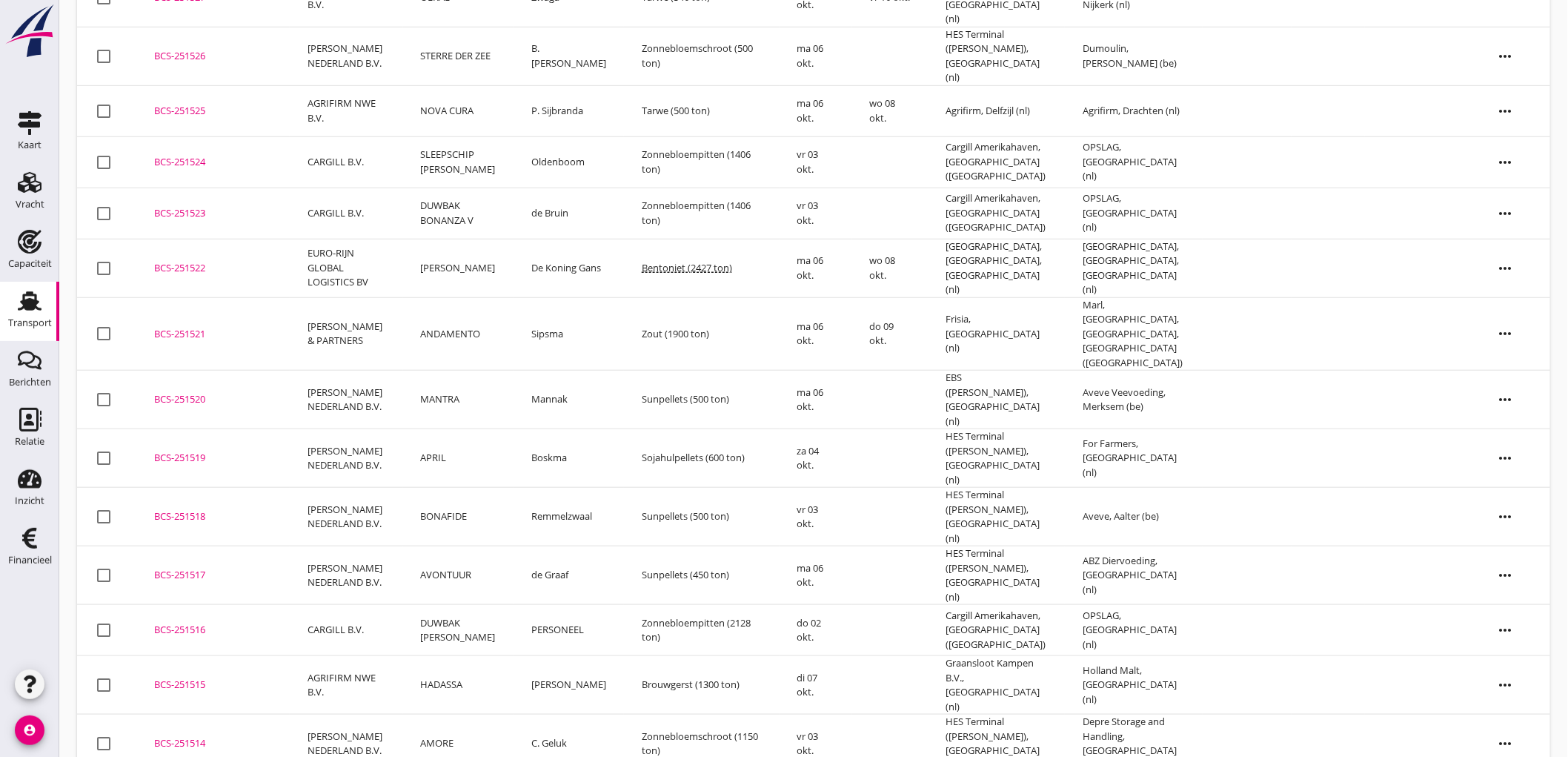
click at [479, 656] on td "HADASSA" at bounding box center [458, 685] width 111 height 58
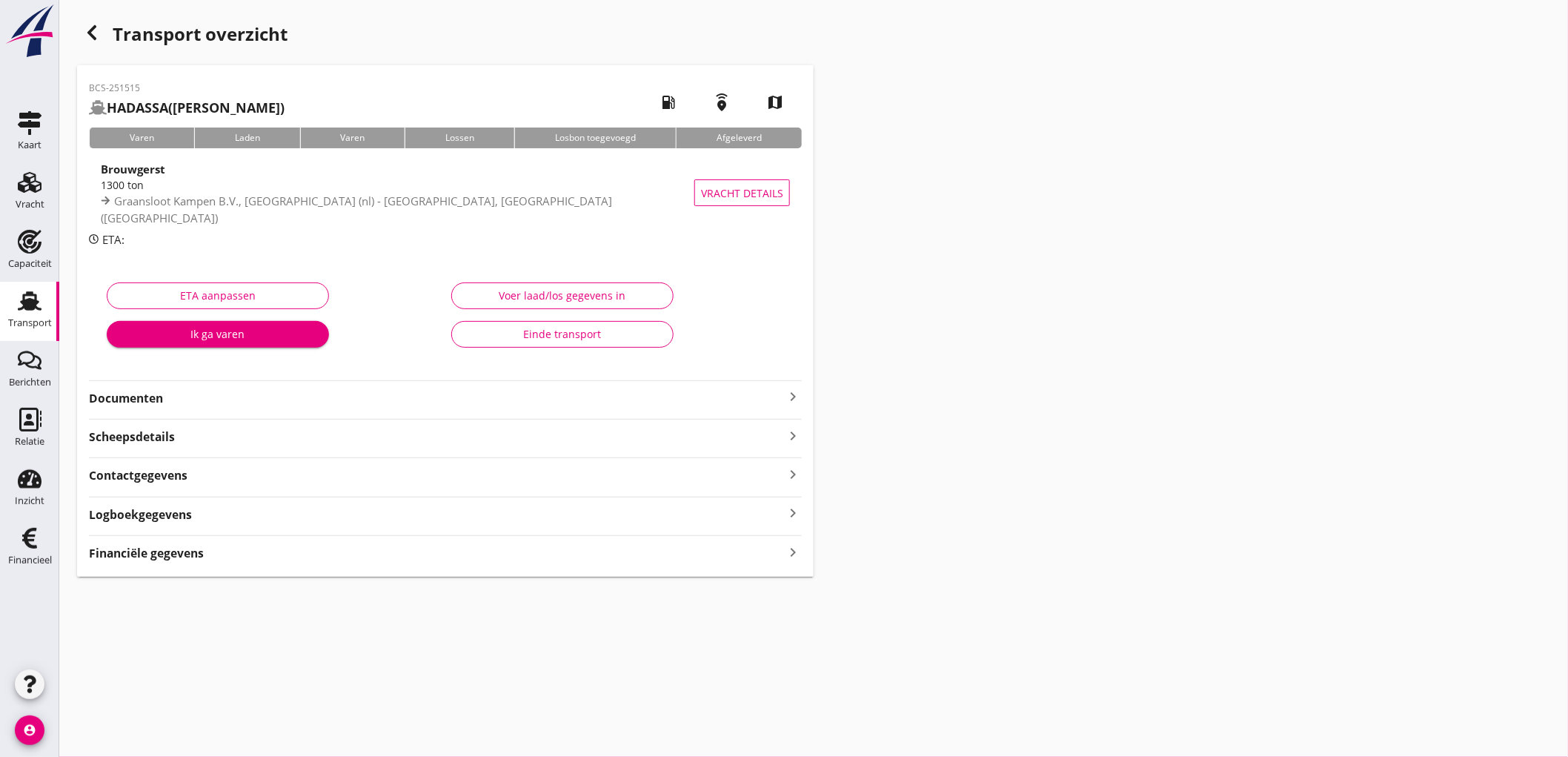
click at [149, 554] on strong "Financiële gegevens" at bounding box center [146, 553] width 115 height 17
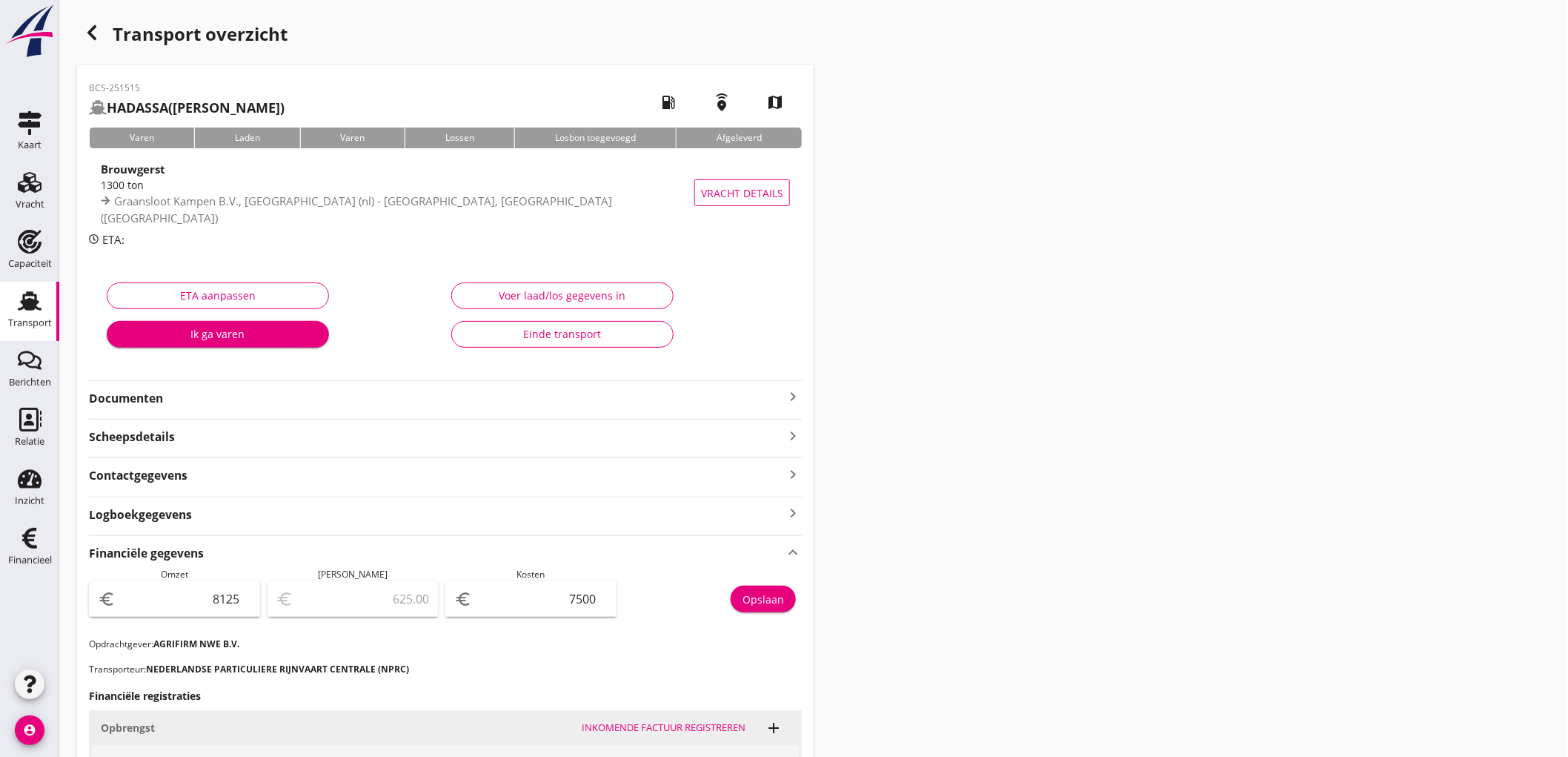
click at [12, 307] on div "Transport" at bounding box center [30, 300] width 36 height 23
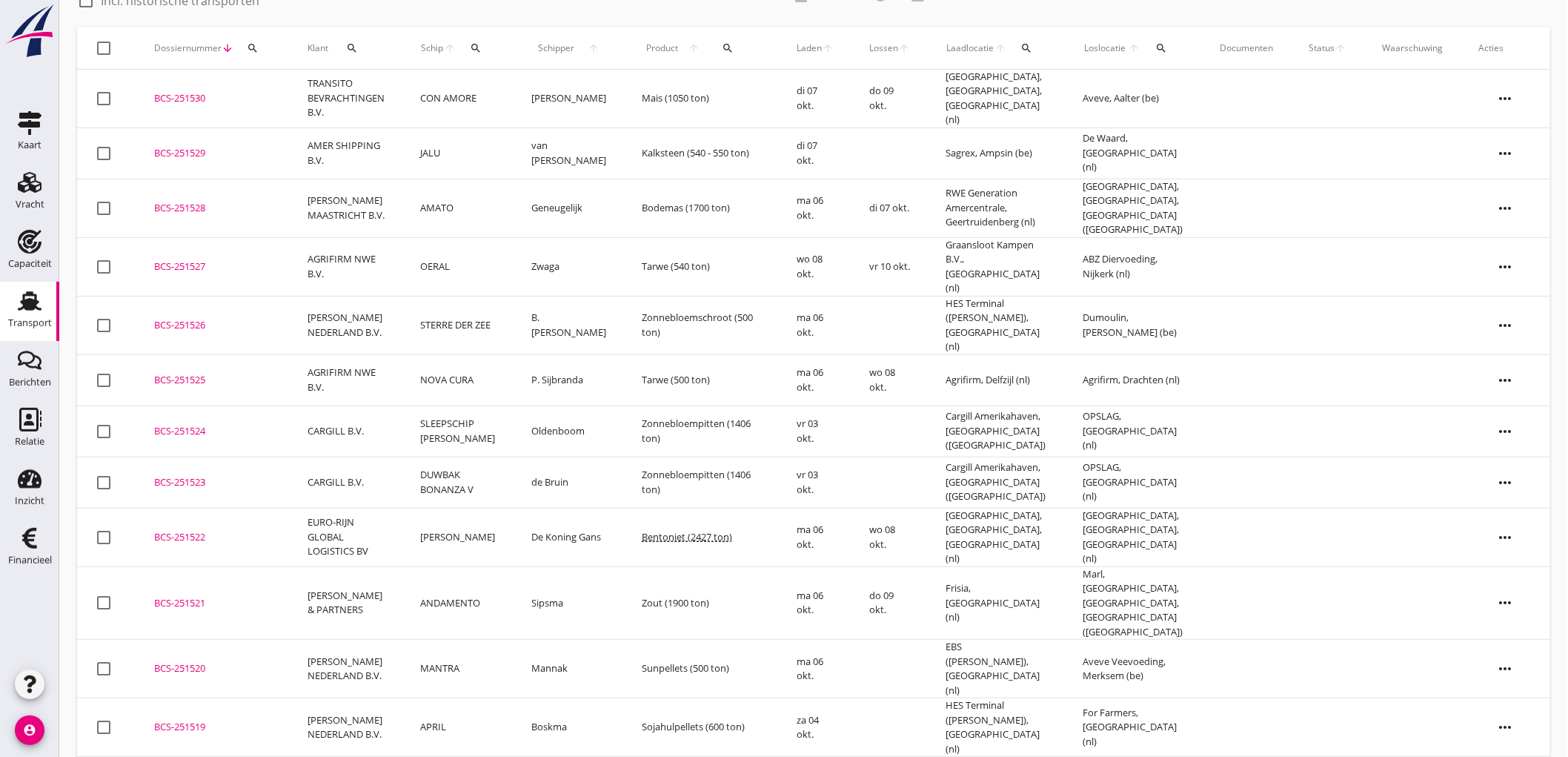
scroll to position [164, 0]
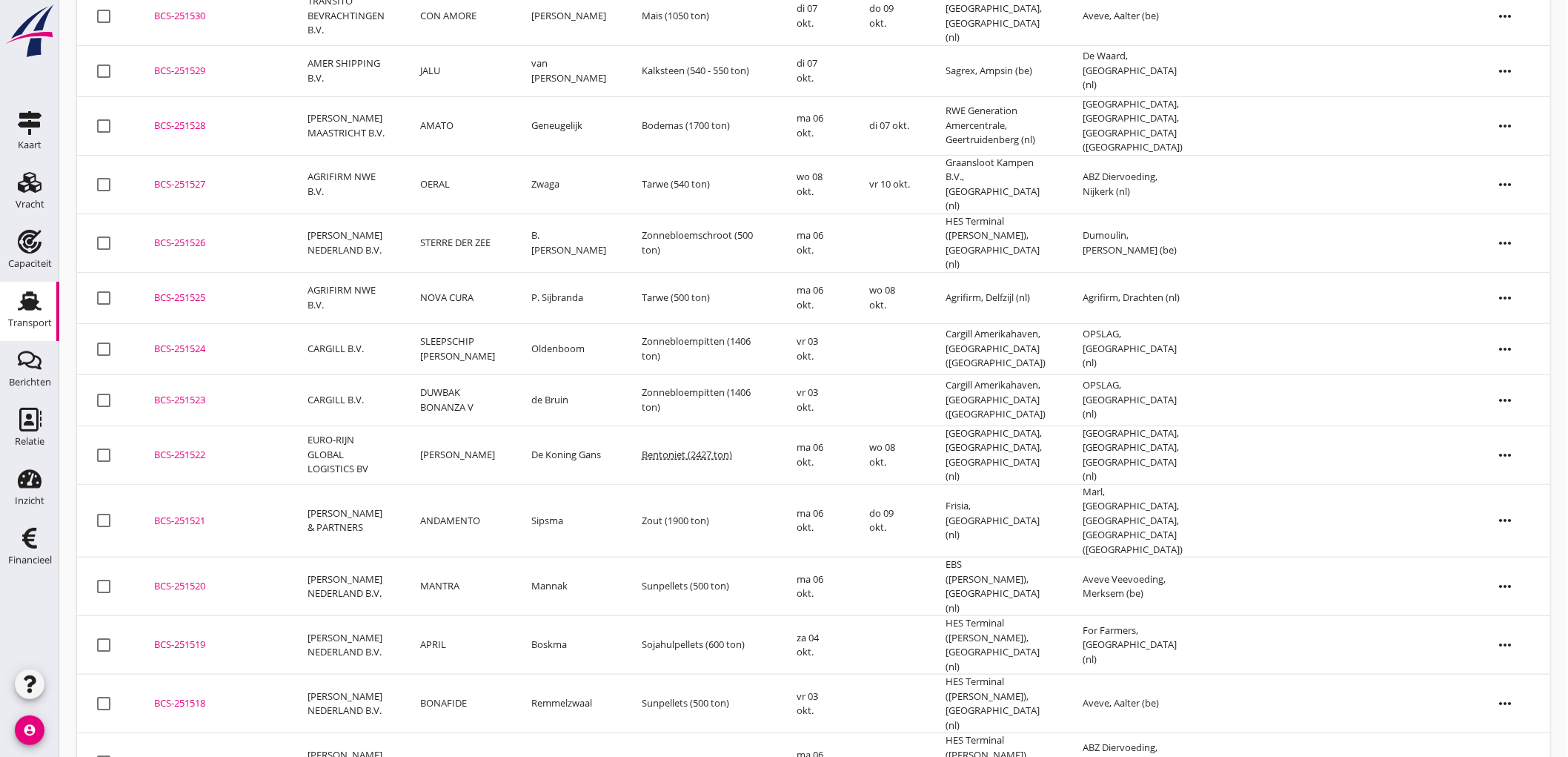
click at [463, 733] on td "AVONTUUR" at bounding box center [458, 761] width 111 height 58
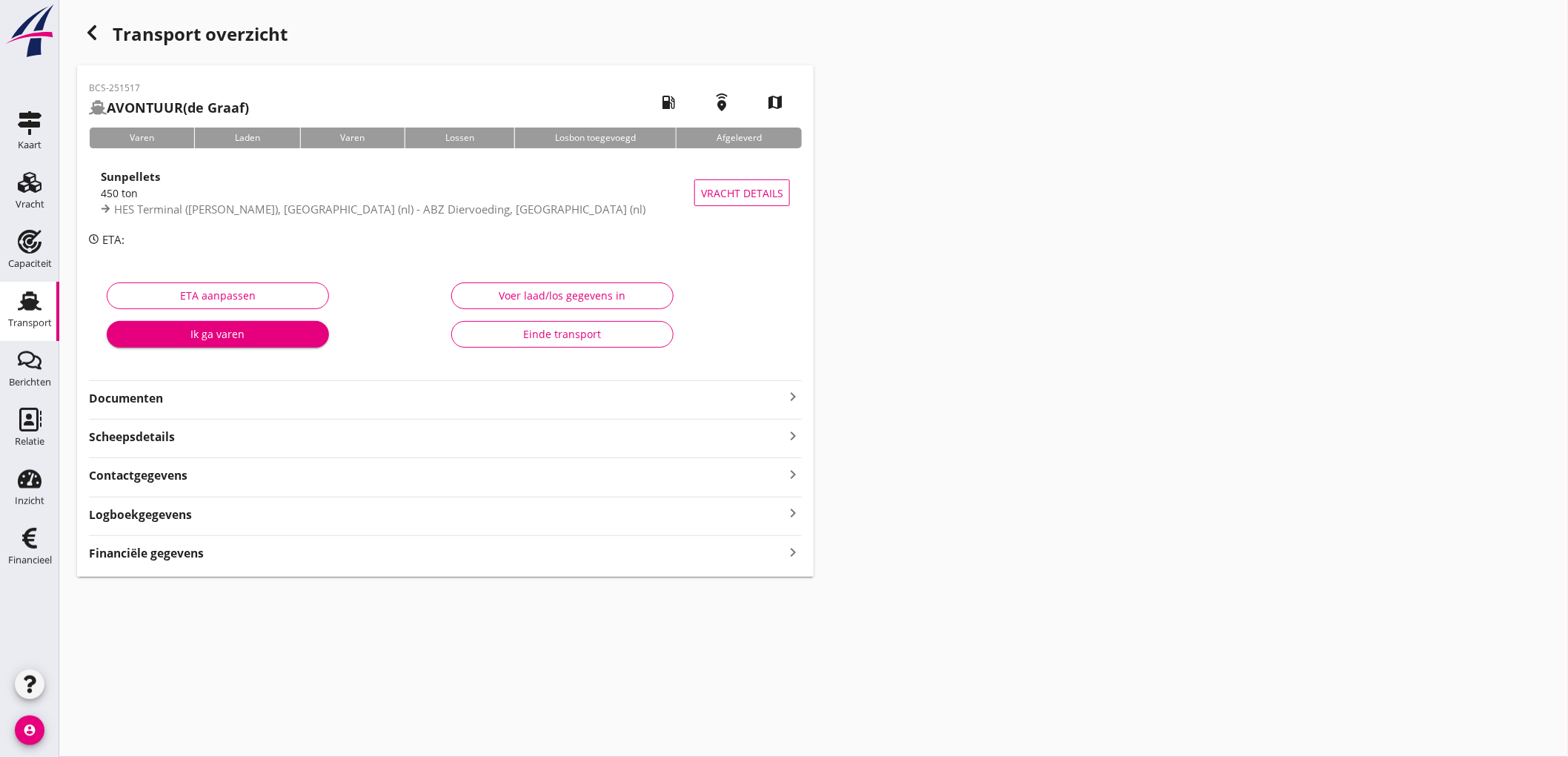
click at [162, 557] on strong "Financiële gegevens" at bounding box center [146, 553] width 115 height 17
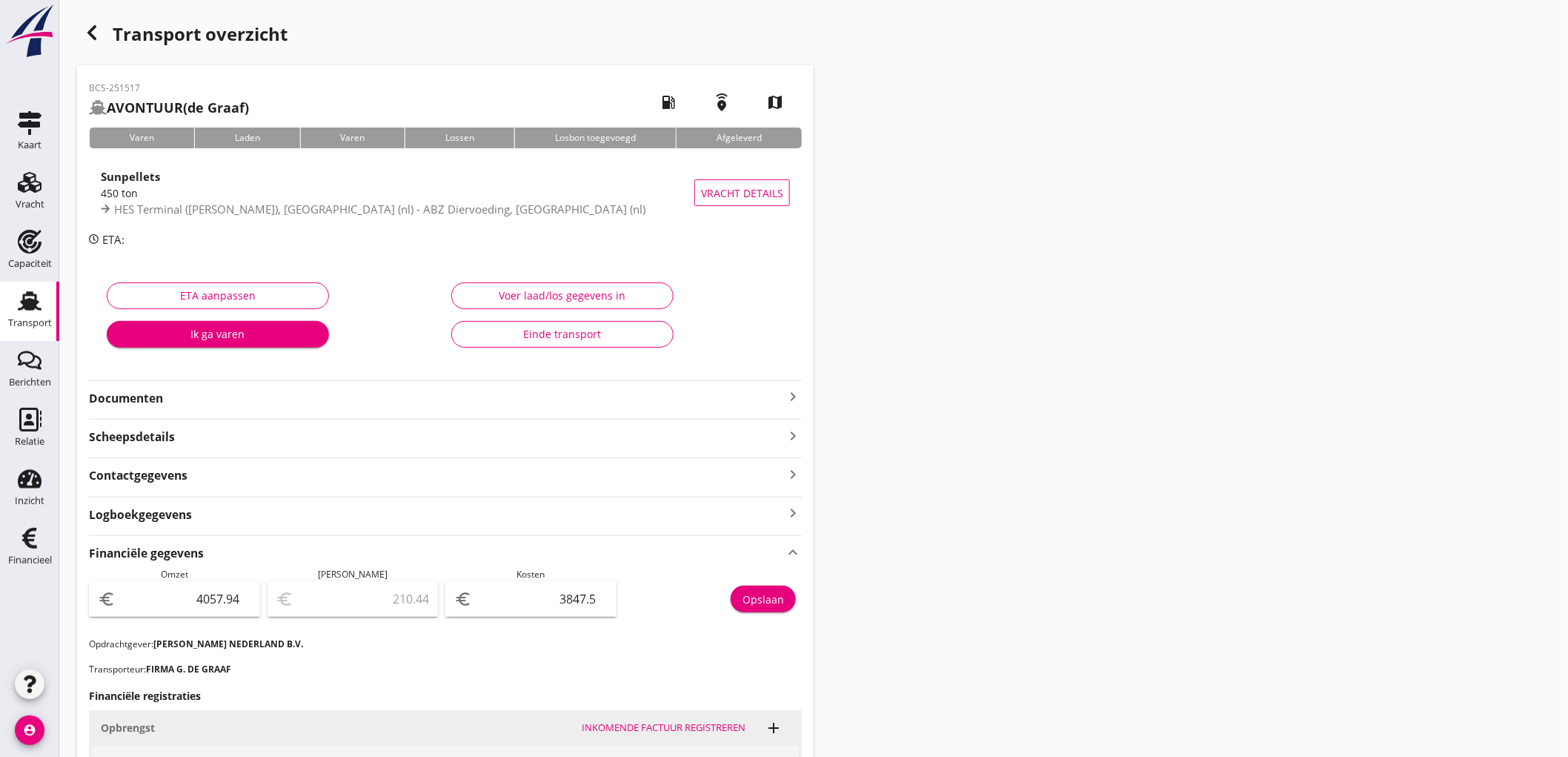
click at [37, 300] on use at bounding box center [29, 301] width 23 height 19
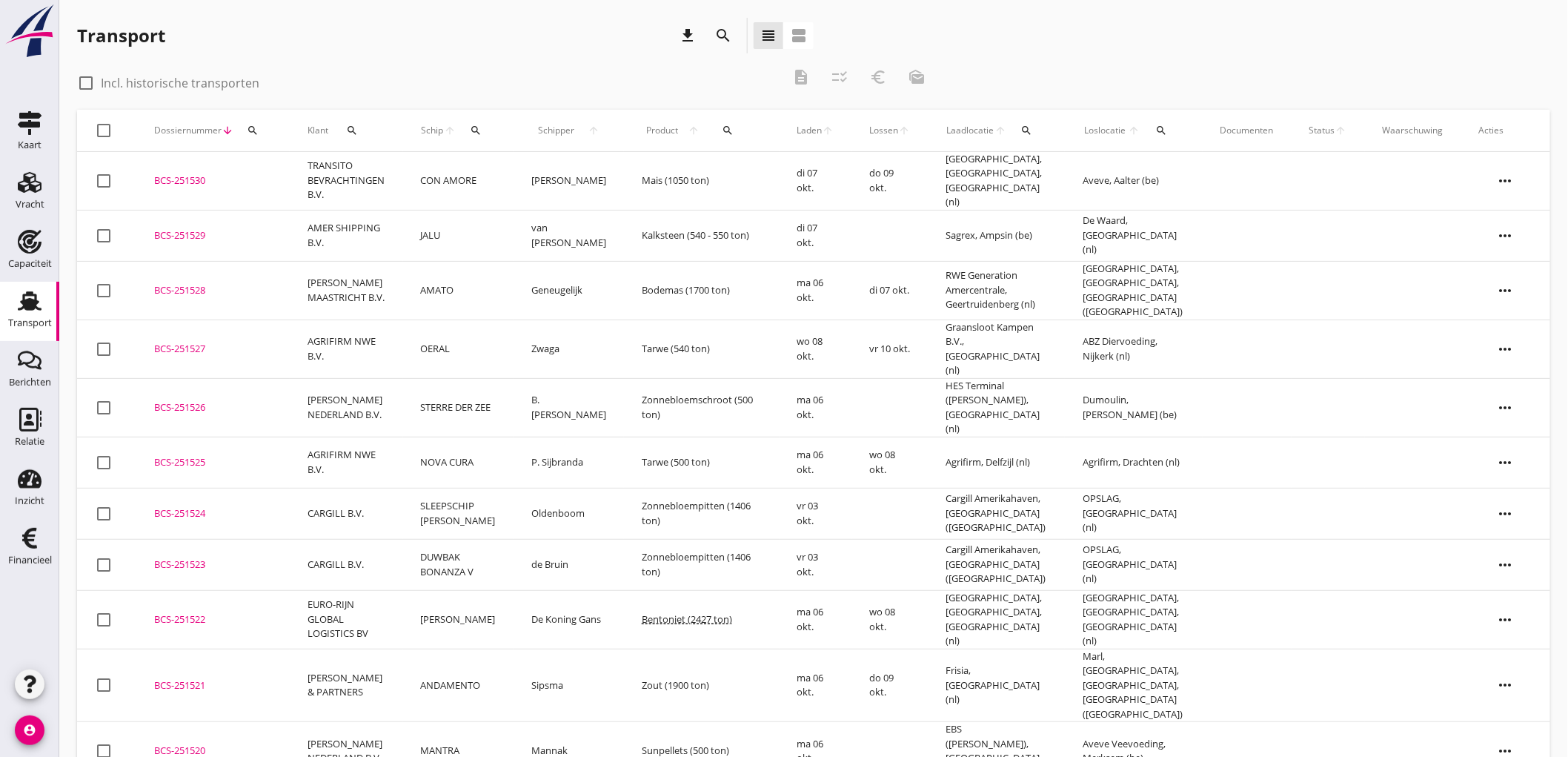
scroll to position [164, 0]
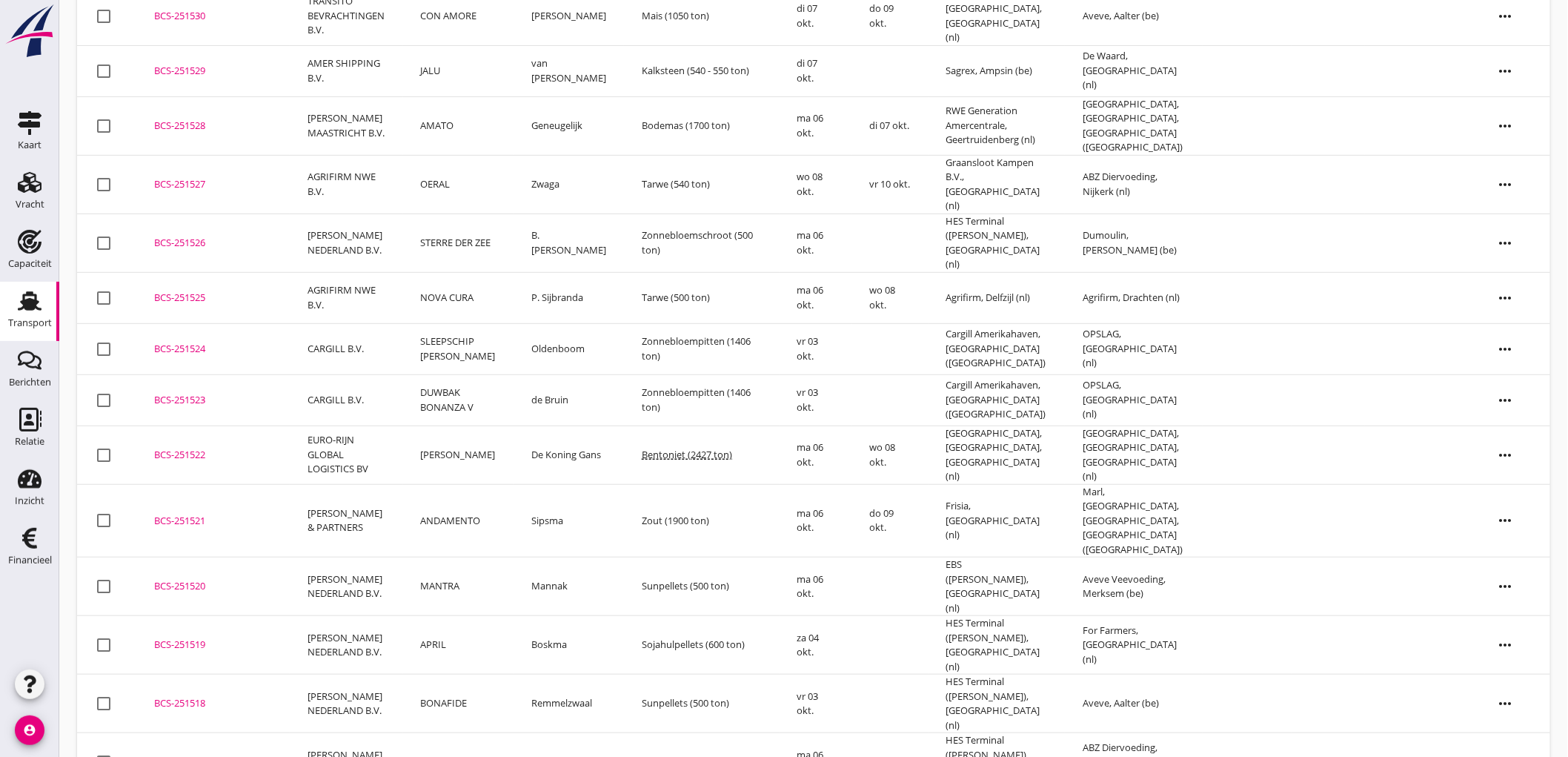
click at [474, 674] on td "BONAFIDE" at bounding box center [458, 703] width 111 height 58
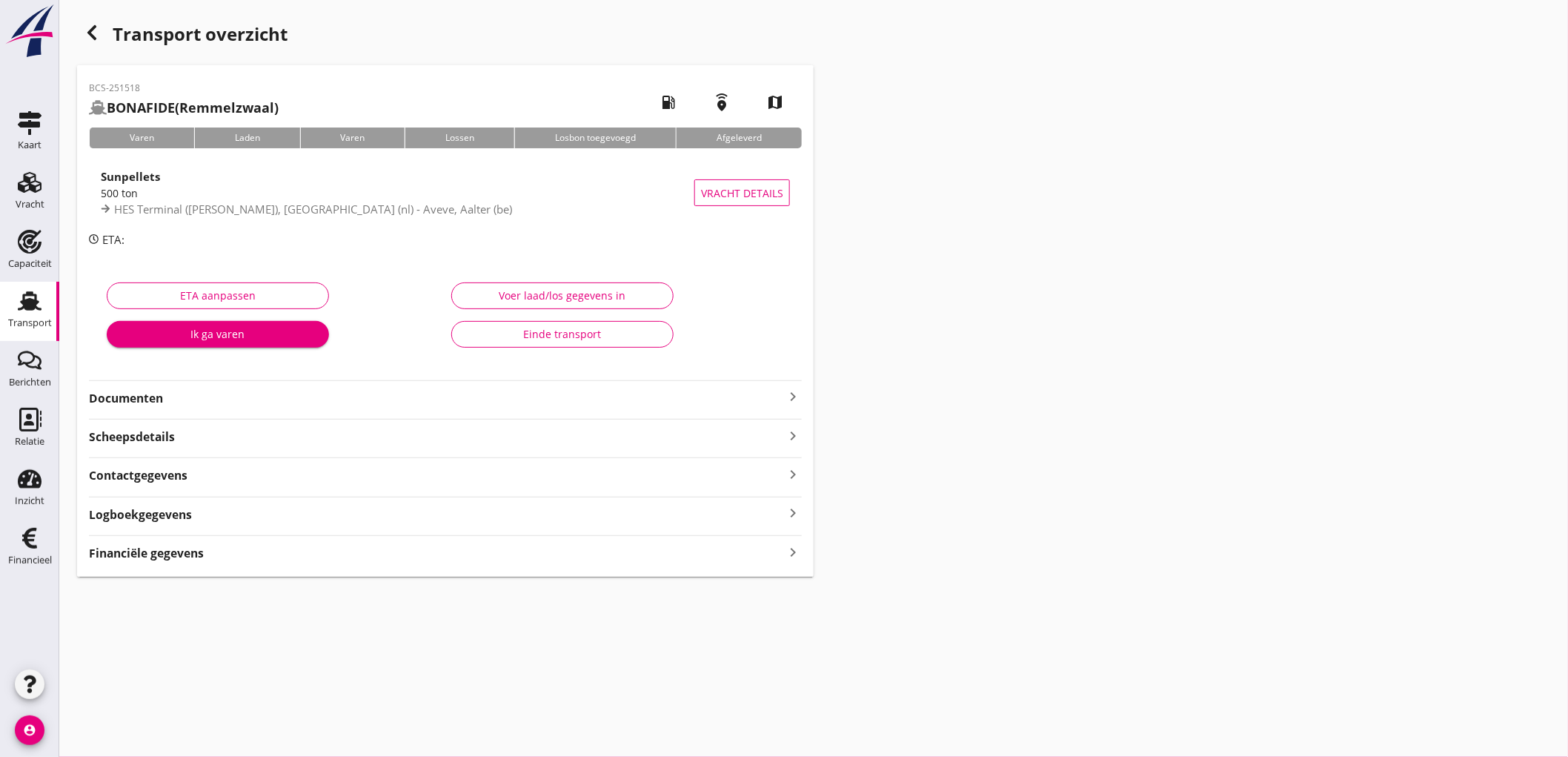
click at [195, 559] on strong "Financiële gegevens" at bounding box center [146, 553] width 115 height 17
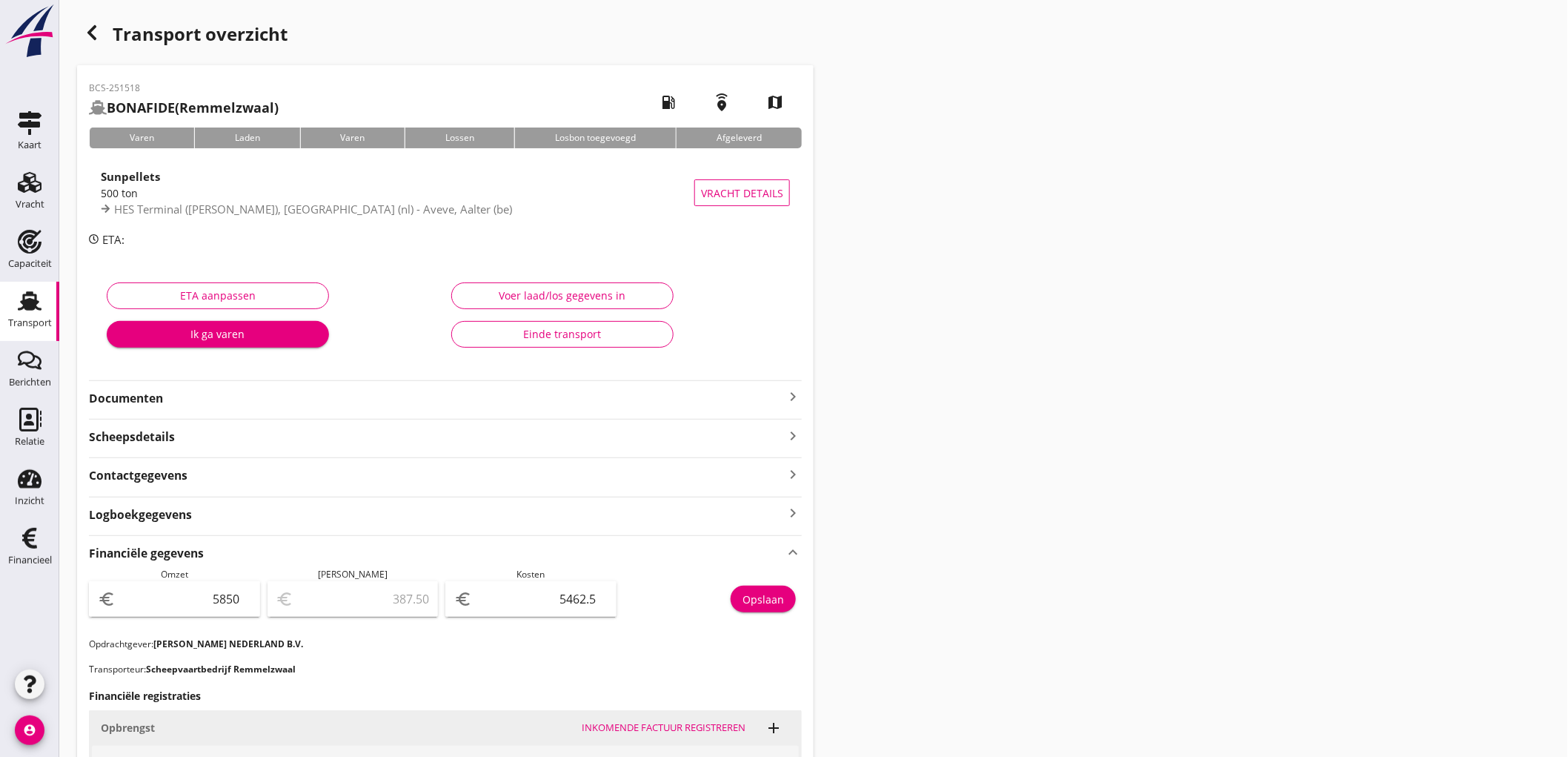
click at [35, 307] on use at bounding box center [29, 301] width 23 height 19
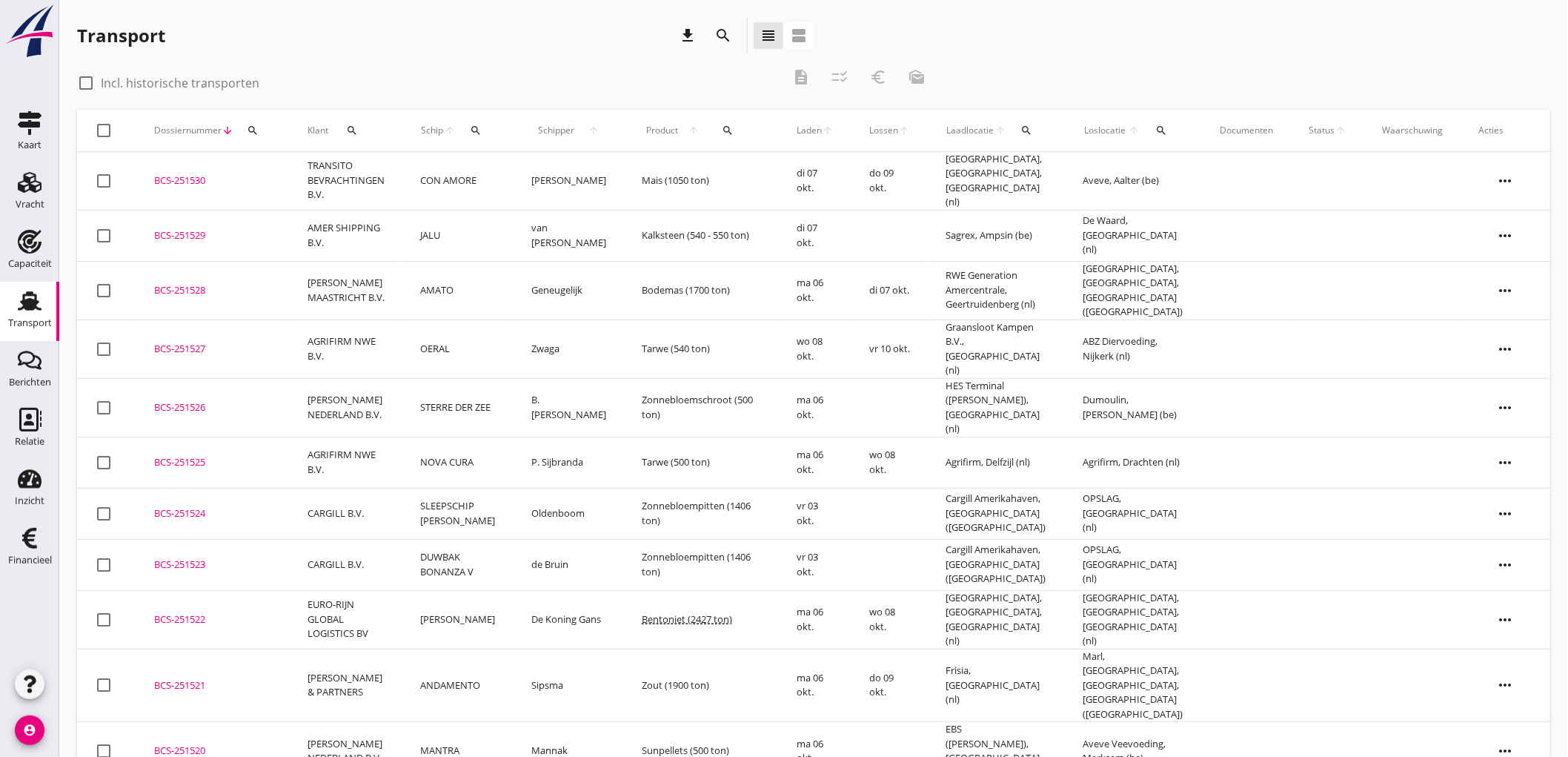
scroll to position [164, 0]
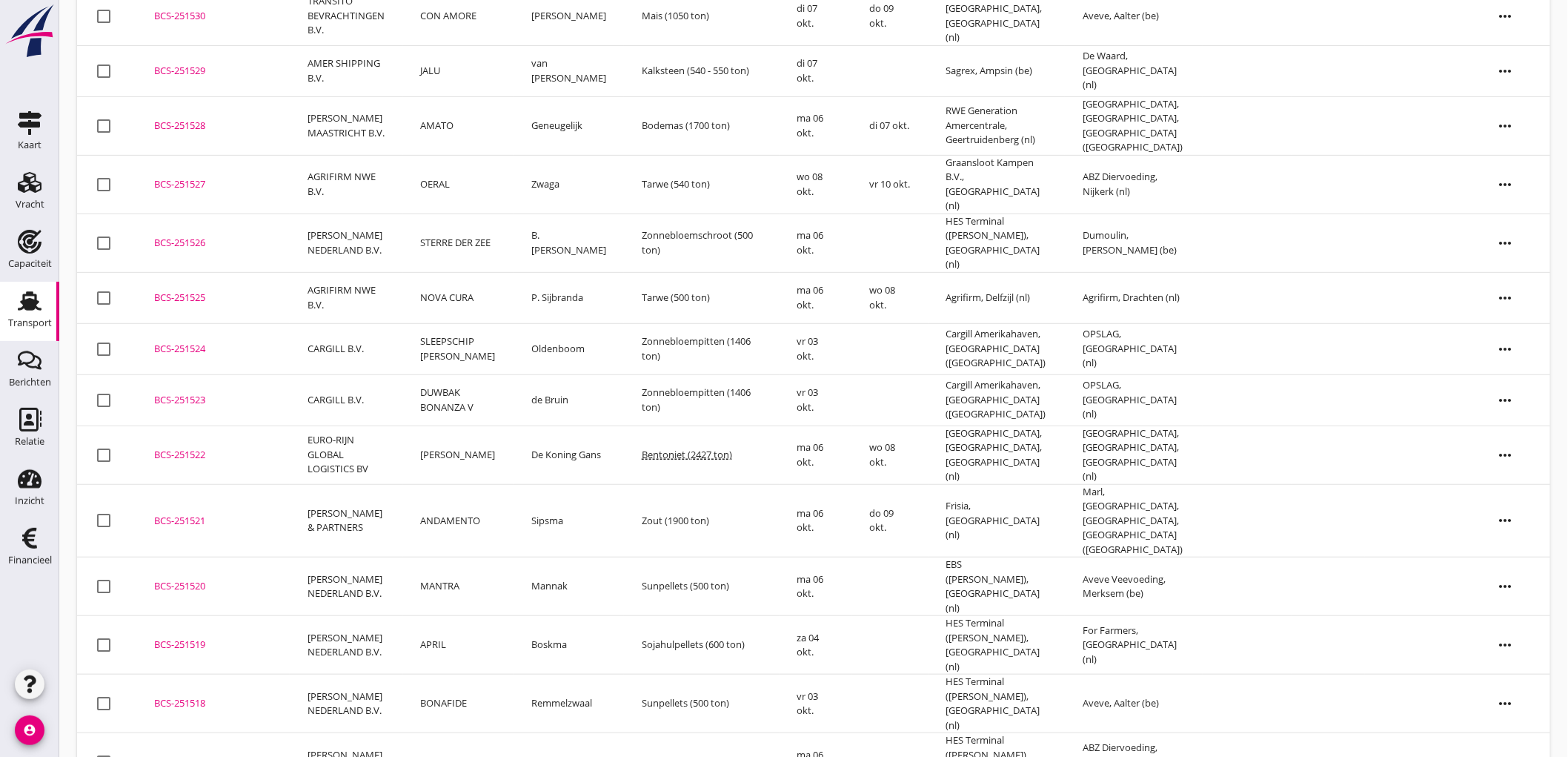
click at [462, 616] on td "APRIL" at bounding box center [458, 645] width 111 height 58
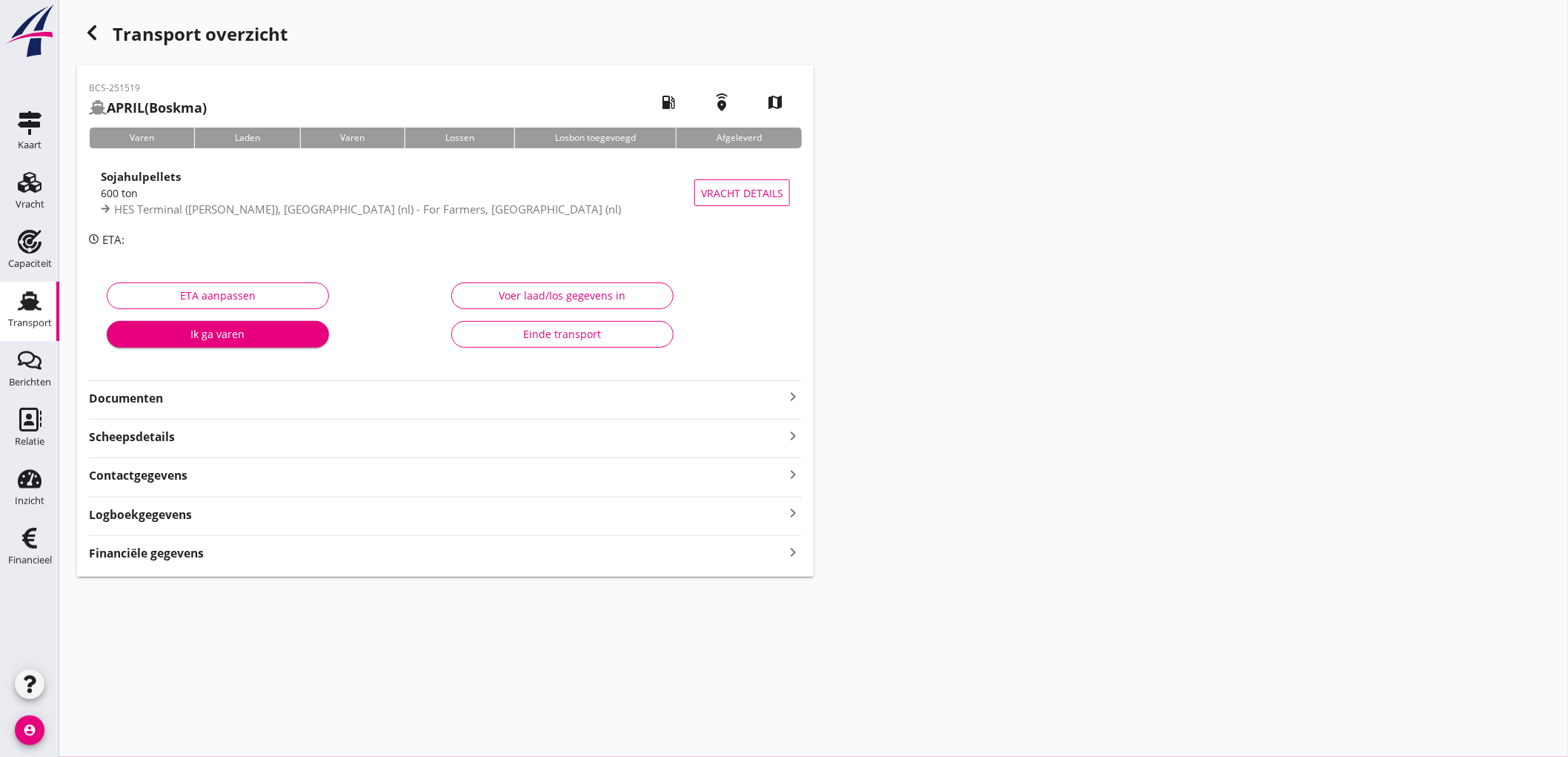
click at [192, 554] on strong "Financiële gegevens" at bounding box center [146, 553] width 115 height 17
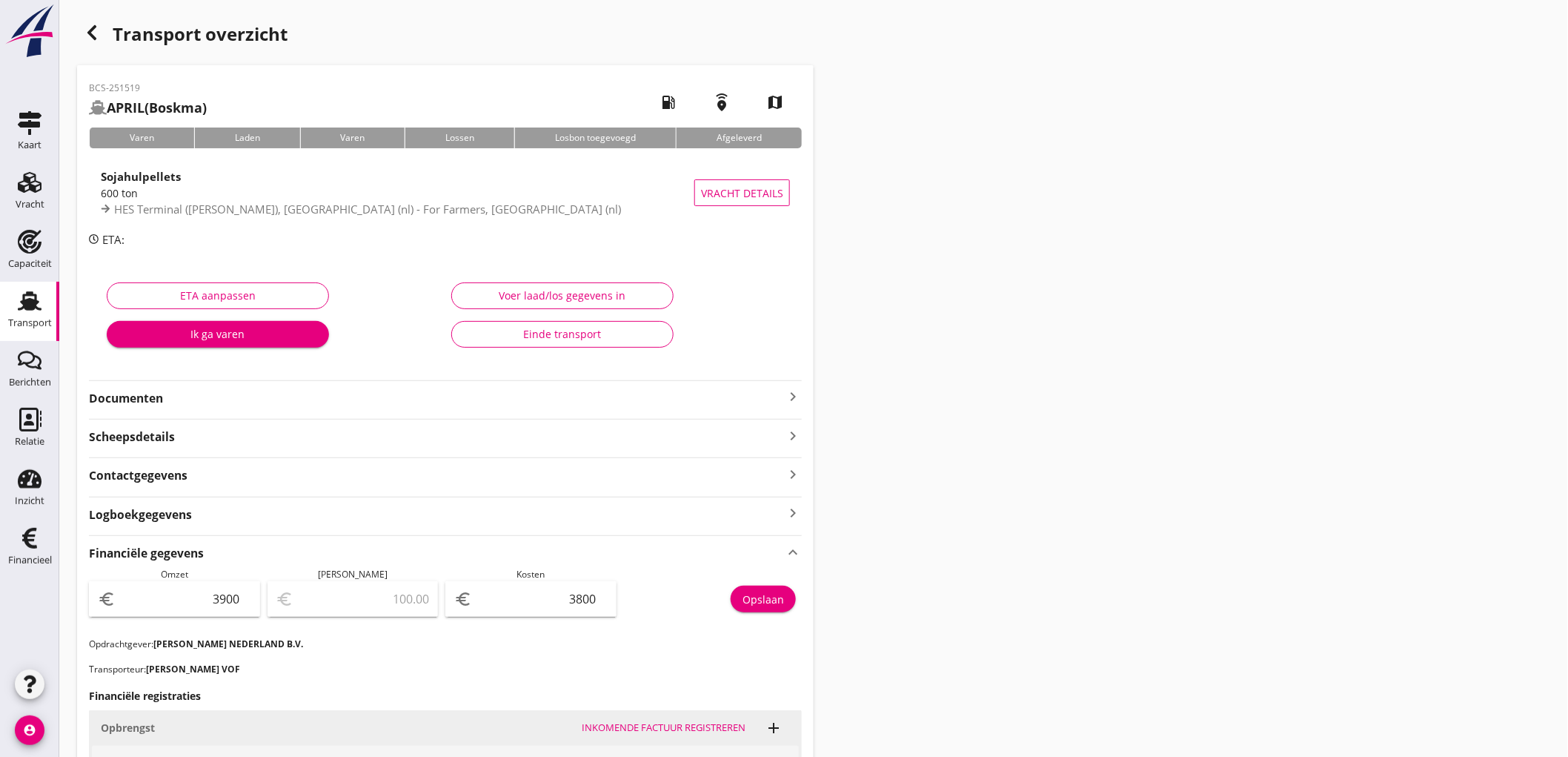
click at [17, 298] on icon "Transport" at bounding box center [29, 300] width 23 height 23
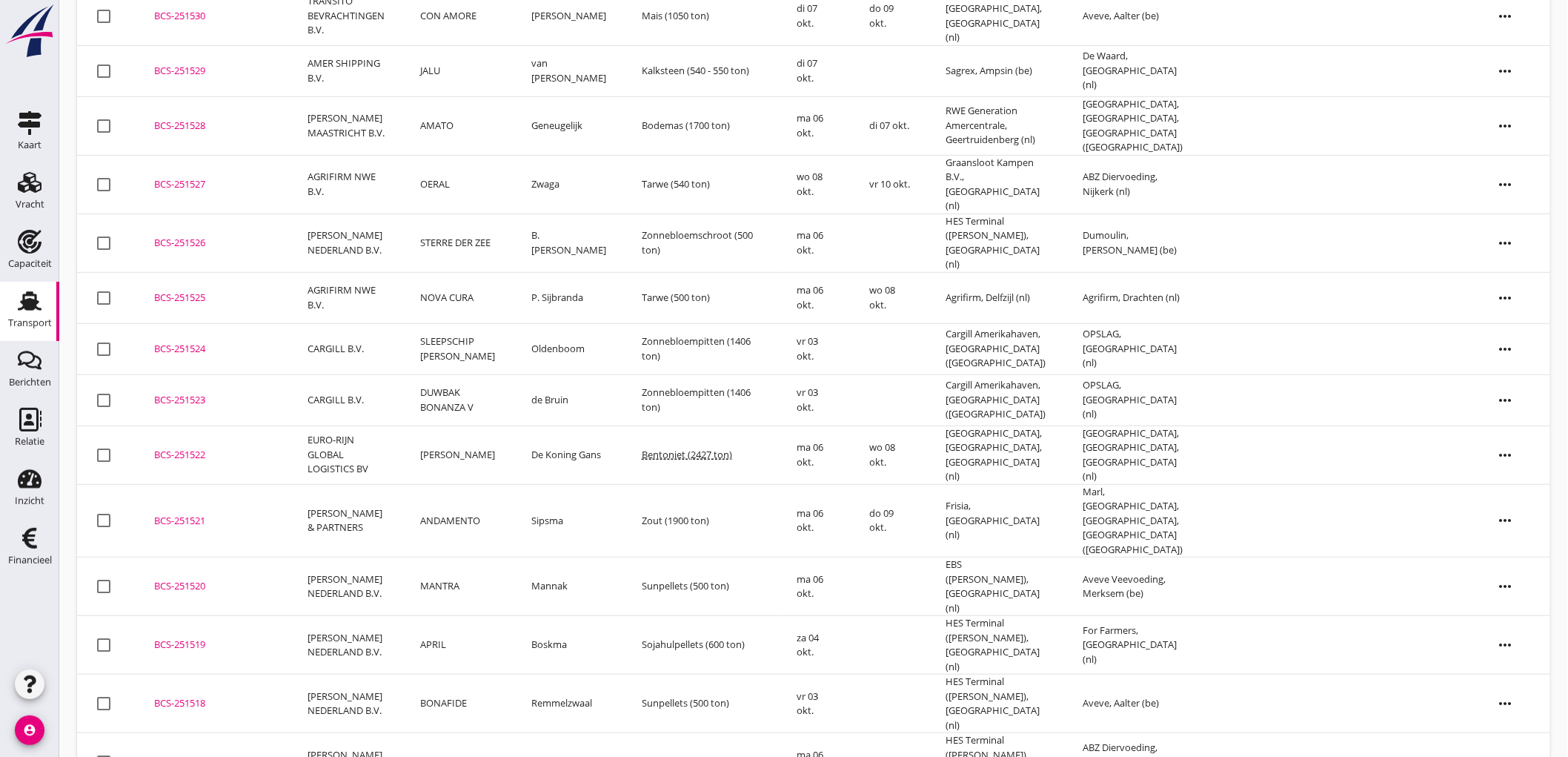
scroll to position [329, 0]
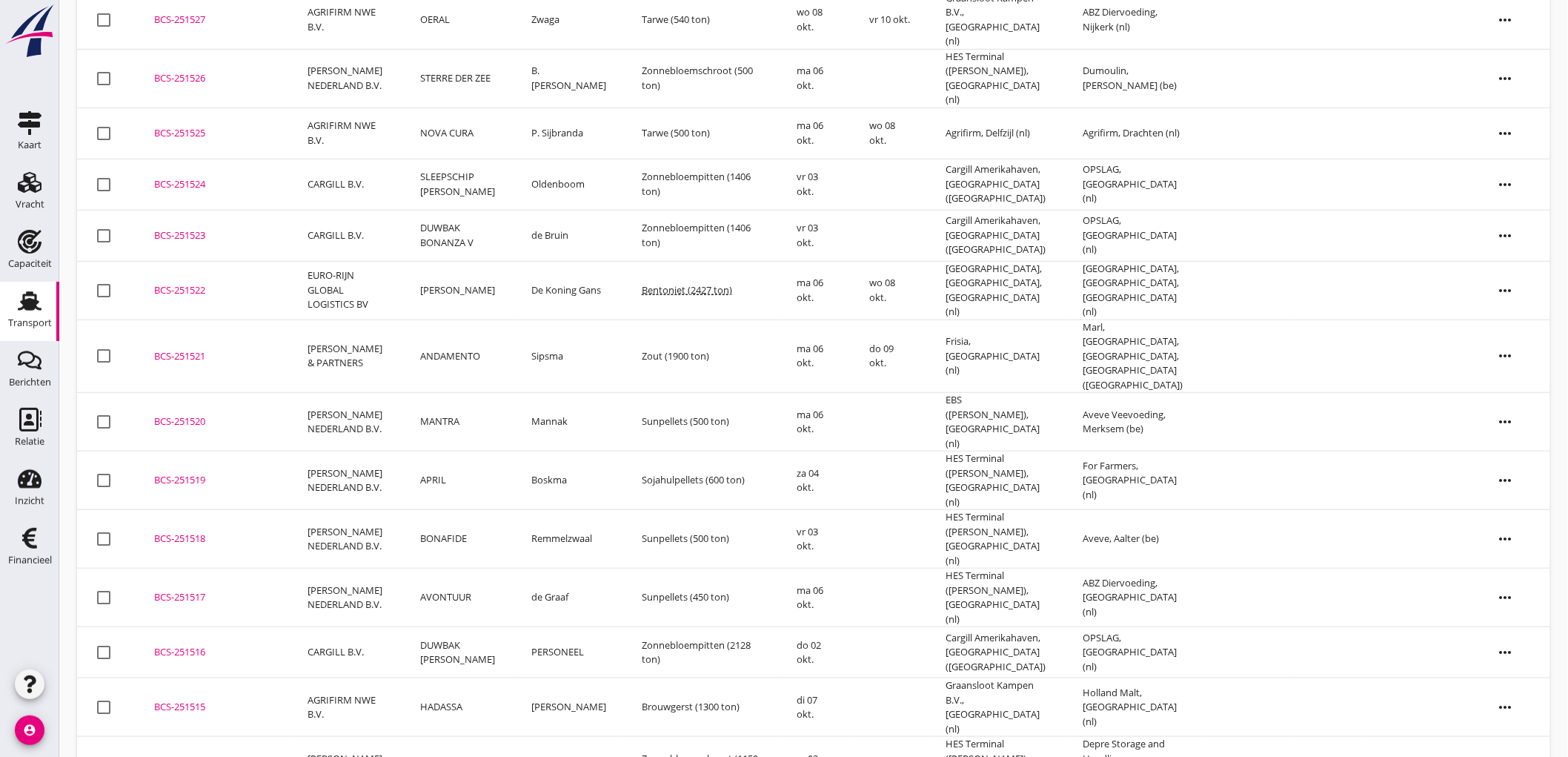
click at [499, 392] on td "MANTRA" at bounding box center [458, 421] width 111 height 58
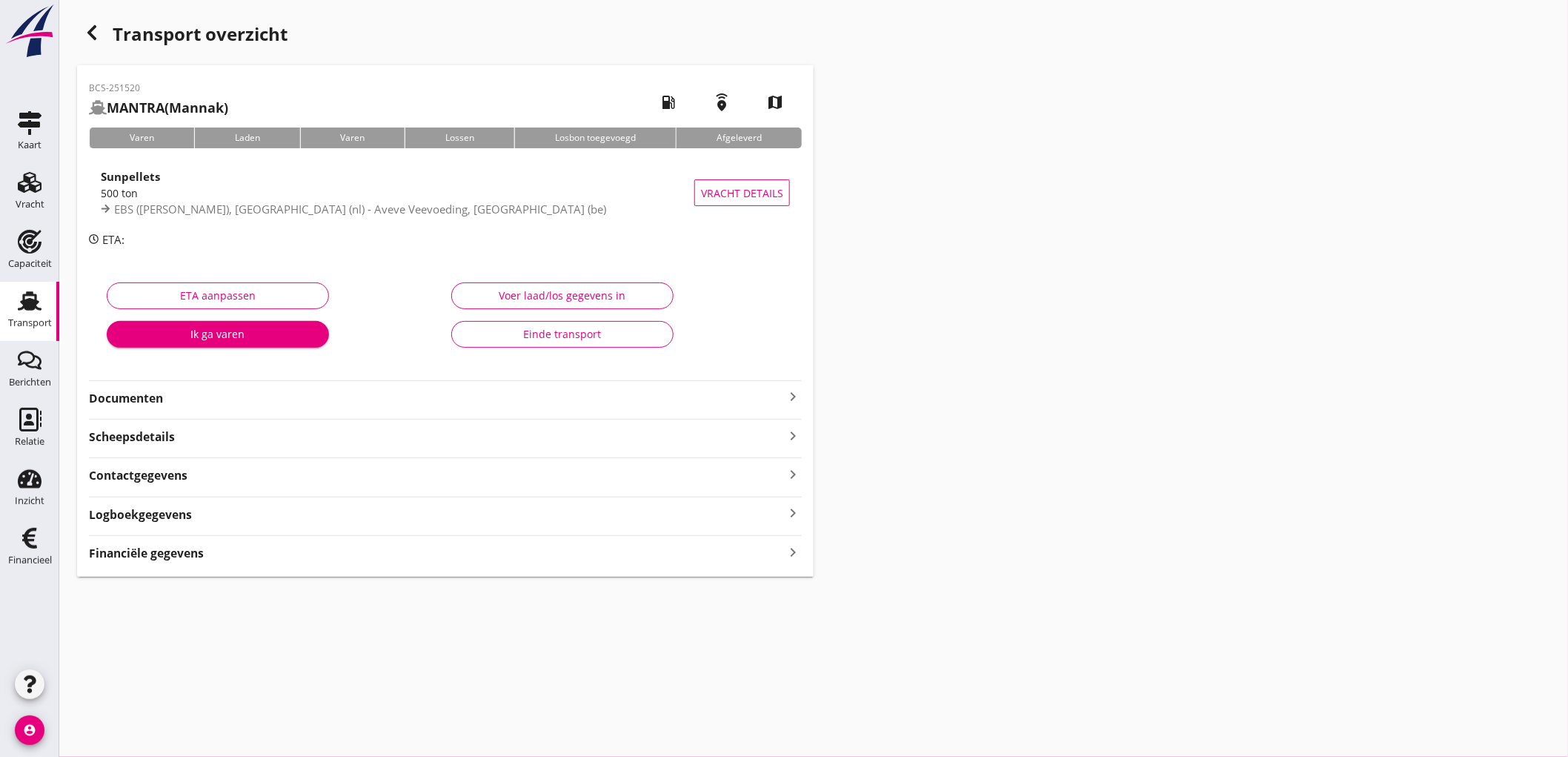
click at [219, 559] on div "Financiële gegevens keyboard_arrow_right" at bounding box center [445, 552] width 713 height 20
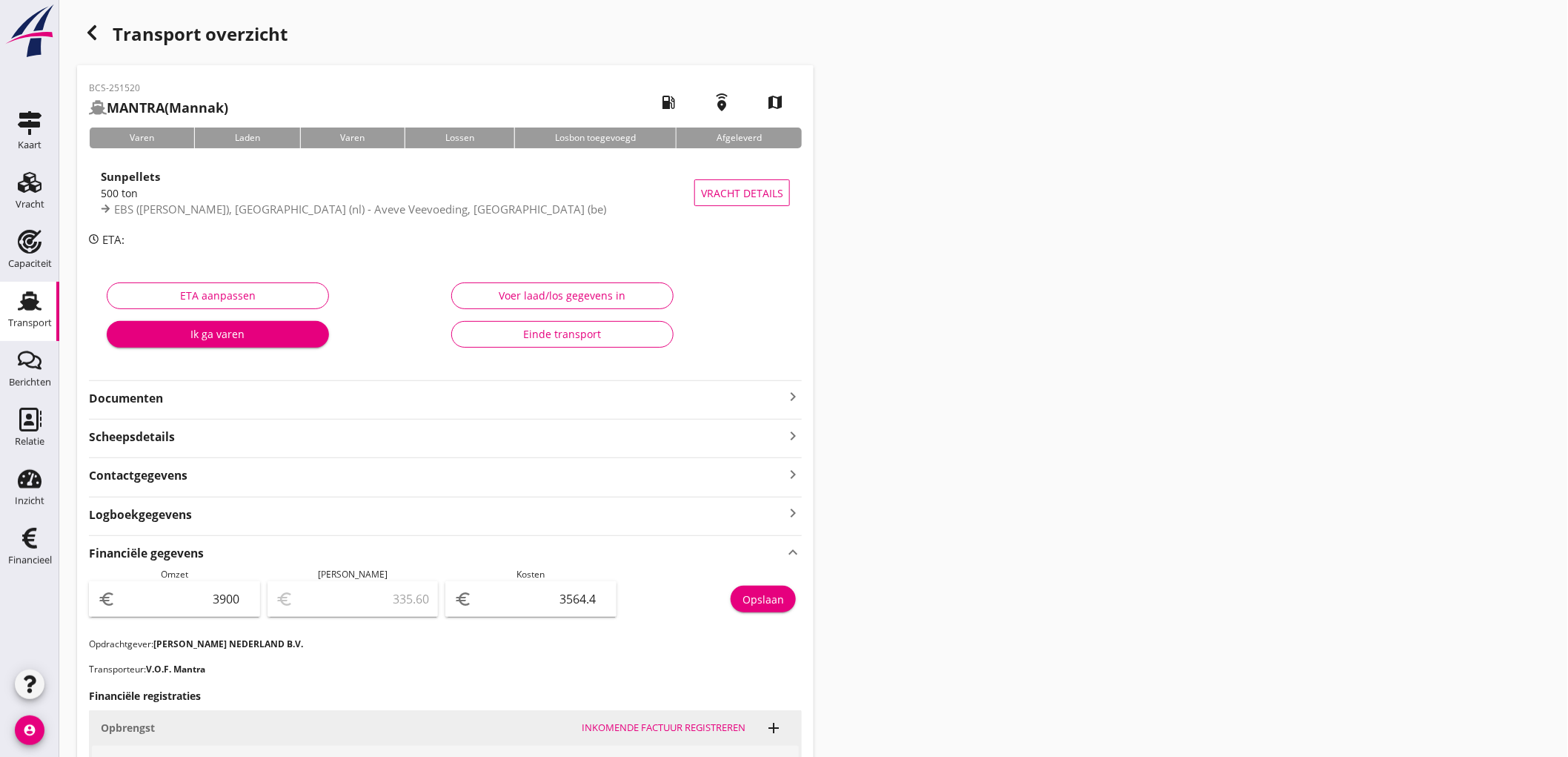
scroll to position [83, 0]
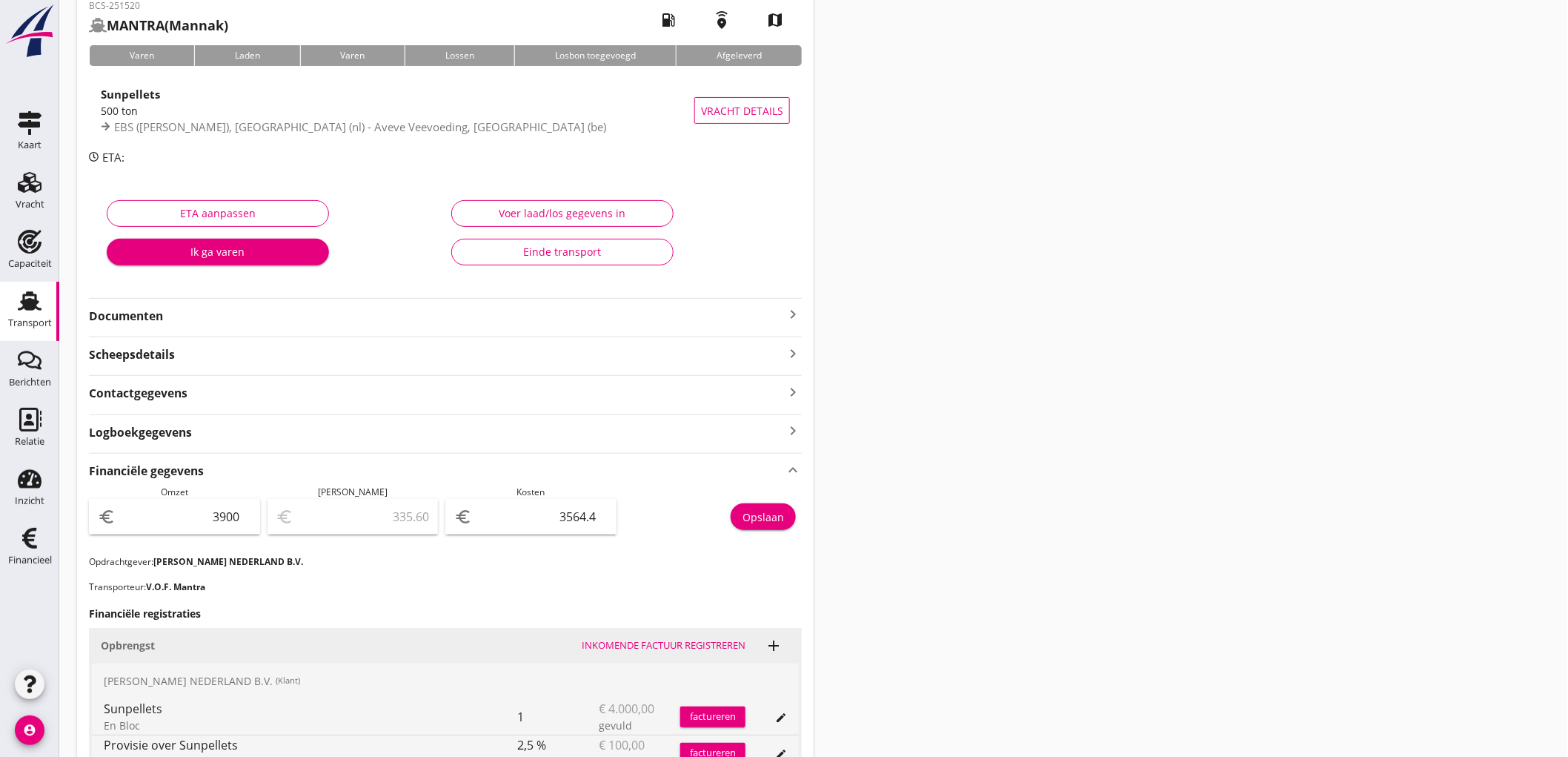
click at [48, 312] on div "Transport" at bounding box center [30, 323] width 44 height 21
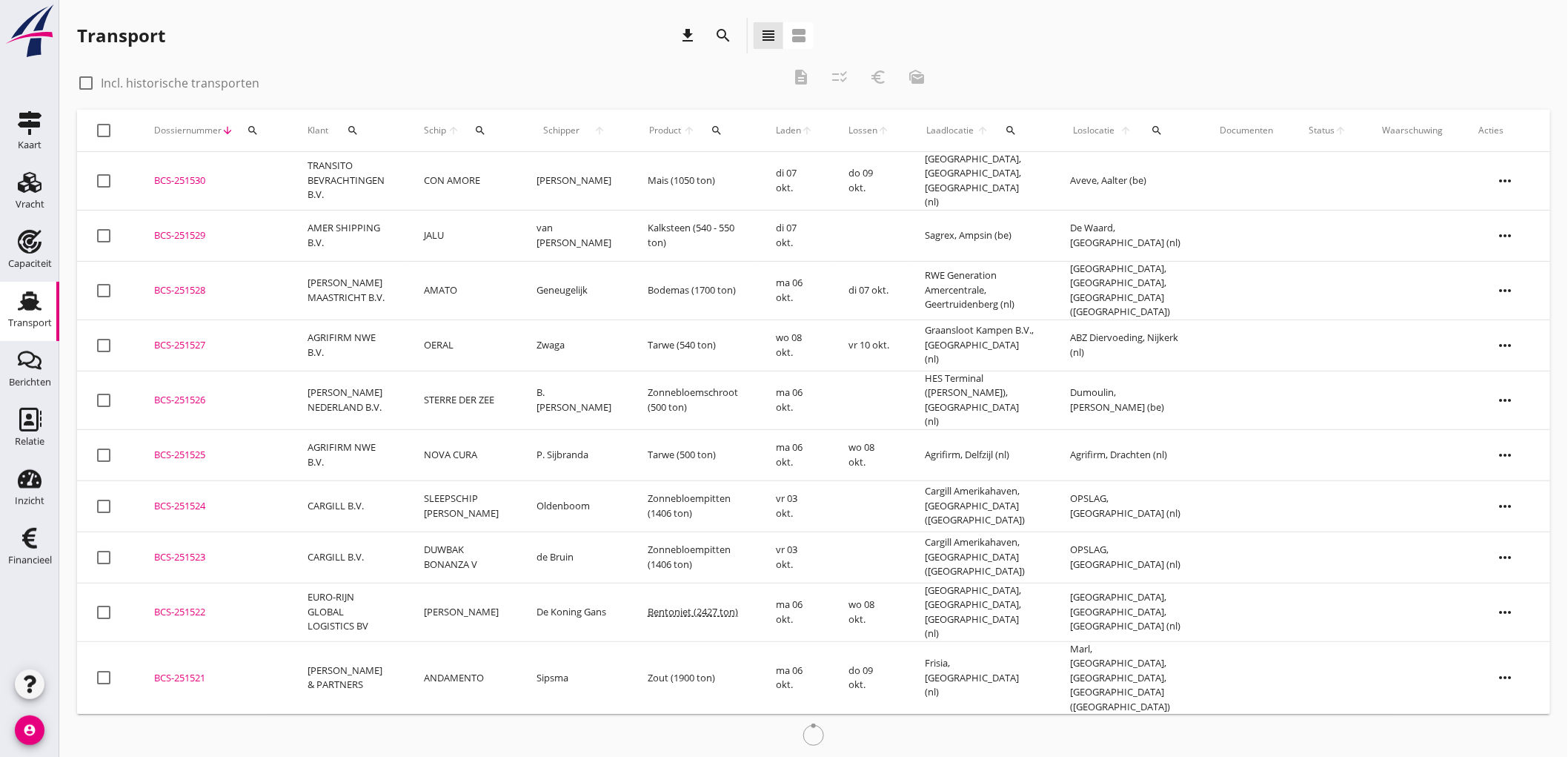
click at [462, 645] on td "ANDAMENTO" at bounding box center [462, 677] width 112 height 72
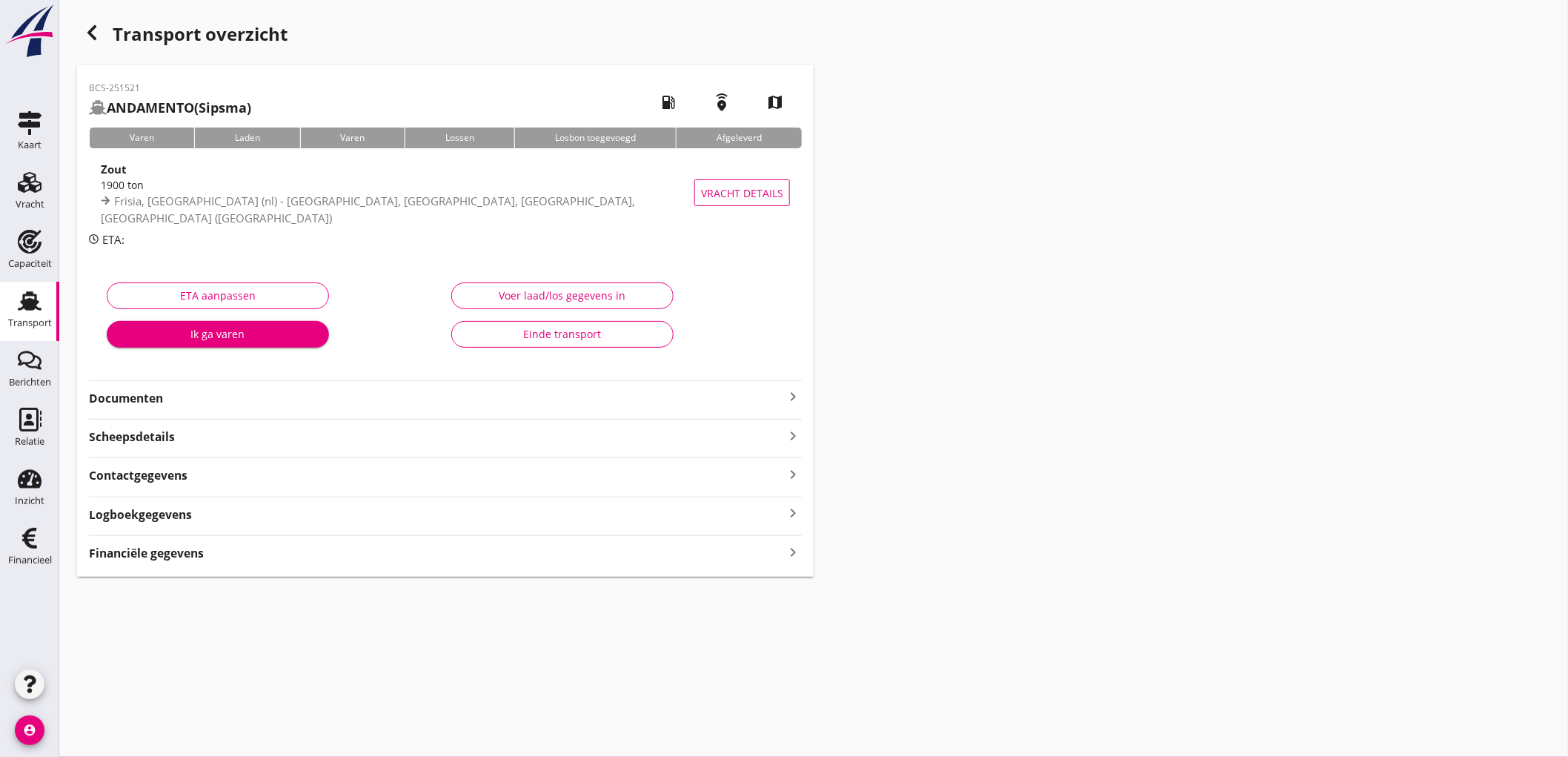
click at [200, 557] on strong "Financiële gegevens" at bounding box center [146, 553] width 115 height 17
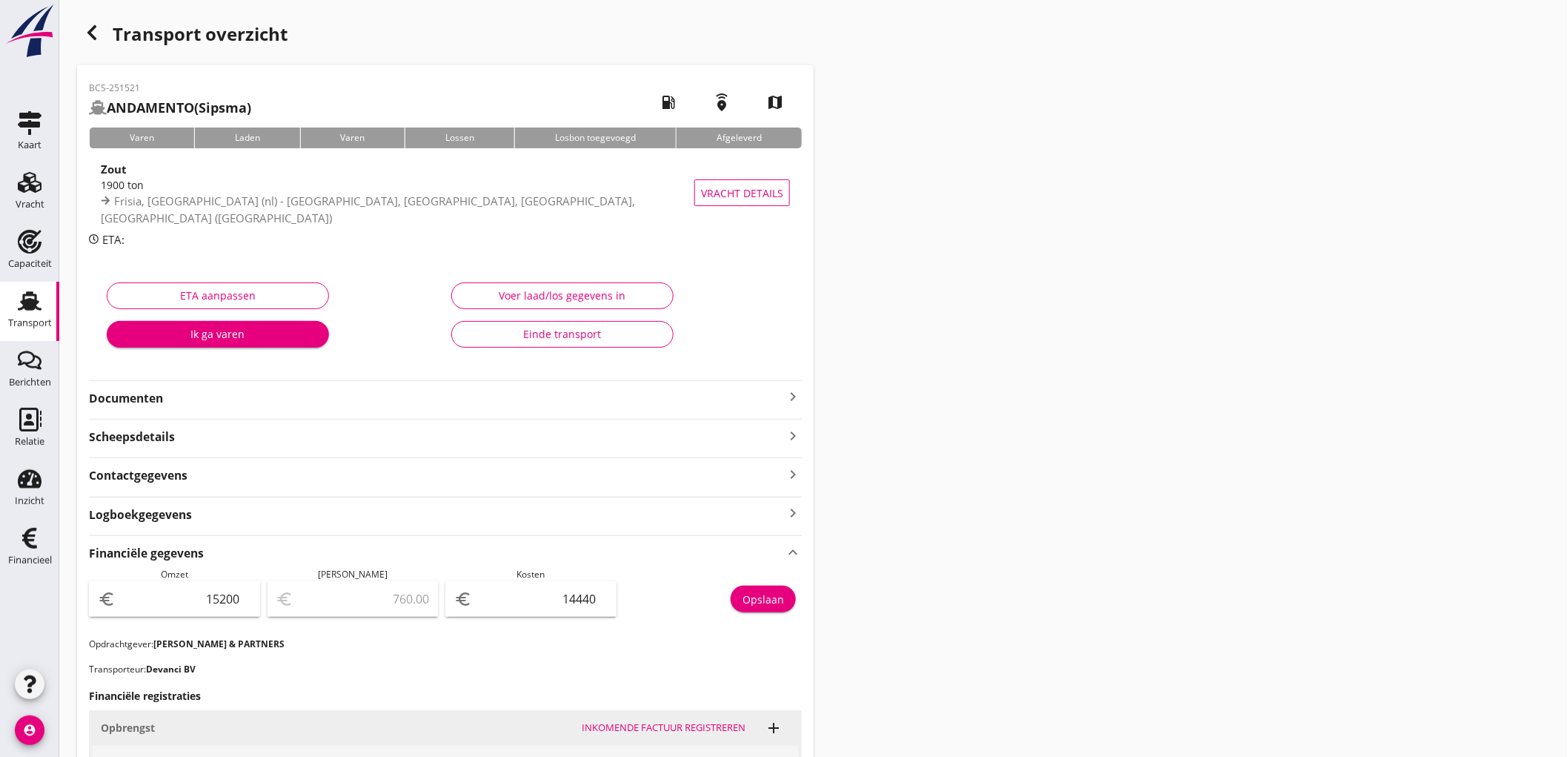
click at [28, 302] on use at bounding box center [29, 301] width 23 height 19
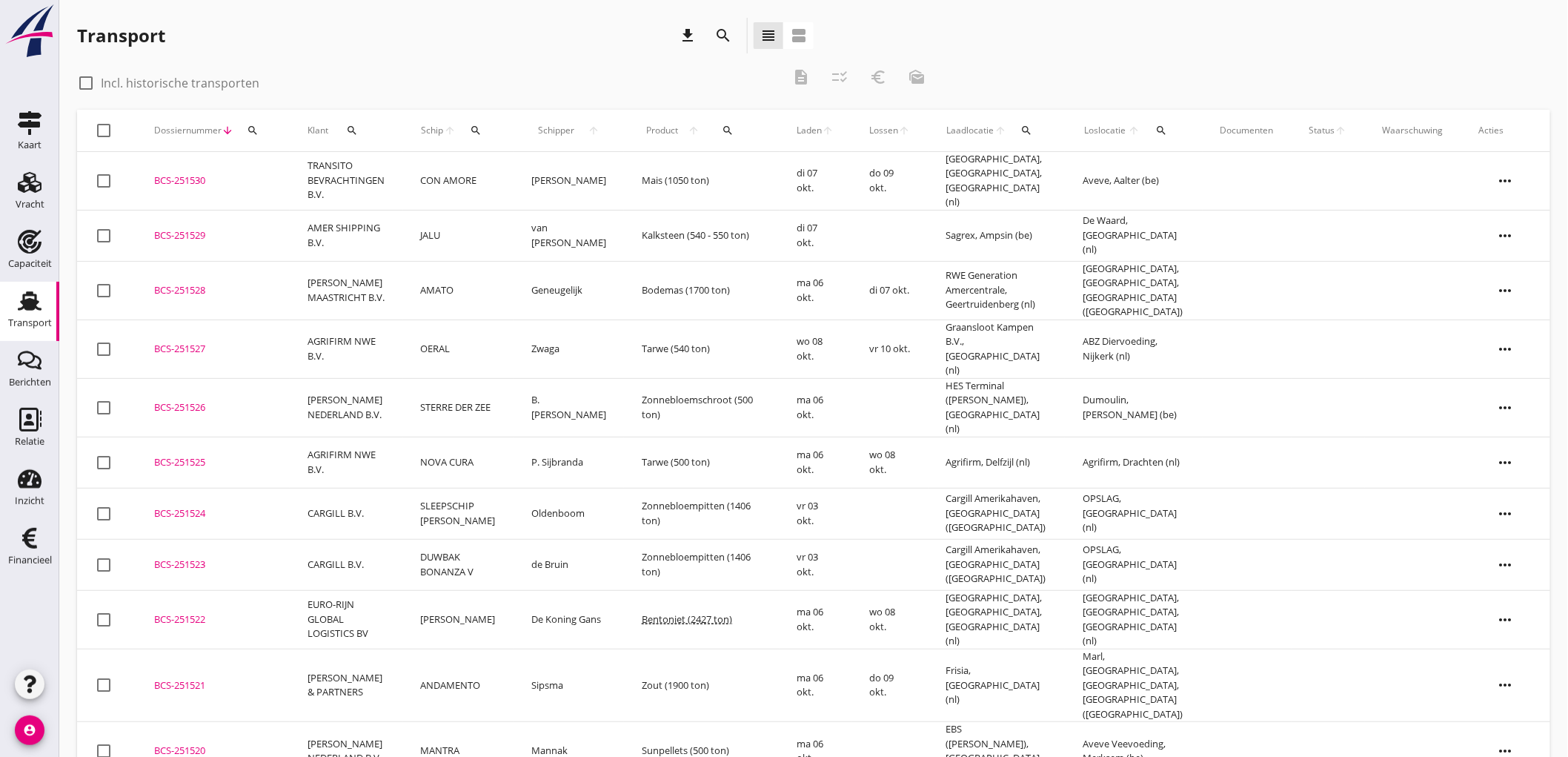
click at [479, 590] on td "[PERSON_NAME]" at bounding box center [458, 619] width 111 height 58
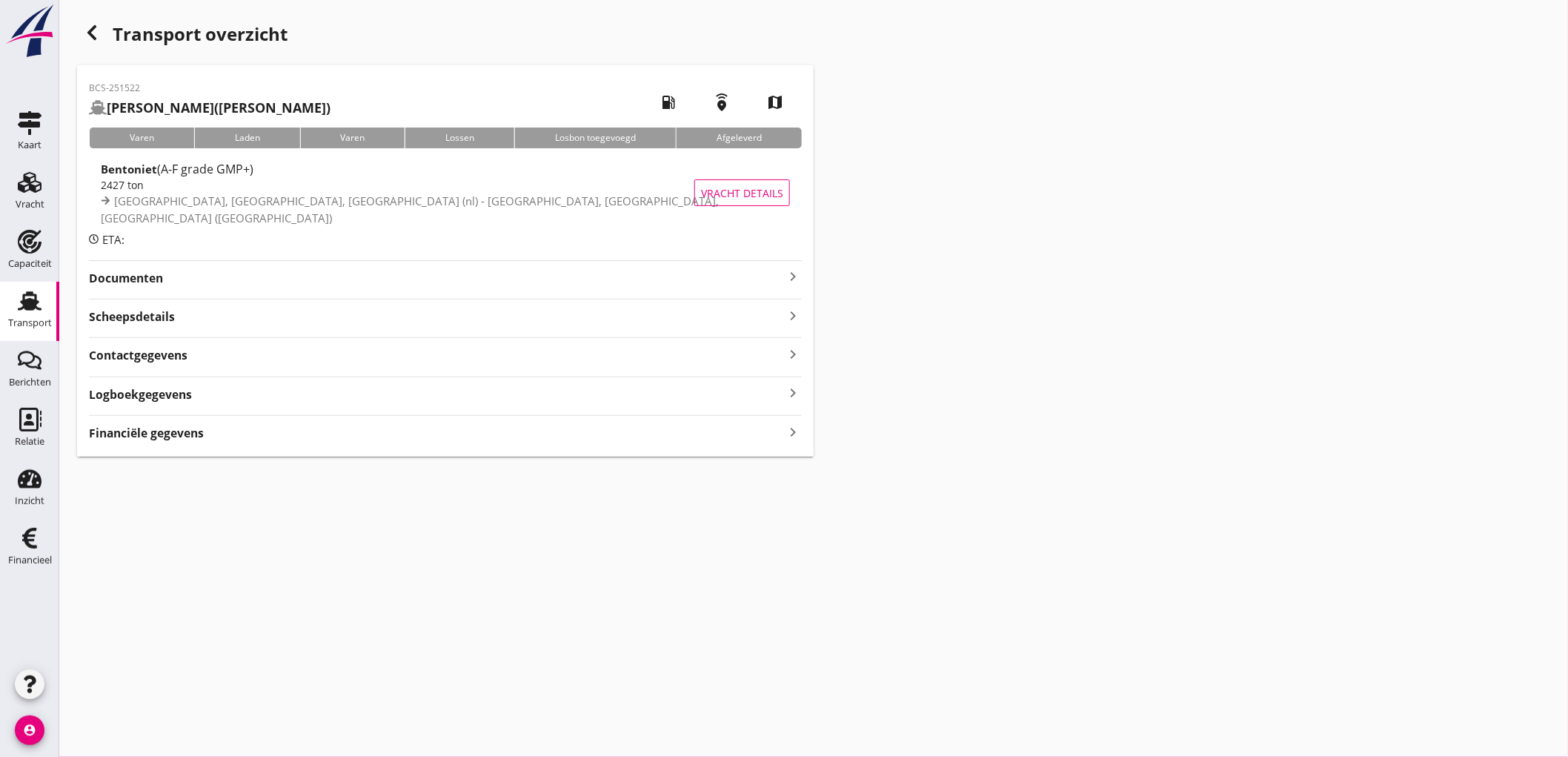
click at [212, 426] on div "Financiële gegevens keyboard_arrow_right" at bounding box center [445, 432] width 713 height 20
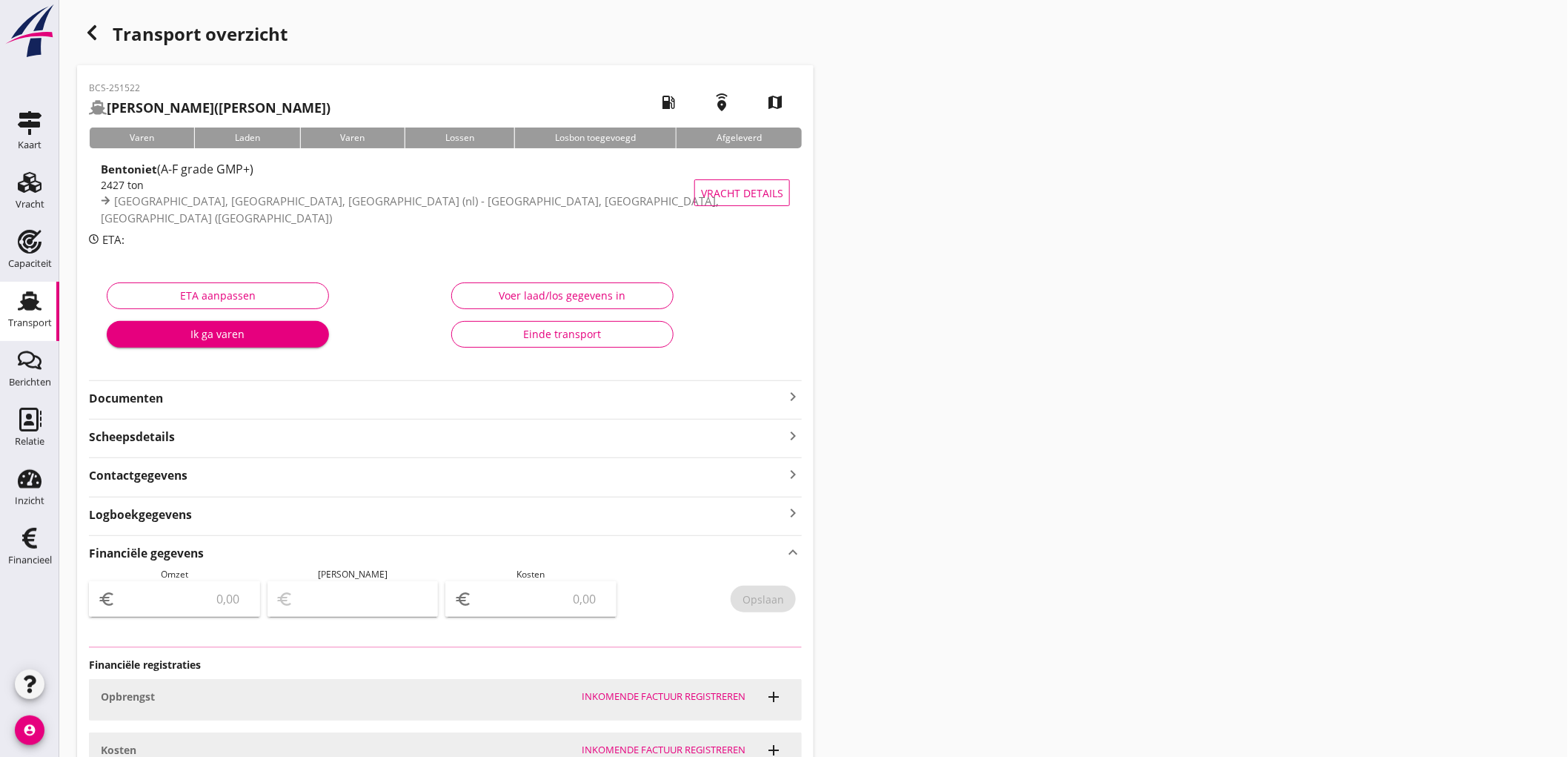
scroll to position [139, 0]
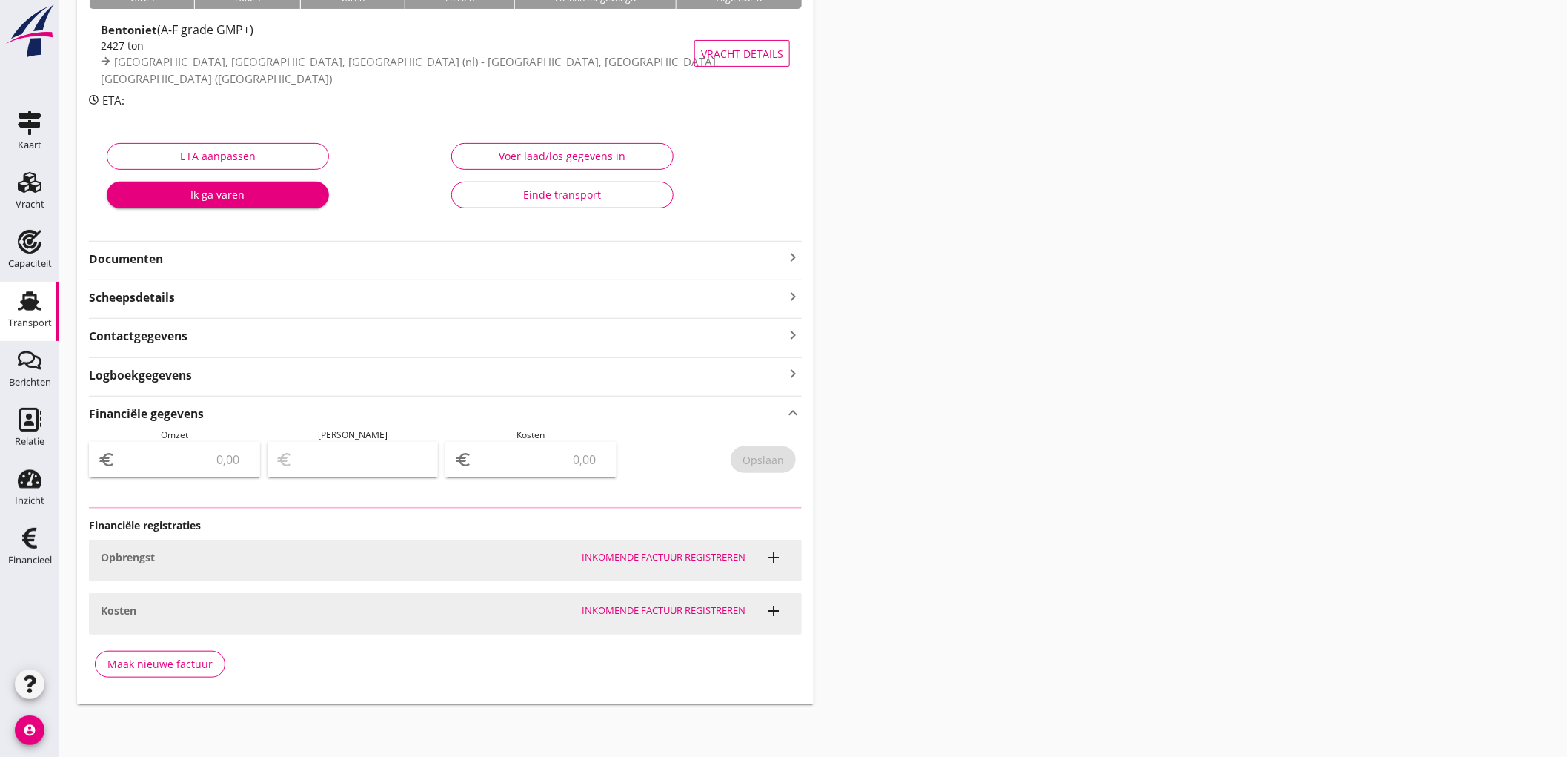
type input "10921.5"
type input "546.07"
type input "10375.43"
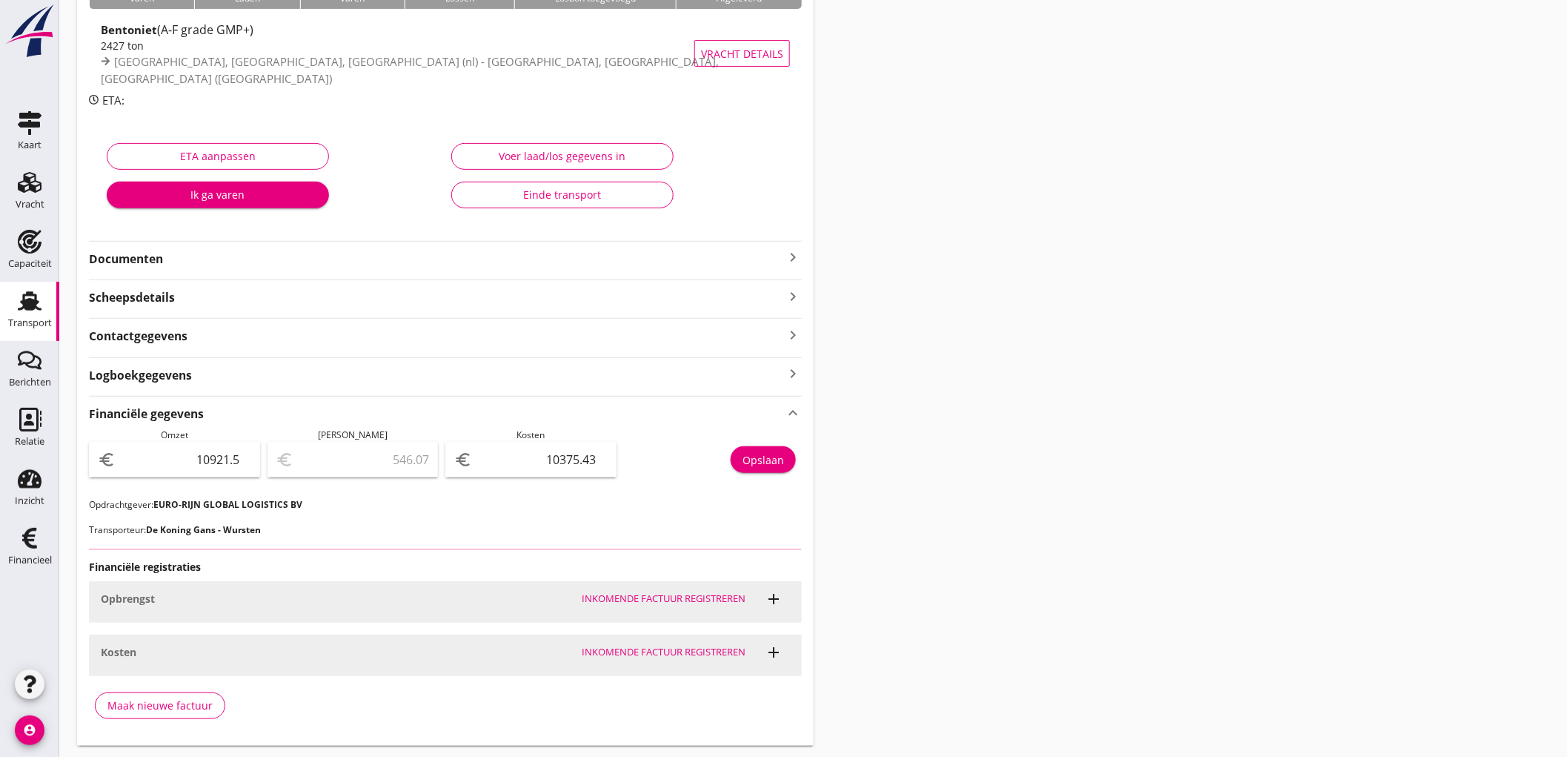
click at [208, 454] on input "10921.5" at bounding box center [184, 459] width 132 height 23
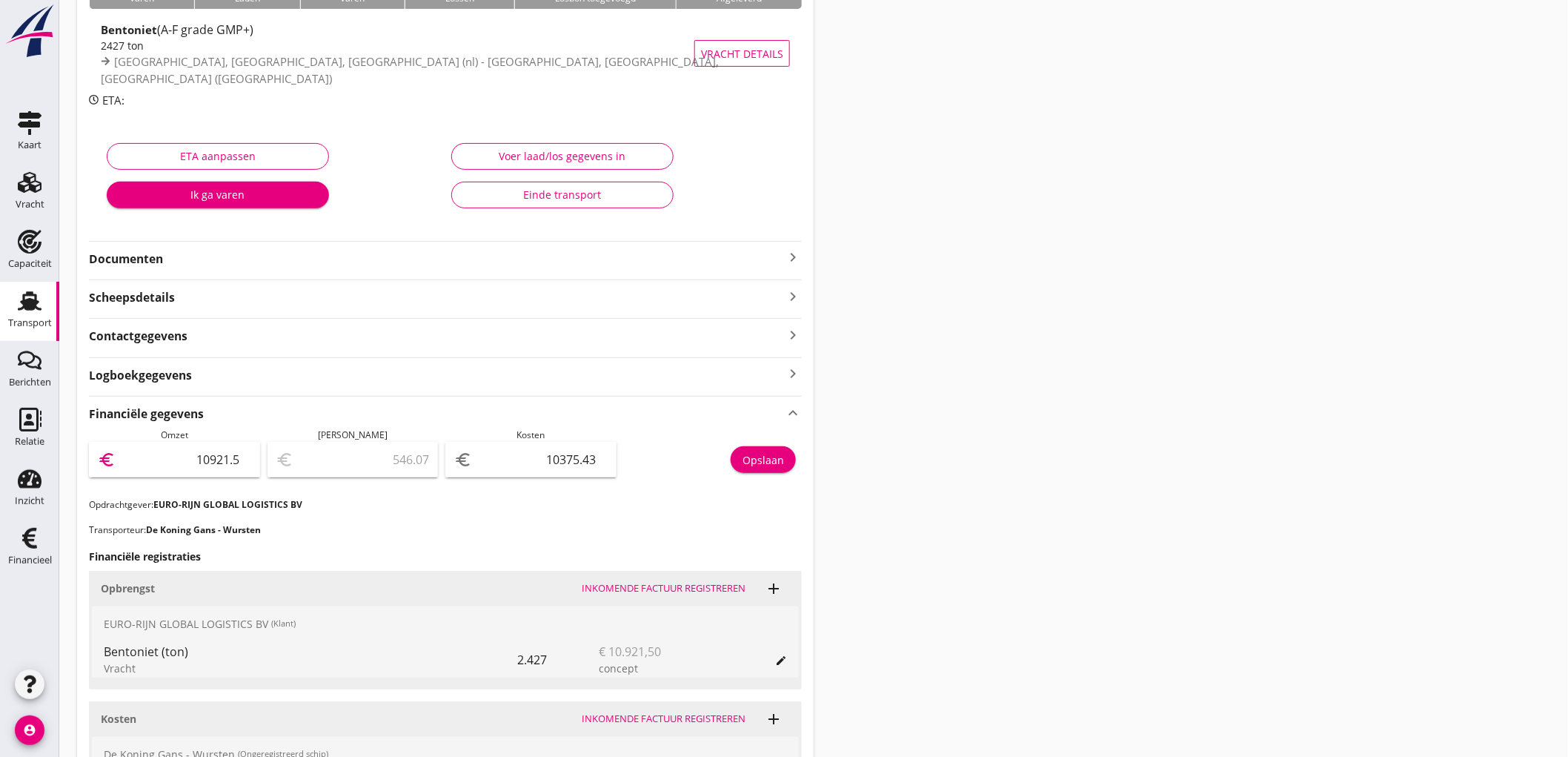
scroll to position [305, 0]
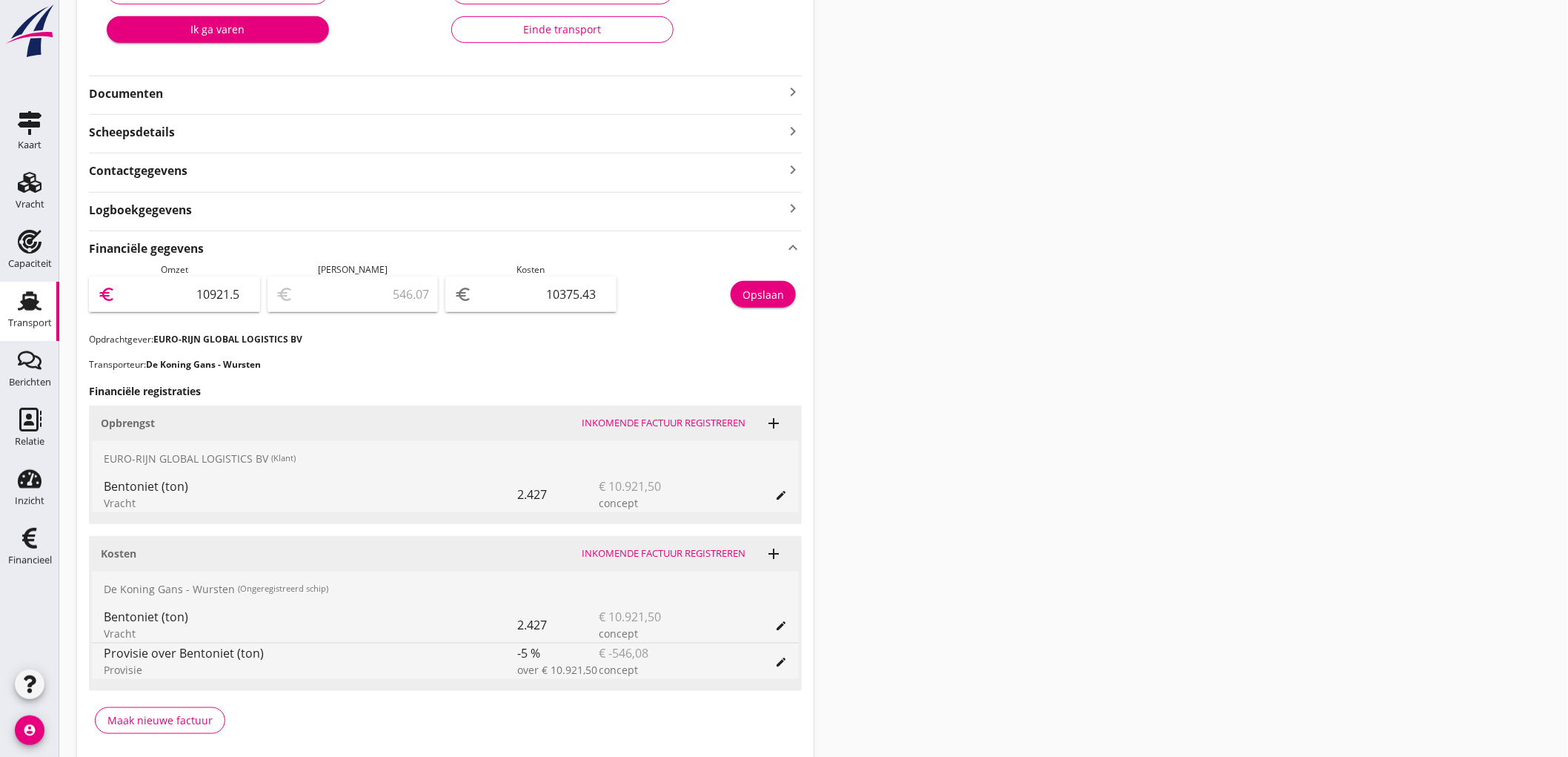
click at [16, 322] on div "Transport" at bounding box center [30, 322] width 44 height 10
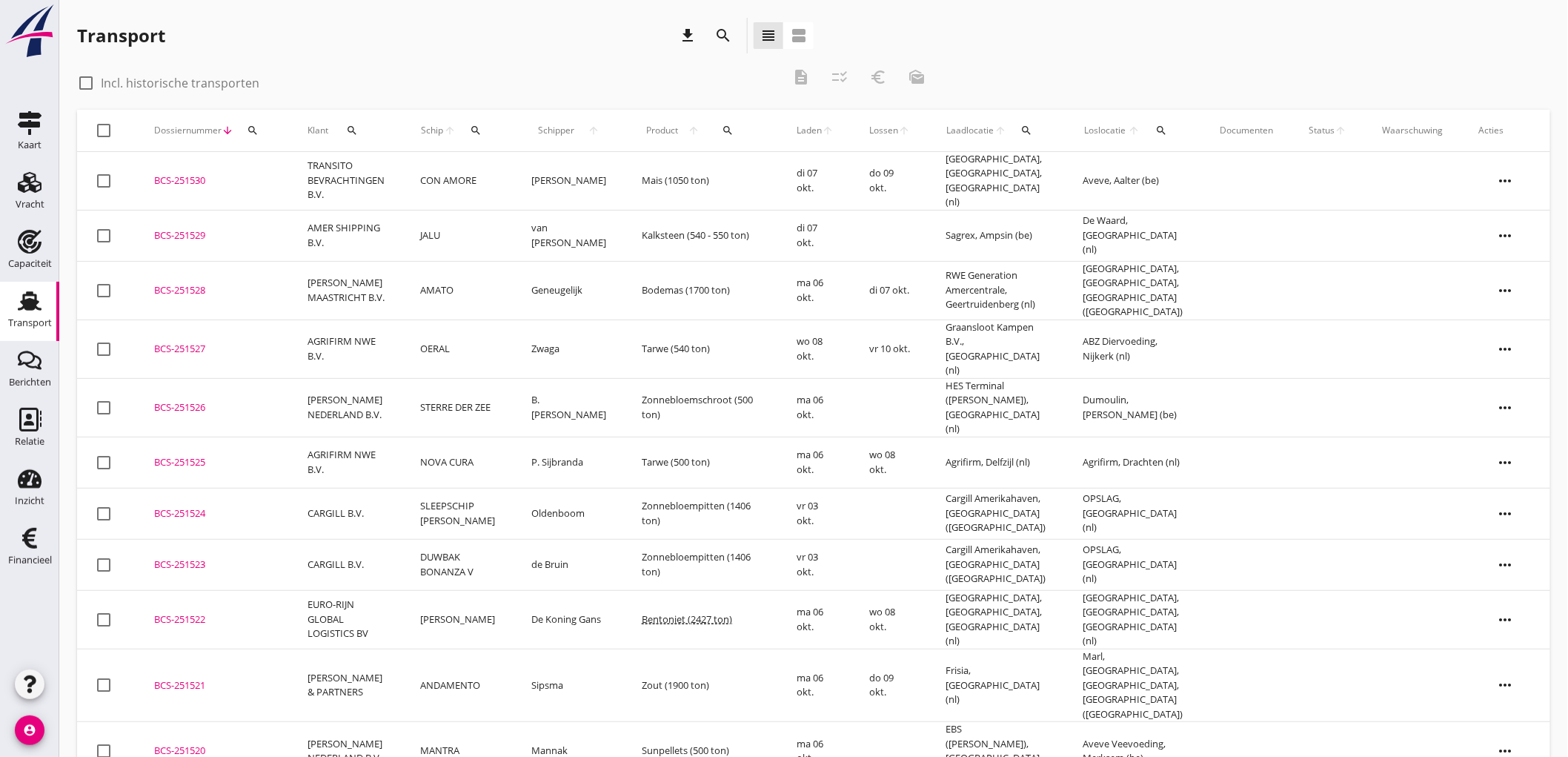
click at [412, 437] on td "NOVA CURA" at bounding box center [458, 462] width 111 height 51
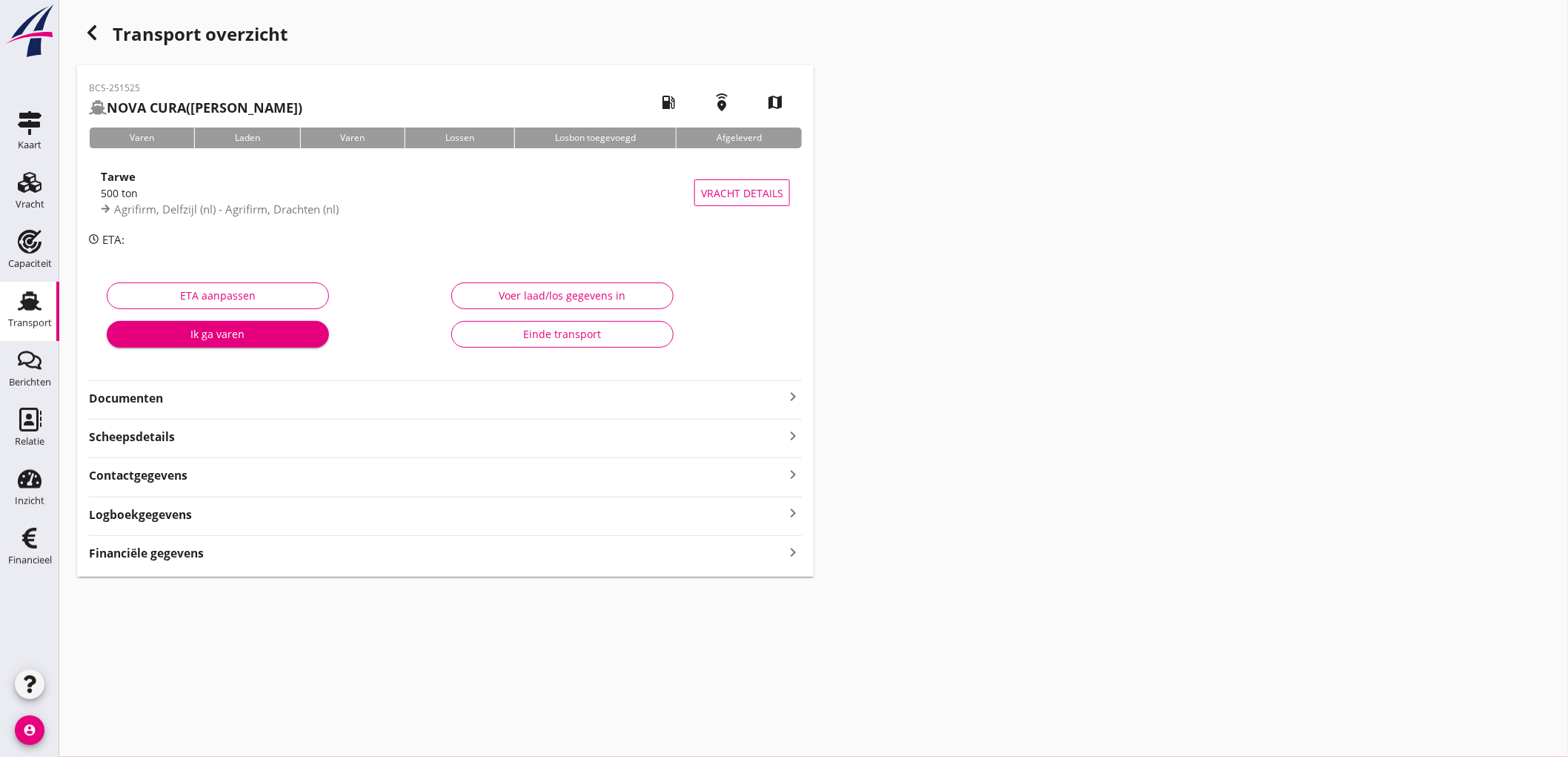
click at [157, 562] on div "BCS-251525 NOVA CURA ([PERSON_NAME]) local_gas_station emergency_share map Vare…" at bounding box center [446, 321] width 737 height 512
click at [164, 556] on strong "Financiële gegevens" at bounding box center [146, 553] width 115 height 17
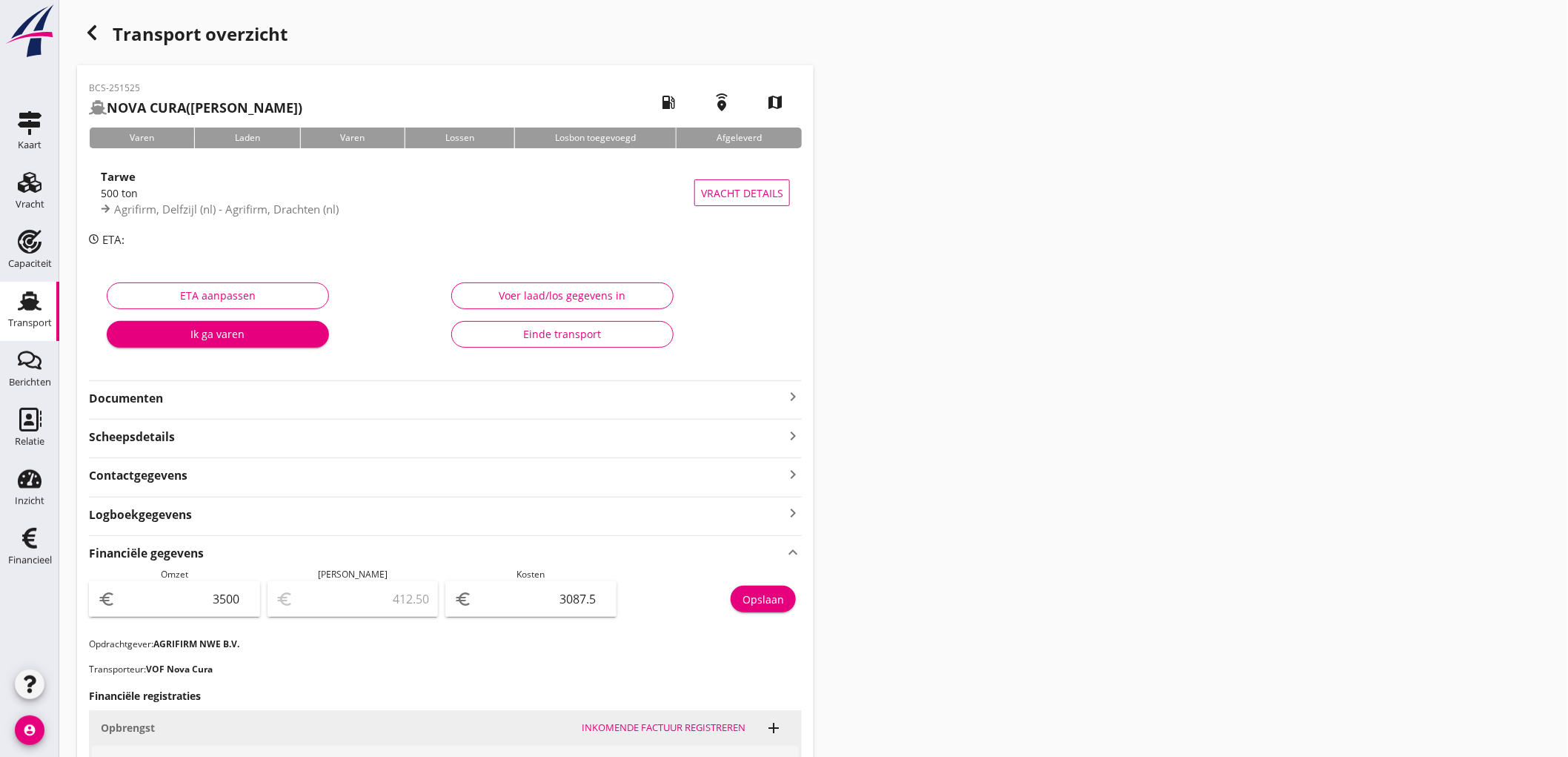
click at [13, 306] on div "Transport" at bounding box center [30, 300] width 36 height 23
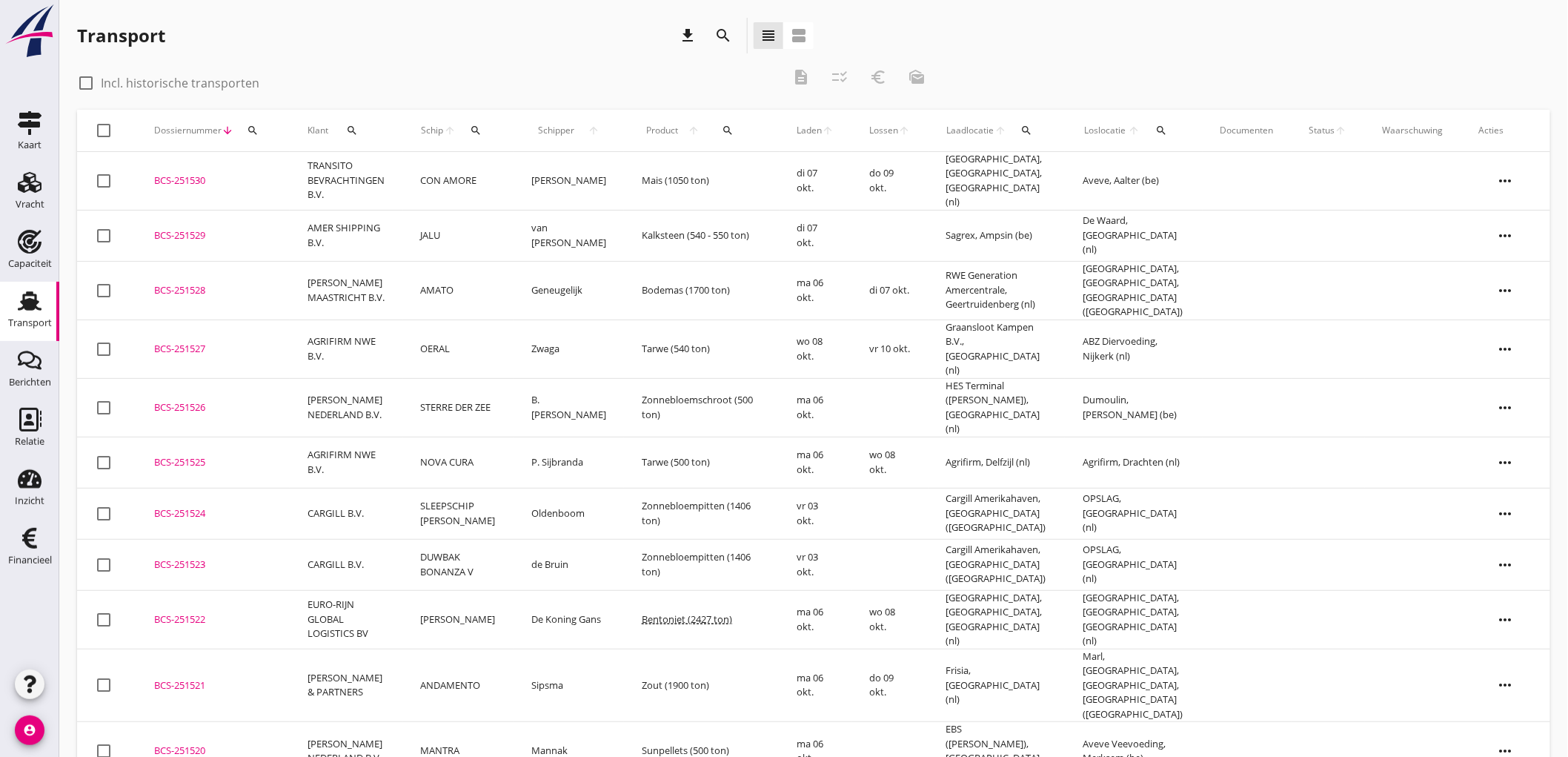
click at [485, 388] on td "STERRE DER ZEE" at bounding box center [458, 406] width 111 height 58
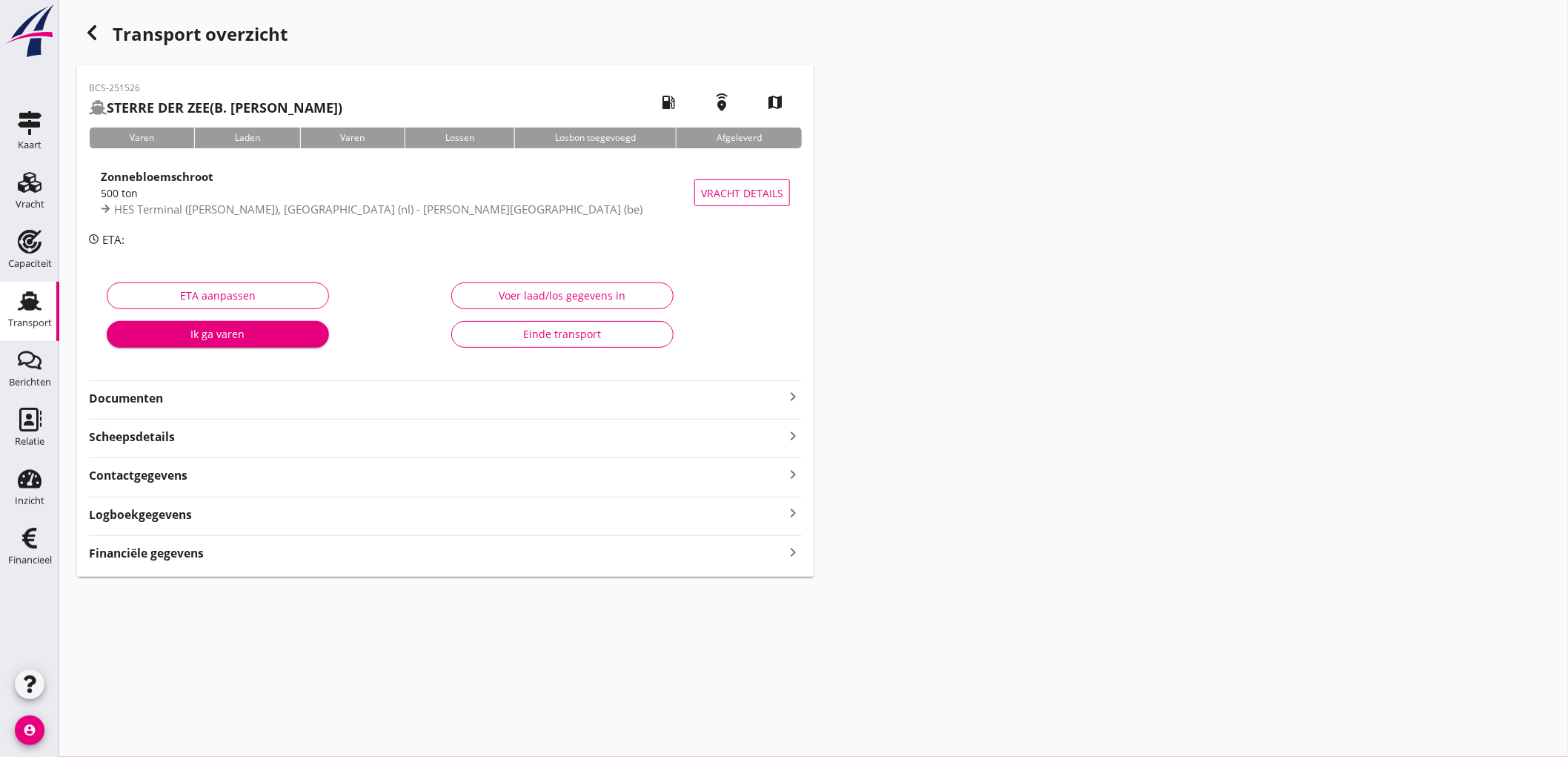
click at [331, 550] on div "Financiële gegevens keyboard_arrow_right" at bounding box center [445, 552] width 713 height 20
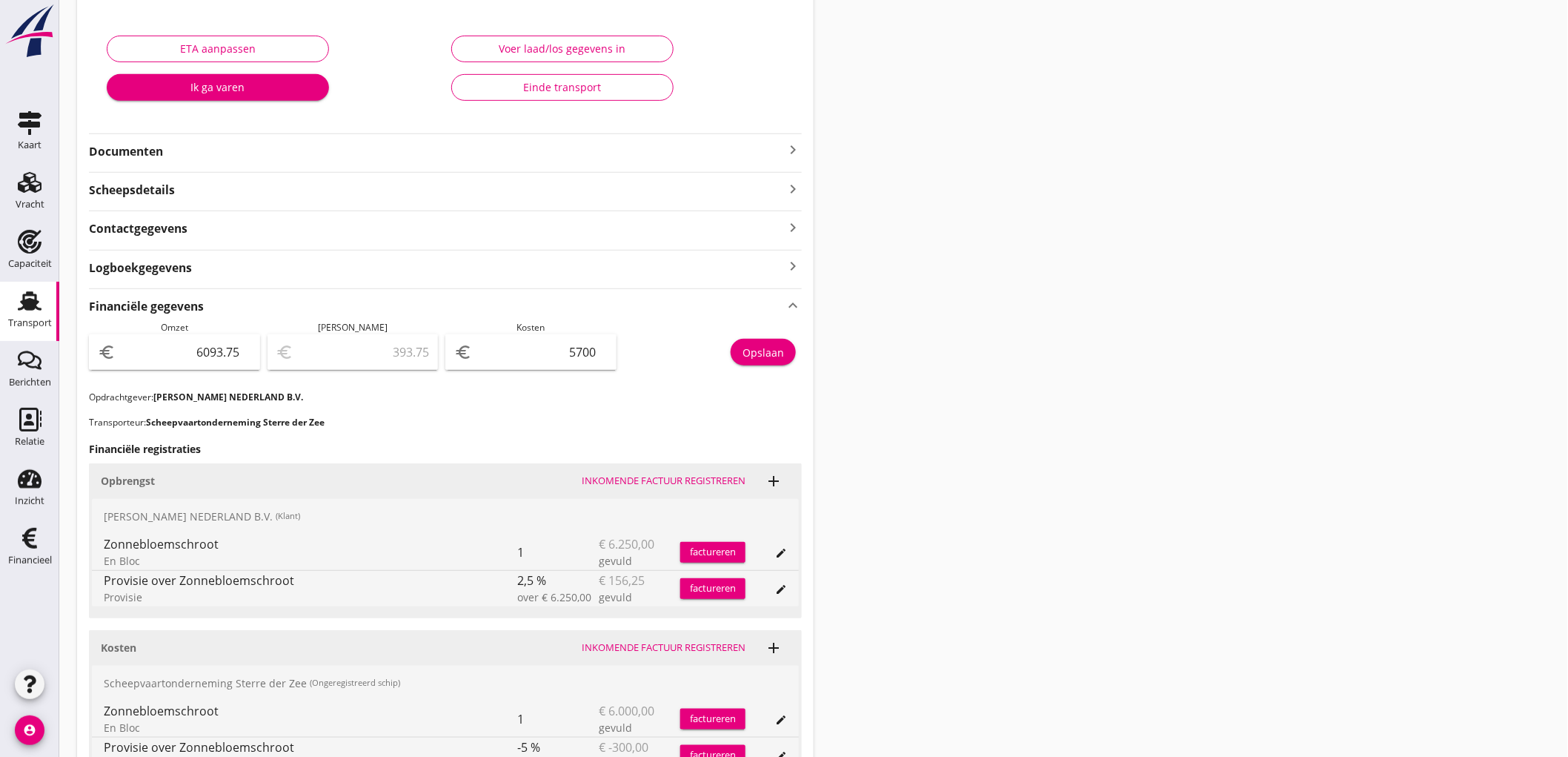
scroll to position [329, 0]
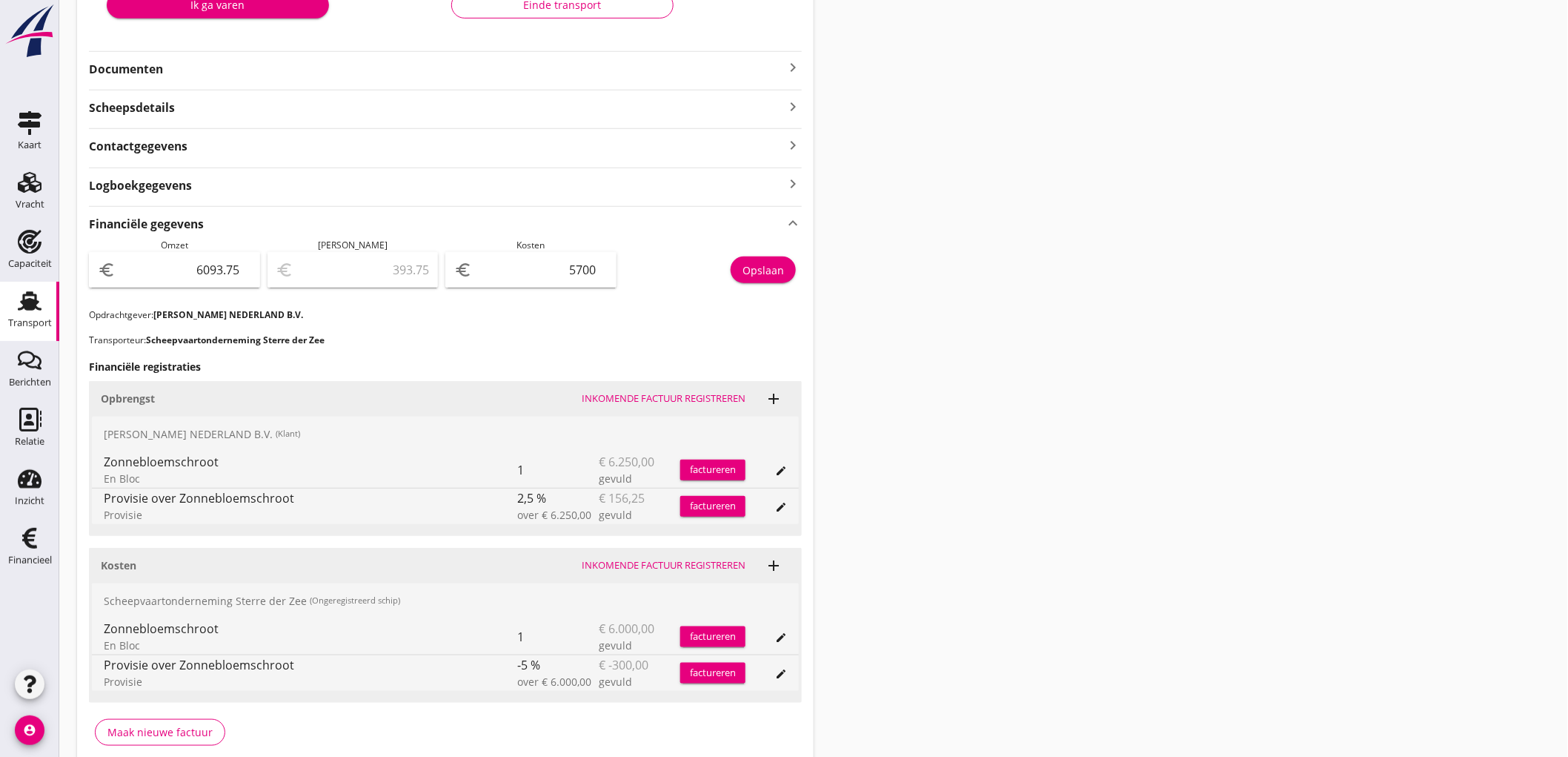
click at [33, 312] on icon "Transport" at bounding box center [29, 300] width 23 height 23
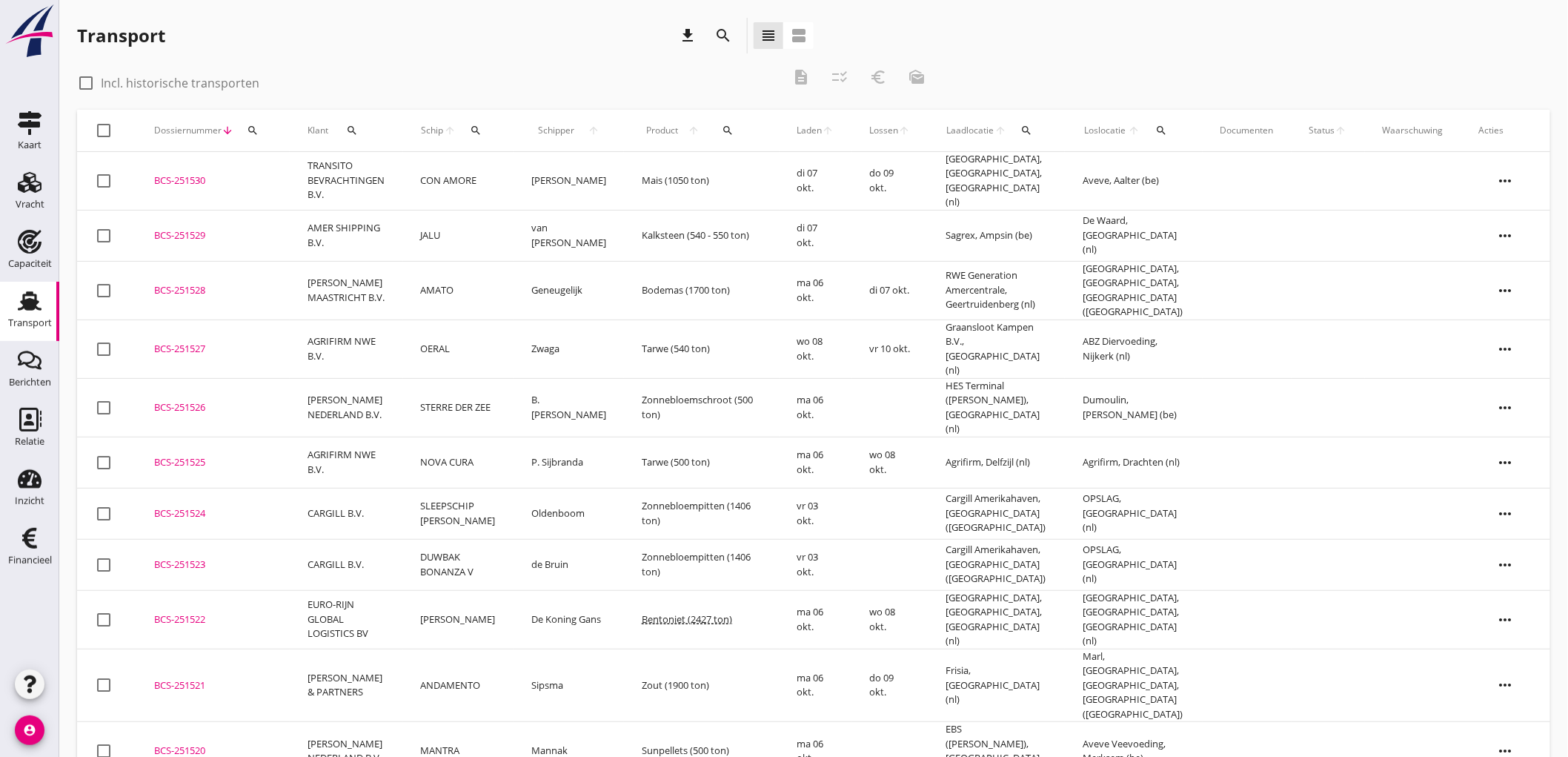
click at [513, 329] on td "OERAL" at bounding box center [458, 348] width 111 height 58
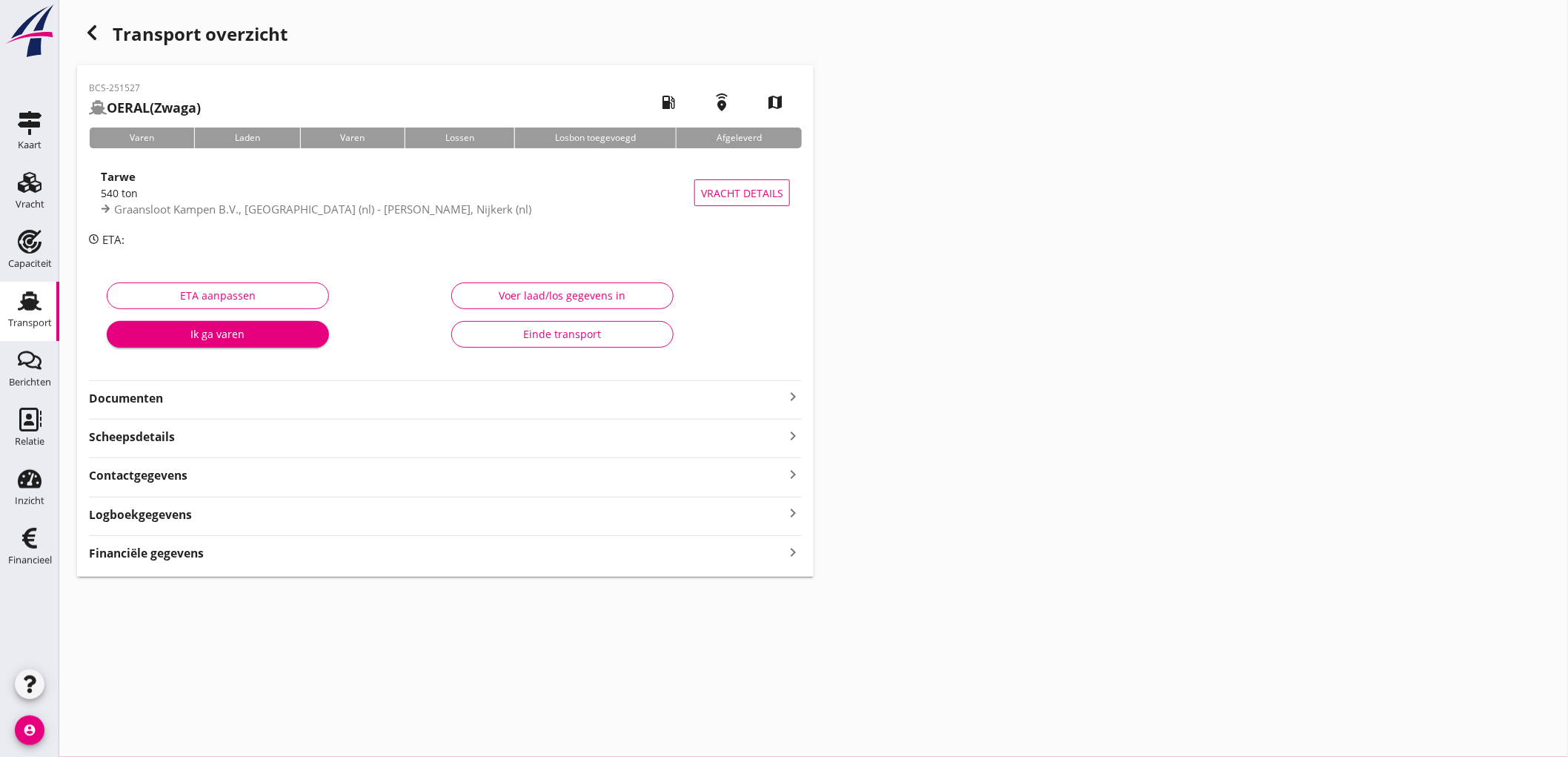
click at [446, 552] on div "Financiële gegevens keyboard_arrow_right" at bounding box center [445, 552] width 713 height 20
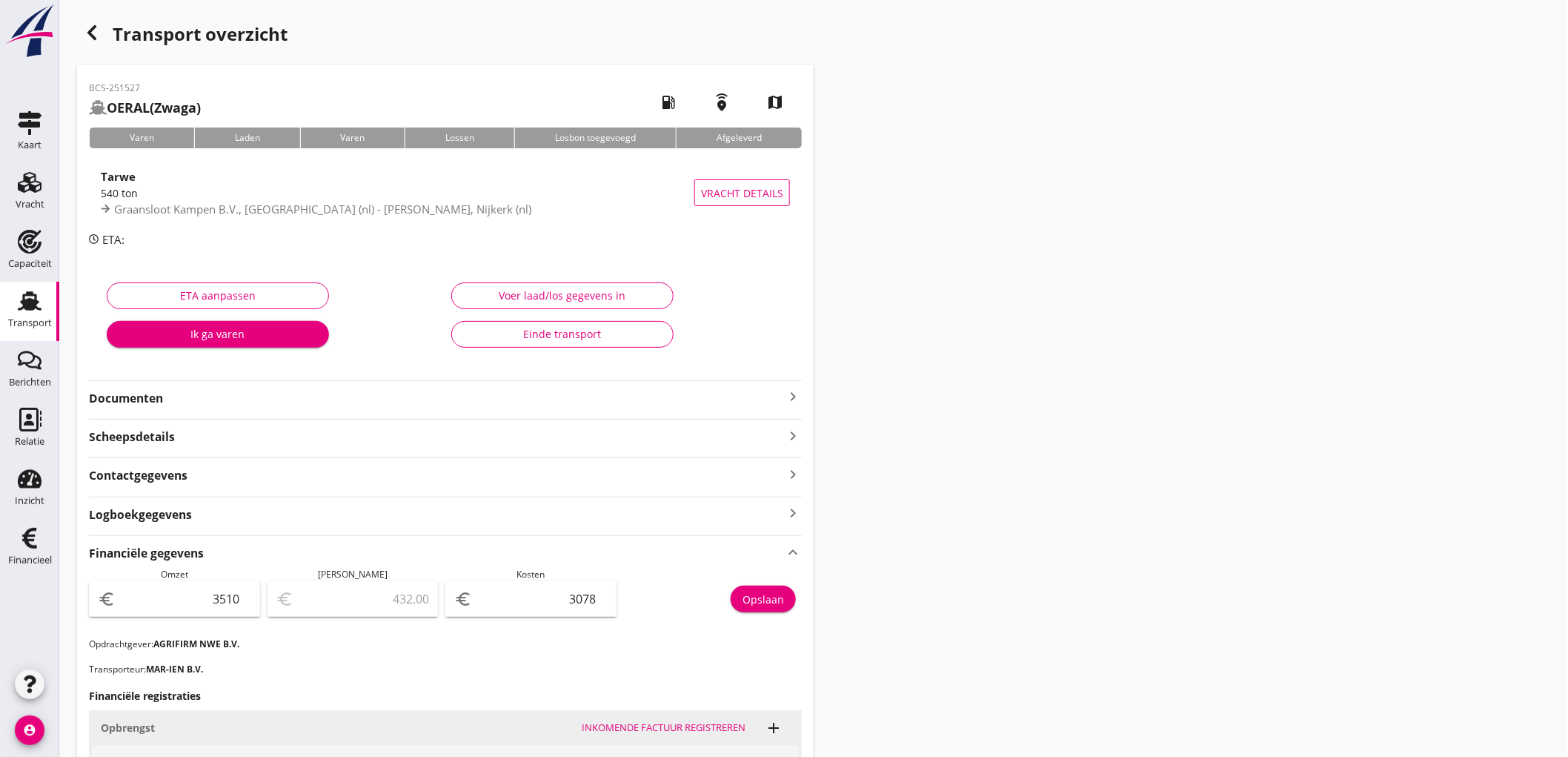
scroll to position [247, 0]
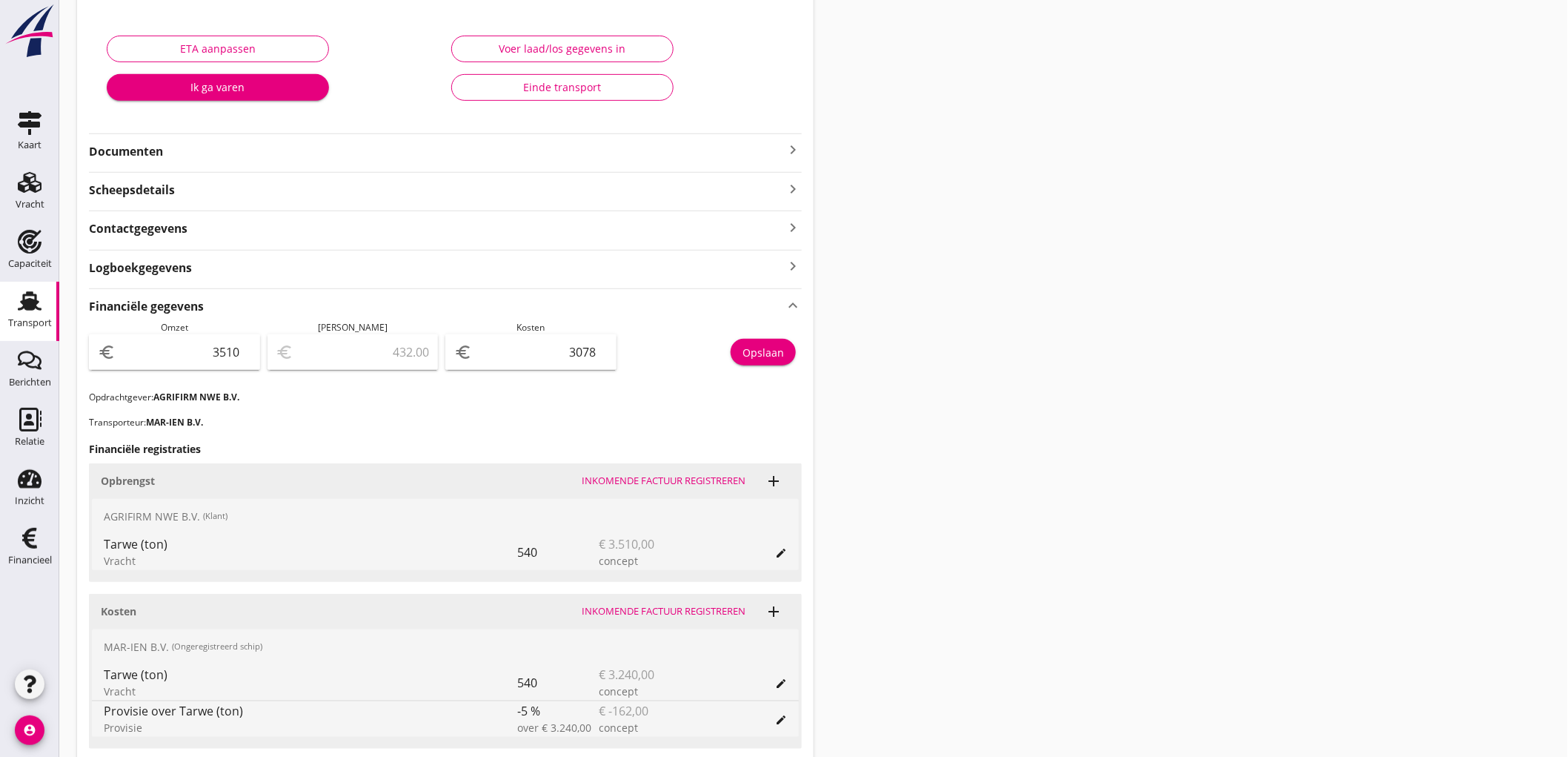
click at [17, 299] on icon "Transport" at bounding box center [29, 300] width 23 height 23
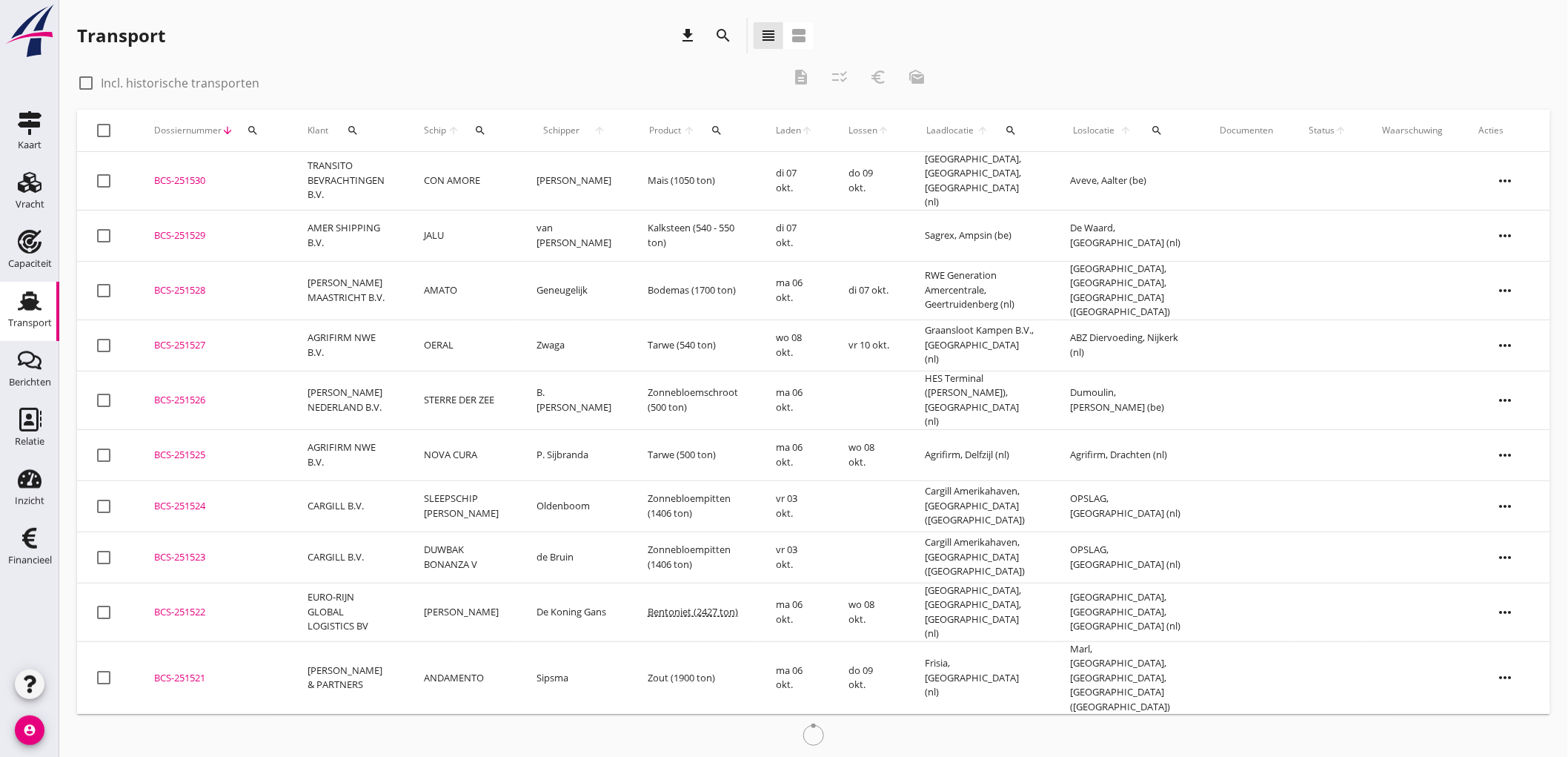
click at [507, 276] on td "AMATO" at bounding box center [462, 290] width 112 height 58
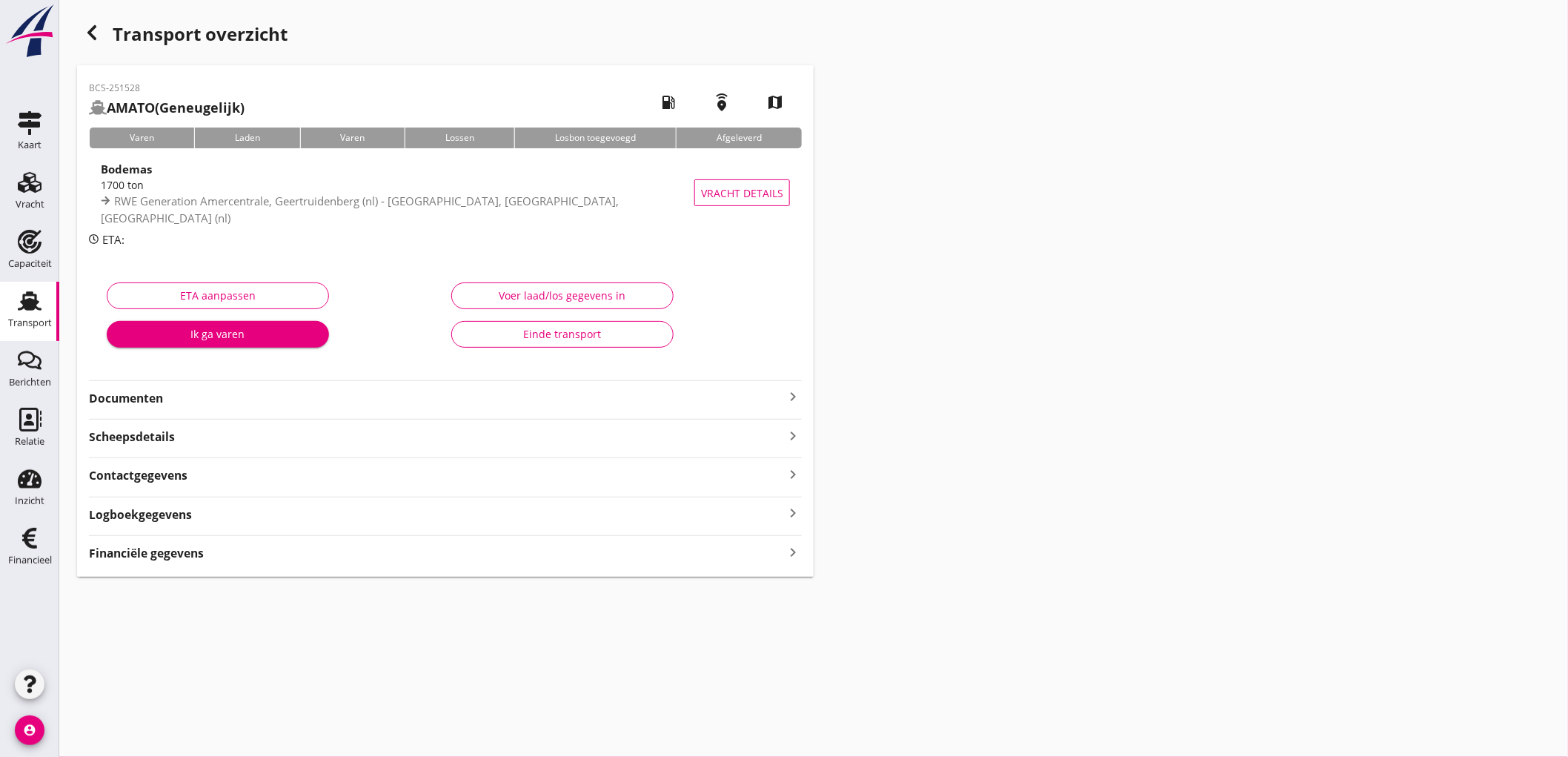
click at [186, 549] on strong "Financiële gegevens" at bounding box center [146, 553] width 115 height 17
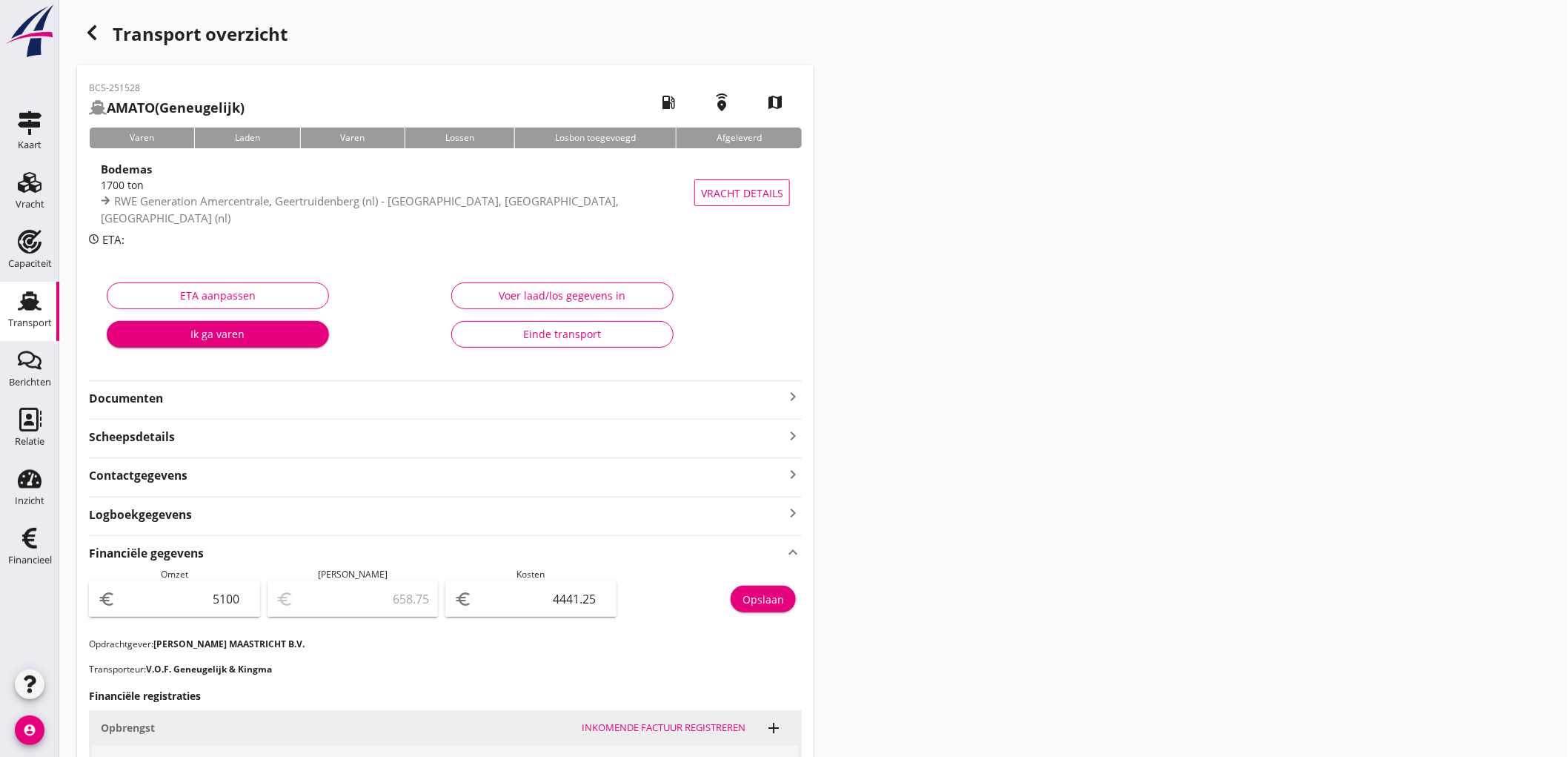
click at [5, 309] on link "Transport Transport" at bounding box center [30, 312] width 59 height 59
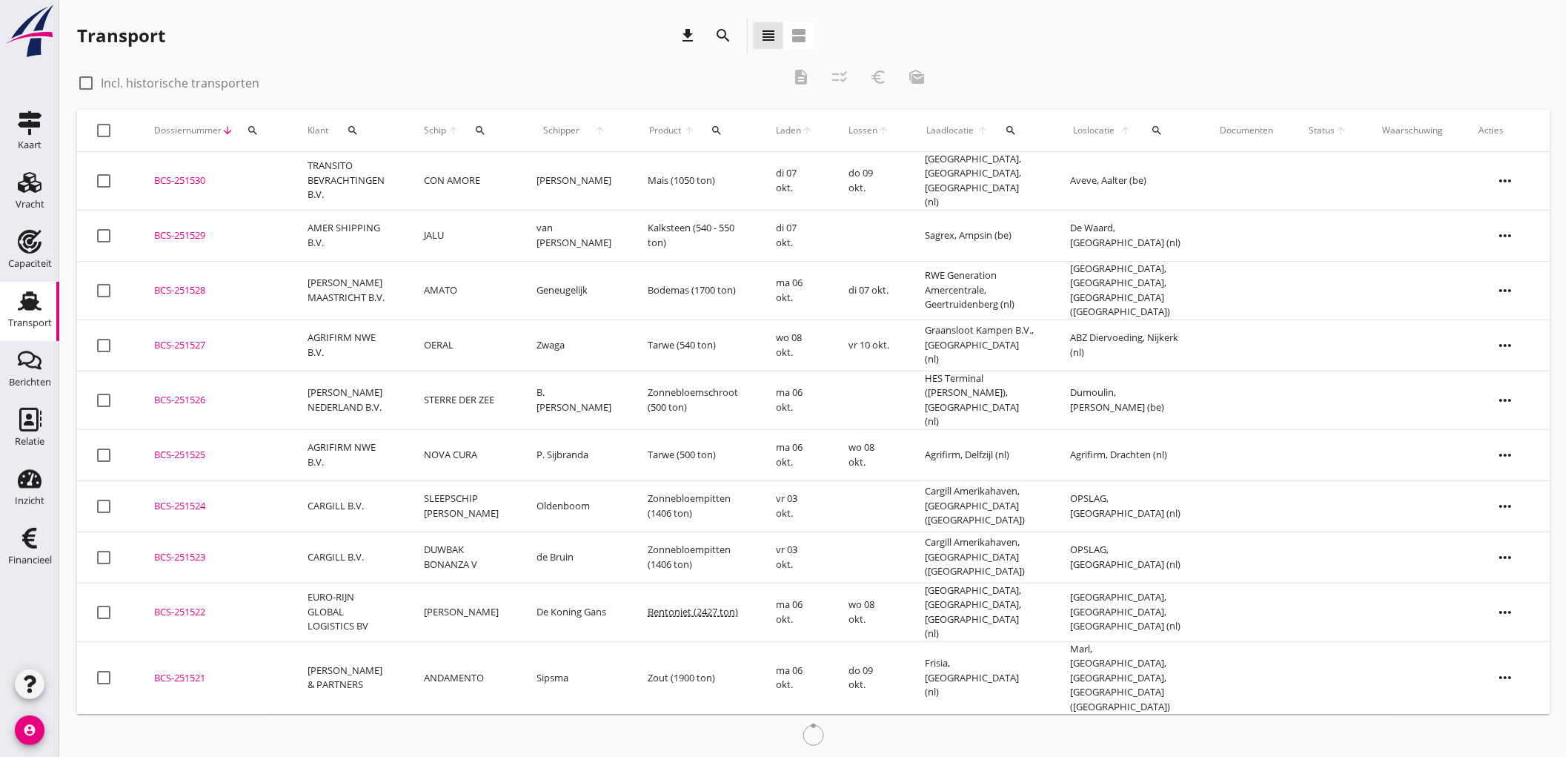
click at [475, 242] on td "JALU" at bounding box center [462, 235] width 112 height 51
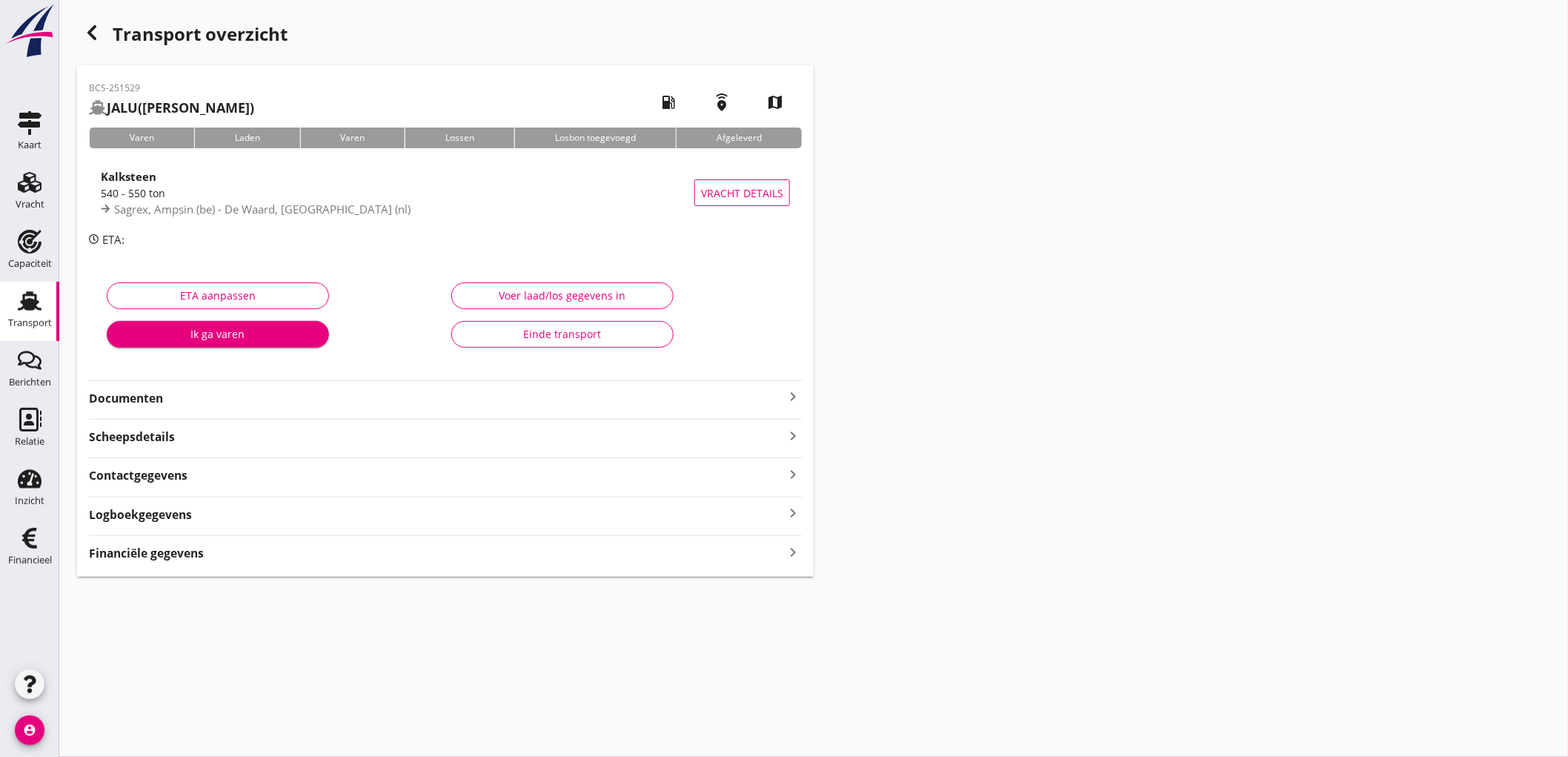
click at [238, 560] on div "Financiële gegevens keyboard_arrow_right" at bounding box center [445, 552] width 713 height 20
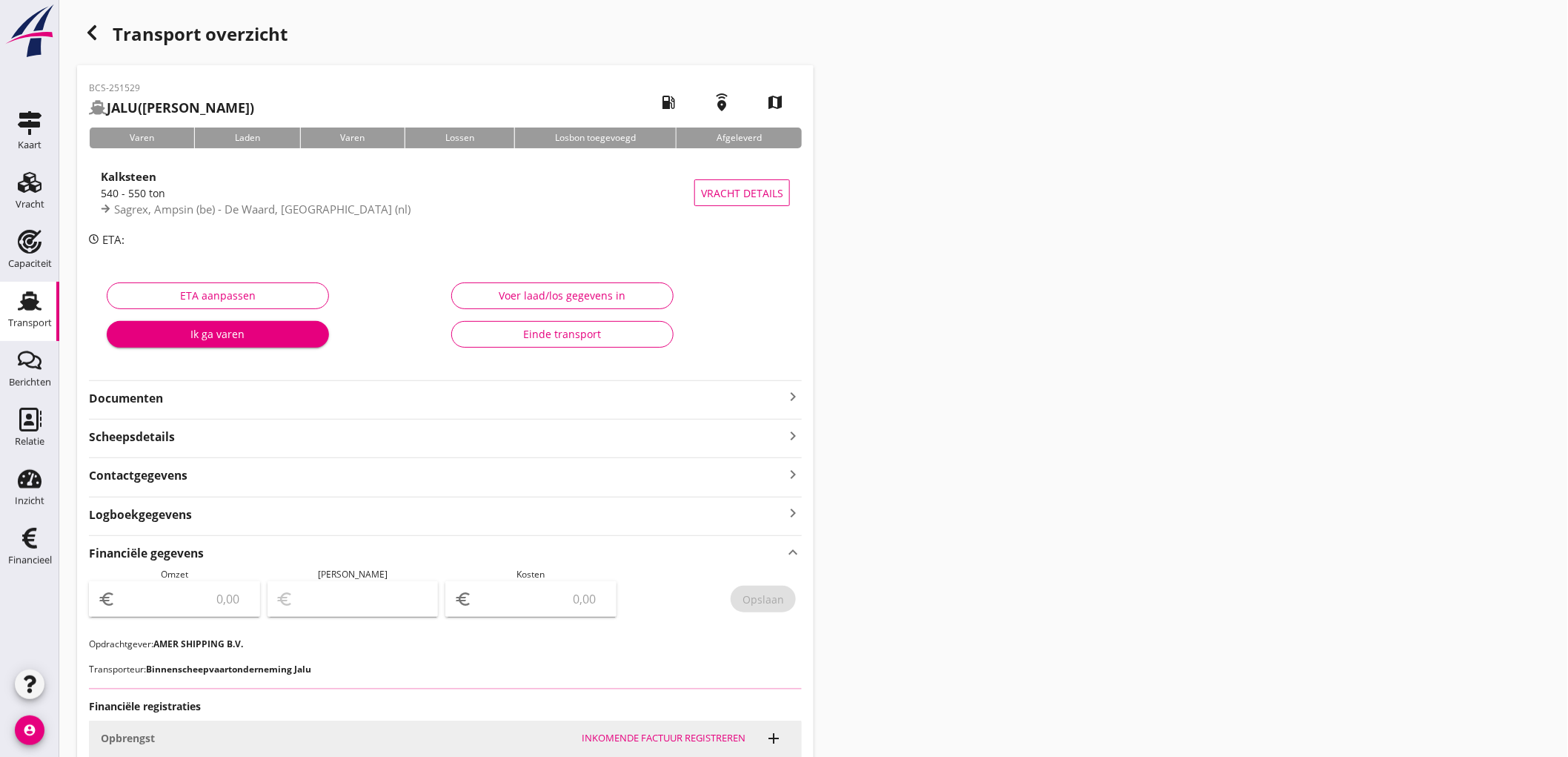
scroll to position [263, 0]
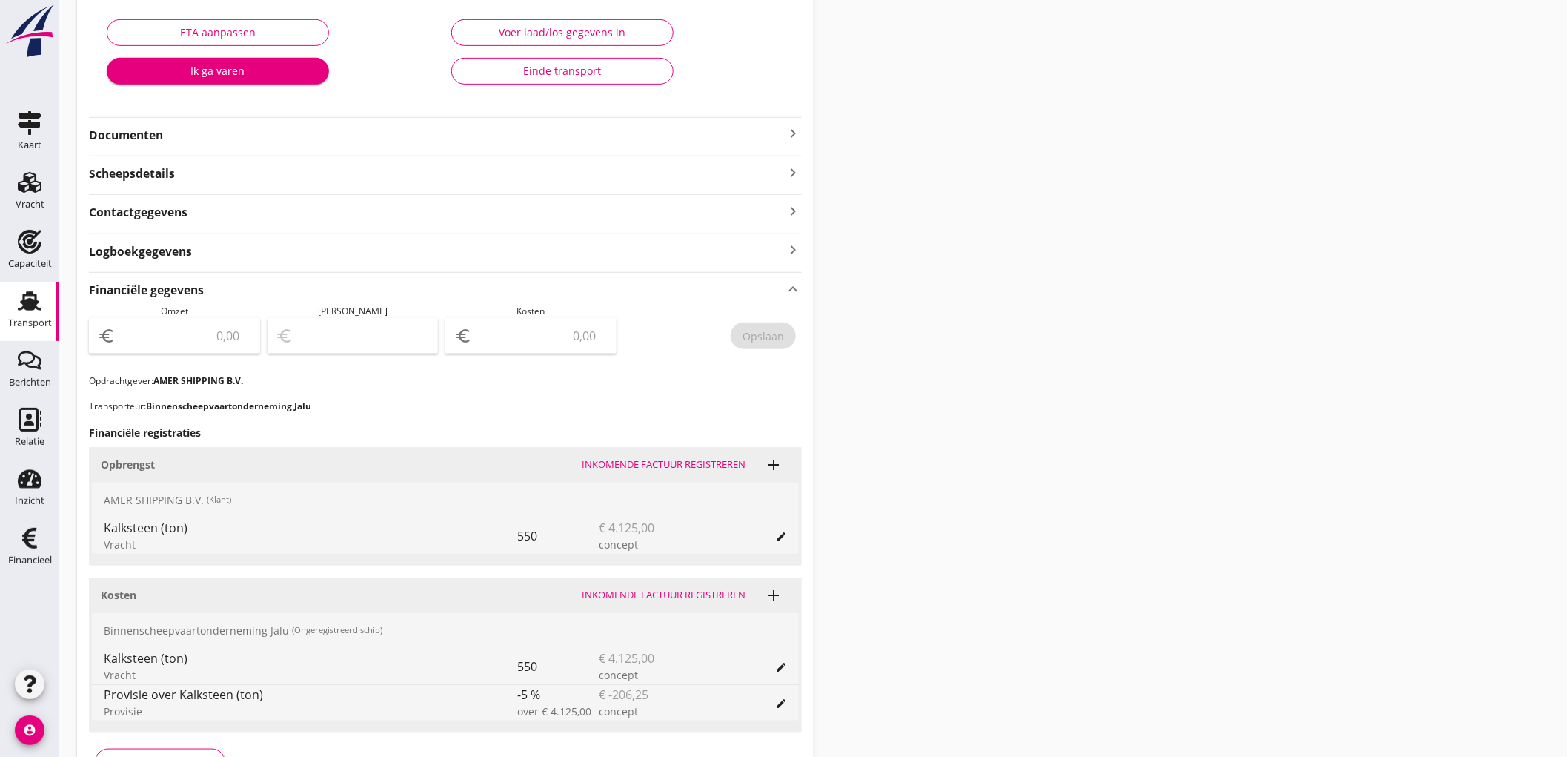
click at [298, 137] on strong "Documenten" at bounding box center [436, 136] width 695 height 17
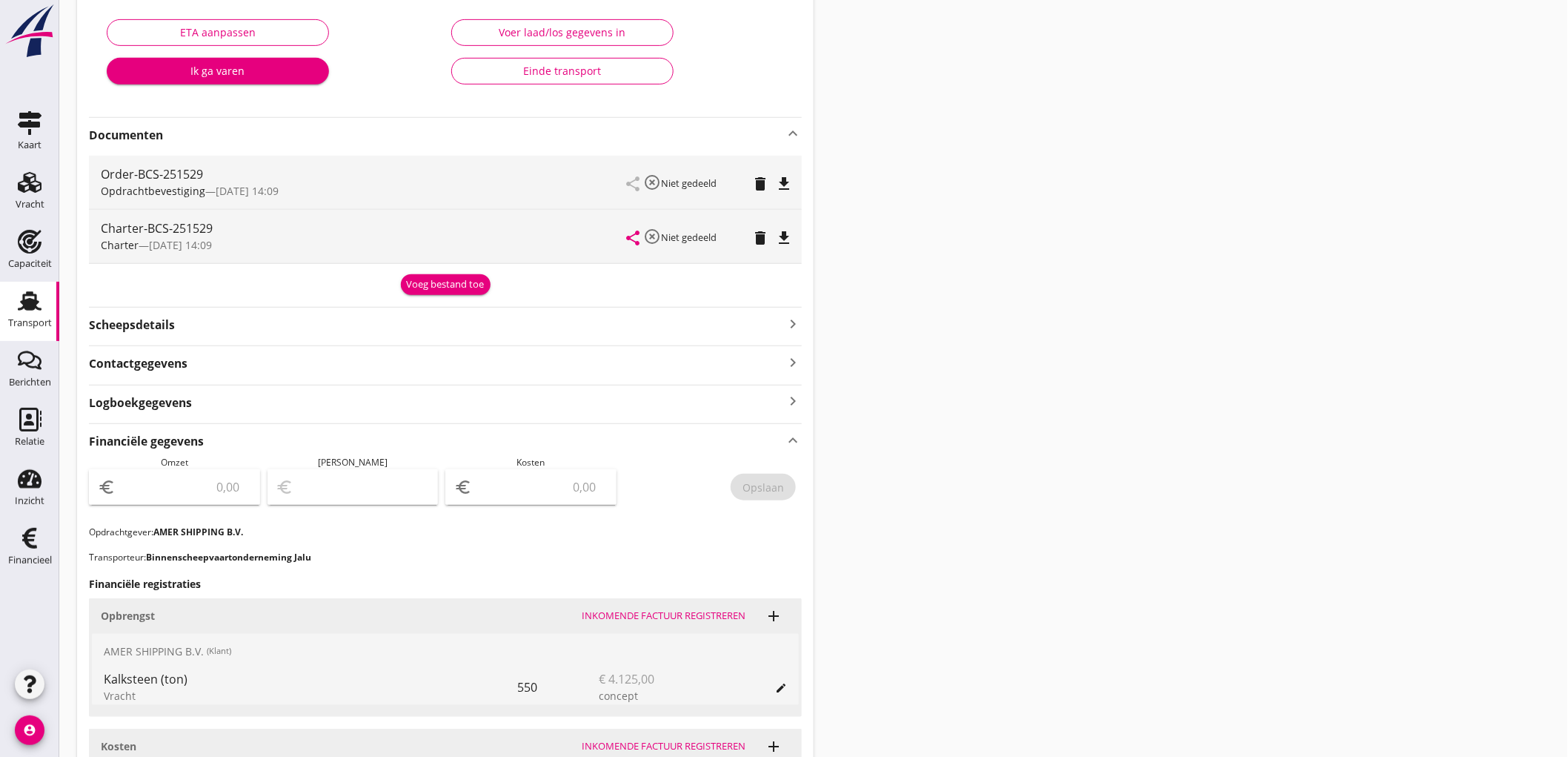
click at [784, 179] on icon "file_download" at bounding box center [784, 184] width 17 height 17
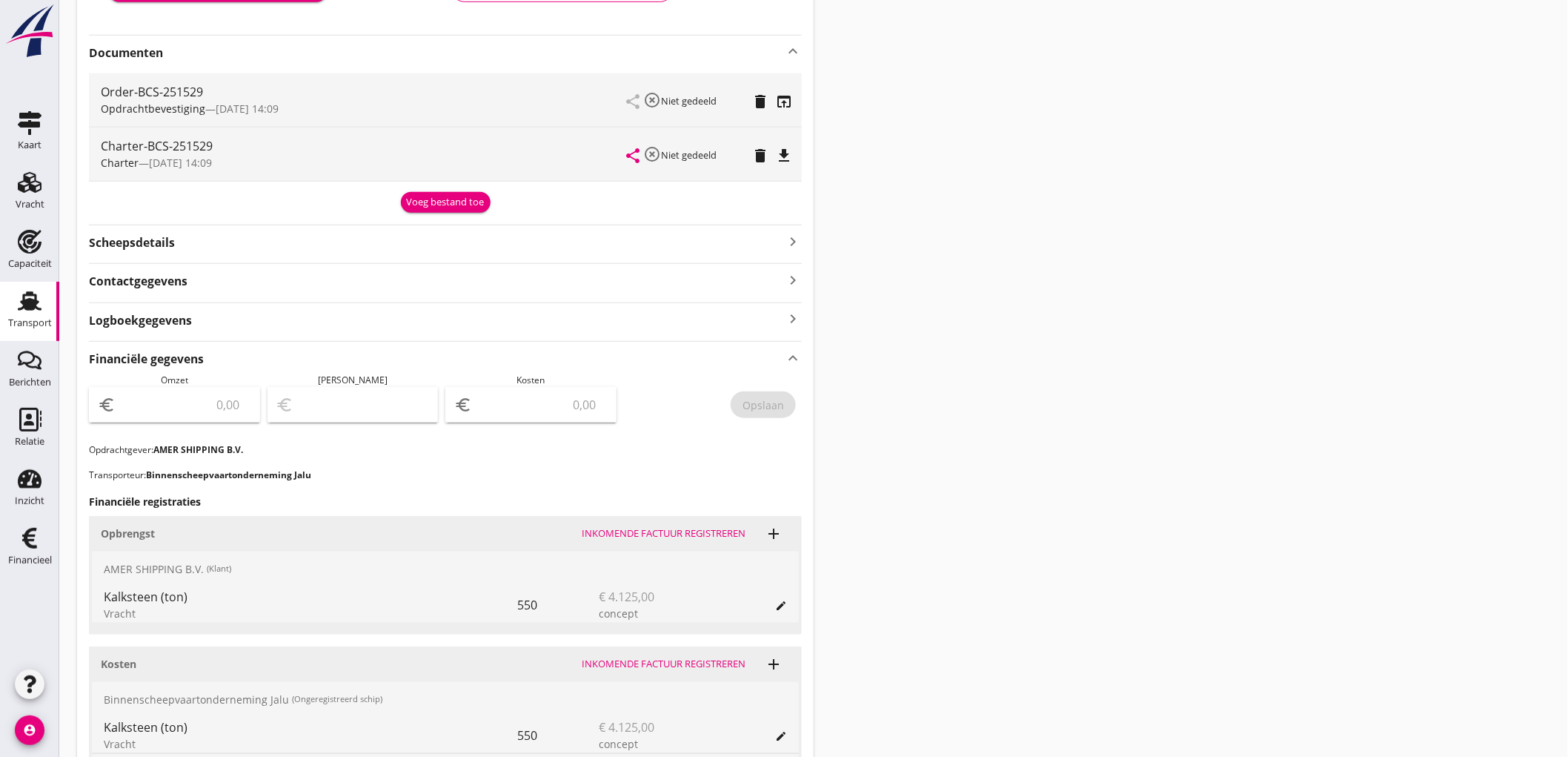
scroll to position [427, 0]
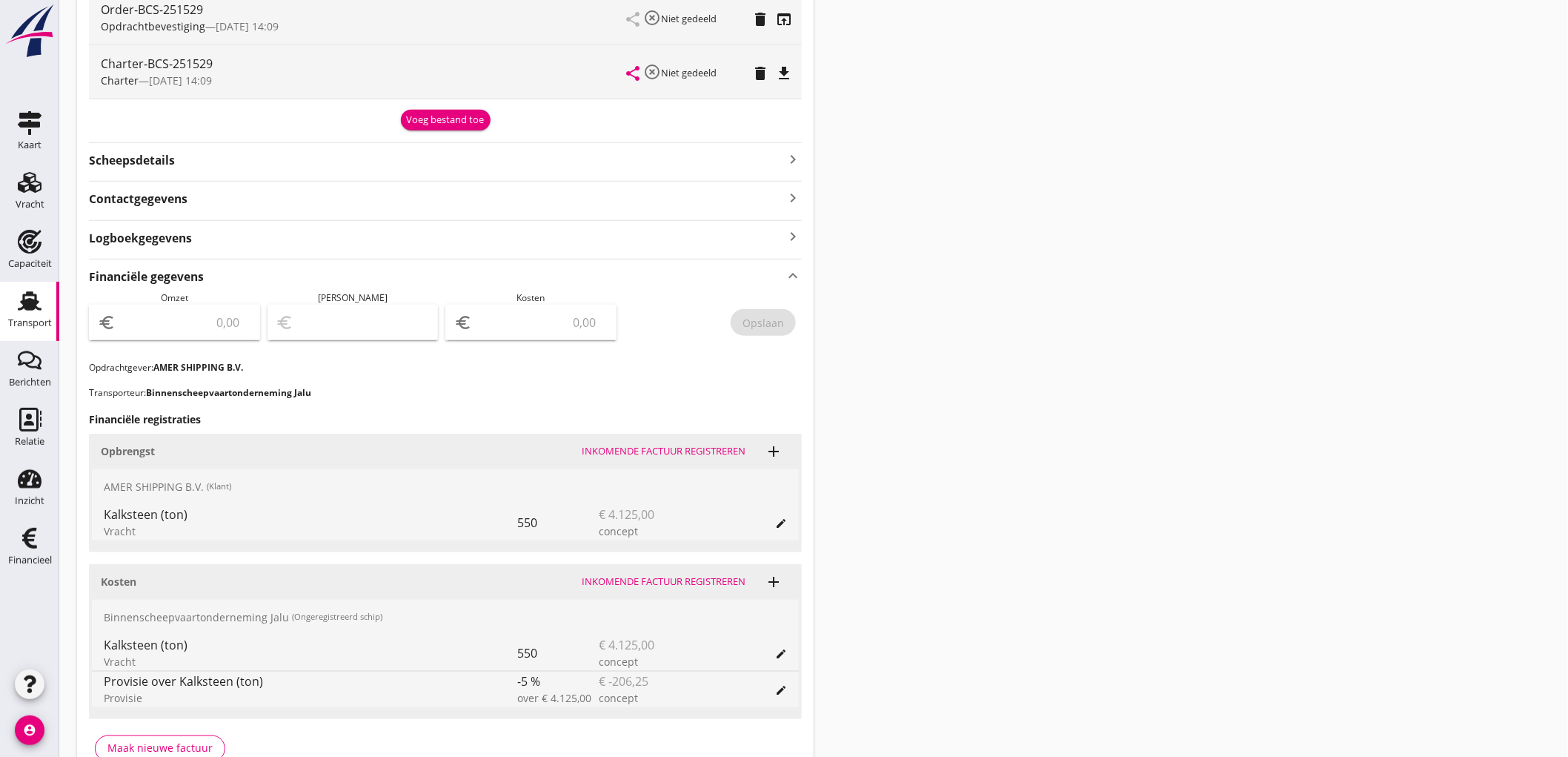
click at [211, 323] on input "number" at bounding box center [184, 322] width 132 height 23
type input "4125"
type input "4122.00"
type input "3"
type input "4086.00"
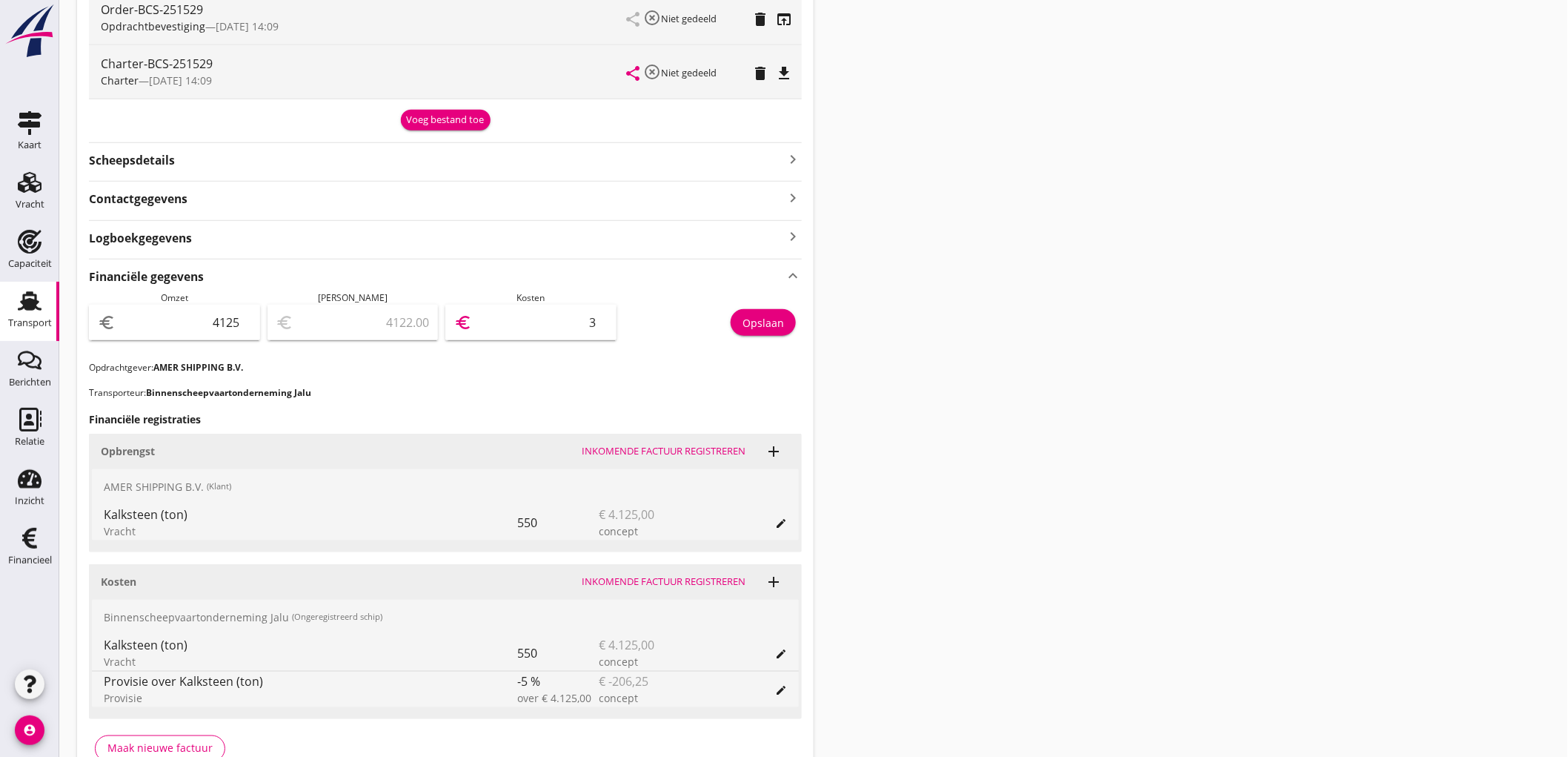
type input "39"
type input "3734.00"
type input "391"
type input "207.00"
type input "3918"
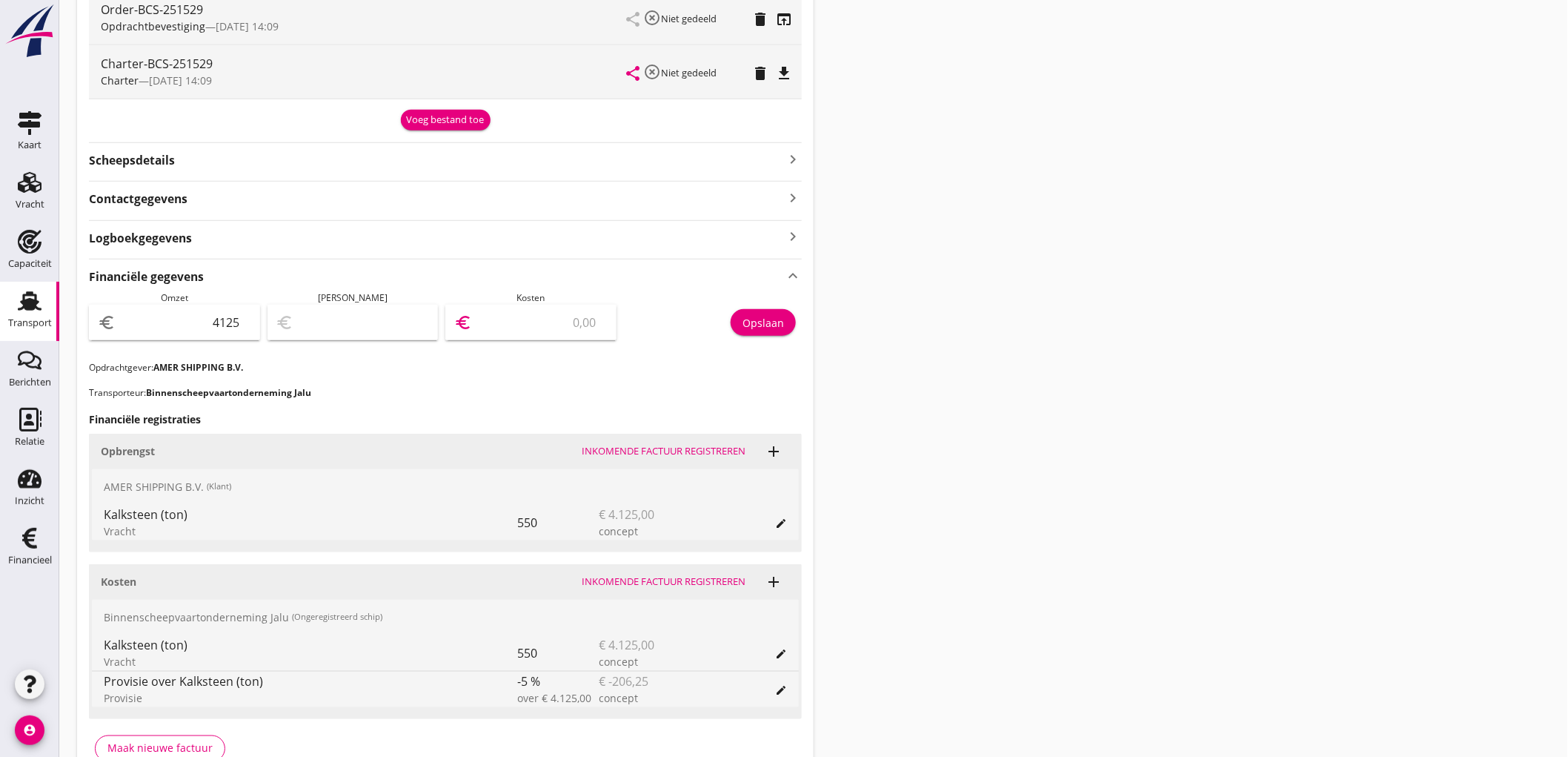
type input "206.30"
type input "3918.7"
type input "206.25"
type input "3918.75"
click at [754, 326] on div "Opslaan" at bounding box center [763, 323] width 42 height 16
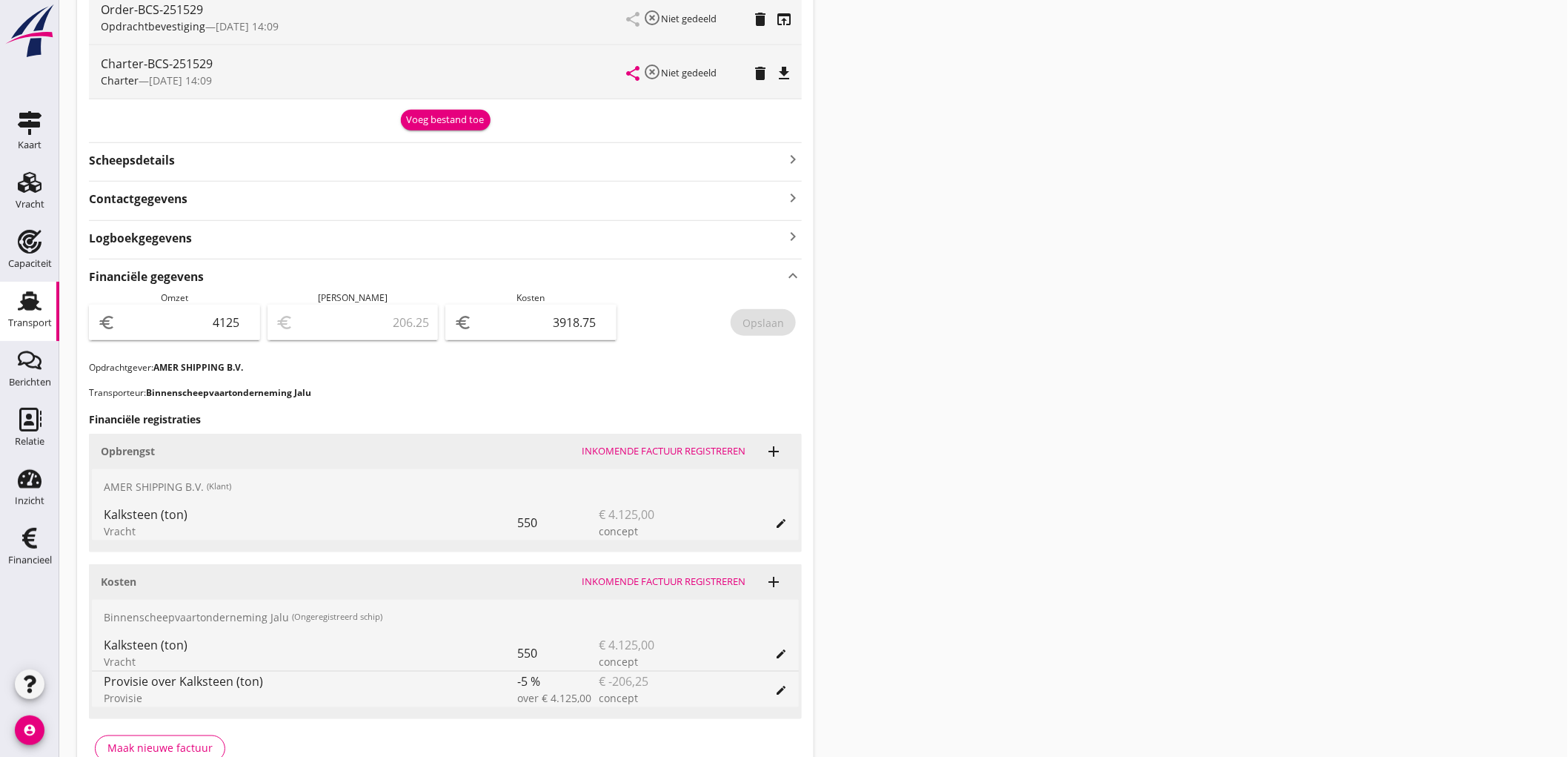
click at [12, 331] on div "Transport" at bounding box center [30, 323] width 44 height 21
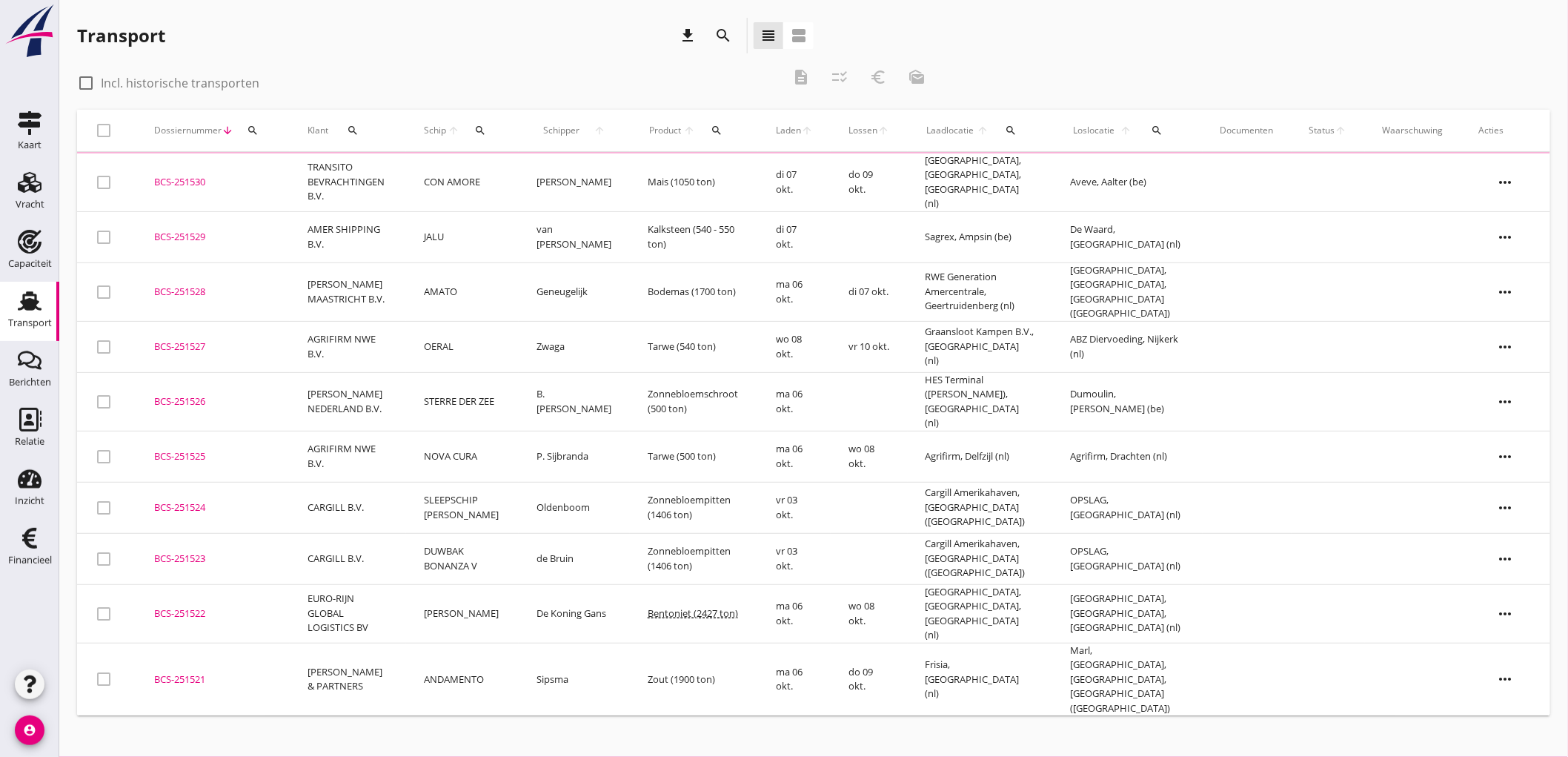
click at [358, 183] on td "TRANSITO BEVRACHTINGEN B.V." at bounding box center [348, 182] width 117 height 58
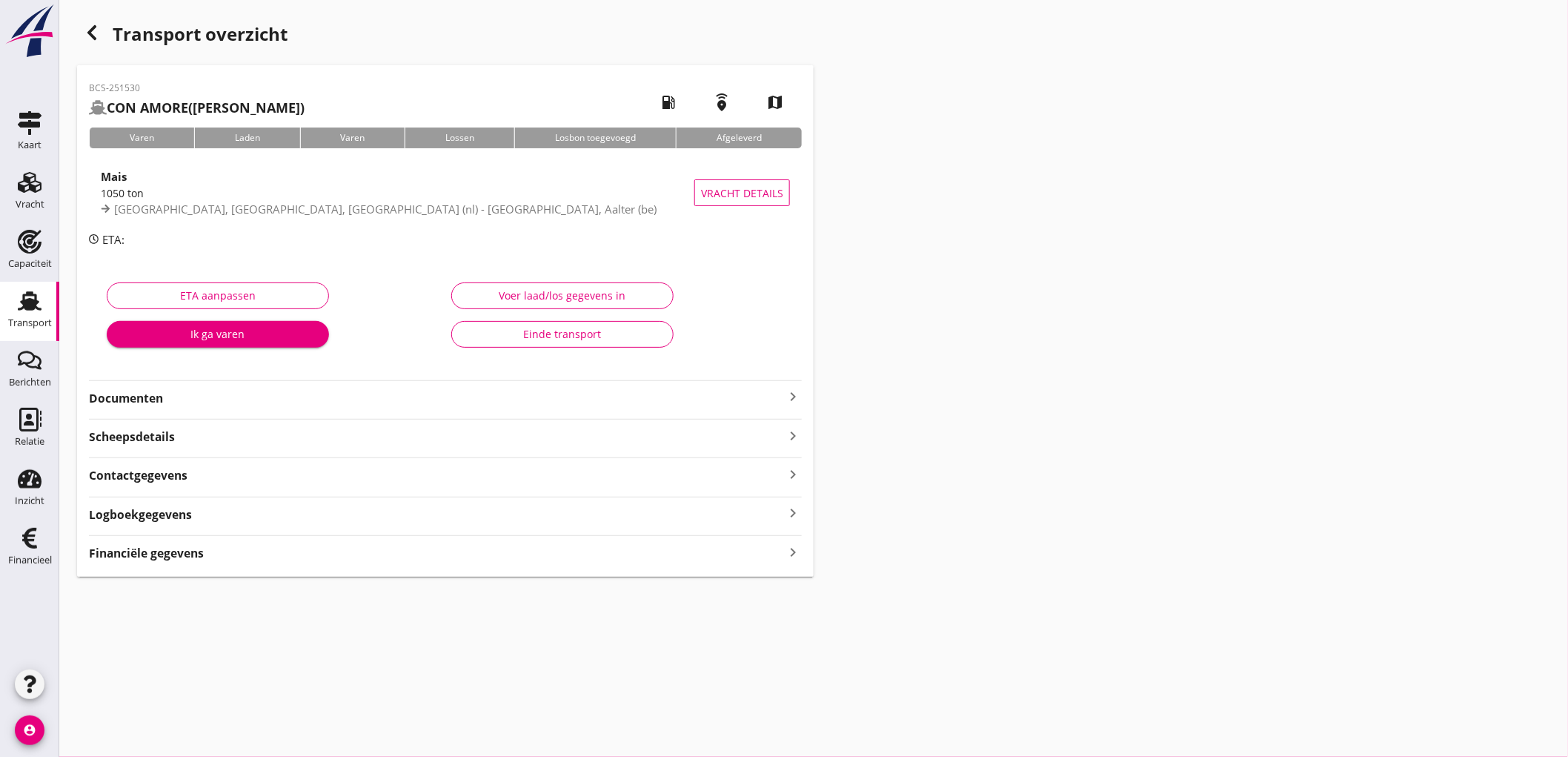
click at [231, 559] on div "Financiële gegevens keyboard_arrow_right" at bounding box center [445, 552] width 713 height 20
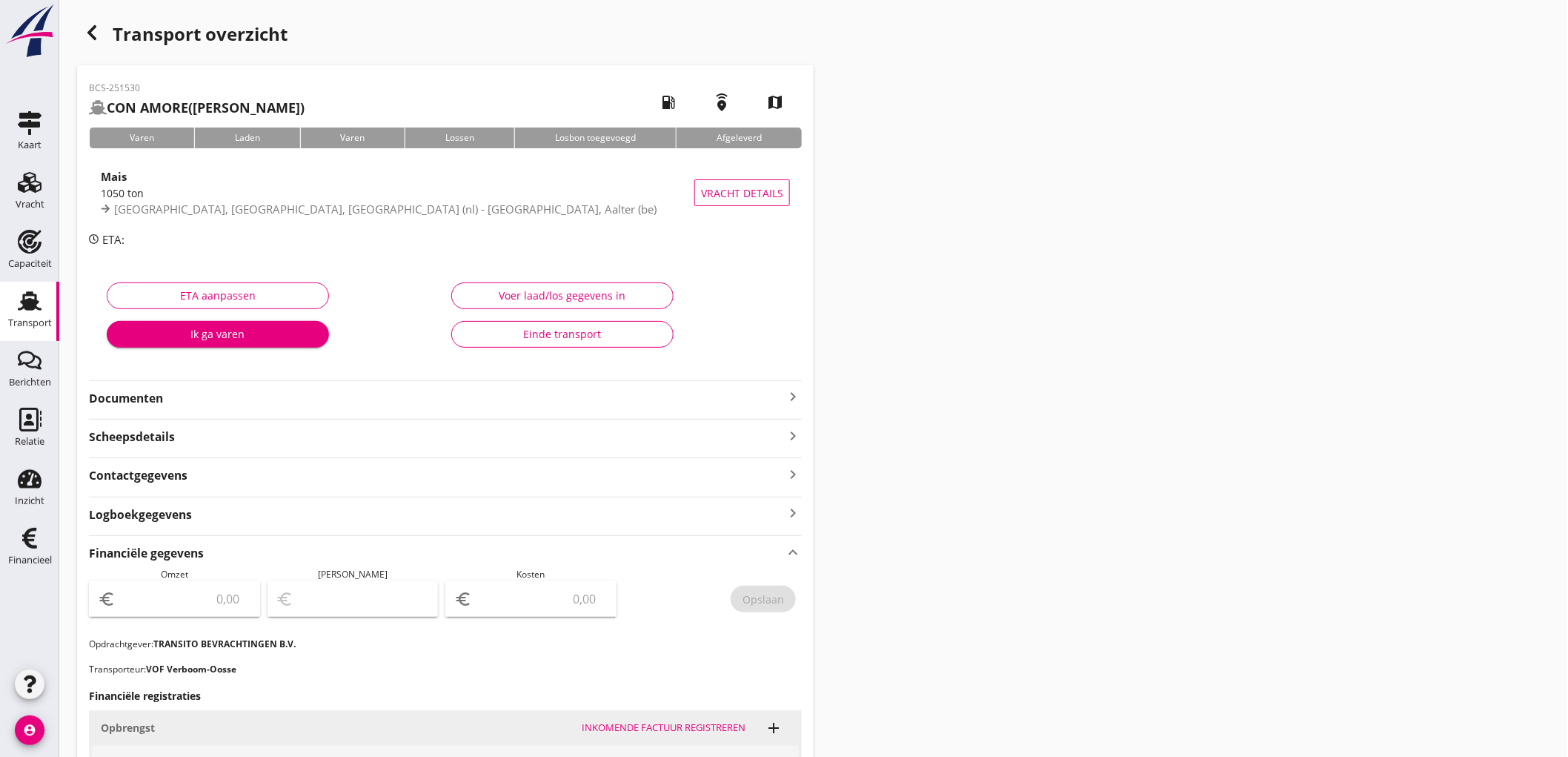
scroll to position [361, 0]
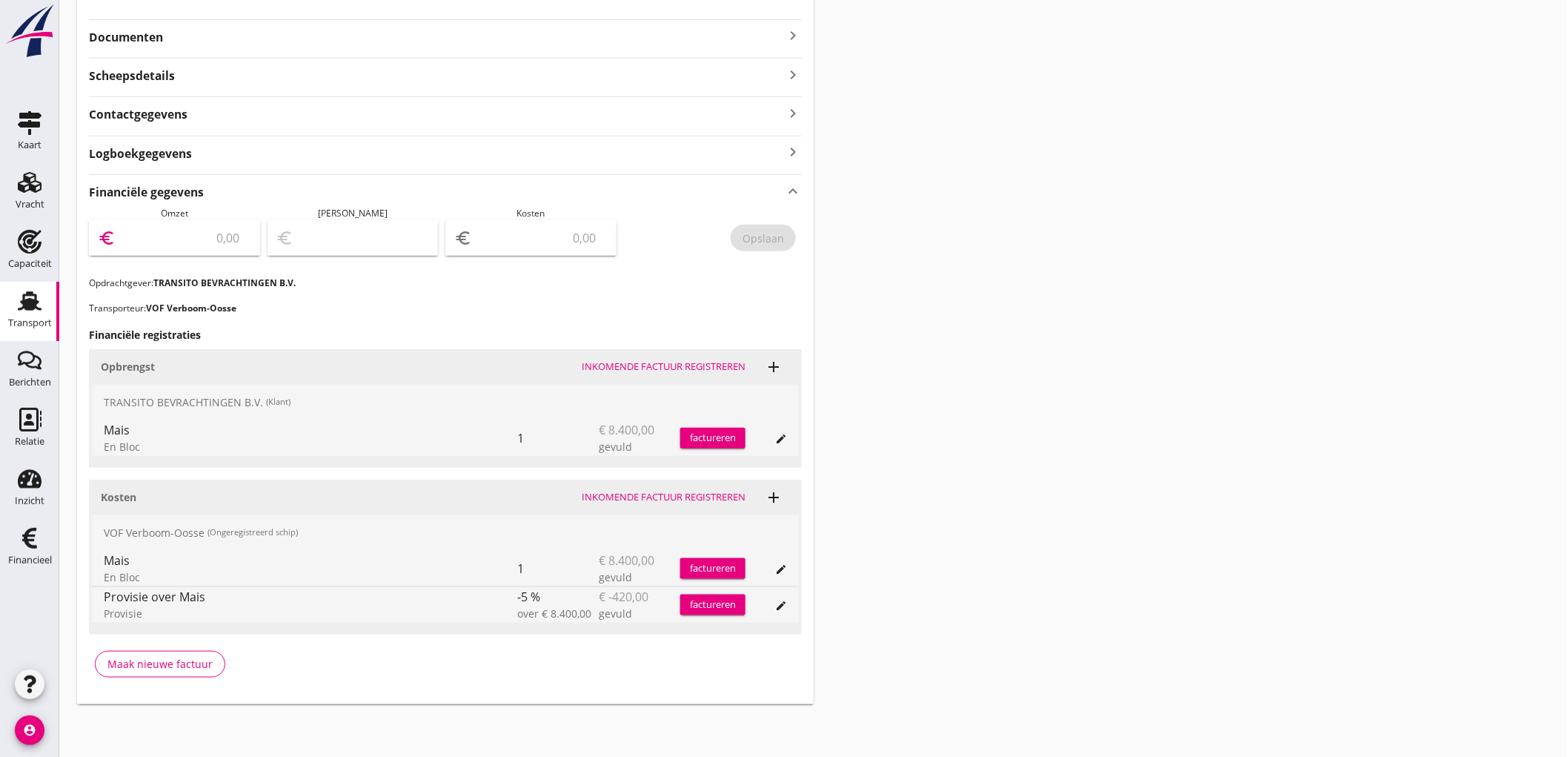
click at [221, 232] on input "number" at bounding box center [184, 238] width 132 height 23
type input "8400"
type input "8393.00"
type input "7"
type input "8321.00"
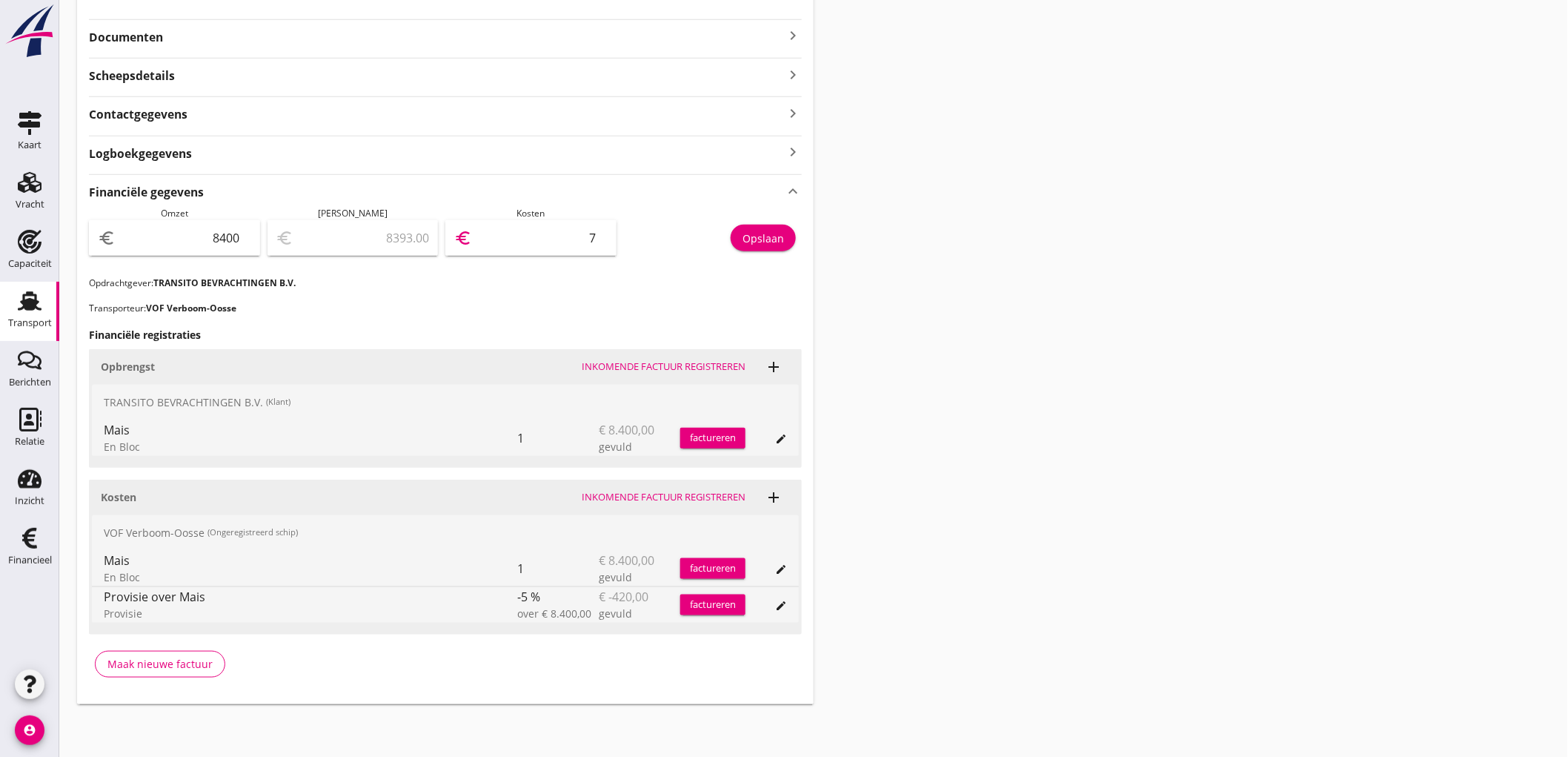
type input "79"
type input "7602.00"
type input "798"
type input "420.00"
type input "7980"
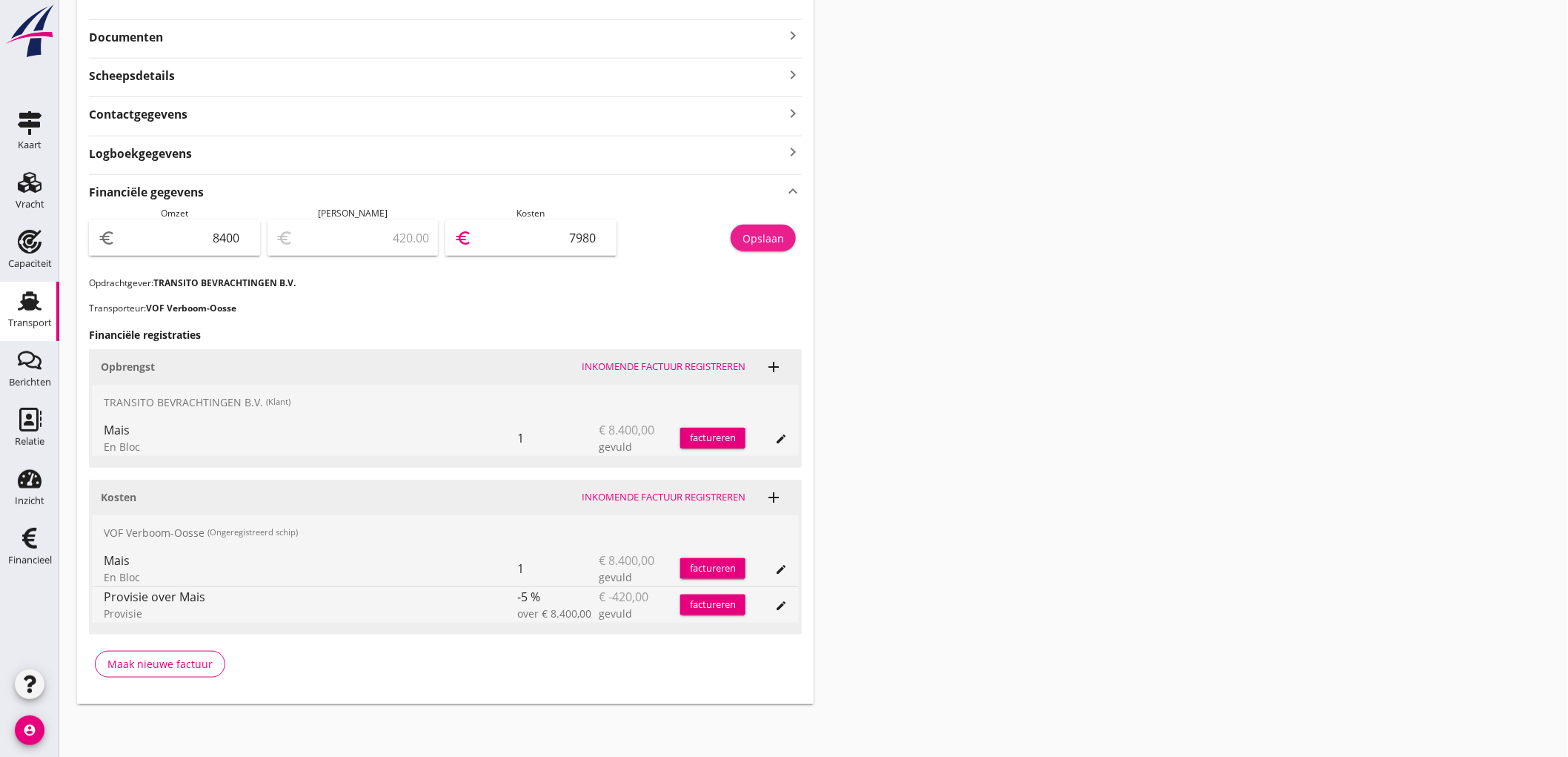
click at [763, 238] on div "Opslaan" at bounding box center [763, 238] width 42 height 16
click at [31, 330] on div "Transport" at bounding box center [30, 323] width 44 height 21
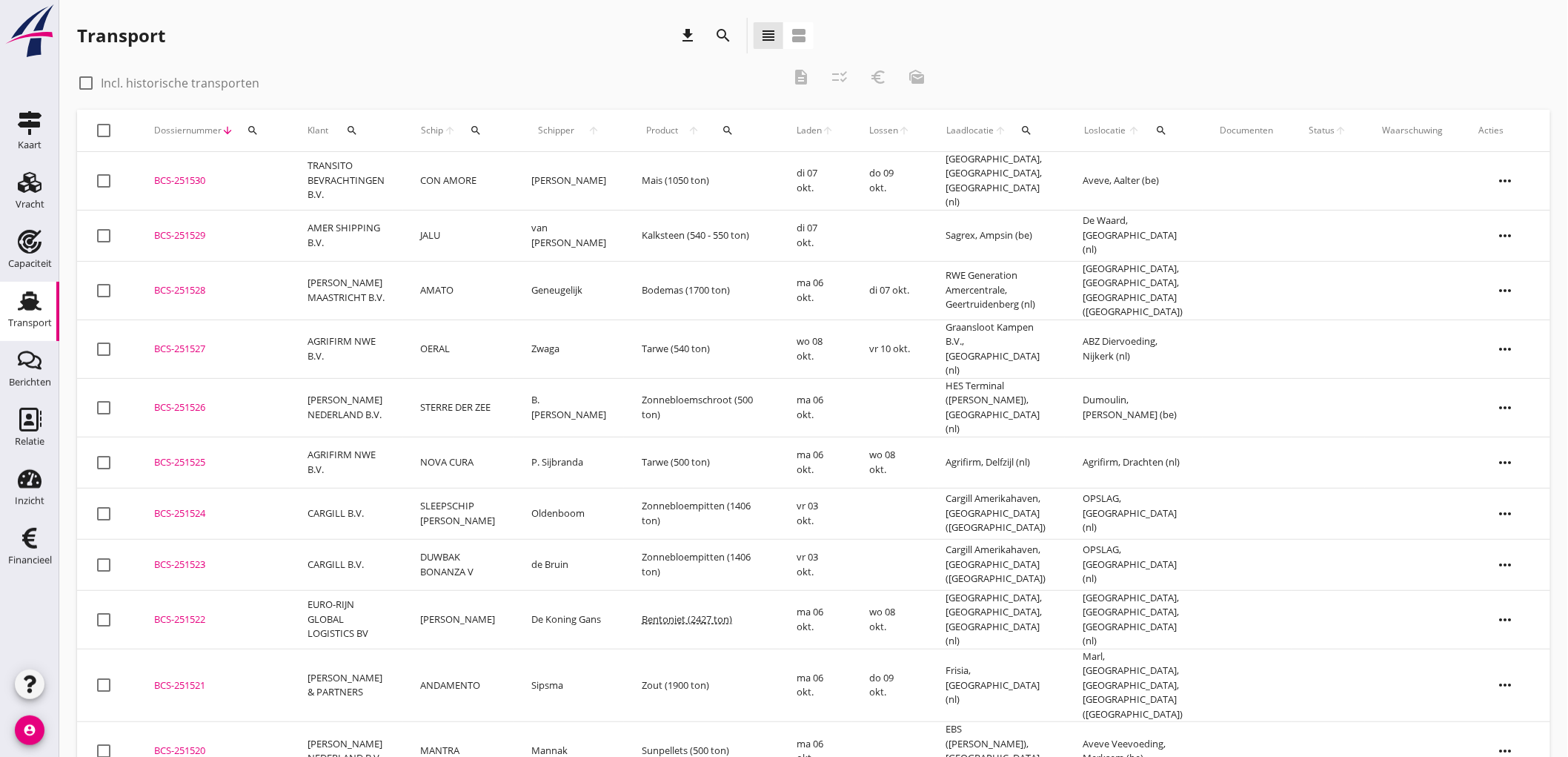
drag, startPoint x: 306, startPoint y: 64, endPoint x: 472, endPoint y: 171, distance: 197.5
click at [482, 191] on div "check_box_outline_blank Incl. historische transporten description checklist_rtl…" at bounding box center [814, 667] width 1473 height 1217
click at [430, 46] on div "Transport download search view_headline view_agenda" at bounding box center [446, 35] width 737 height 36
